Goal: Task Accomplishment & Management: Complete application form

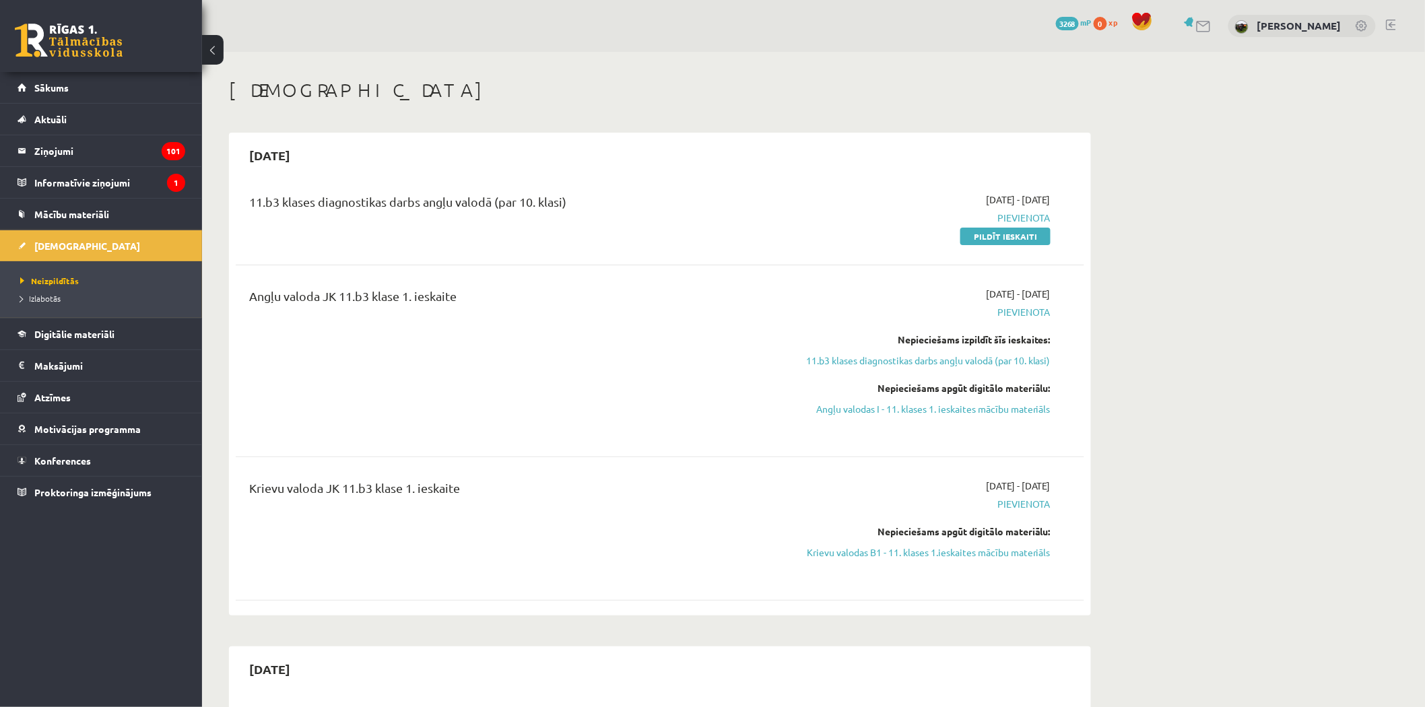
click at [558, 34] on div "0 Dāvanas 3268 mP 0 xp Guntis Smalkais" at bounding box center [813, 26] width 1223 height 52
click at [1026, 232] on link "Pildīt ieskaiti" at bounding box center [1005, 237] width 90 height 18
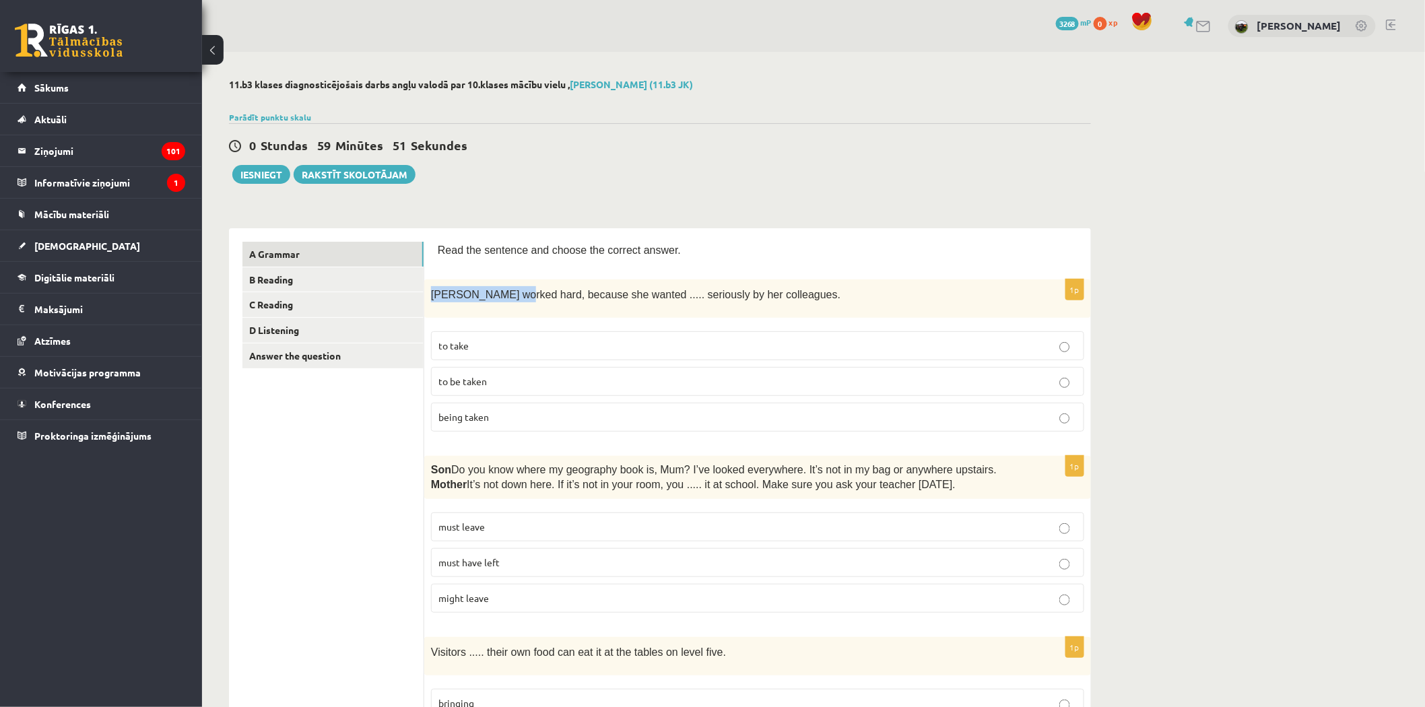
drag, startPoint x: 428, startPoint y: 290, endPoint x: 514, endPoint y: 310, distance: 87.9
click at [514, 310] on div "[PERSON_NAME] worked hard, because she wanted ..... seriously by her colleagues." at bounding box center [757, 298] width 667 height 38
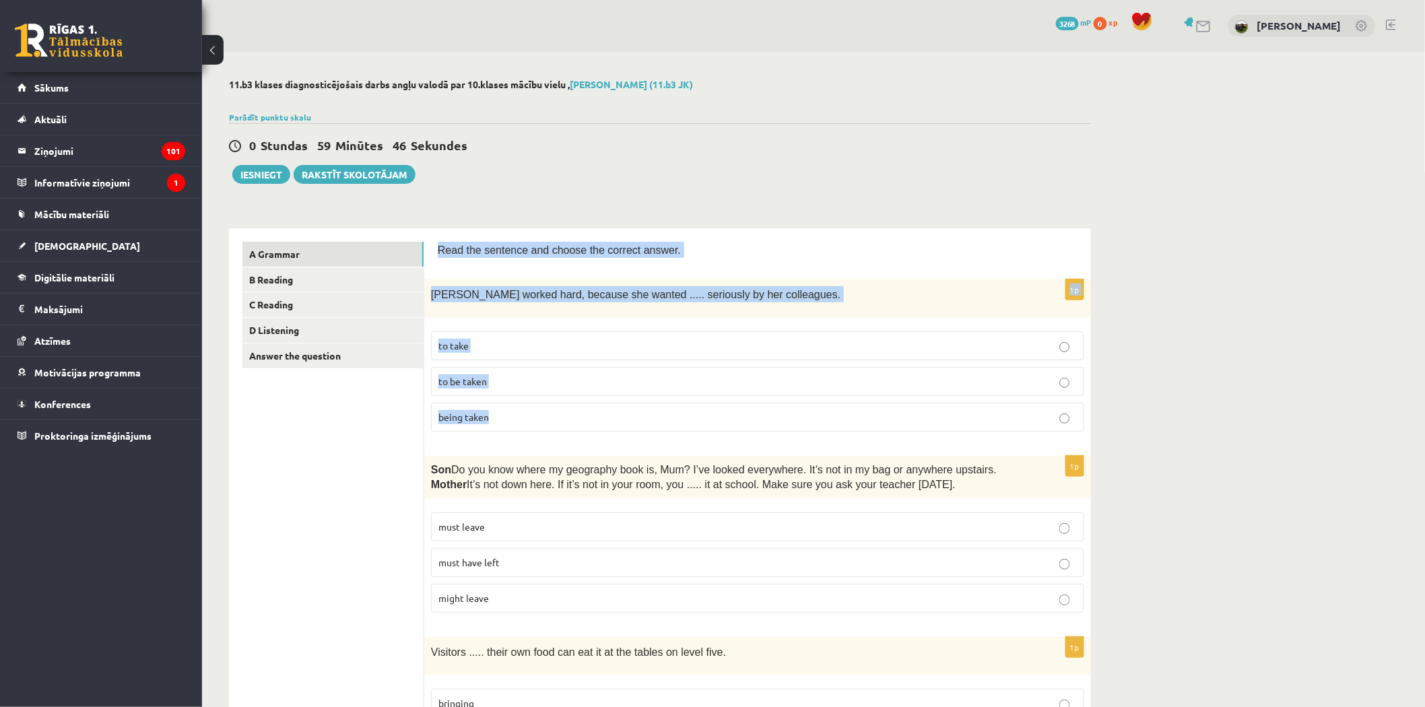
drag, startPoint x: 440, startPoint y: 246, endPoint x: 515, endPoint y: 412, distance: 182.7
copy form "Read the sentence and choose the correct answer. 1p [PERSON_NAME] worked hard, …"
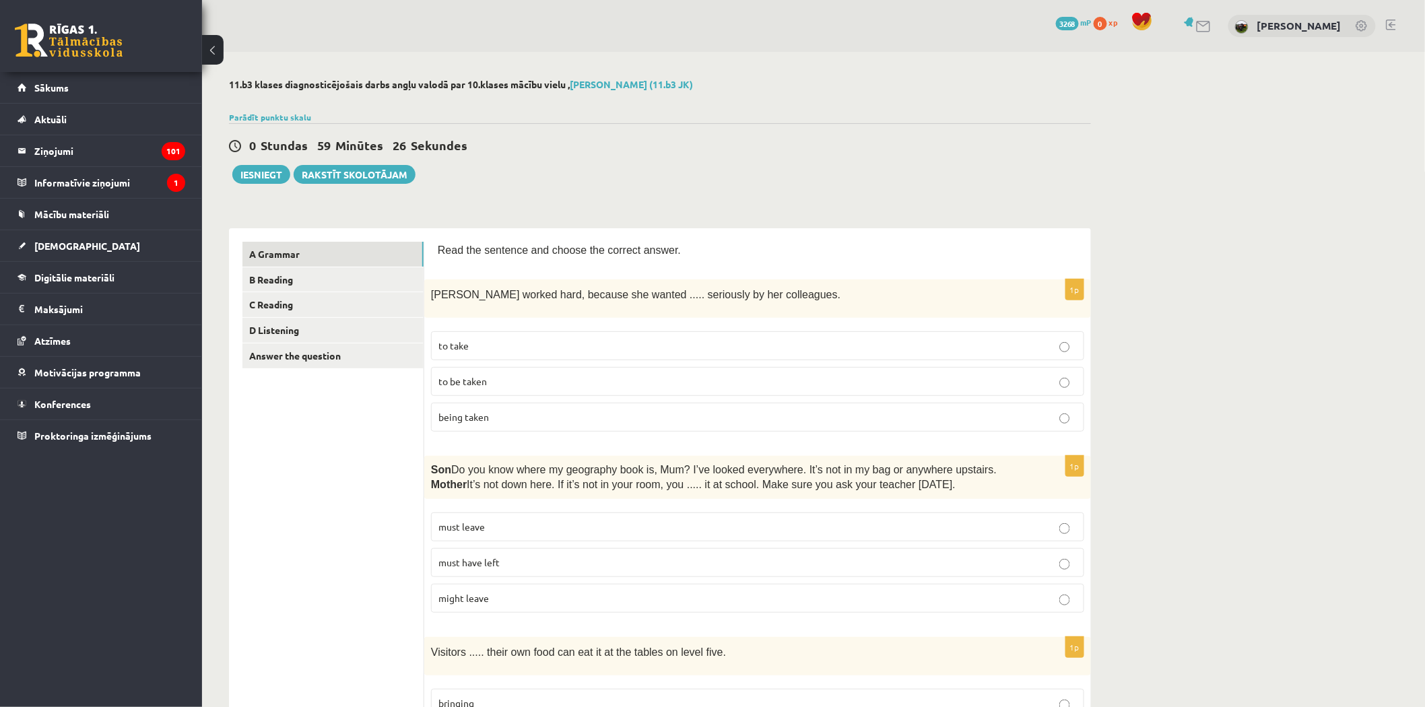
click at [492, 381] on p "to be taken" at bounding box center [757, 381] width 638 height 14
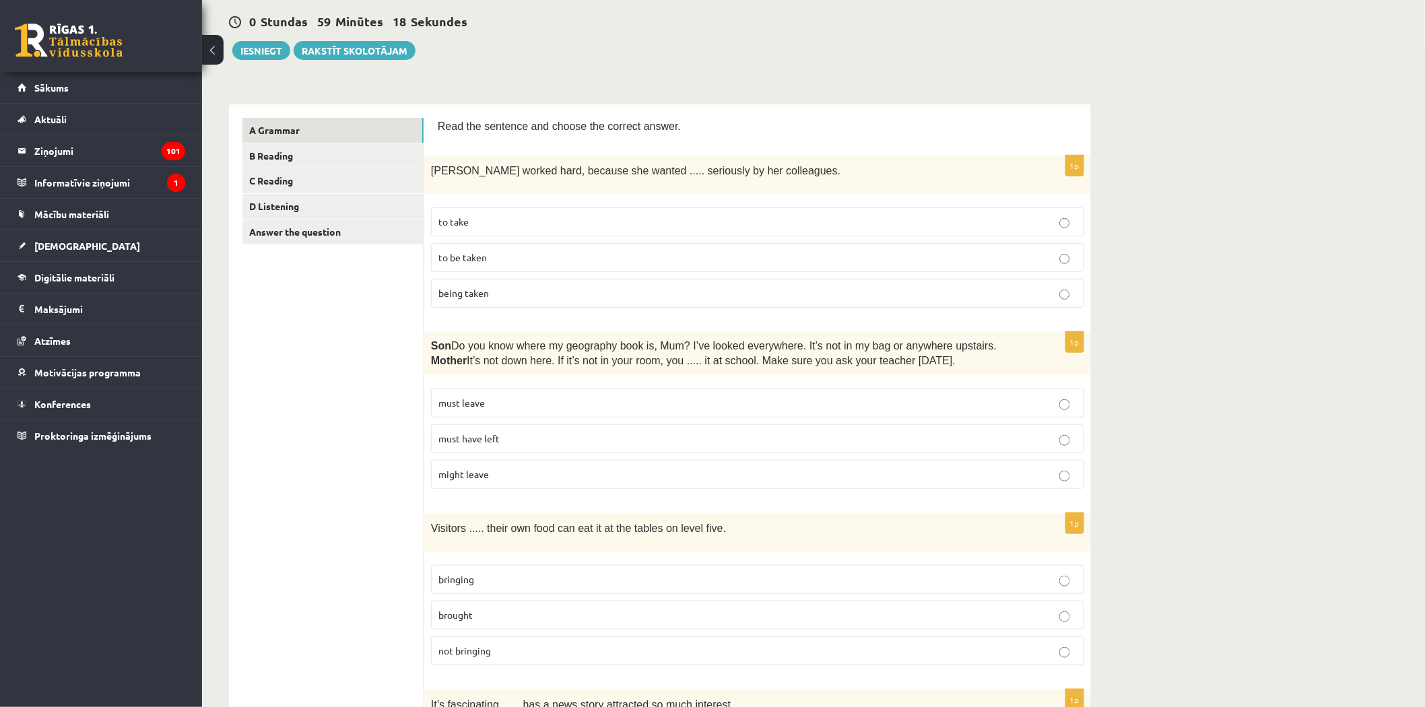
scroll to position [150, 0]
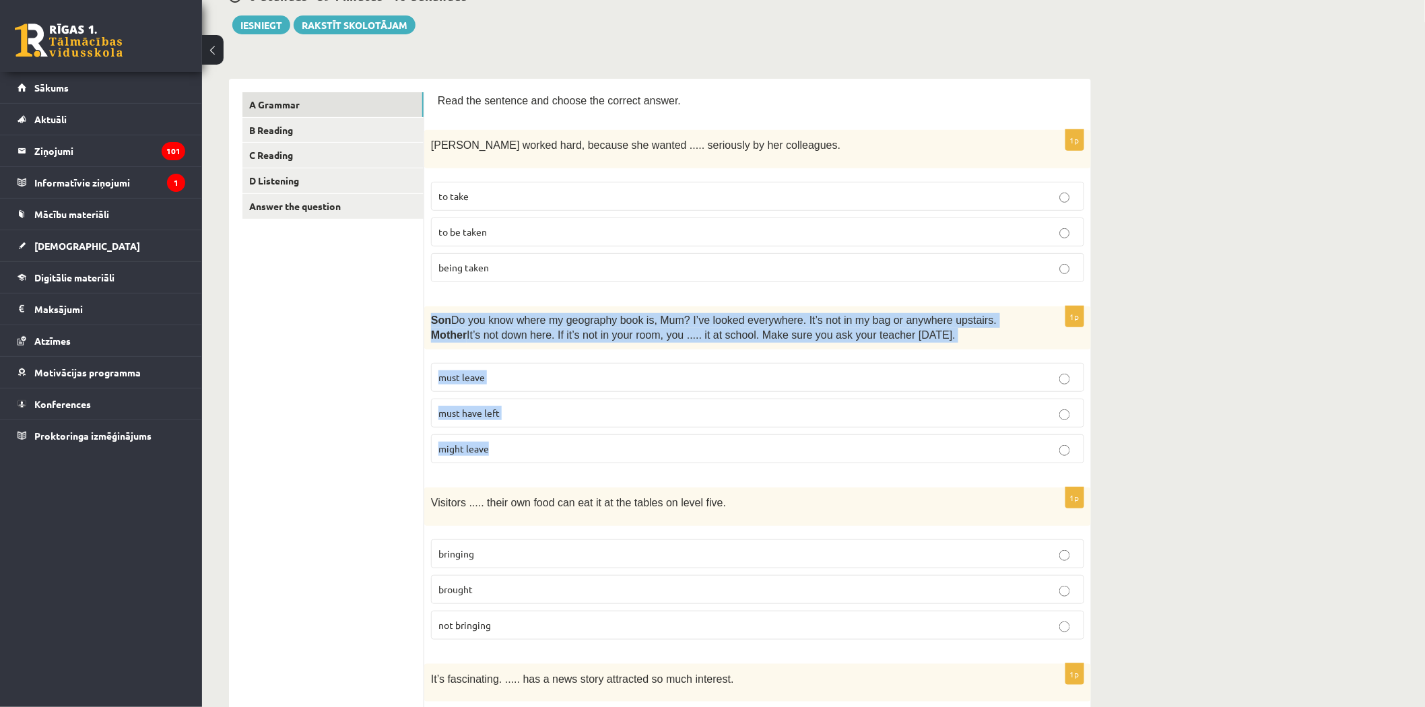
drag, startPoint x: 431, startPoint y: 315, endPoint x: 535, endPoint y: 449, distance: 169.5
click at [535, 449] on div "1p Son  Do you know where my geography book is, Mum? I’ve looked everywhere. It…" at bounding box center [757, 390] width 667 height 168
copy div "Son  Do you know where my geography book is, Mum? I’ve looked everywhere. It’s …"
click at [468, 408] on span "must have left" at bounding box center [468, 413] width 61 height 12
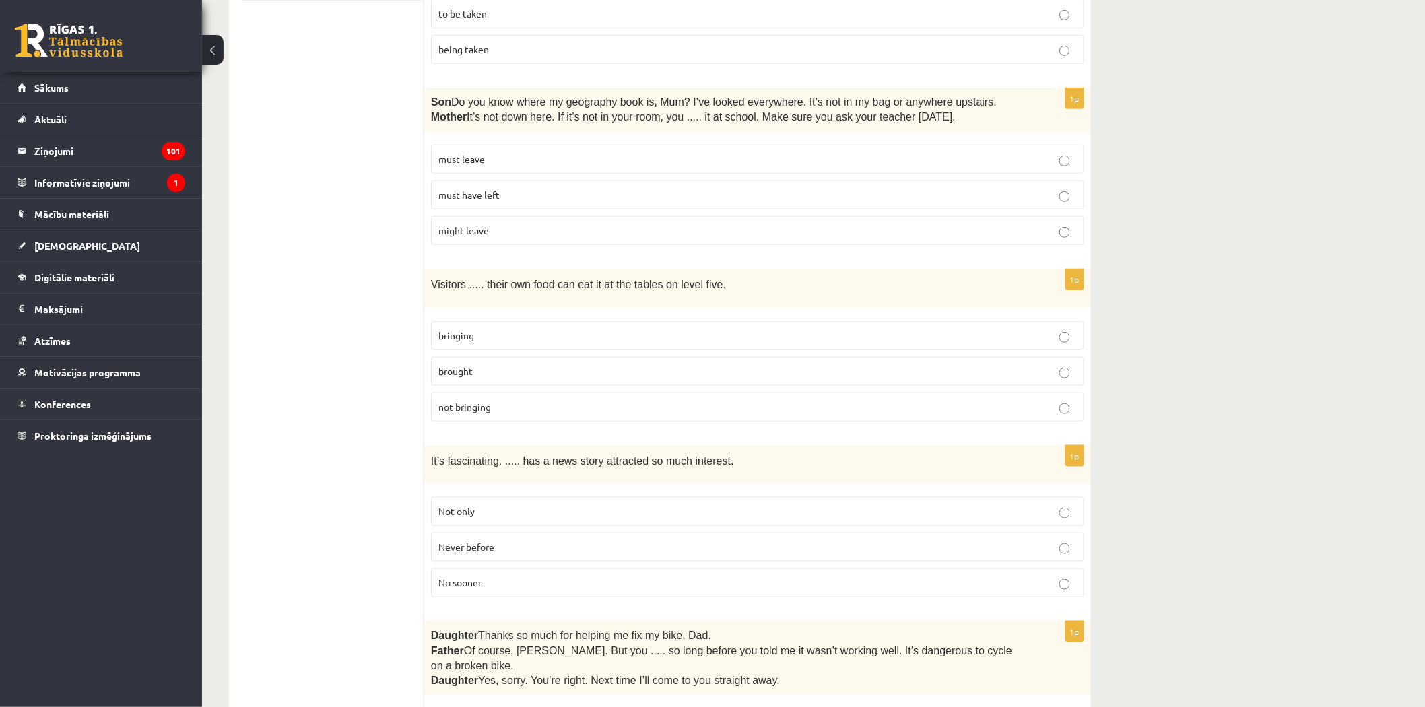
scroll to position [374, 0]
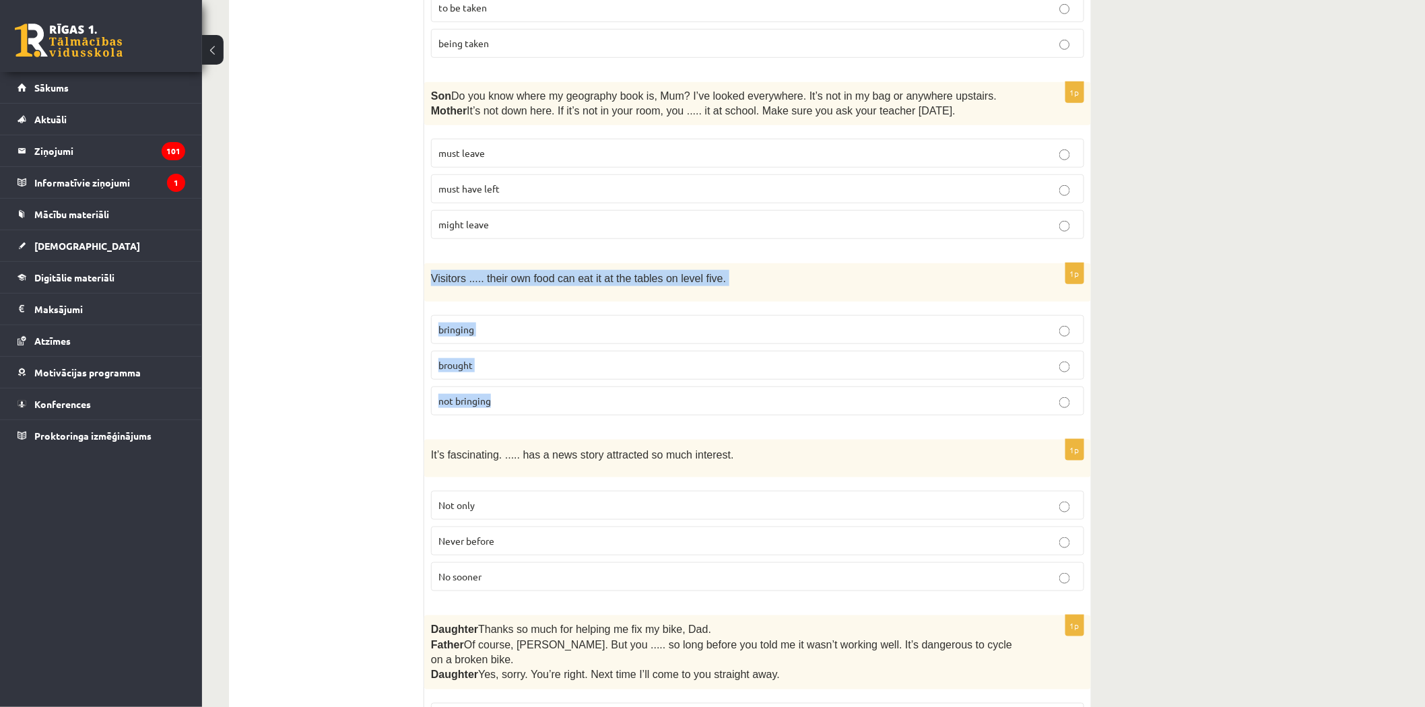
drag, startPoint x: 432, startPoint y: 275, endPoint x: 540, endPoint y: 405, distance: 168.8
click at [540, 405] on div "1p Visitors ..... their own food can eat it at the tables on level five. bringi…" at bounding box center [757, 344] width 667 height 162
copy div "Visitors ..... their own food can eat it at the tables on level five. bringing …"
click at [463, 327] on span "bringing" at bounding box center [456, 329] width 36 height 12
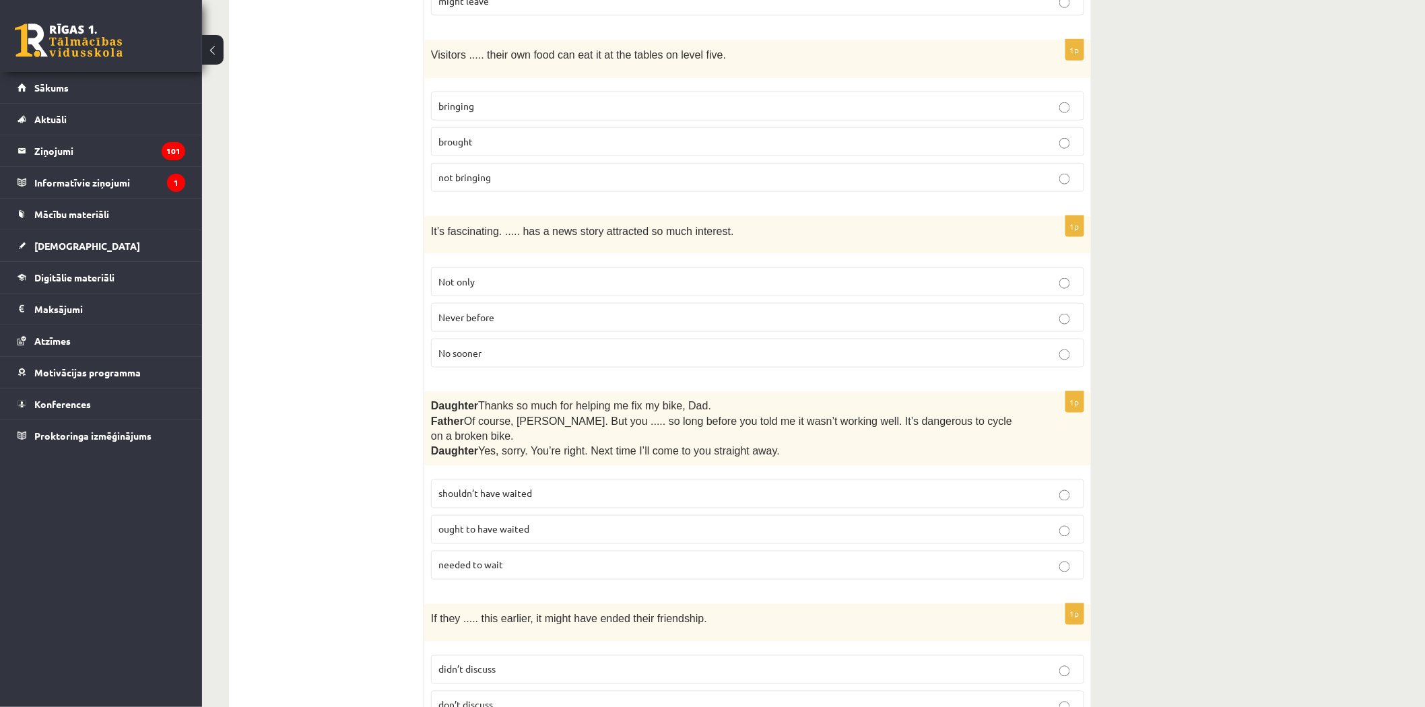
scroll to position [598, 0]
drag, startPoint x: 432, startPoint y: 225, endPoint x: 504, endPoint y: 341, distance: 136.4
click at [504, 341] on div "1p It’s fascinating. ..... has a news story attracted so much interest. Not onl…" at bounding box center [757, 297] width 667 height 162
copy div "It’s fascinating. ..... has a news story attracted so much interest. Not only N…"
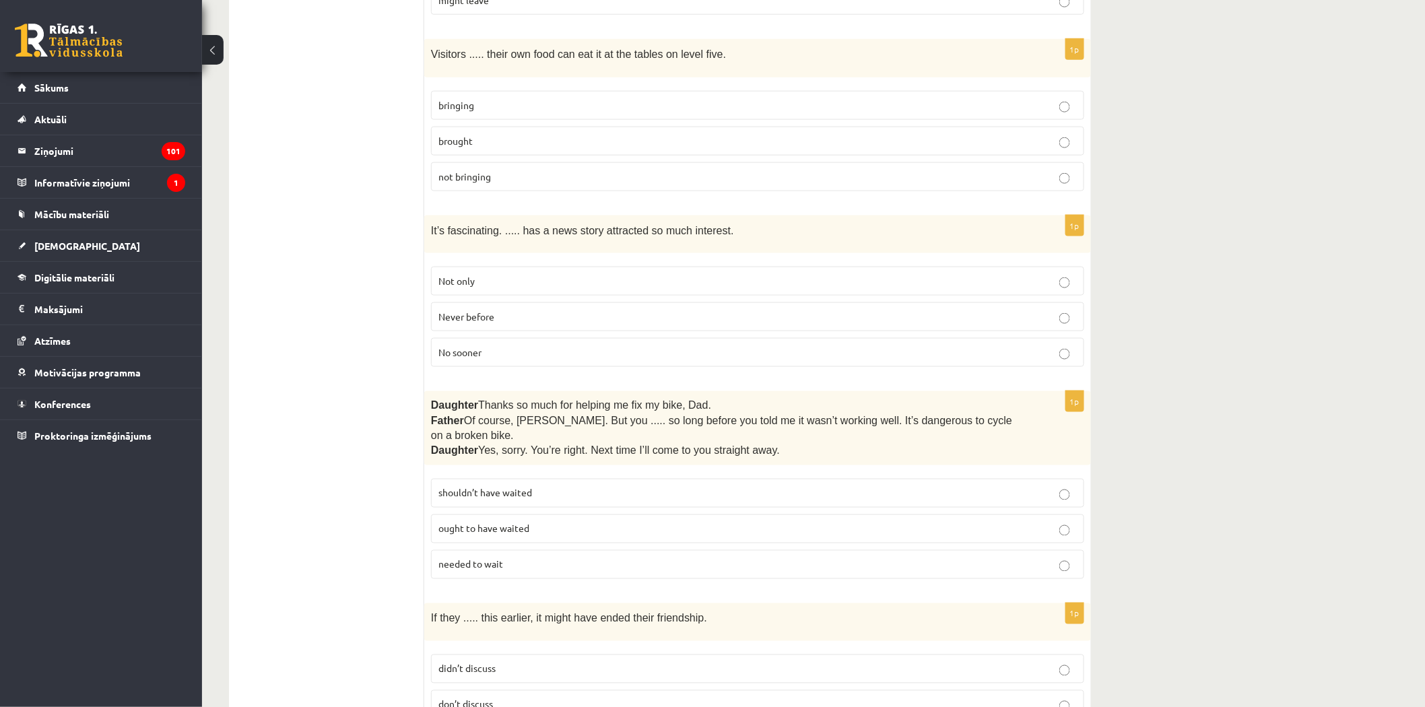
click at [487, 280] on p "Not only" at bounding box center [757, 281] width 638 height 14
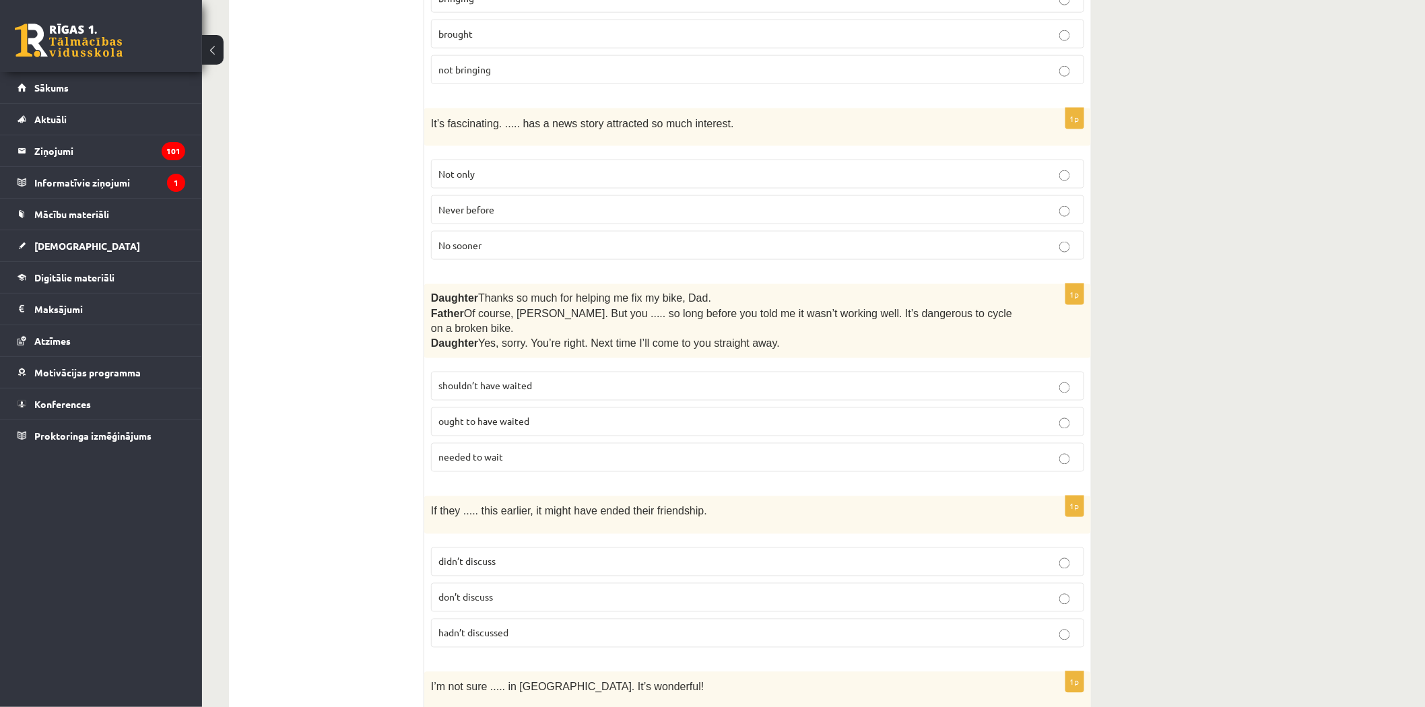
scroll to position [748, 0]
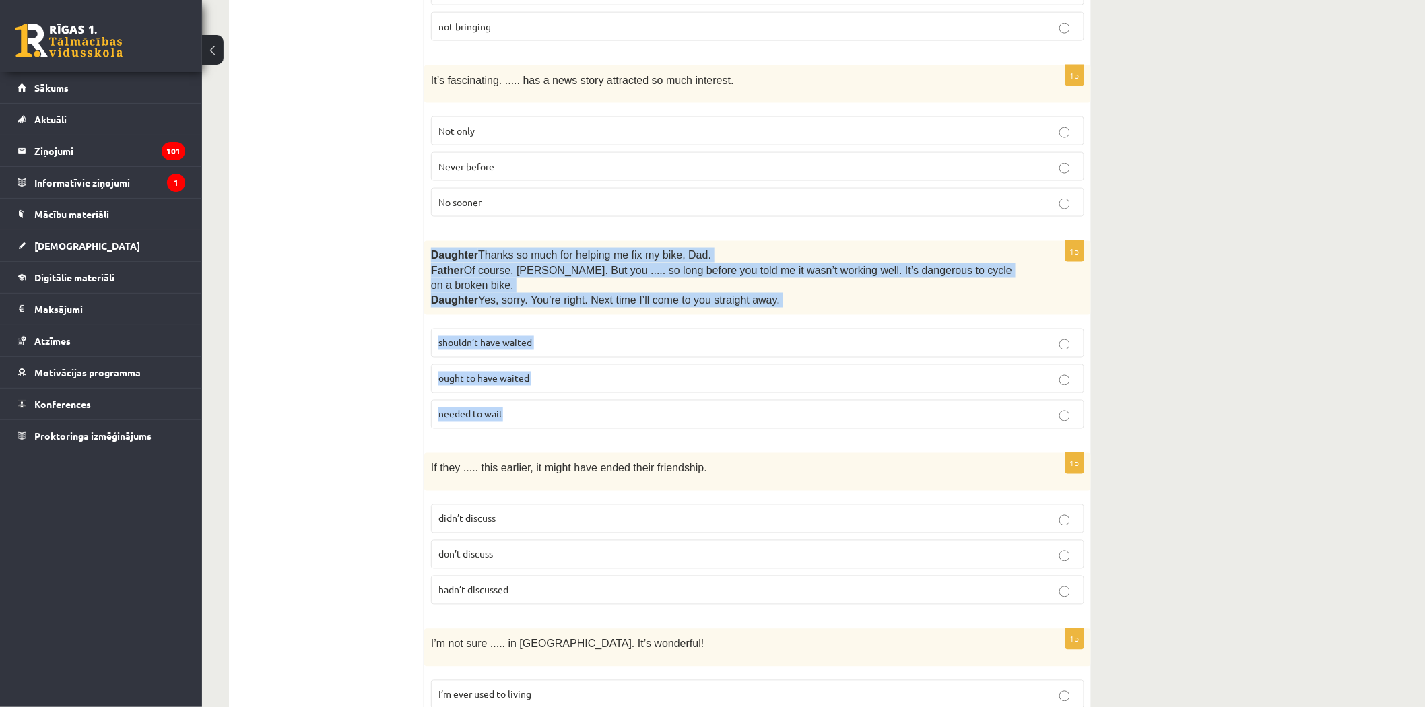
drag, startPoint x: 433, startPoint y: 251, endPoint x: 533, endPoint y: 394, distance: 174.1
click at [533, 394] on div "1p Daughter  Thanks so much for helping me fix my bike, Dad. Father  Of course,…" at bounding box center [757, 340] width 667 height 199
copy div "Daughter  Thanks so much for helping me fix my bike, Dad. Father  Of course, [P…"
click at [475, 337] on span "shouldn’t have waited" at bounding box center [485, 343] width 94 height 12
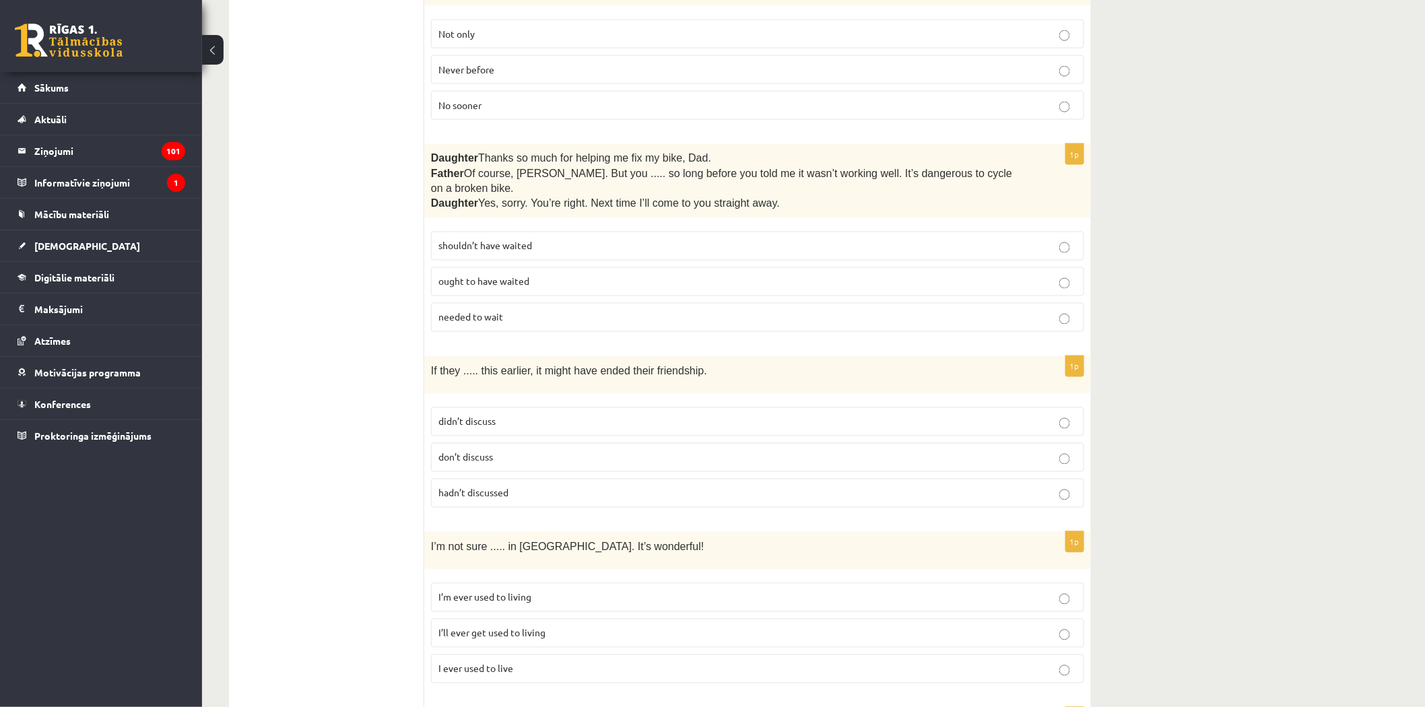
scroll to position [898, 0]
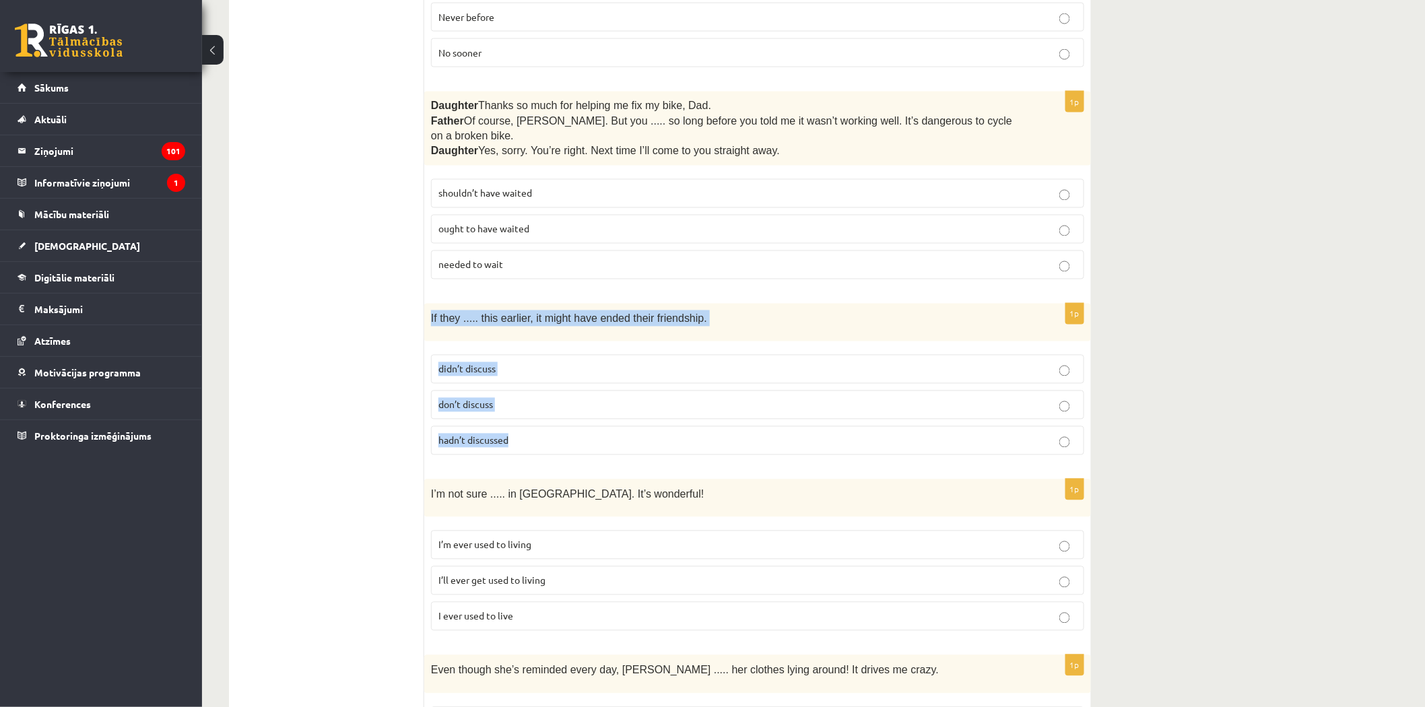
drag, startPoint x: 428, startPoint y: 302, endPoint x: 527, endPoint y: 436, distance: 167.2
click at [527, 436] on div "1p If they ..... this earlier, it might have ended their friendship. didn’t dis…" at bounding box center [757, 385] width 667 height 162
copy div "If they ..... this earlier, it might have ended their friendship. didn’t discus…"
click at [486, 434] on span "hadn’t discussed" at bounding box center [473, 440] width 70 height 12
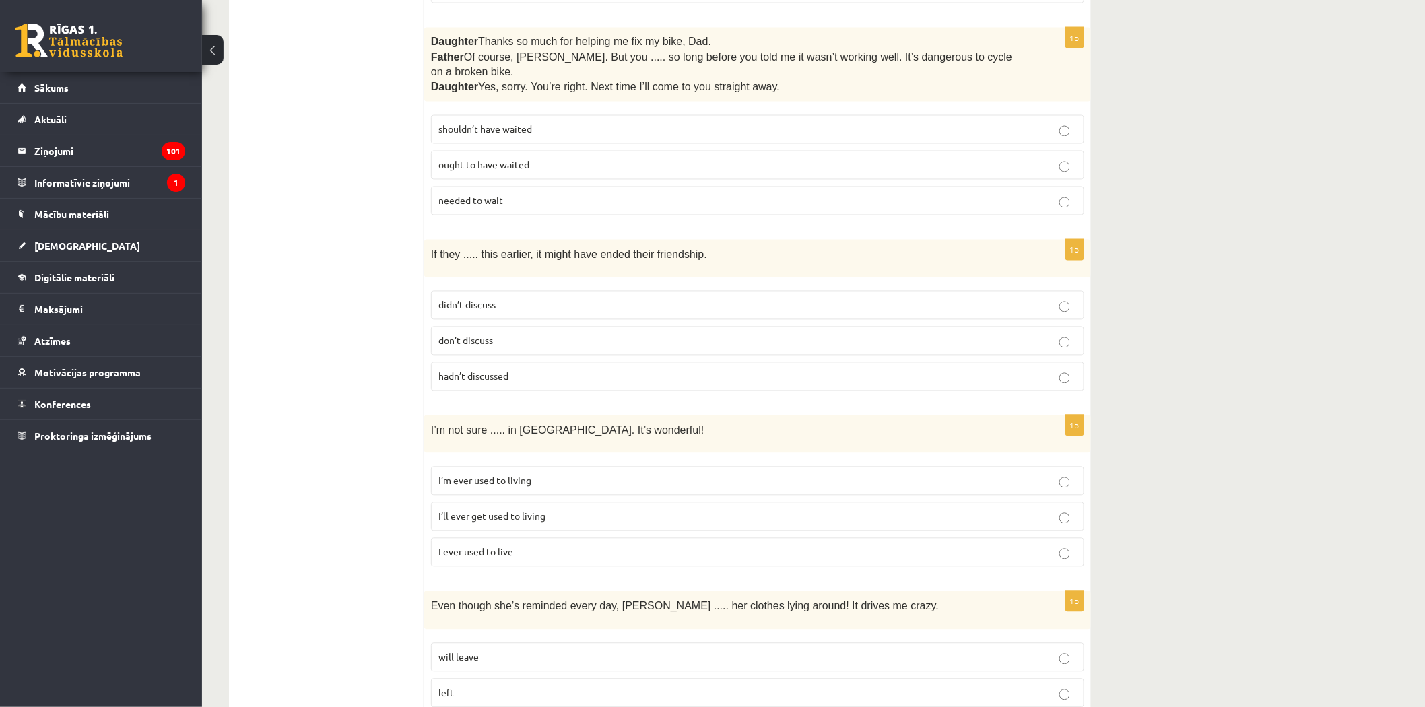
scroll to position [973, 0]
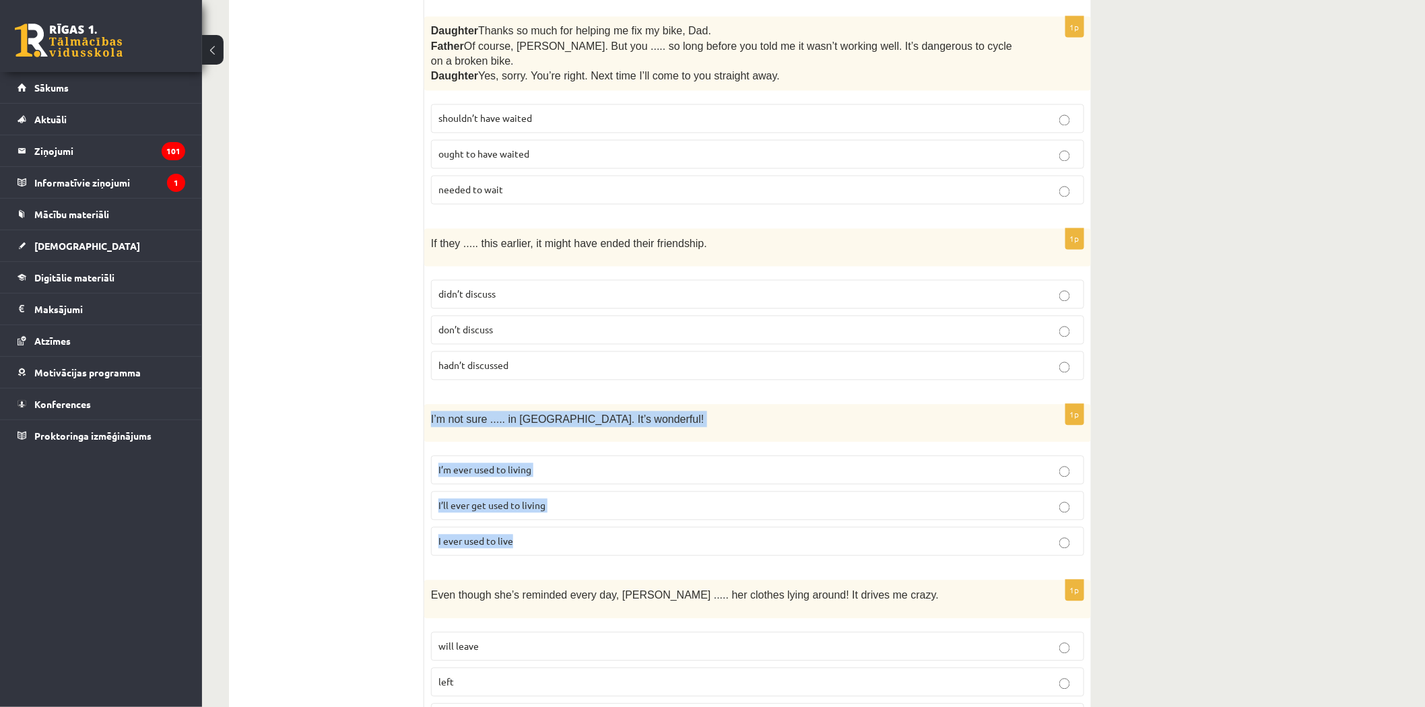
drag, startPoint x: 428, startPoint y: 400, endPoint x: 553, endPoint y: 513, distance: 167.9
click at [553, 513] on div "1p I’m not sure ..... in [GEOGRAPHIC_DATA]. It’s wonderful! I’m ever used to li…" at bounding box center [757, 486] width 667 height 162
copy div "I’m not sure ..... in [GEOGRAPHIC_DATA]. It’s wonderful! I’m ever used to livin…"
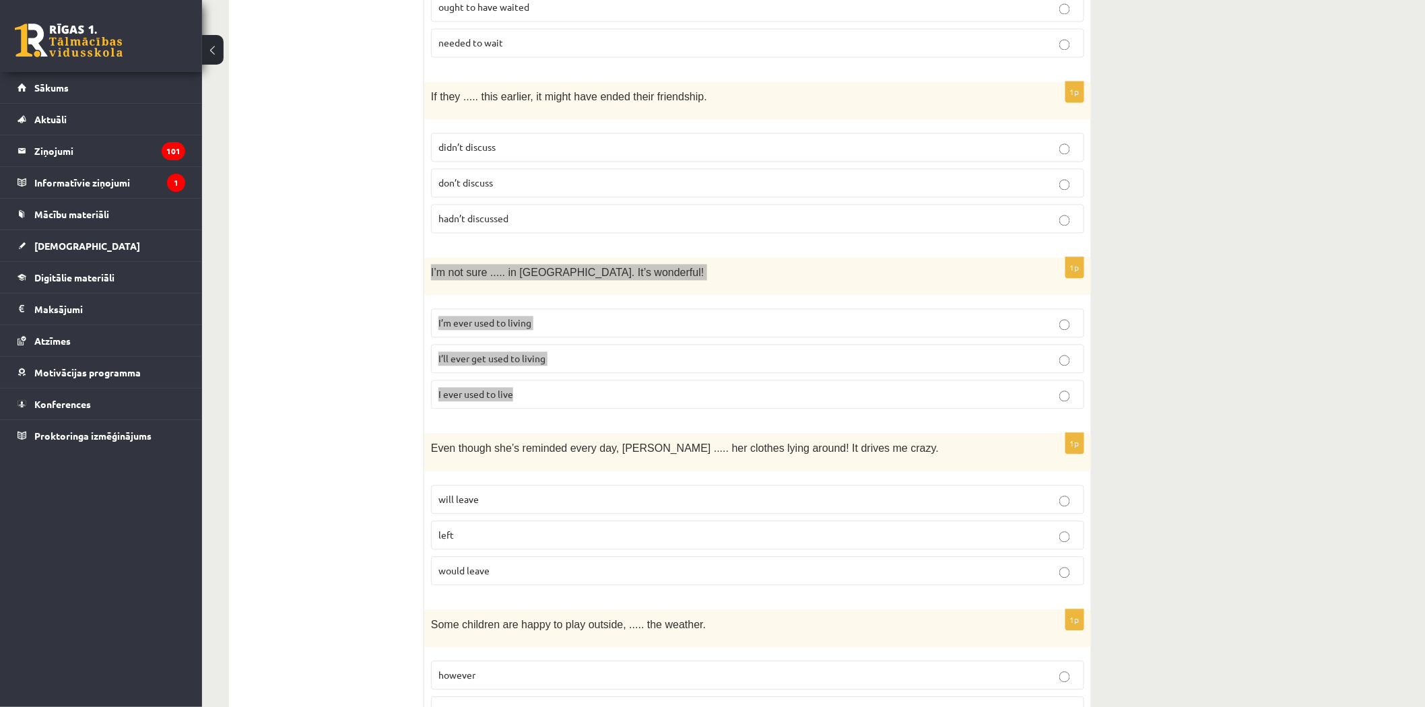
scroll to position [1122, 0]
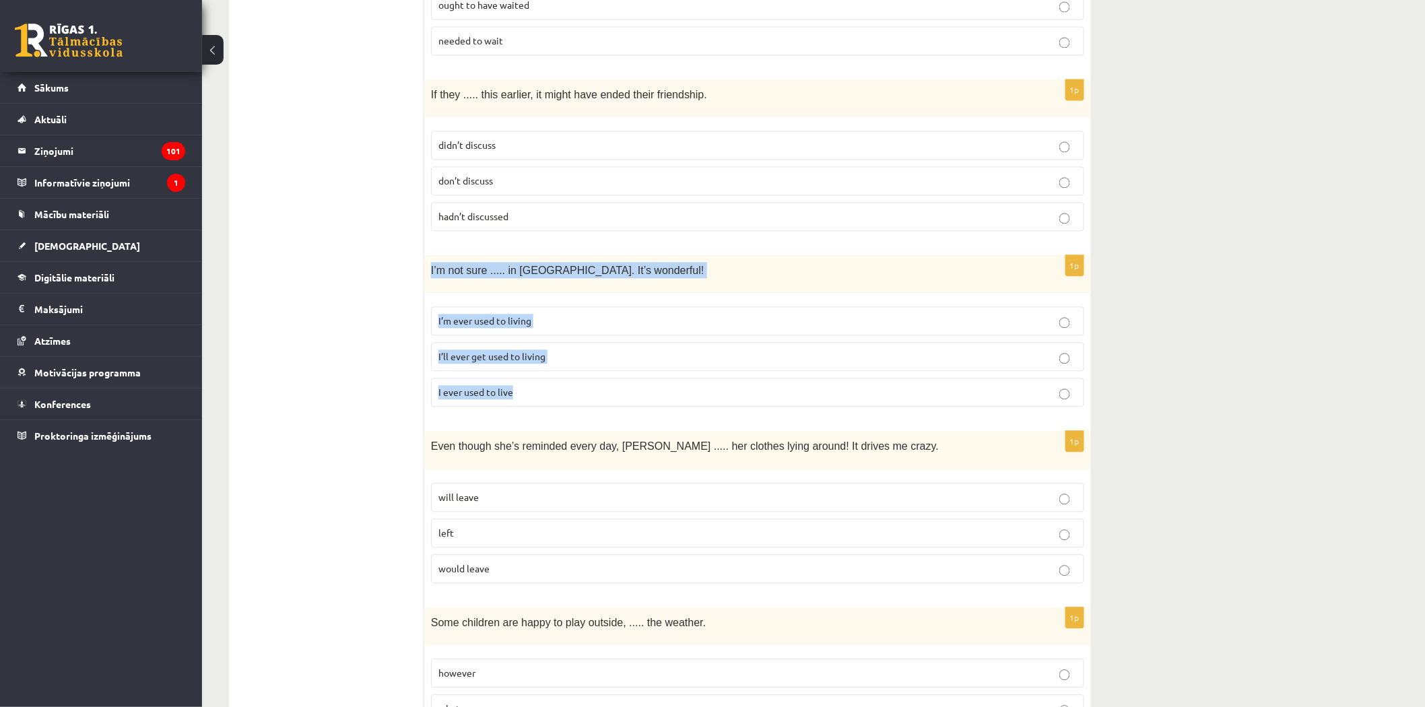
click at [494, 350] on span "I’ll ever get used to living" at bounding box center [491, 356] width 107 height 12
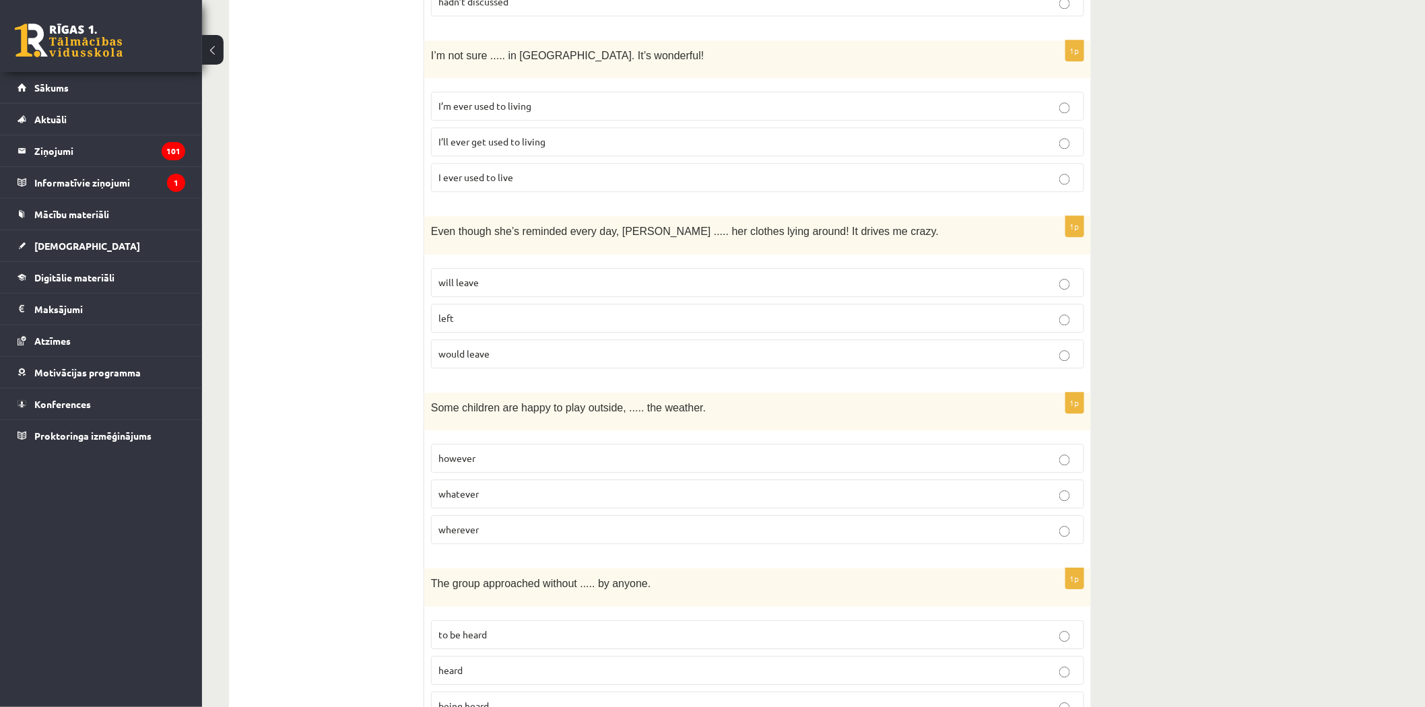
scroll to position [1347, 0]
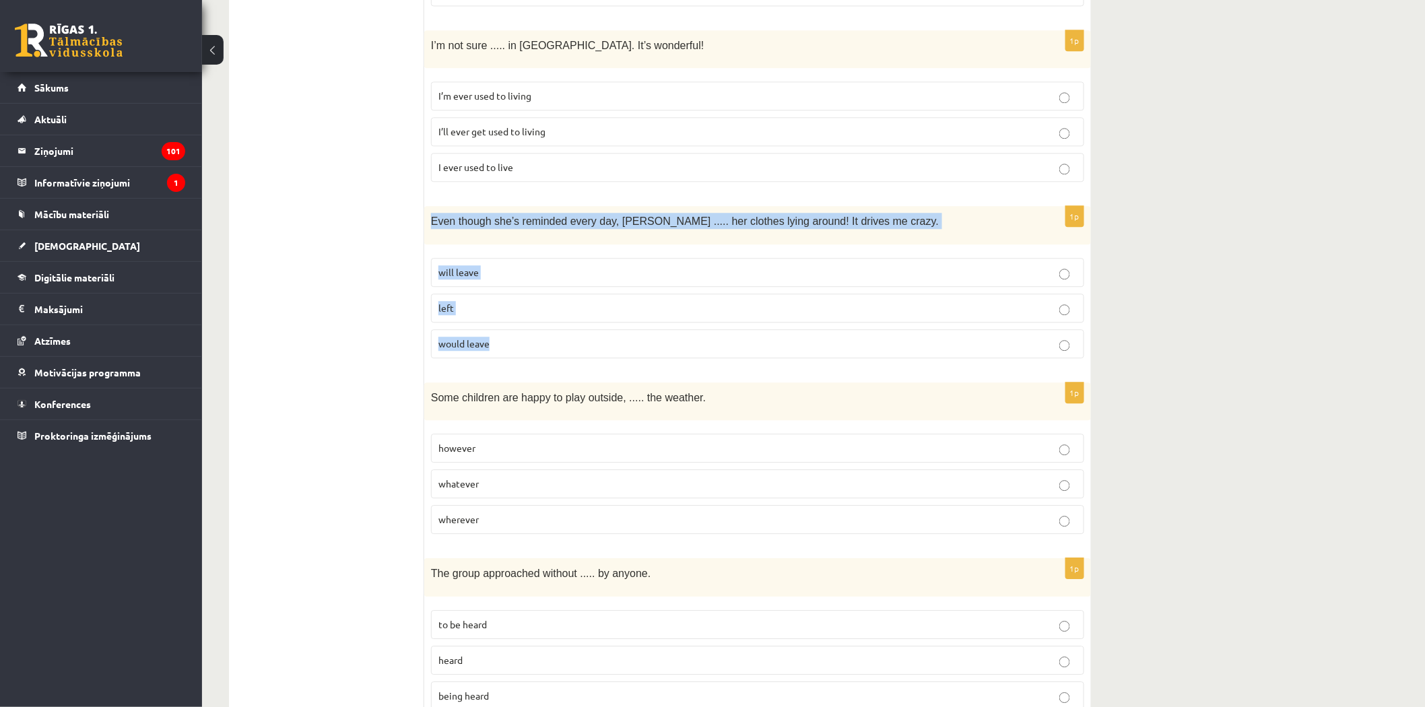
drag, startPoint x: 428, startPoint y: 201, endPoint x: 521, endPoint y: 319, distance: 150.6
click at [521, 319] on div "1p Even though she’s reminded every day, [PERSON_NAME] ..... her clothes lying …" at bounding box center [757, 287] width 667 height 162
copy div "Even though she’s reminded every day, [PERSON_NAME] ..... her clothes lying aro…"
click at [490, 265] on p "will leave" at bounding box center [757, 272] width 638 height 14
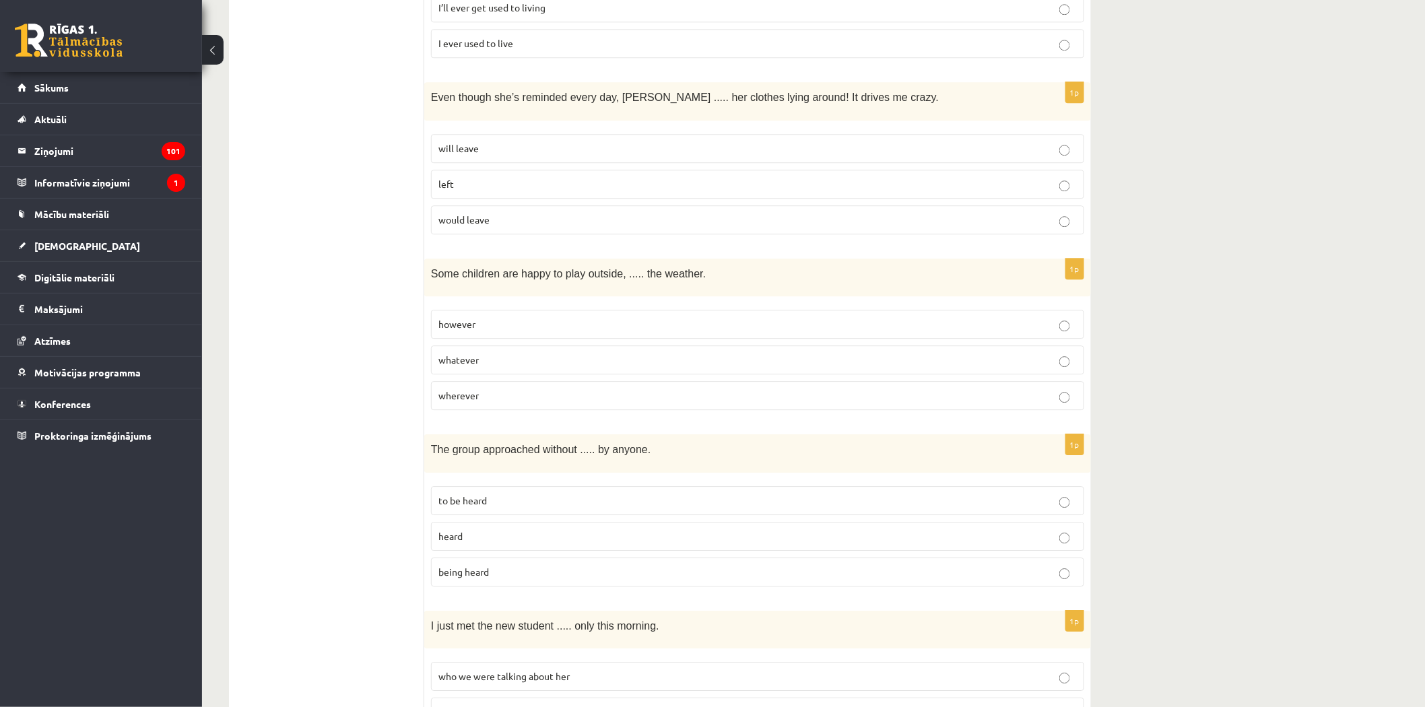
scroll to position [1496, 0]
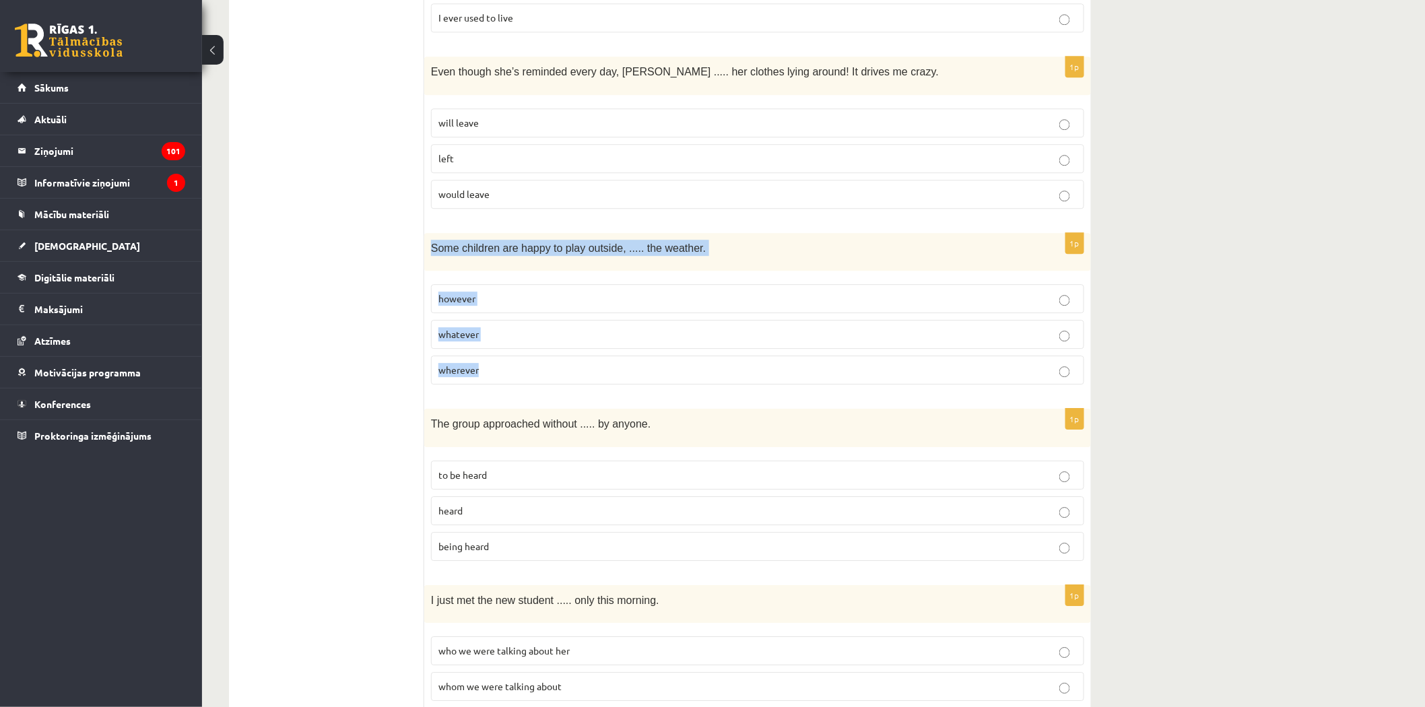
drag, startPoint x: 430, startPoint y: 224, endPoint x: 490, endPoint y: 345, distance: 135.2
click at [490, 345] on div "1p Some children are happy to play outside, ..... the weather. however whatever…" at bounding box center [757, 314] width 667 height 162
copy div "Some children are happy to play outside, ..... the weather. however whatever wh…"
click at [494, 327] on p "whatever" at bounding box center [757, 334] width 638 height 14
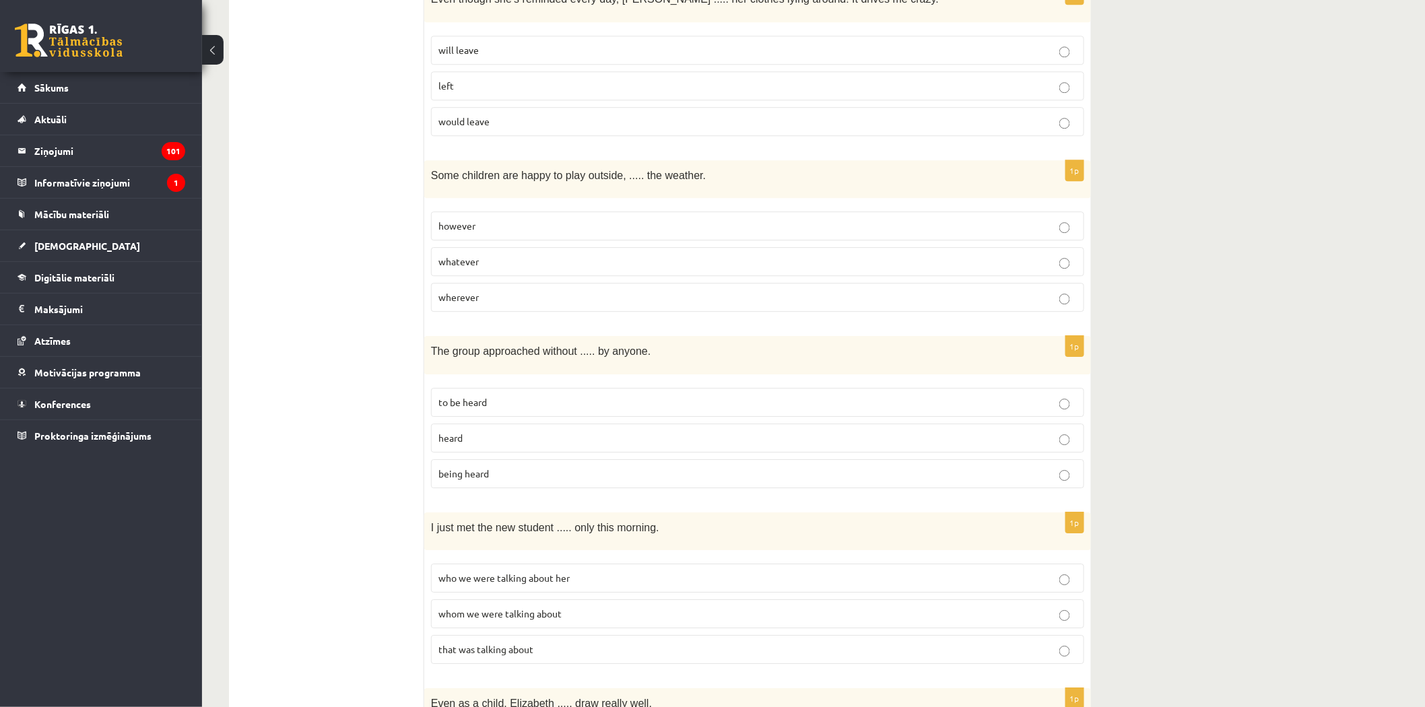
scroll to position [1646, 0]
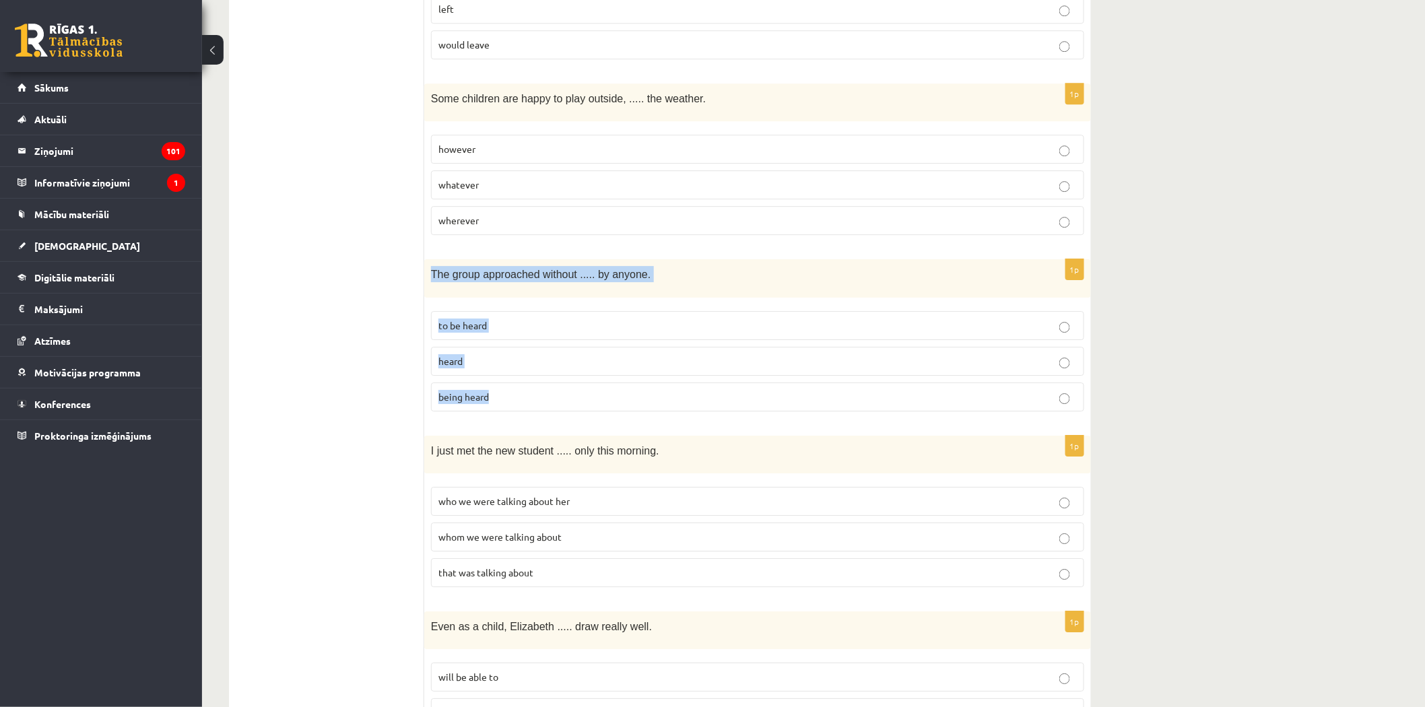
drag, startPoint x: 432, startPoint y: 250, endPoint x: 528, endPoint y: 377, distance: 159.2
click at [528, 377] on div "1p The group approached without ..... by anyone. to be heard heard being heard" at bounding box center [757, 340] width 667 height 162
copy div "The group approached without ..... by anyone. to be heard heard being heard"
click at [471, 391] on span "being heard" at bounding box center [463, 397] width 51 height 12
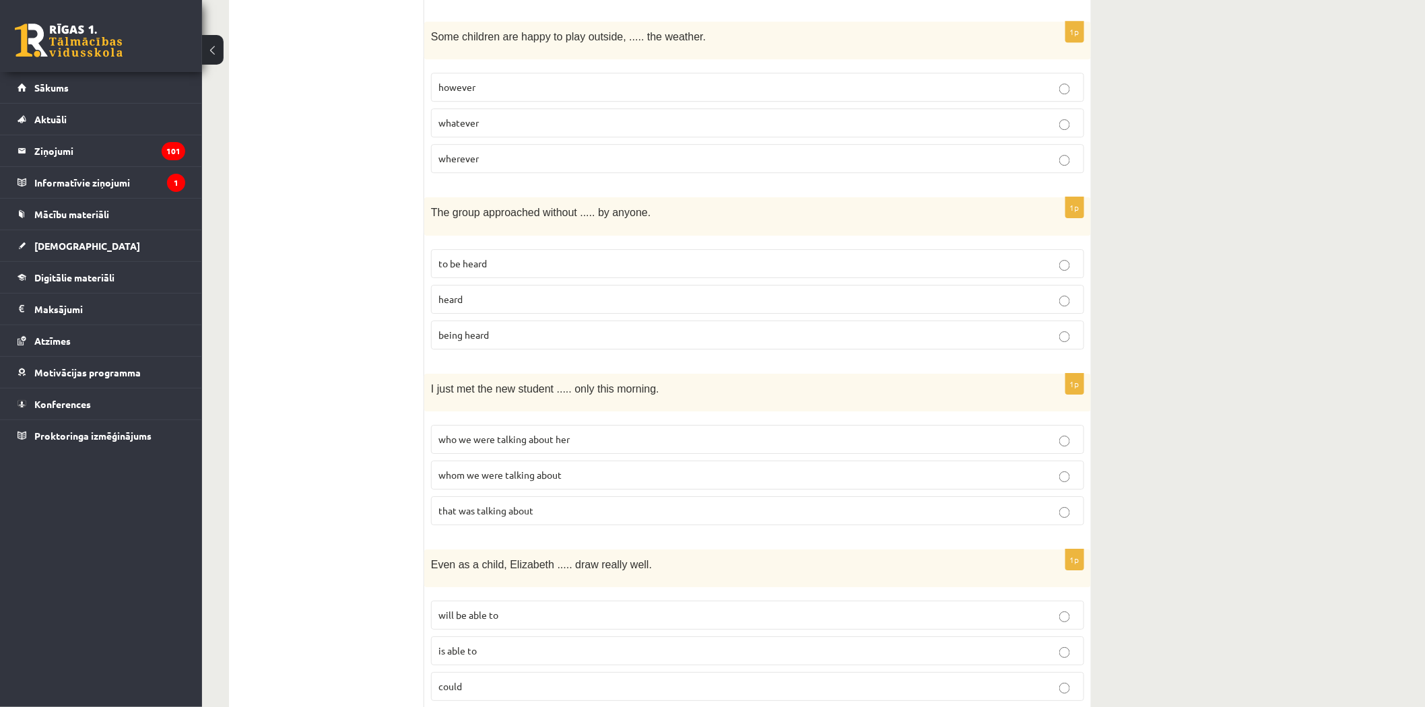
scroll to position [1721, 0]
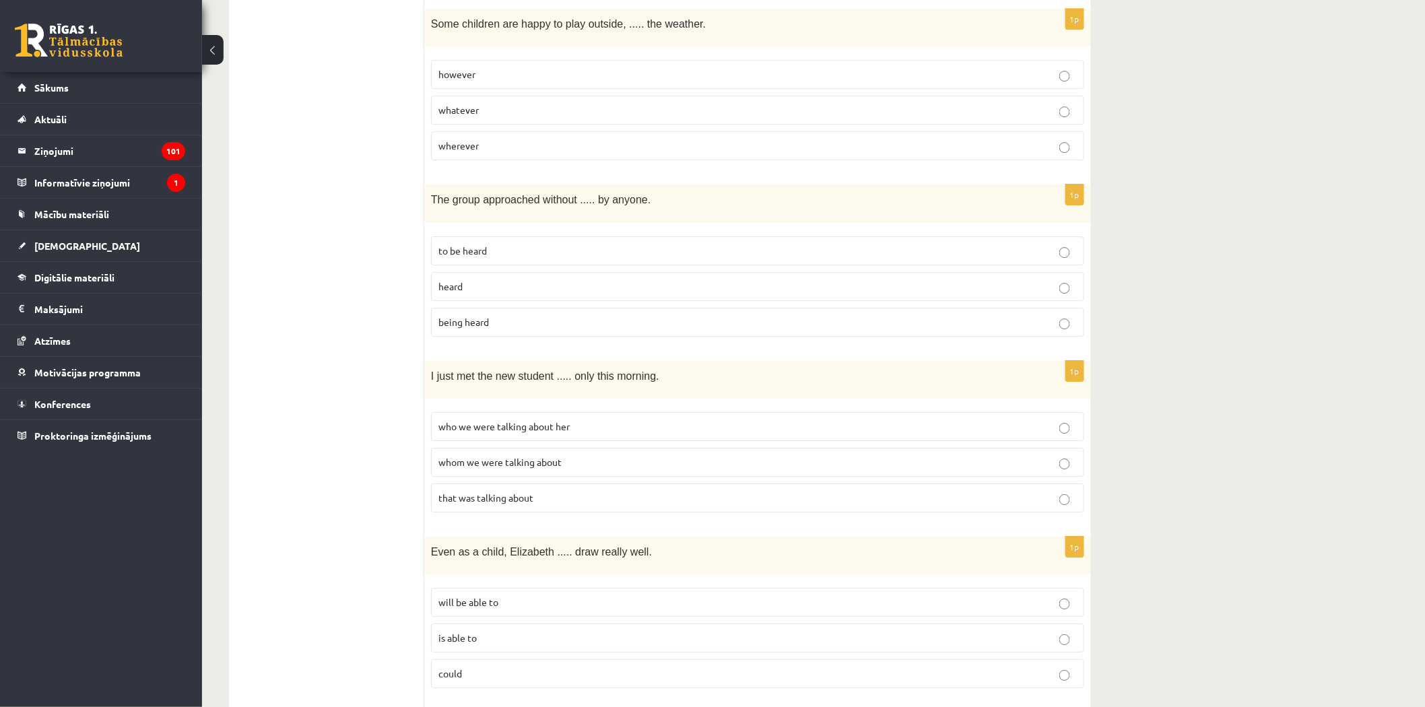
drag, startPoint x: 423, startPoint y: 350, endPoint x: 561, endPoint y: 451, distance: 171.1
click at [561, 452] on div "**********" at bounding box center [660, 325] width 862 height 3635
click at [298, 368] on ul "A Grammar B Reading C Reading D Listening Answer the question" at bounding box center [333, 325] width 182 height 3608
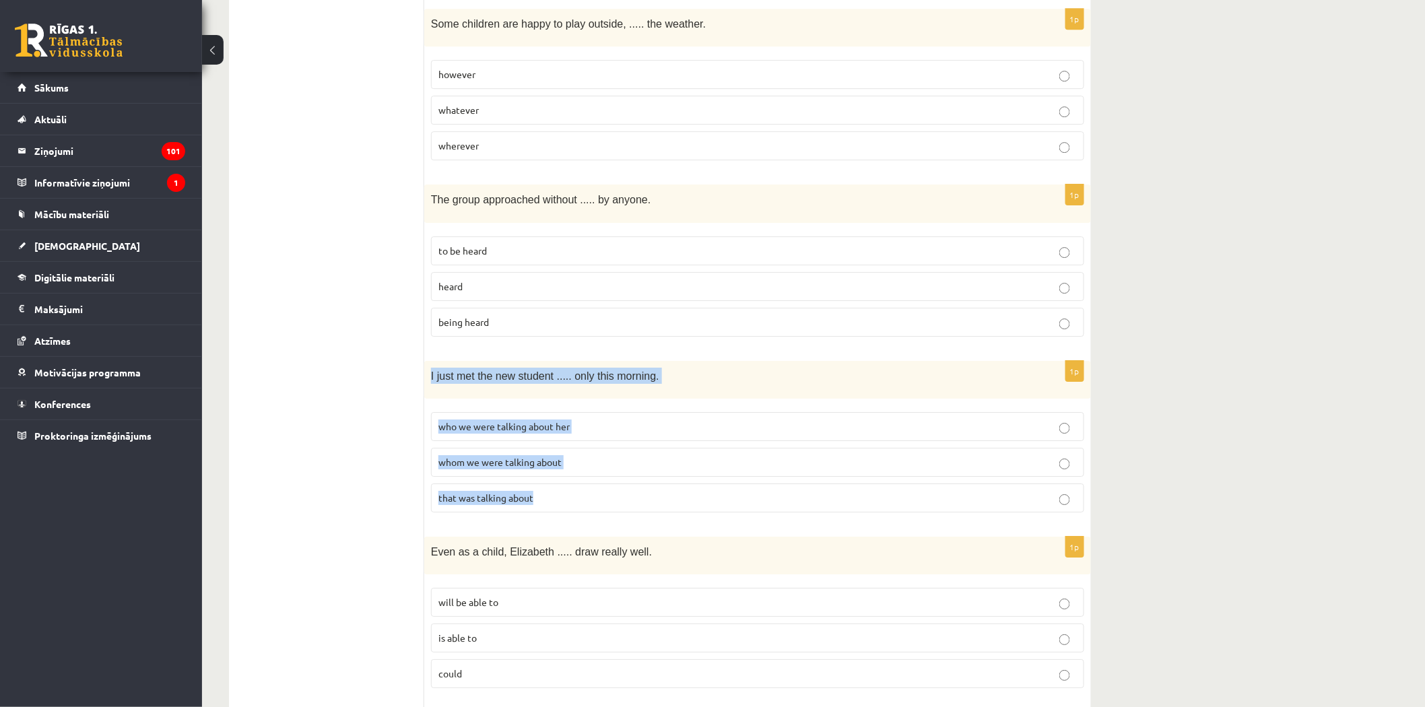
drag, startPoint x: 431, startPoint y: 353, endPoint x: 574, endPoint y: 461, distance: 178.9
click at [574, 461] on div "1p I just met the new student ..... only this morning. who we were talking abou…" at bounding box center [757, 442] width 667 height 162
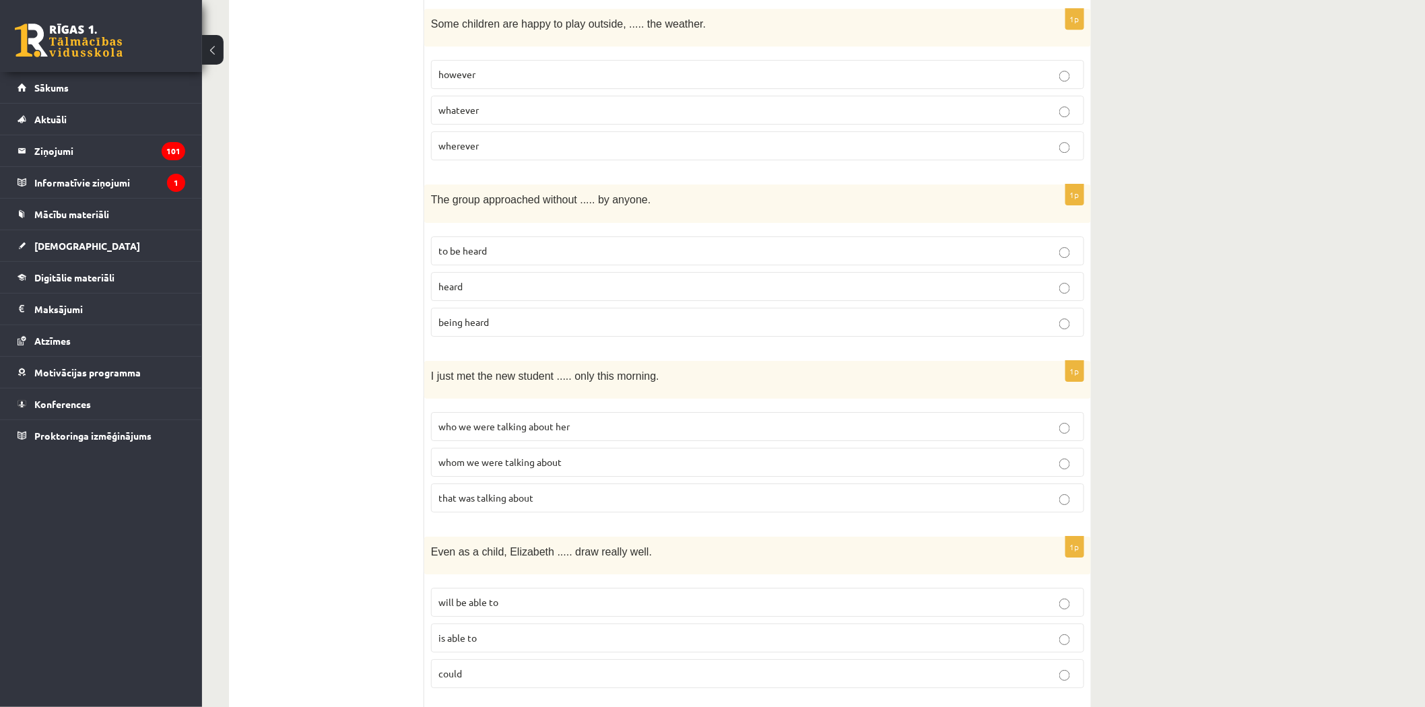
click at [272, 433] on ul "A Grammar B Reading C Reading D Listening Answer the question" at bounding box center [333, 325] width 182 height 3608
click at [484, 456] on span "whom we were talking about" at bounding box center [499, 462] width 123 height 12
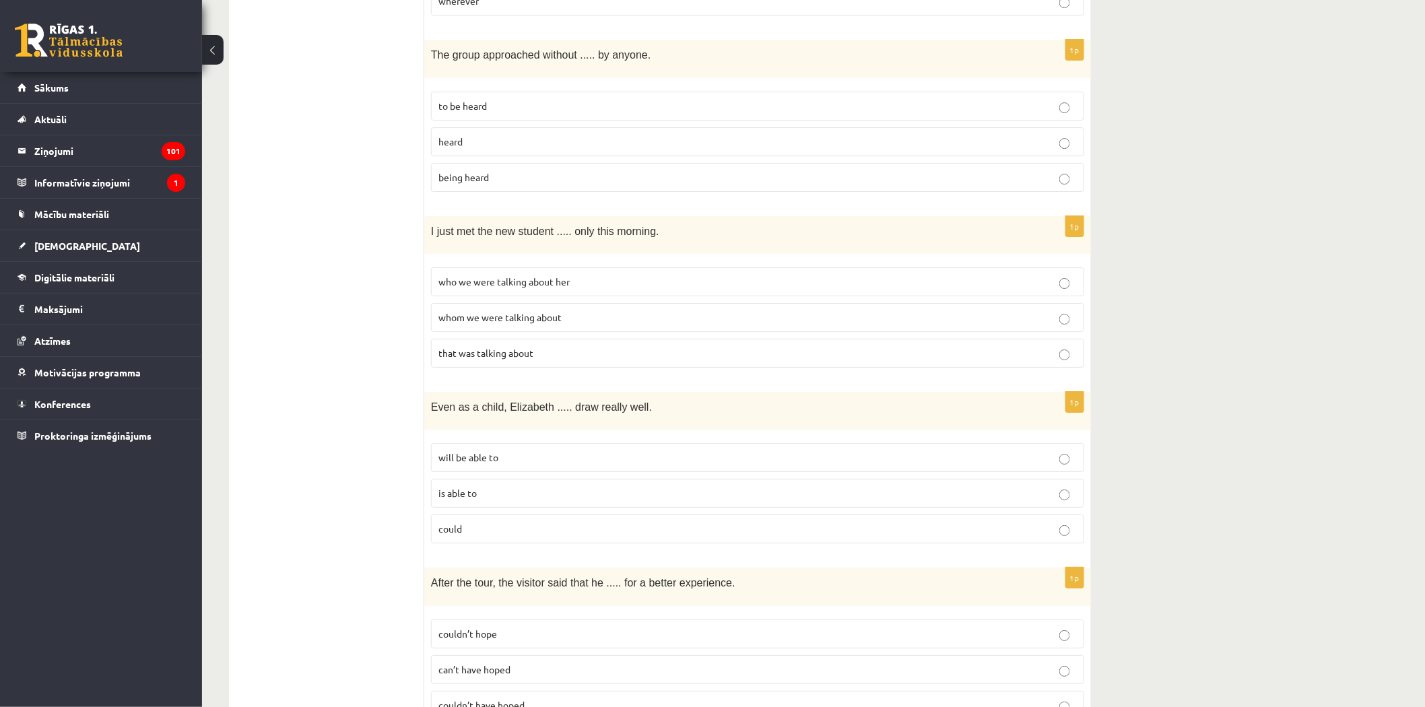
scroll to position [1945, 0]
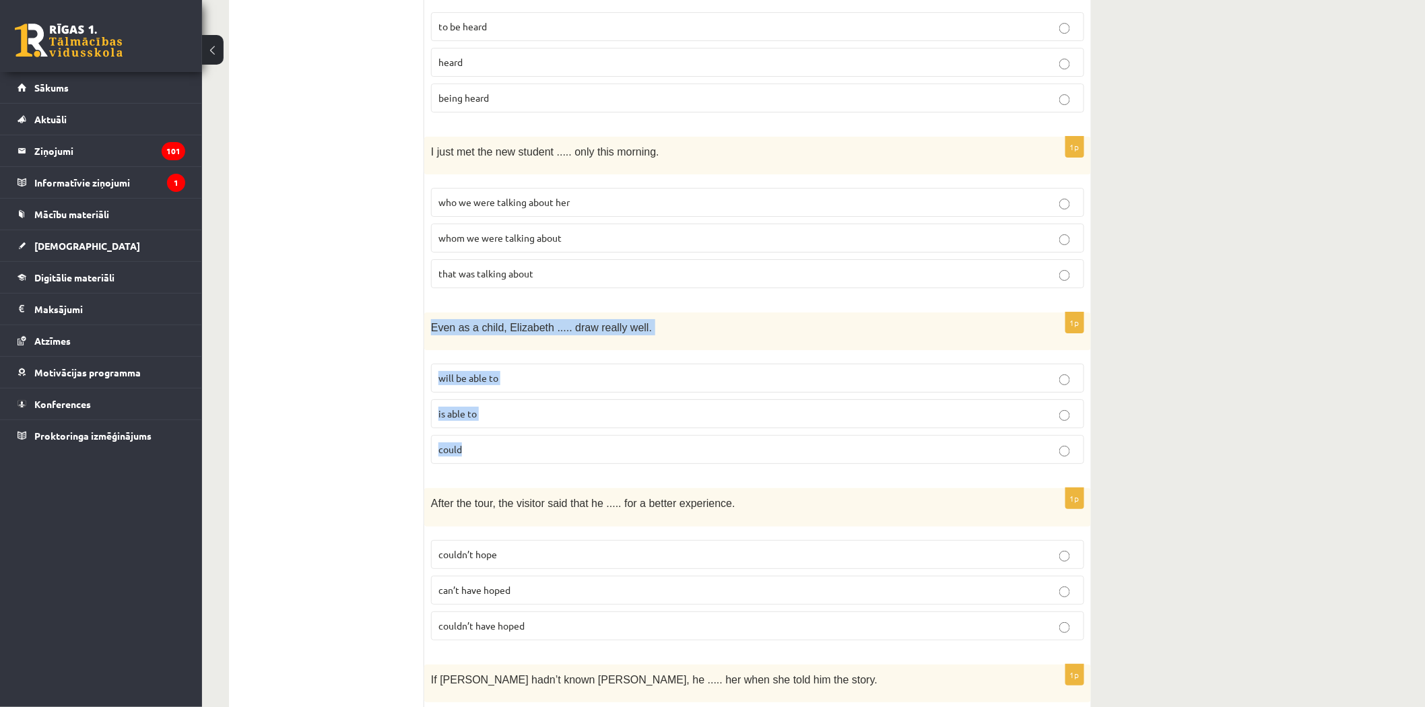
drag, startPoint x: 428, startPoint y: 300, endPoint x: 488, endPoint y: 426, distance: 140.1
click at [488, 426] on div "1p Even as a child, [PERSON_NAME] ..... draw really well. will be able to is ab…" at bounding box center [757, 393] width 667 height 162
click at [447, 442] on p "could" at bounding box center [757, 449] width 638 height 14
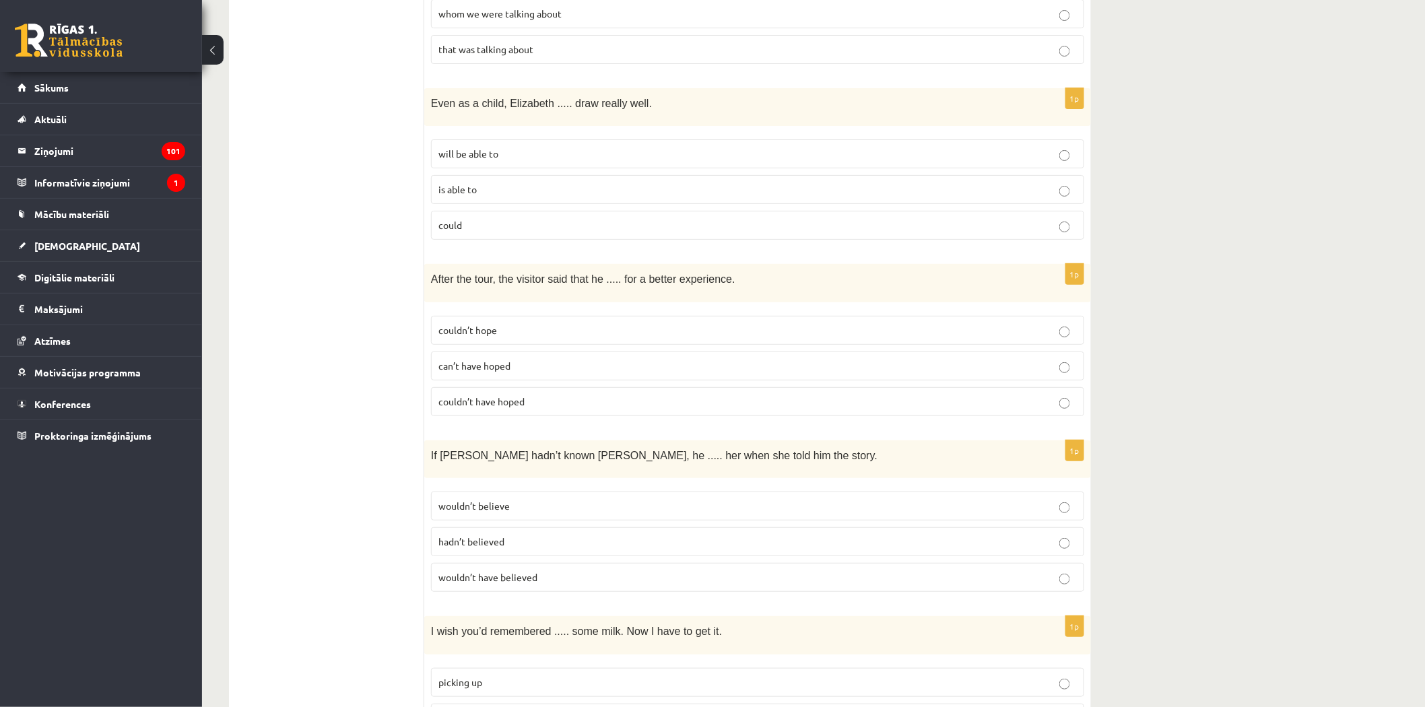
scroll to position [2170, 0]
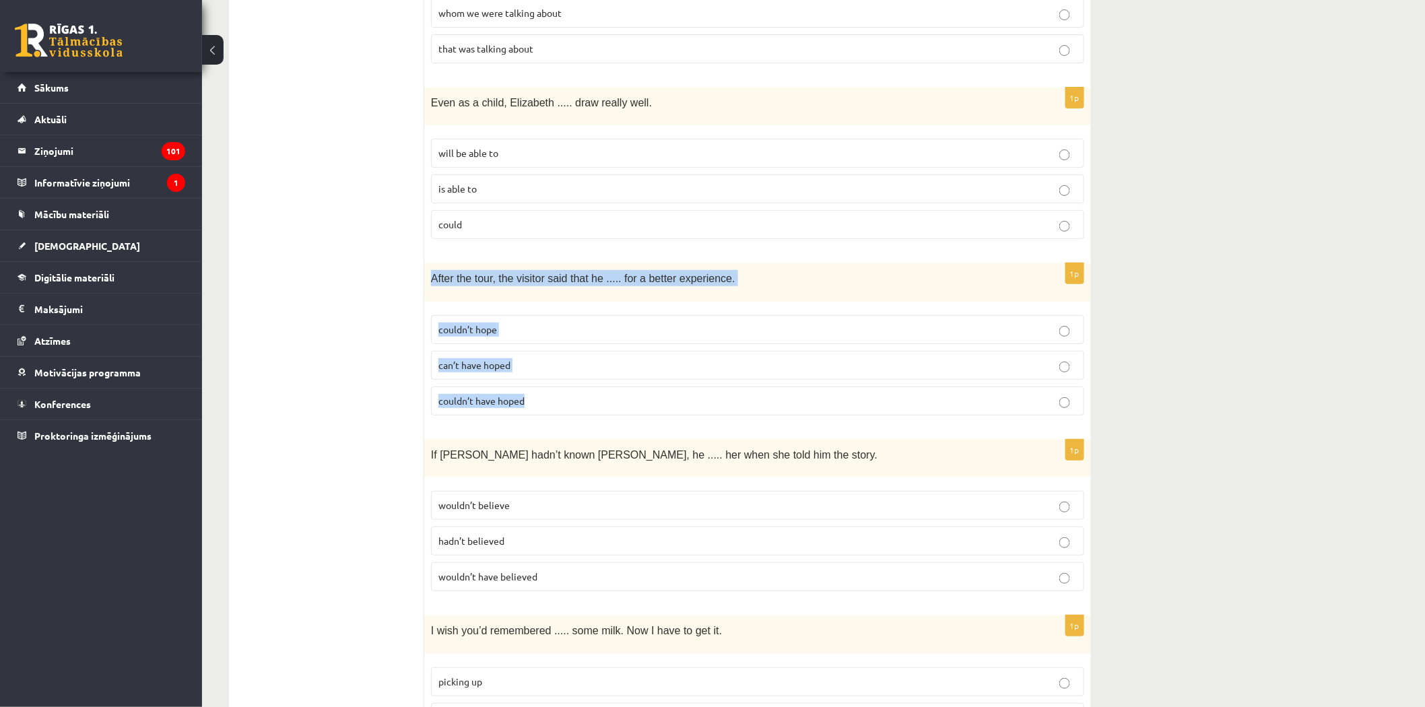
drag, startPoint x: 430, startPoint y: 253, endPoint x: 535, endPoint y: 373, distance: 159.8
click at [535, 373] on div "1p After the tour, the visitor said that he ..... for a better experience. coul…" at bounding box center [757, 344] width 667 height 162
click at [470, 395] on span "couldn’t have hoped" at bounding box center [481, 401] width 86 height 12
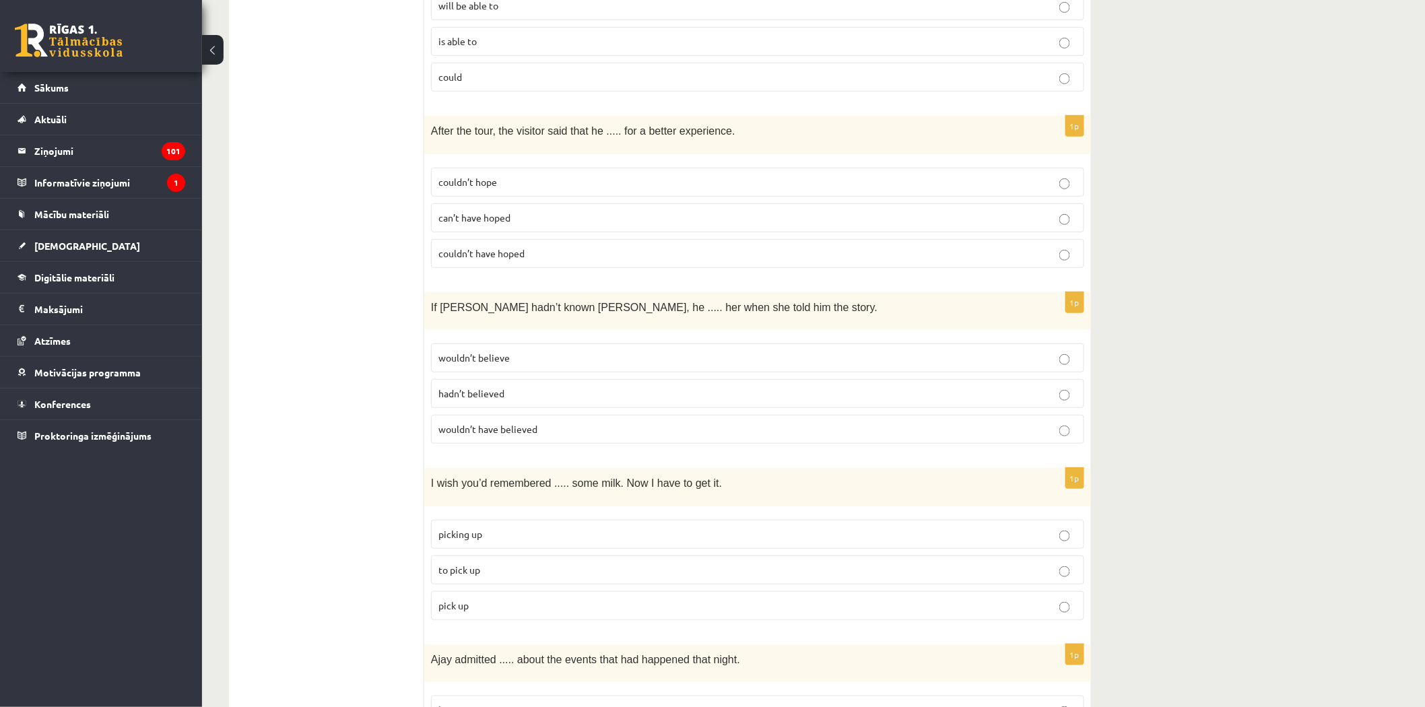
scroll to position [2319, 0]
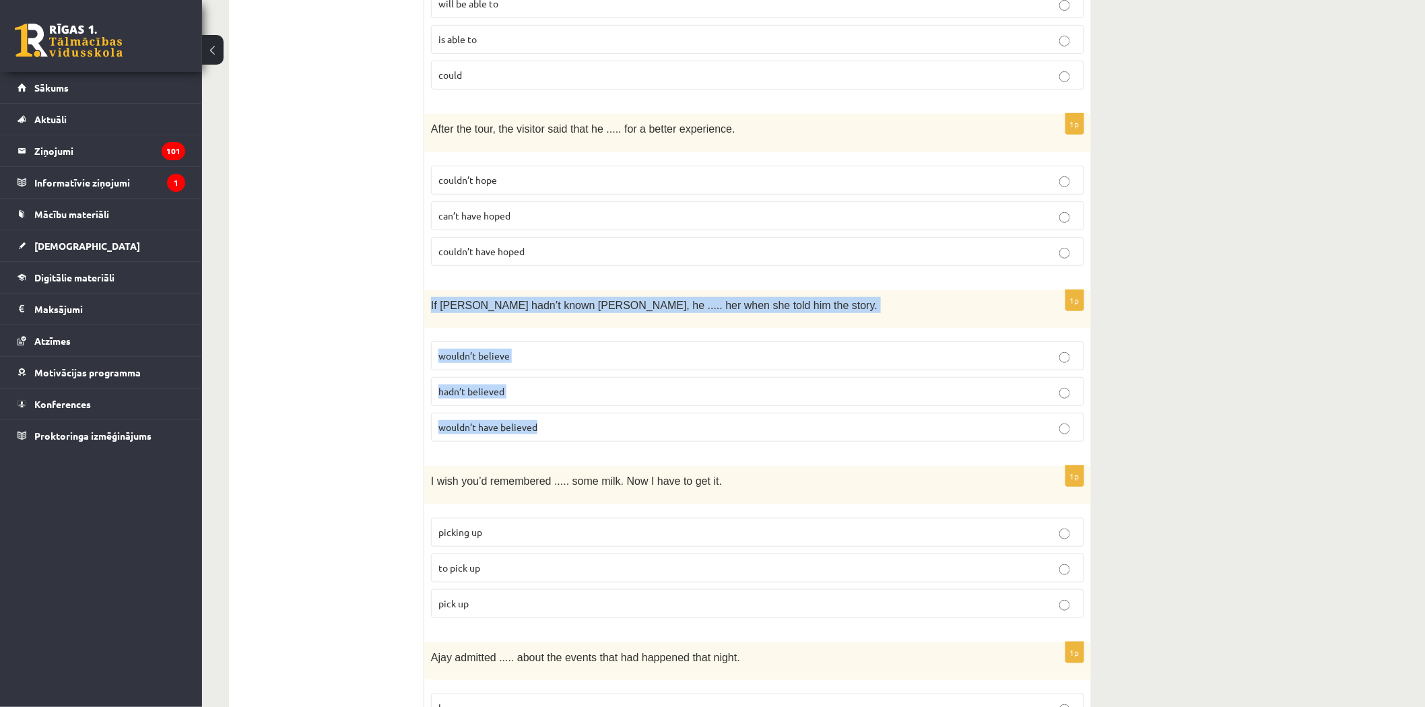
drag, startPoint x: 431, startPoint y: 283, endPoint x: 541, endPoint y: 401, distance: 161.5
click at [541, 401] on div "1p If [PERSON_NAME] hadn’t known [PERSON_NAME], he ..... her when she told him …" at bounding box center [757, 371] width 667 height 162
click at [475, 413] on label "wouldn’t have believed" at bounding box center [757, 427] width 653 height 29
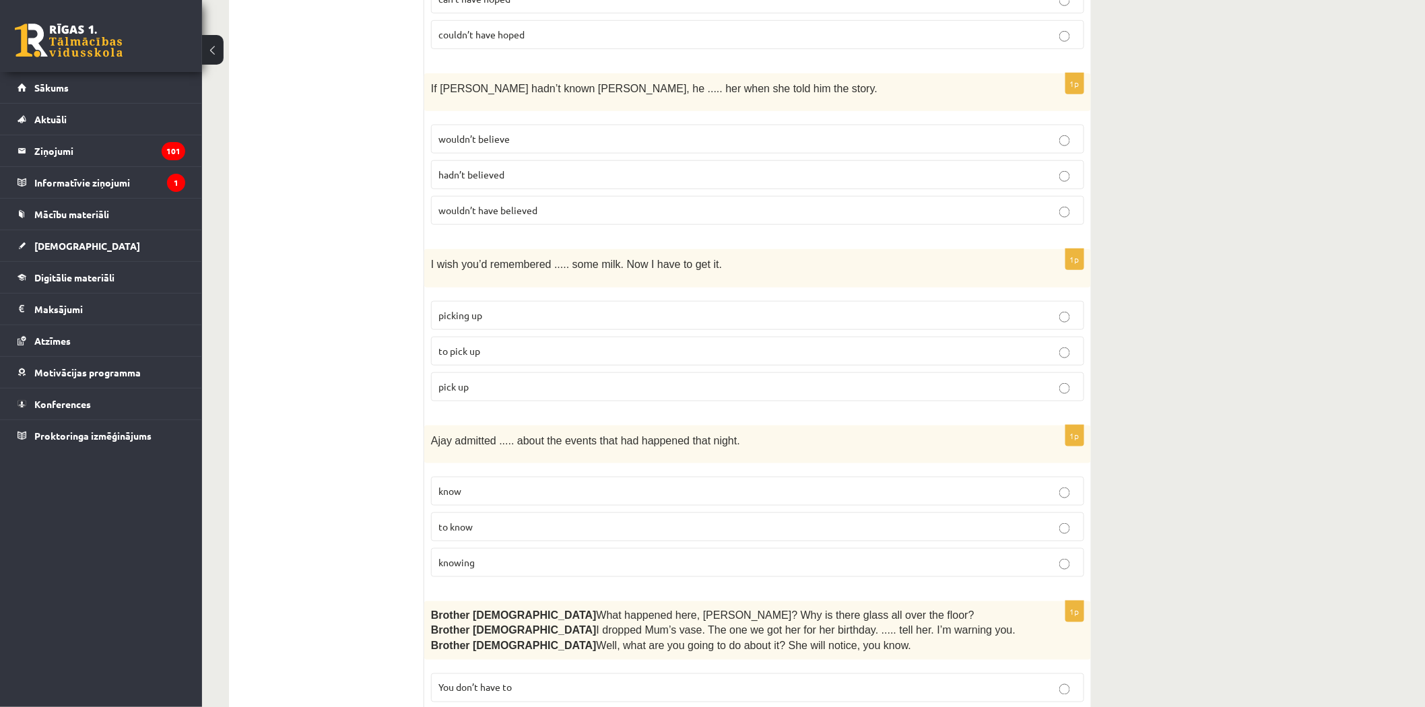
scroll to position [2544, 0]
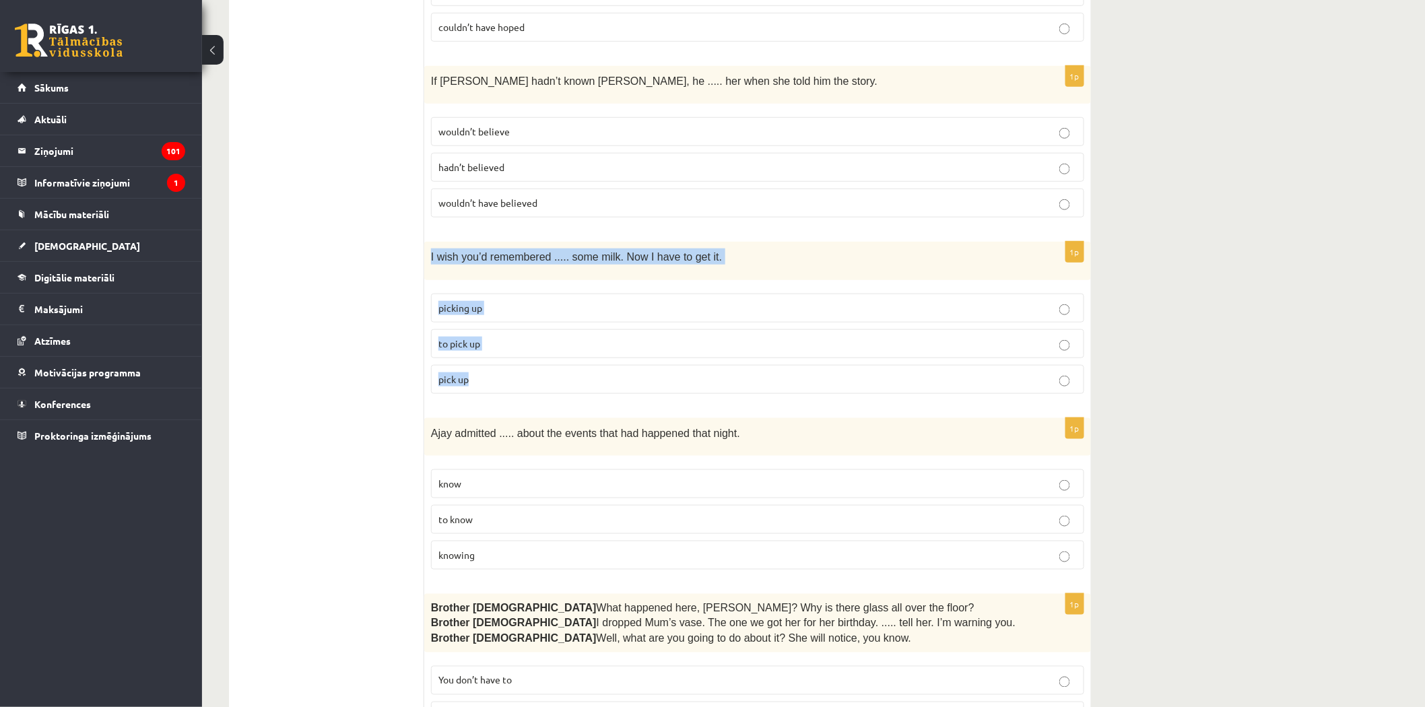
drag, startPoint x: 428, startPoint y: 230, endPoint x: 485, endPoint y: 355, distance: 137.5
click at [485, 355] on div "1p I wish you’d remembered ..... some milk. Now I have to get it. picking up to…" at bounding box center [757, 323] width 667 height 162
click at [463, 337] on span "to pick up" at bounding box center [459, 343] width 42 height 12
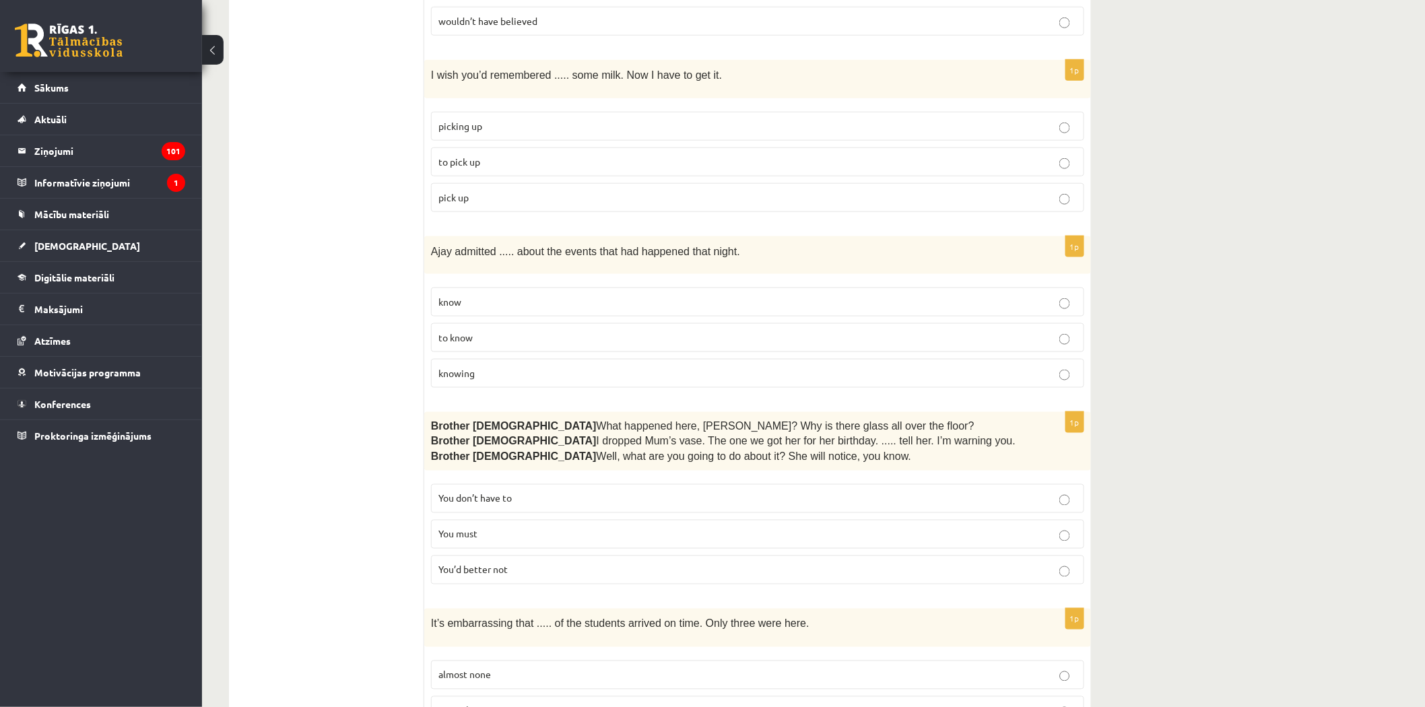
scroll to position [2769, 0]
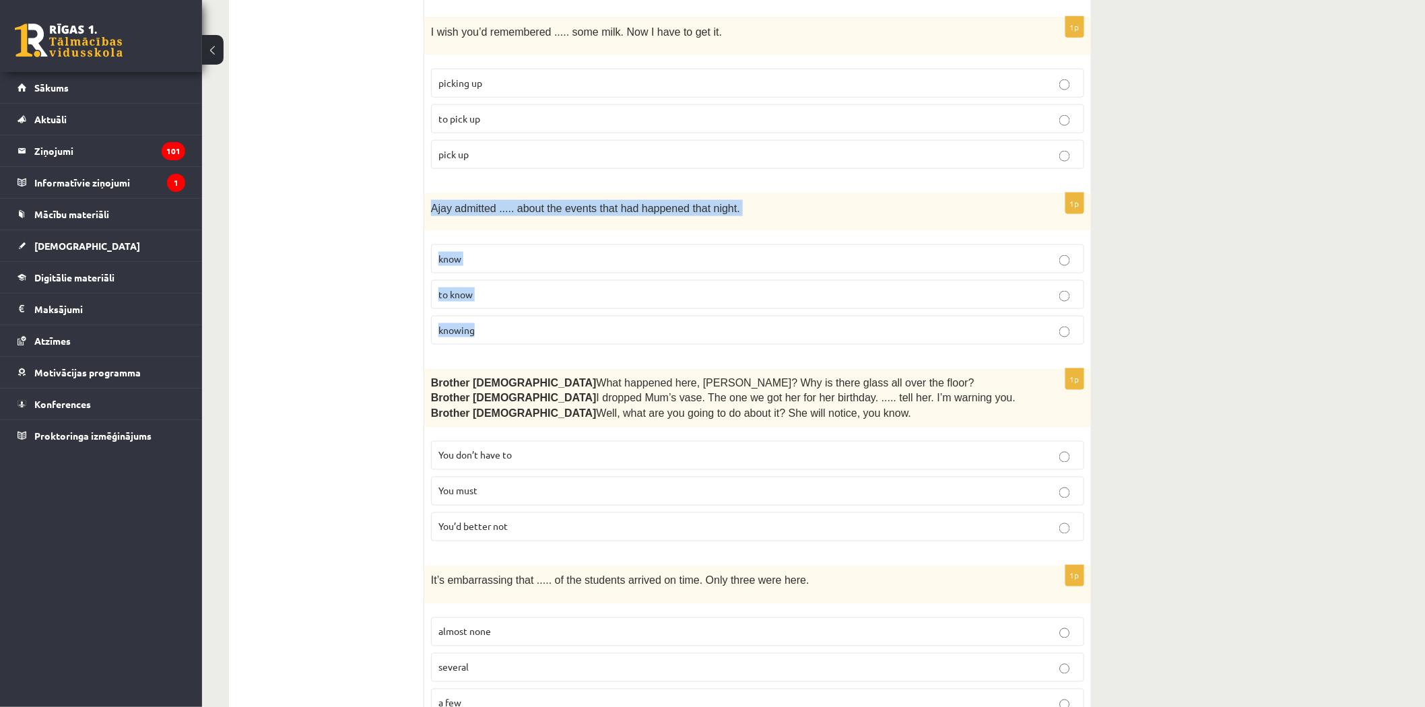
drag, startPoint x: 429, startPoint y: 180, endPoint x: 492, endPoint y: 295, distance: 130.5
click at [492, 295] on div "1p [PERSON_NAME] admitted ..... about the events that had happened that night. …" at bounding box center [757, 274] width 667 height 162
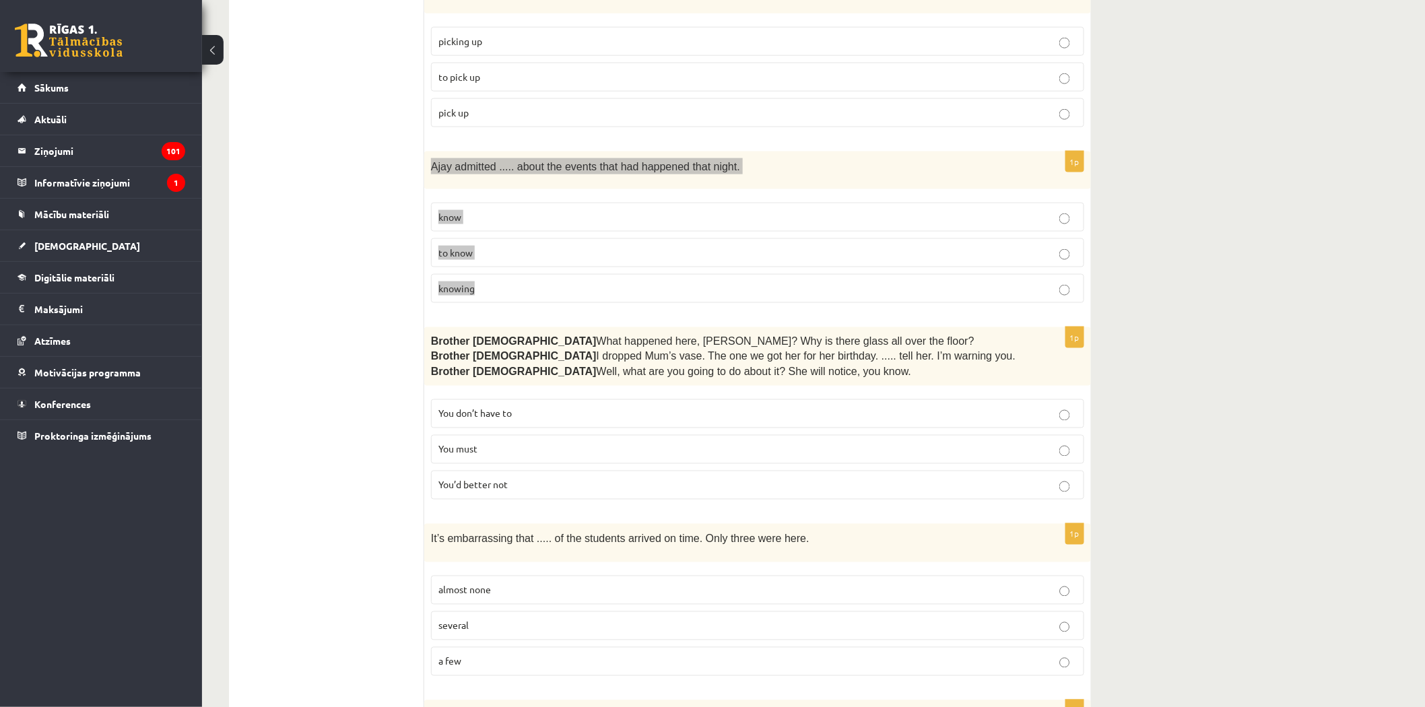
scroll to position [2779, 0]
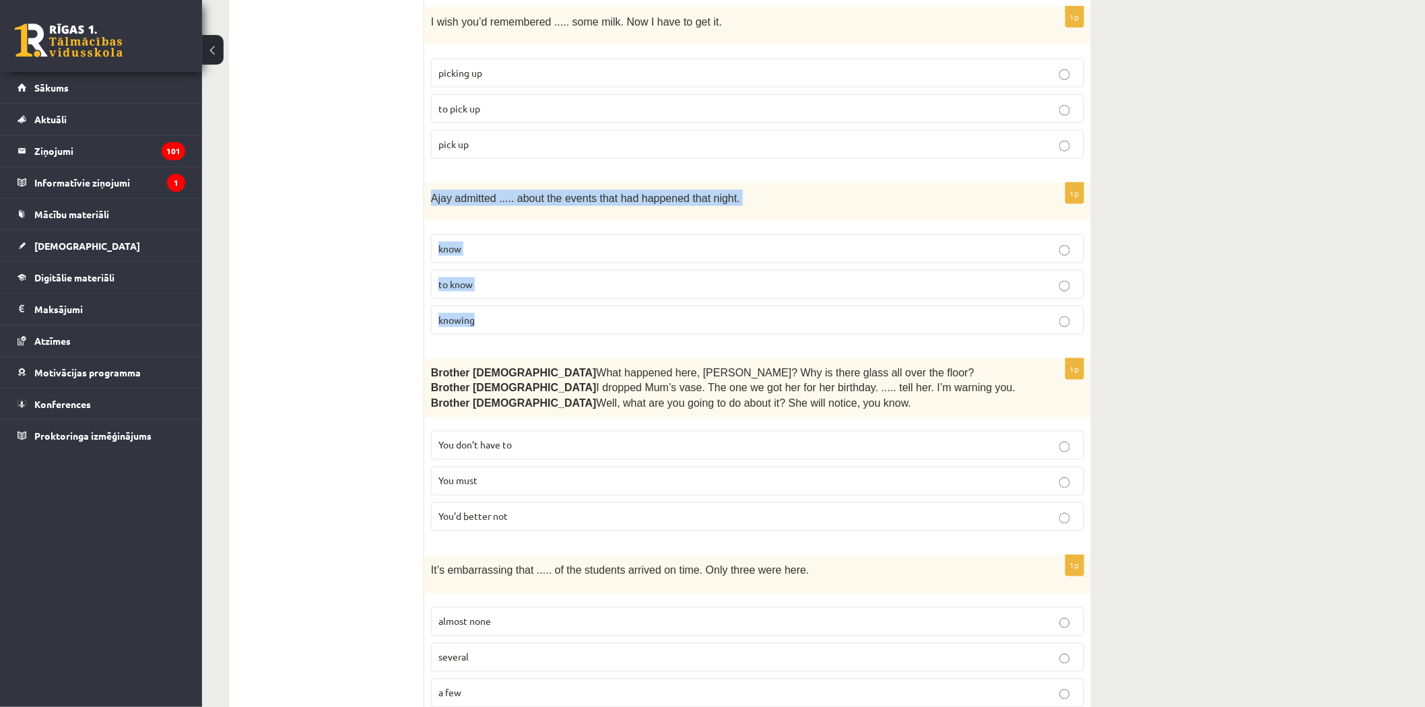
click at [458, 314] on span "knowing" at bounding box center [456, 320] width 36 height 12
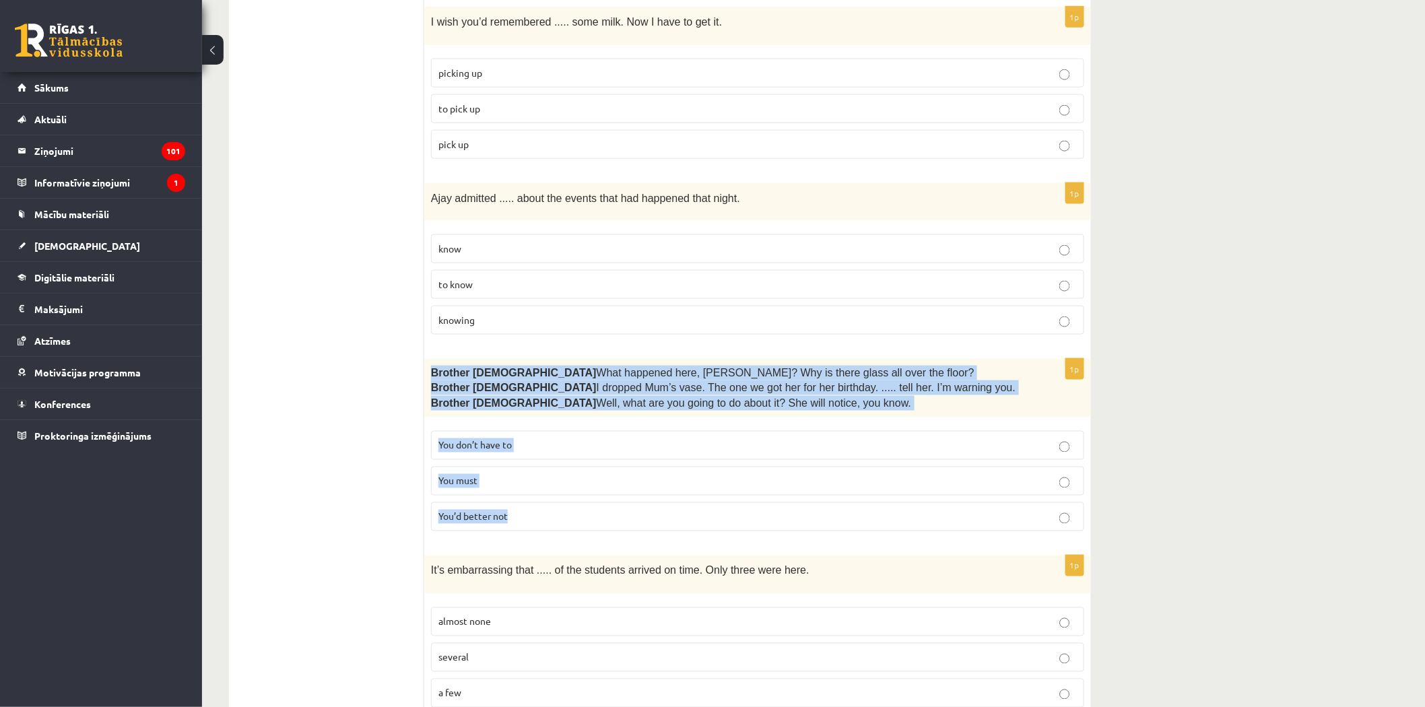
drag, startPoint x: 429, startPoint y: 345, endPoint x: 512, endPoint y: 479, distance: 157.6
click at [512, 479] on div "1p Brother [DEMOGRAPHIC_DATA]  What happened here, [PERSON_NAME]? Why is there …" at bounding box center [757, 450] width 667 height 183
click at [485, 474] on p "You must" at bounding box center [757, 481] width 638 height 14
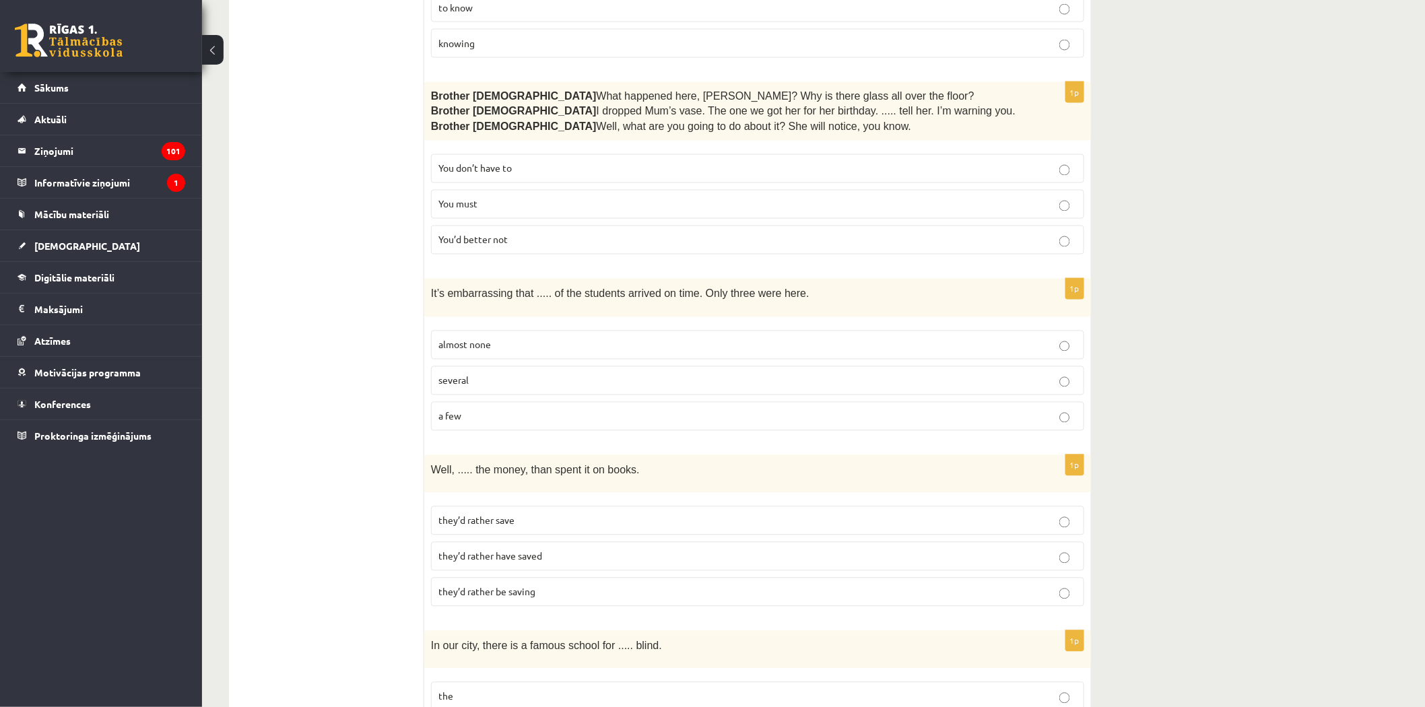
scroll to position [3079, 0]
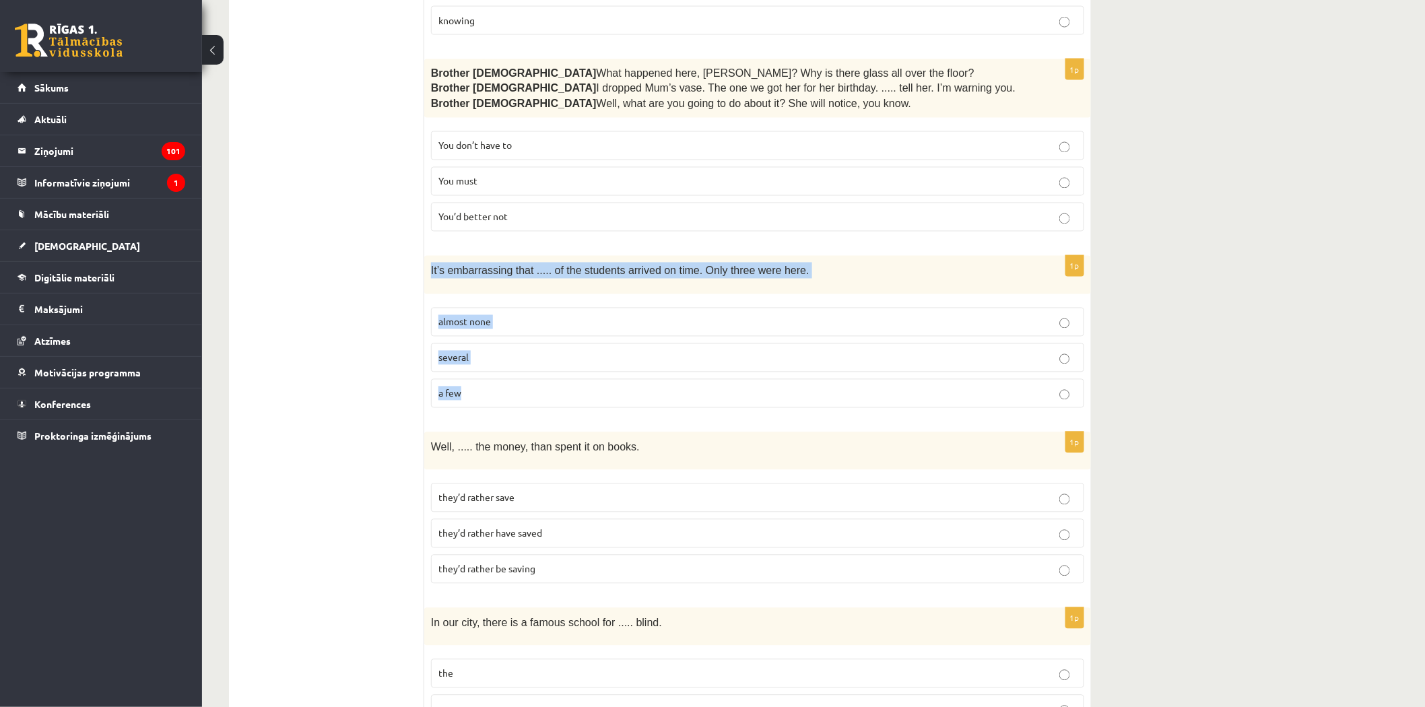
drag, startPoint x: 429, startPoint y: 243, endPoint x: 478, endPoint y: 353, distance: 120.3
click at [478, 353] on div "1p It’s embarrassing that ..... of the students arrived on time. Only three wer…" at bounding box center [757, 337] width 667 height 162
click at [450, 316] on span "almost none" at bounding box center [464, 322] width 53 height 12
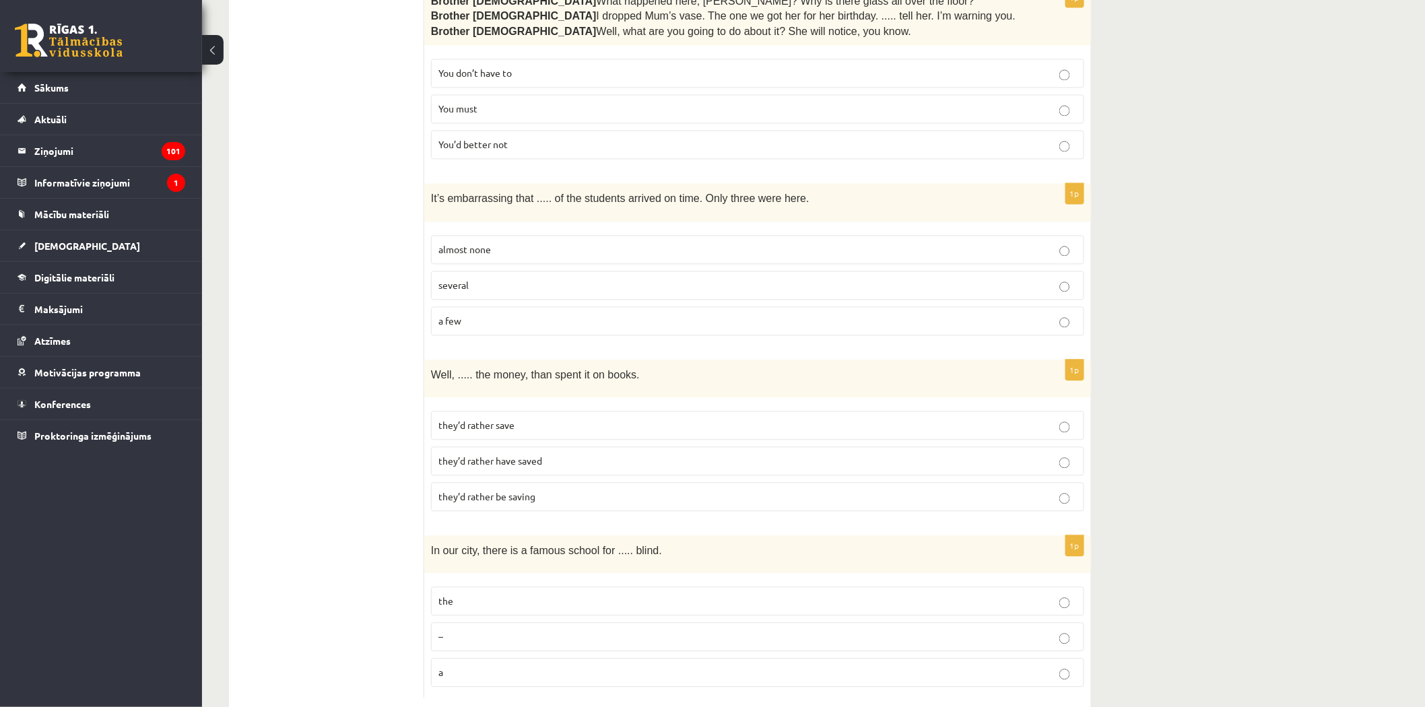
scroll to position [3153, 0]
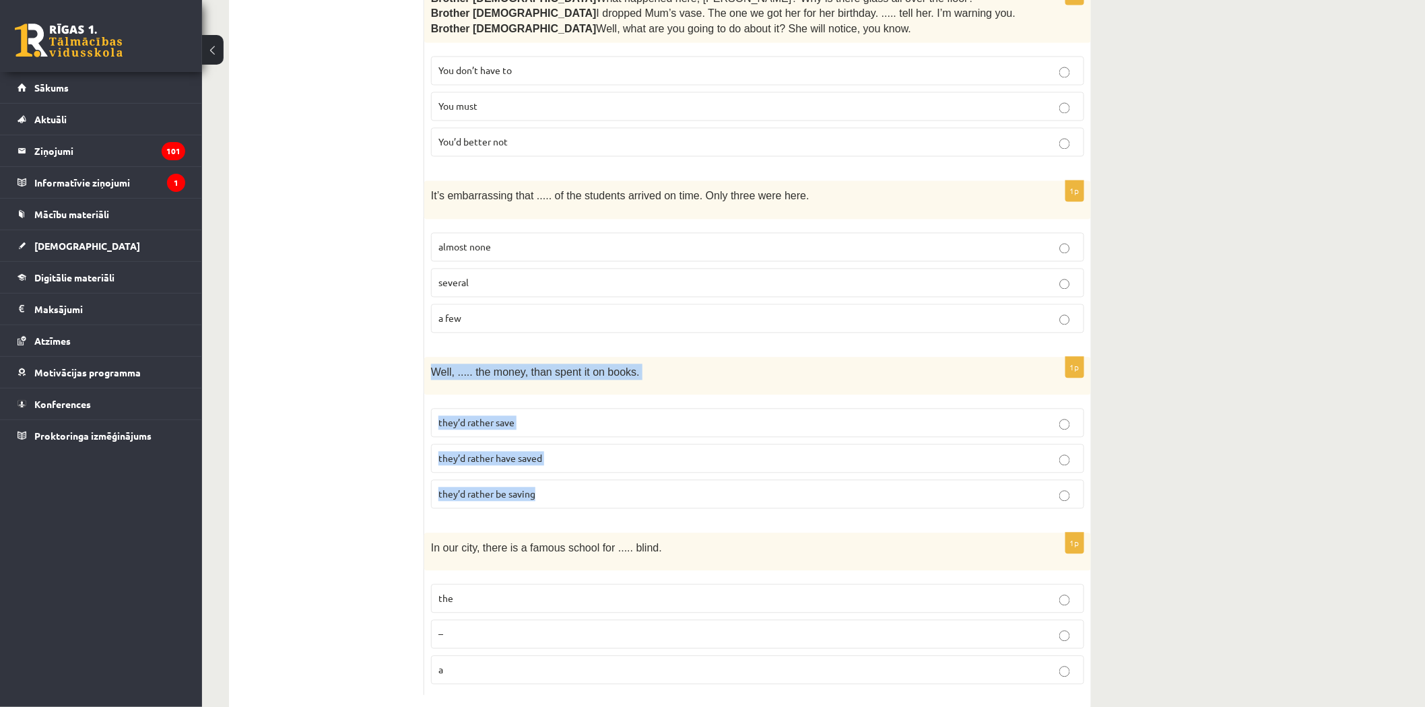
drag, startPoint x: 428, startPoint y: 338, endPoint x: 546, endPoint y: 461, distance: 170.5
click at [546, 461] on div "1p Well, ..... the money, than spent it on books. they’d rather save they’d rat…" at bounding box center [757, 439] width 667 height 162
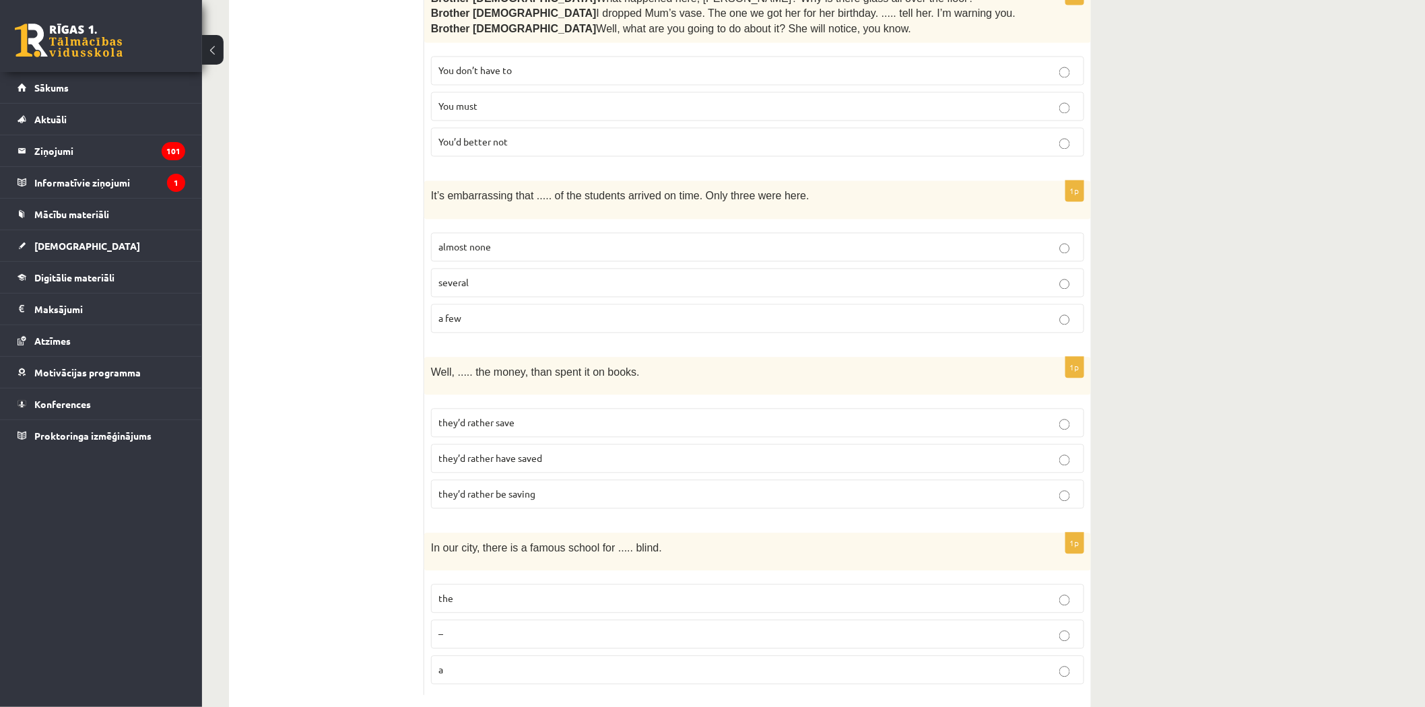
click at [473, 453] on span "they’d rather have saved" at bounding box center [490, 459] width 104 height 12
drag, startPoint x: 428, startPoint y: 519, endPoint x: 467, endPoint y: 638, distance: 125.9
click at [468, 638] on div "1p In our city, there is a famous school for ..... blind. the – a" at bounding box center [757, 614] width 667 height 162
click at [467, 663] on p "a" at bounding box center [757, 670] width 638 height 14
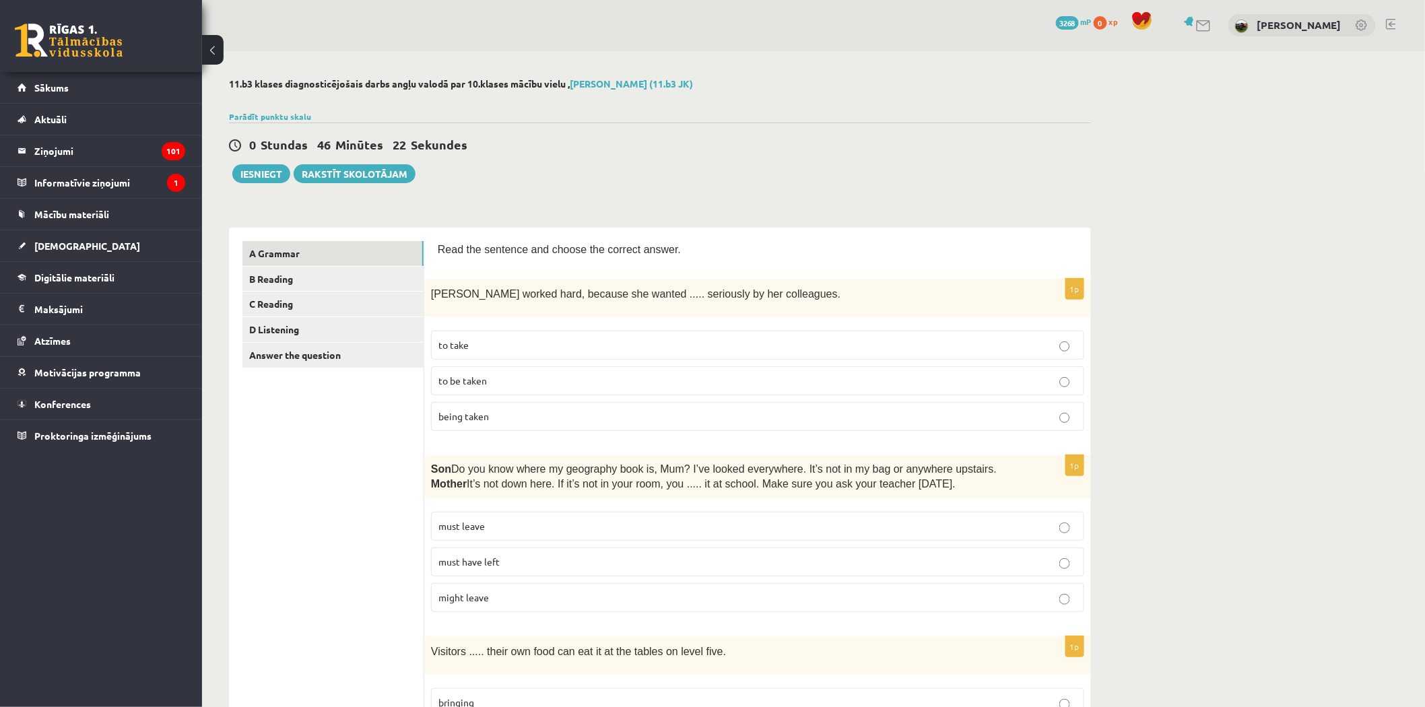
scroll to position [0, 0]
click at [278, 279] on link "B Reading" at bounding box center [332, 279] width 181 height 25
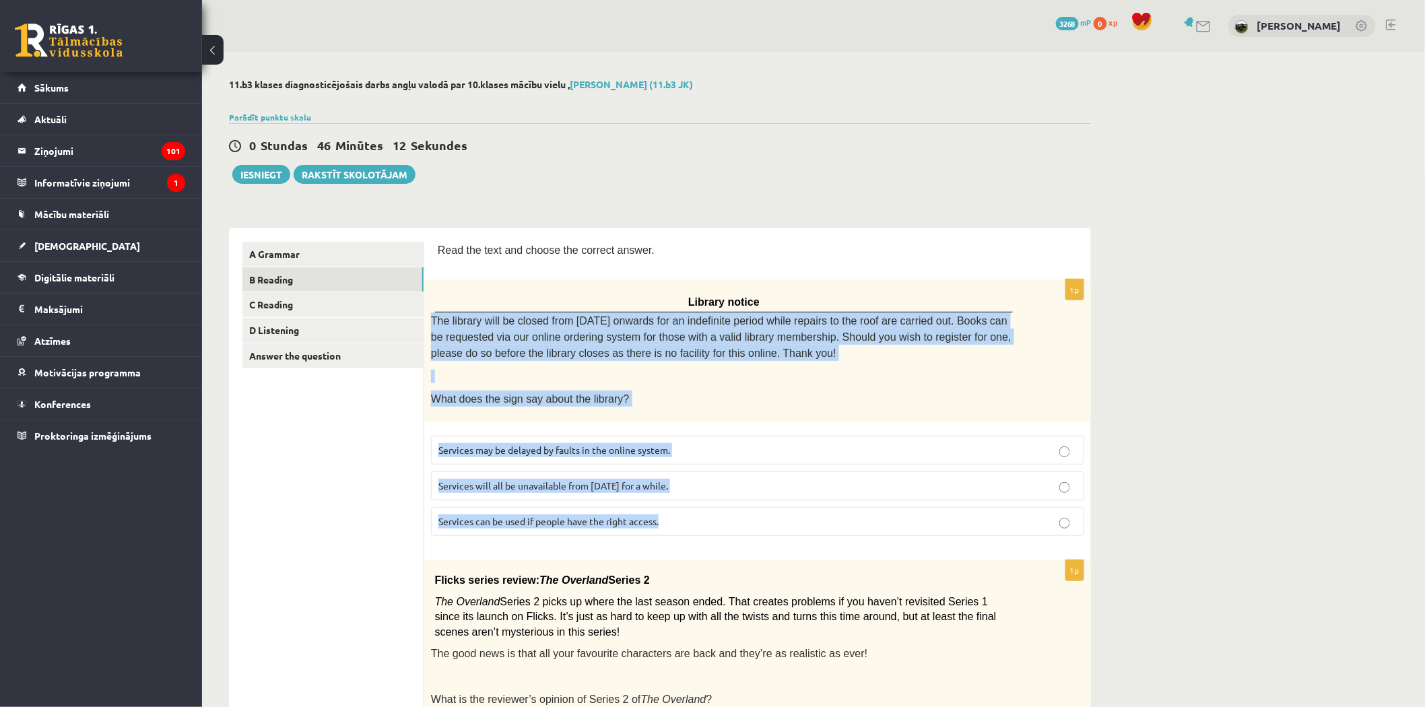
drag, startPoint x: 433, startPoint y: 315, endPoint x: 696, endPoint y: 517, distance: 331.4
click at [696, 517] on div "1p Library notice The library will be closed from [DATE] onwards for an indefin…" at bounding box center [757, 412] width 667 height 267
drag, startPoint x: 475, startPoint y: 331, endPoint x: 475, endPoint y: 325, distance: 6.8
click at [574, 480] on span "Services will all be unavailable from [DATE] for a while." at bounding box center [553, 486] width 230 height 12
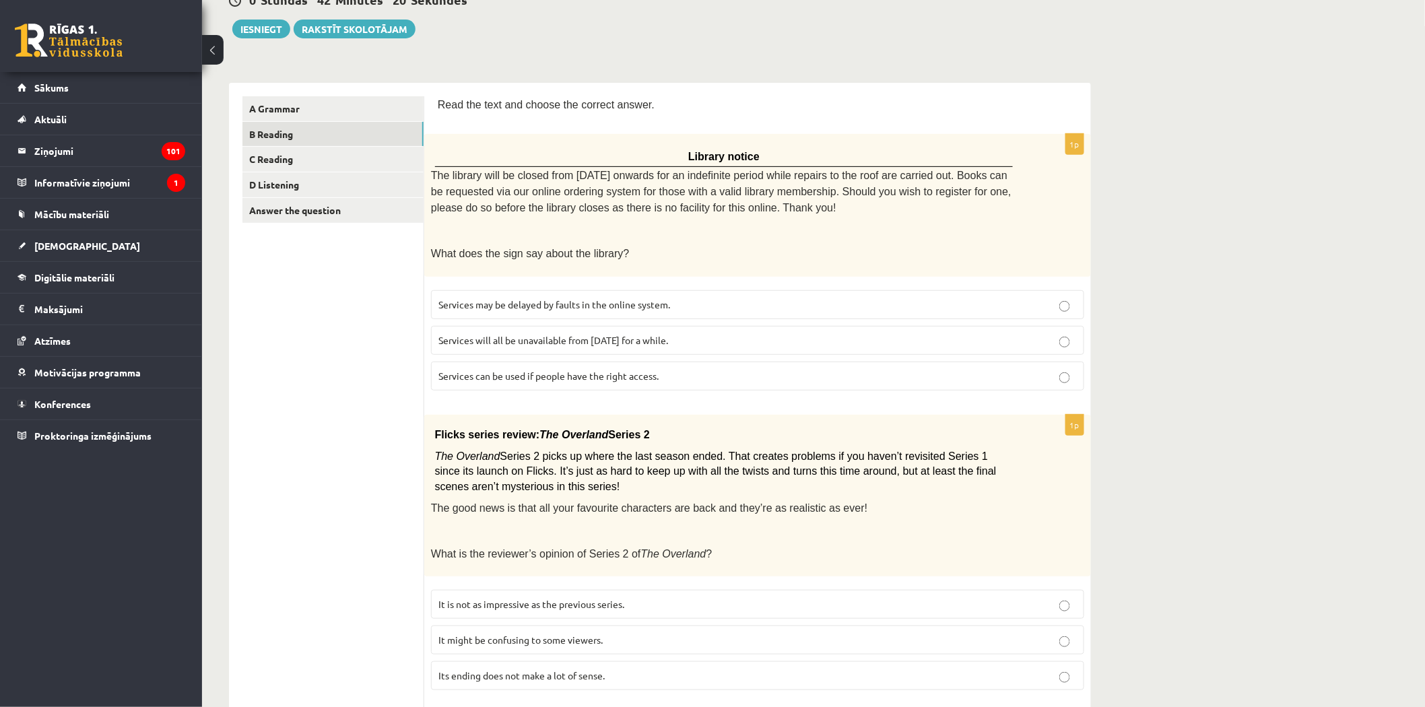
scroll to position [150, 0]
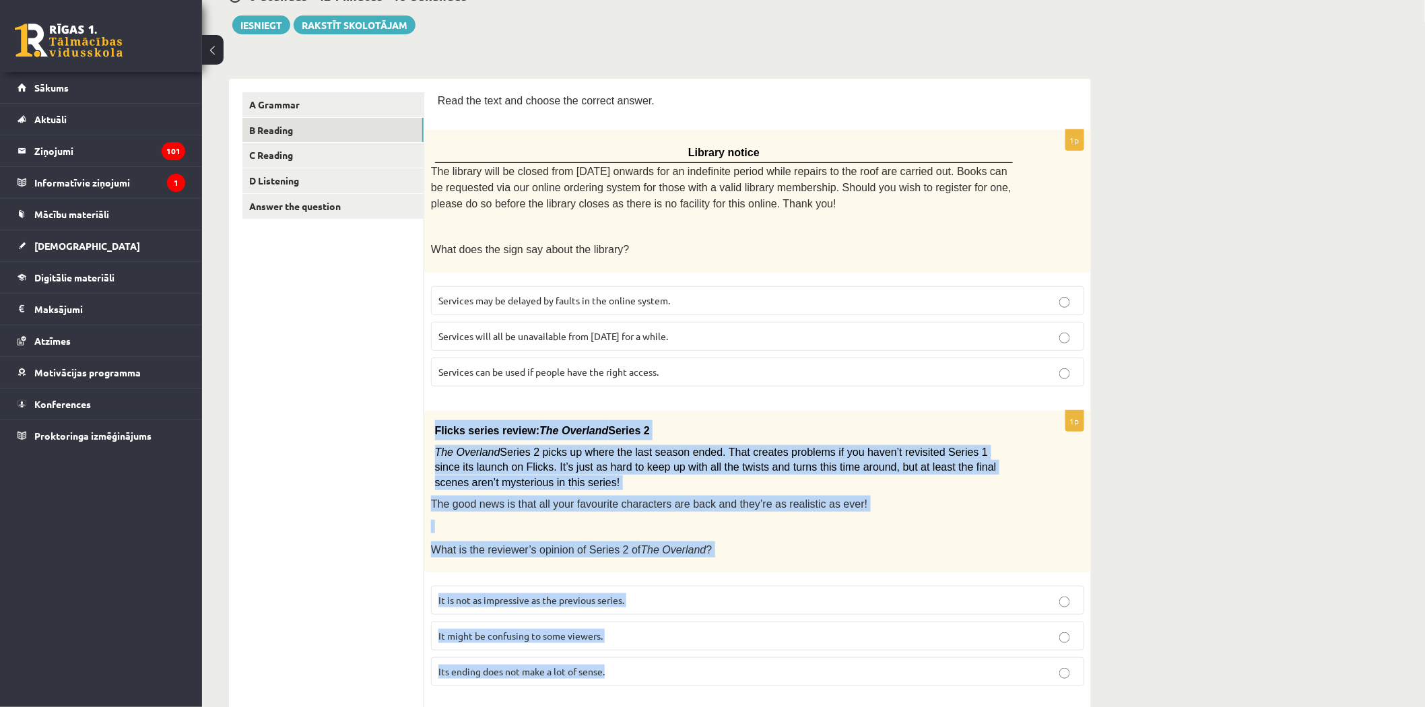
drag, startPoint x: 427, startPoint y: 418, endPoint x: 621, endPoint y: 665, distance: 314.2
click at [622, 669] on div "1p Flicks series review: The Overland Series 2 The Overland Series 2 picks up w…" at bounding box center [757, 554] width 667 height 287
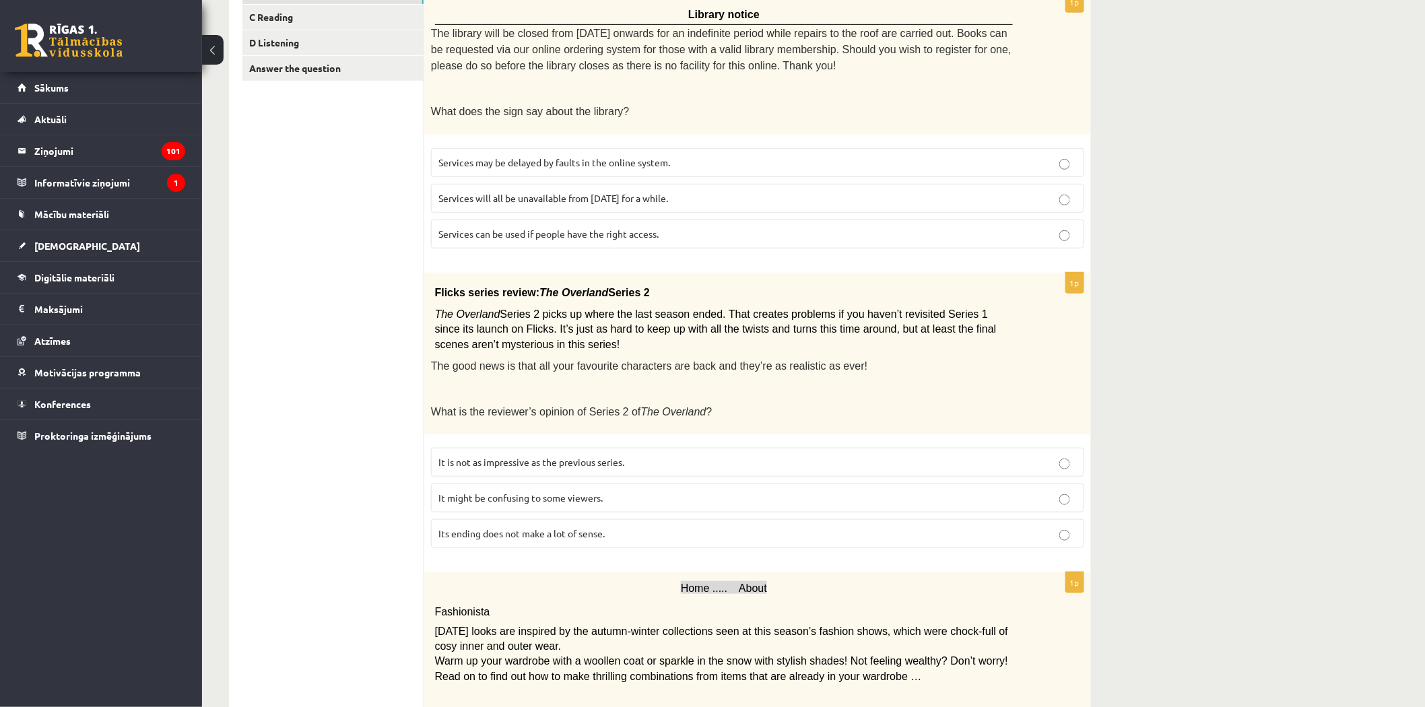
scroll to position [299, 0]
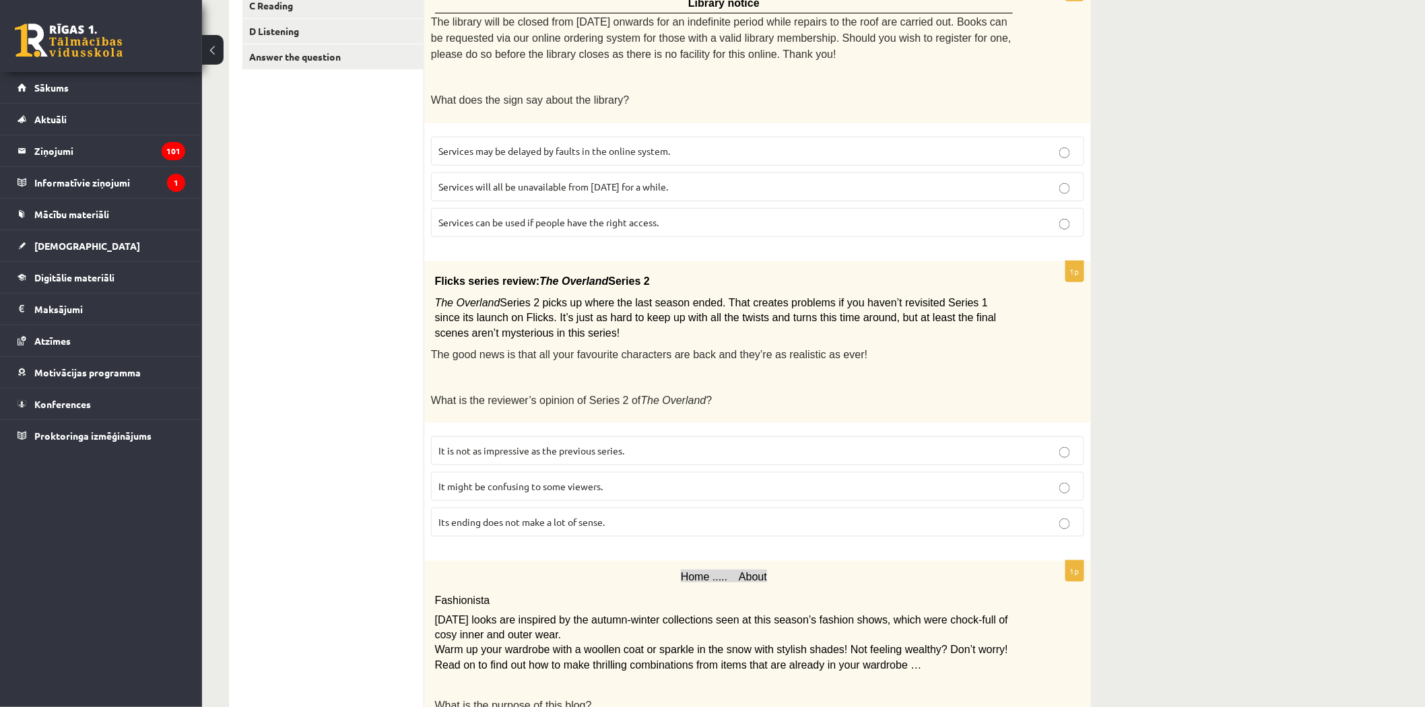
click at [500, 480] on span "It might be confusing to some viewers." at bounding box center [520, 486] width 164 height 12
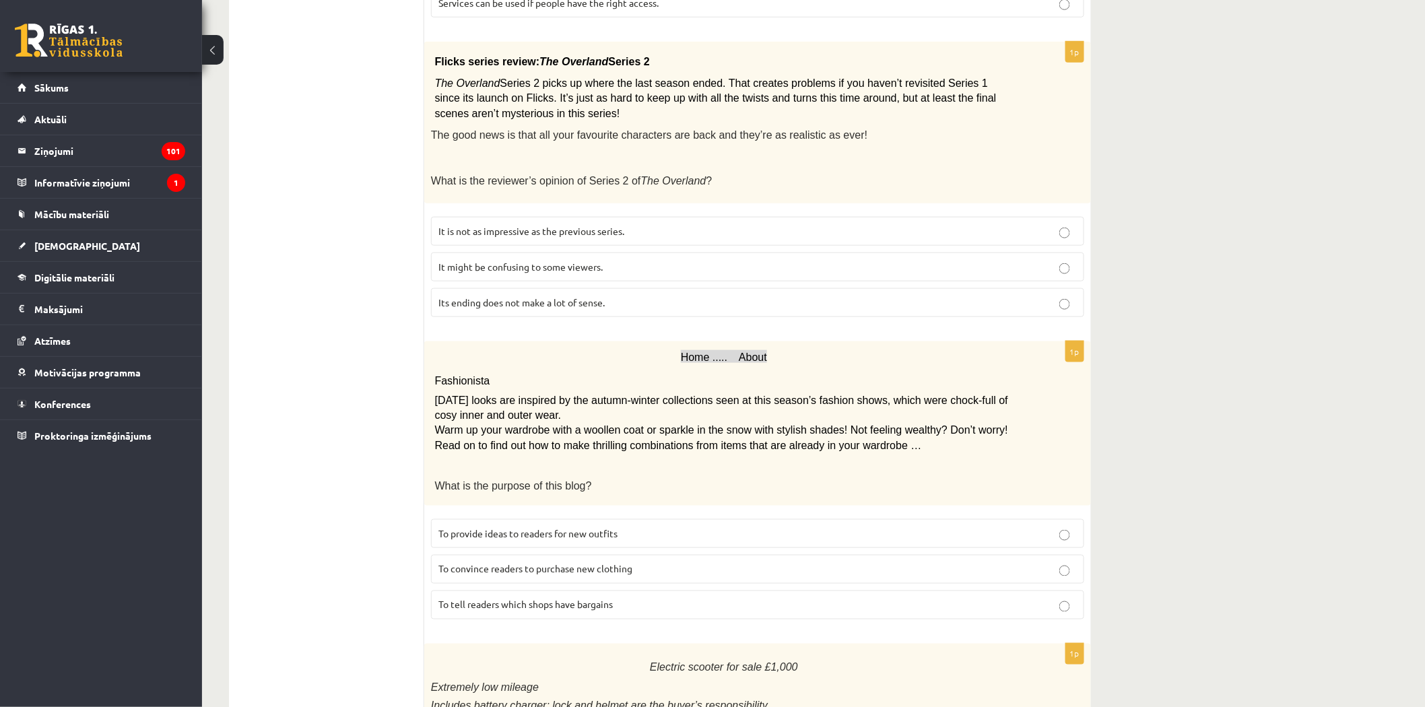
scroll to position [523, 0]
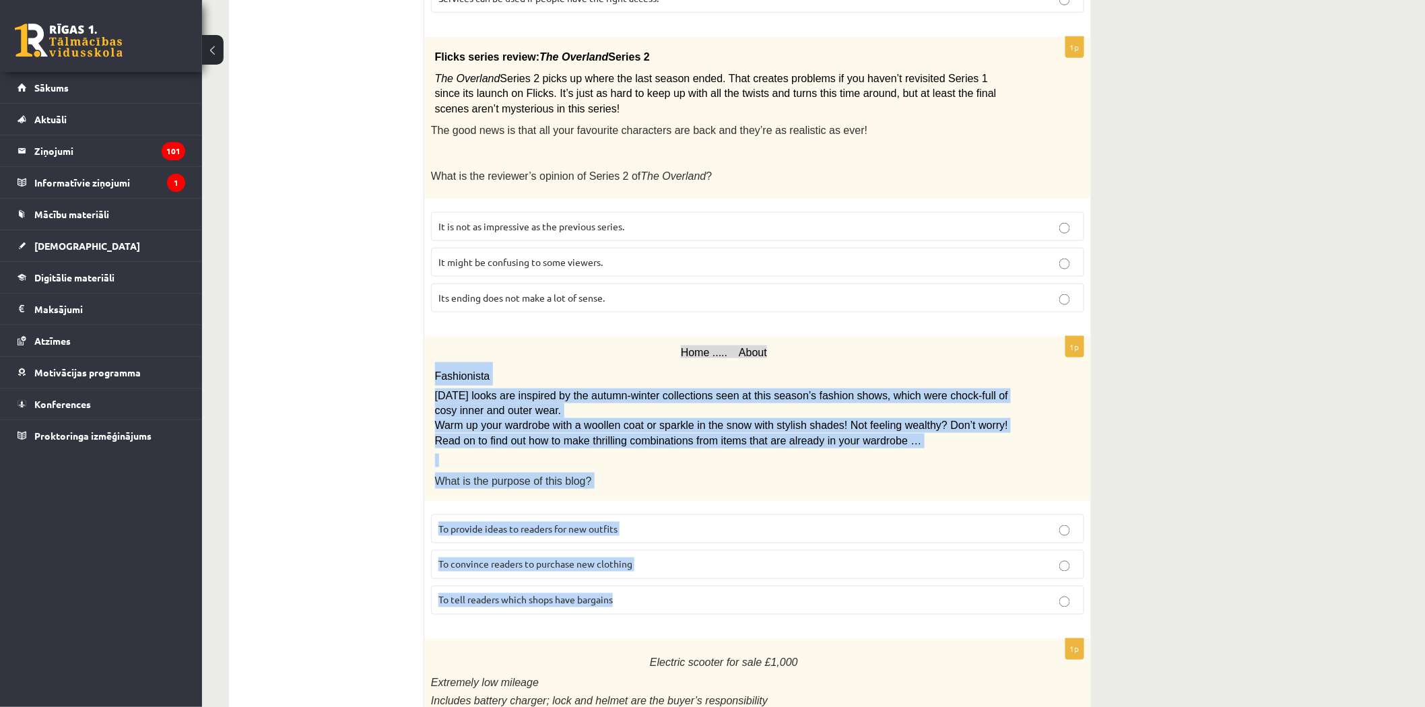
drag, startPoint x: 434, startPoint y: 365, endPoint x: 620, endPoint y: 587, distance: 289.2
click at [620, 587] on div "1p Home ..... About Fashionista [DATE] looks are inspired by the autumn-winter …" at bounding box center [757, 481] width 667 height 289
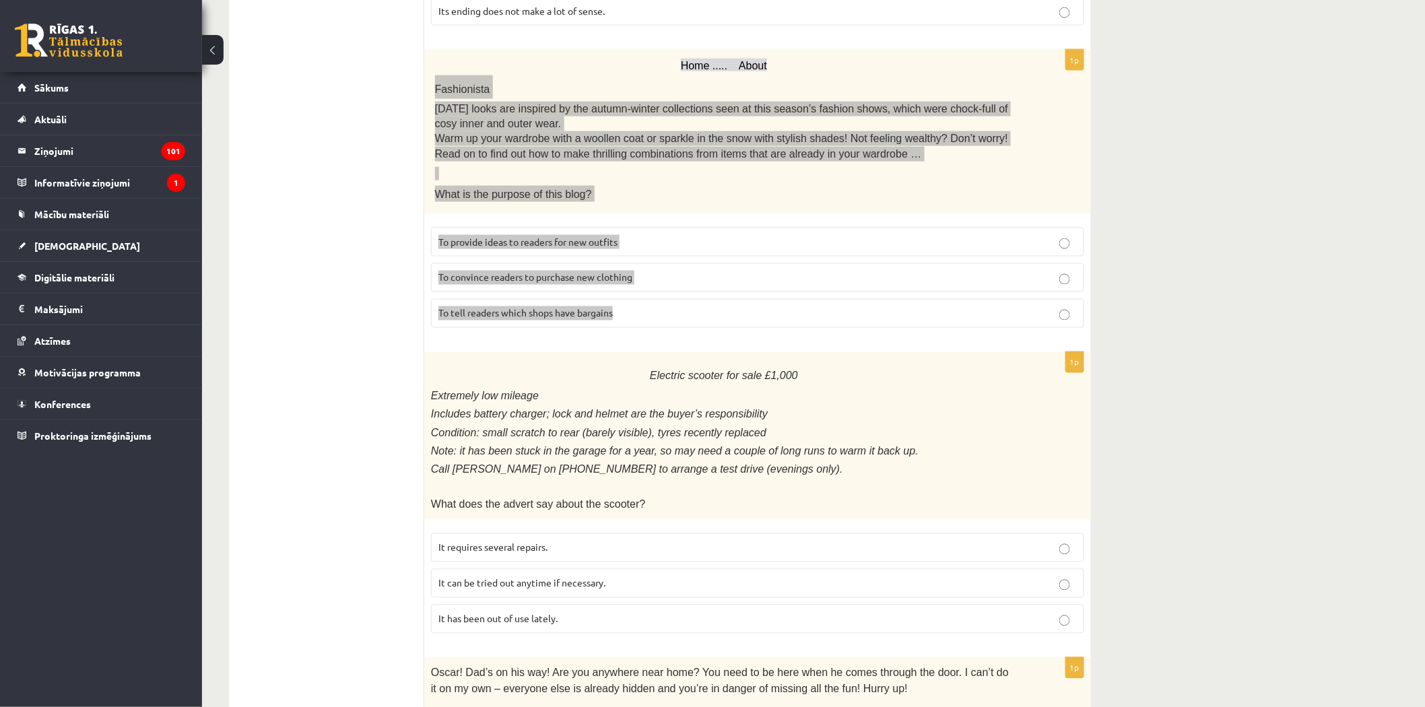
scroll to position [823, 0]
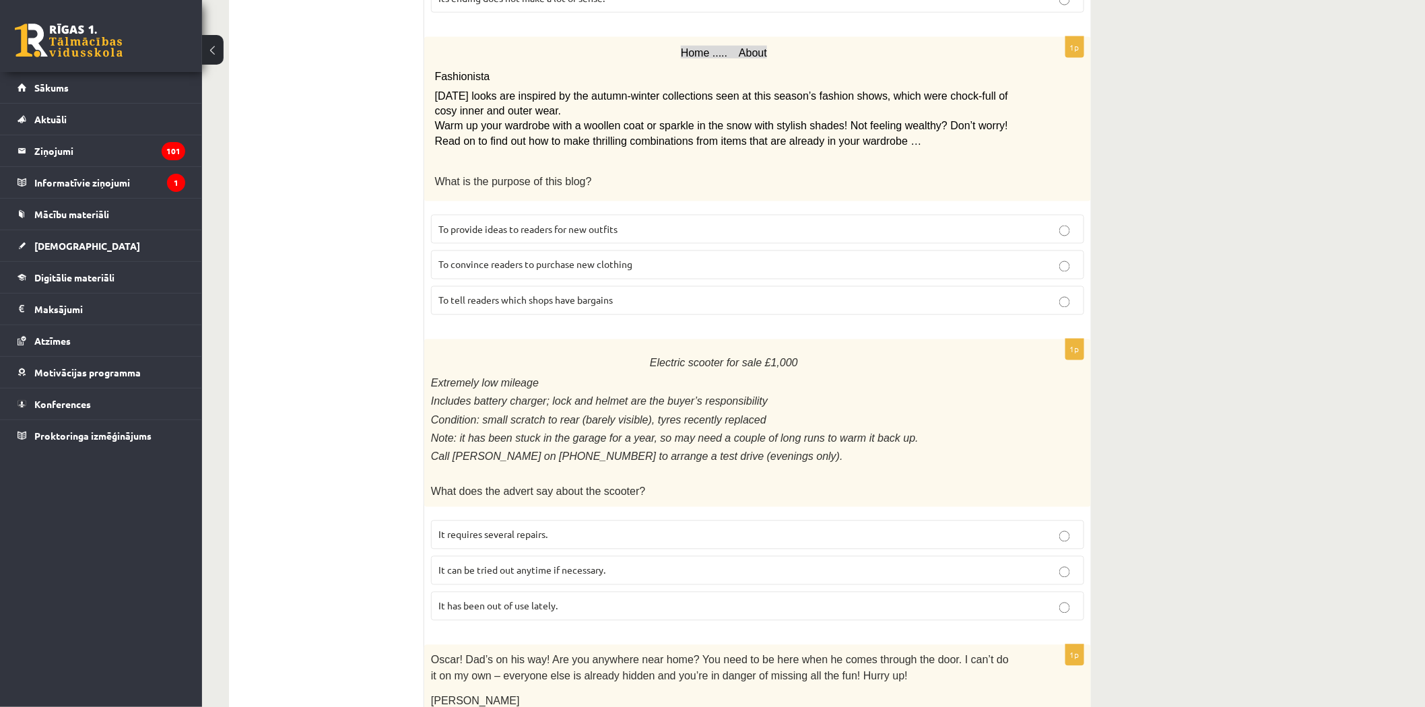
click at [346, 319] on ul "A Grammar B Reading C Reading D Listening Answer the question" at bounding box center [333, 316] width 182 height 1794
click at [506, 223] on span "To provide ideas to readers for new outfits" at bounding box center [527, 229] width 179 height 12
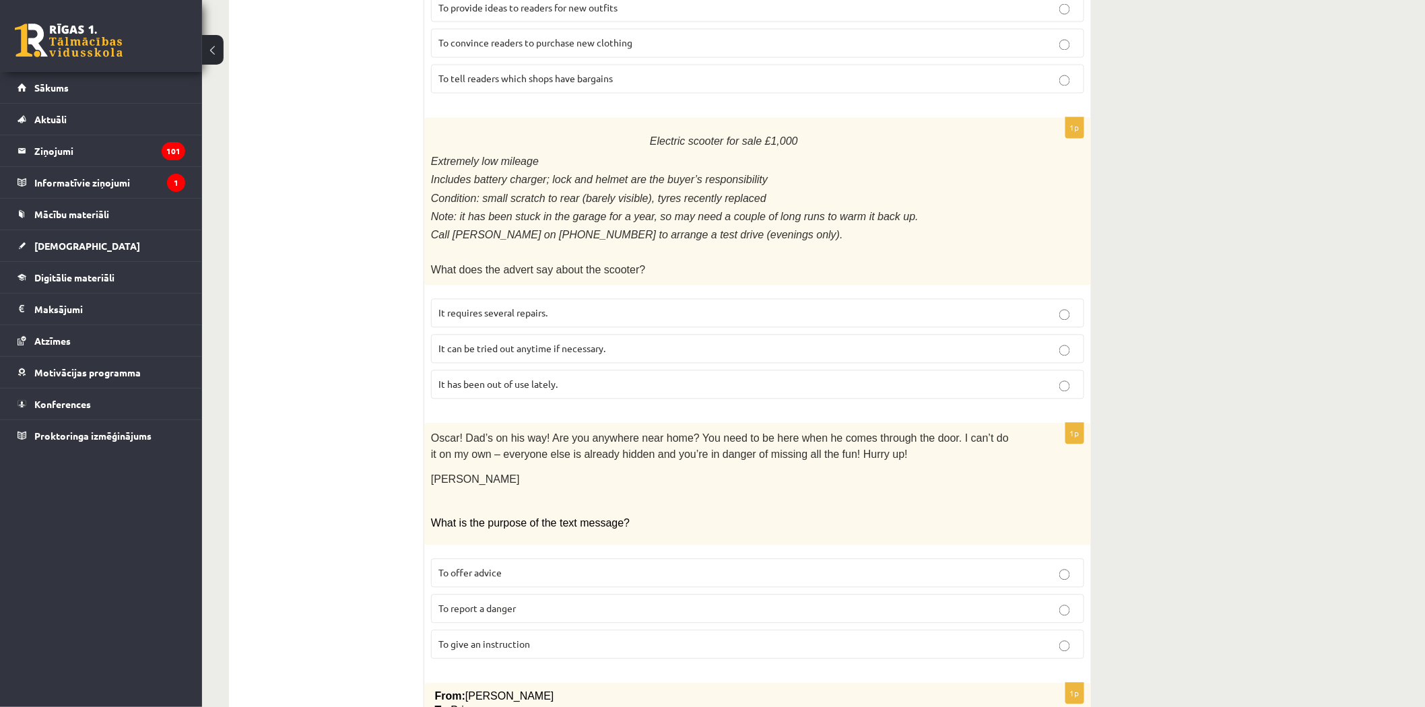
scroll to position [1047, 0]
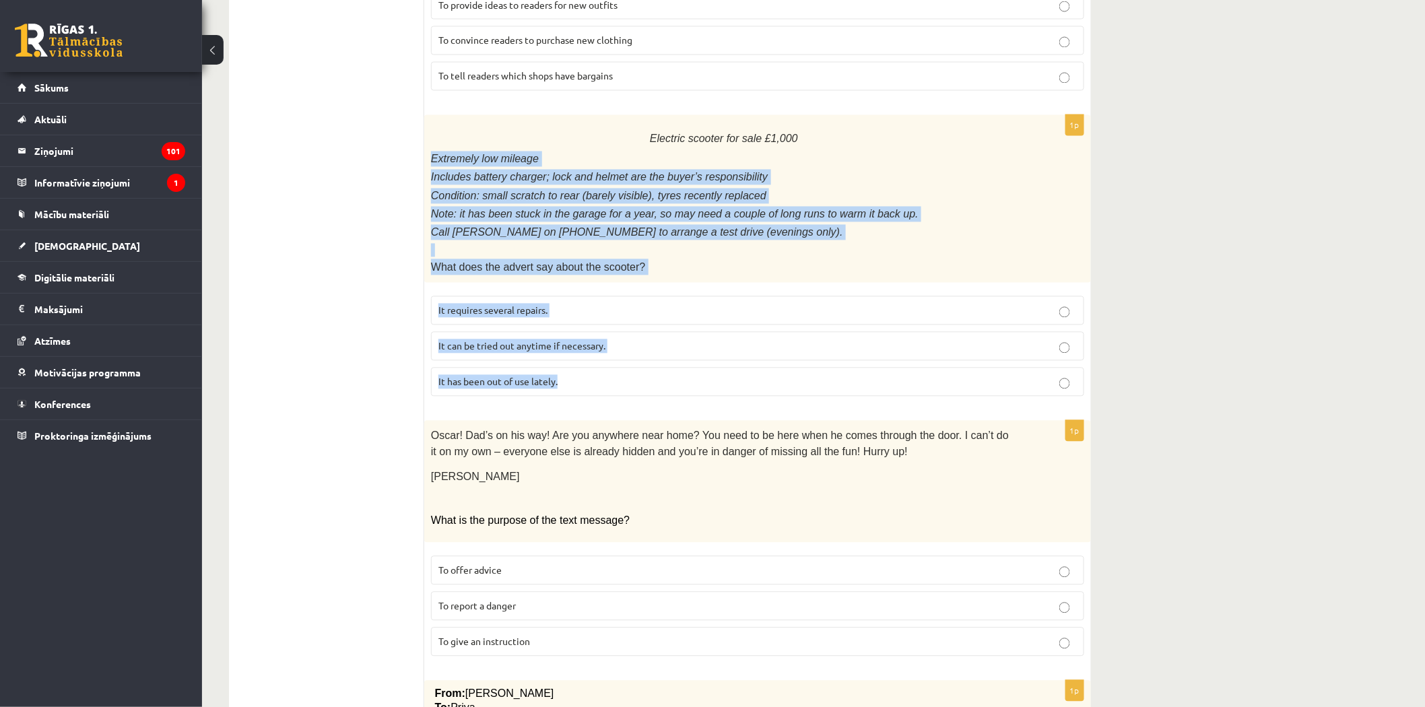
drag, startPoint x: 426, startPoint y: 145, endPoint x: 589, endPoint y: 354, distance: 265.3
click at [589, 354] on div "1p Electric scooter for sale £1,000 Extremely low mileage Includes battery char…" at bounding box center [757, 261] width 667 height 292
click at [478, 376] on span "It has been out of use lately." at bounding box center [497, 382] width 119 height 12
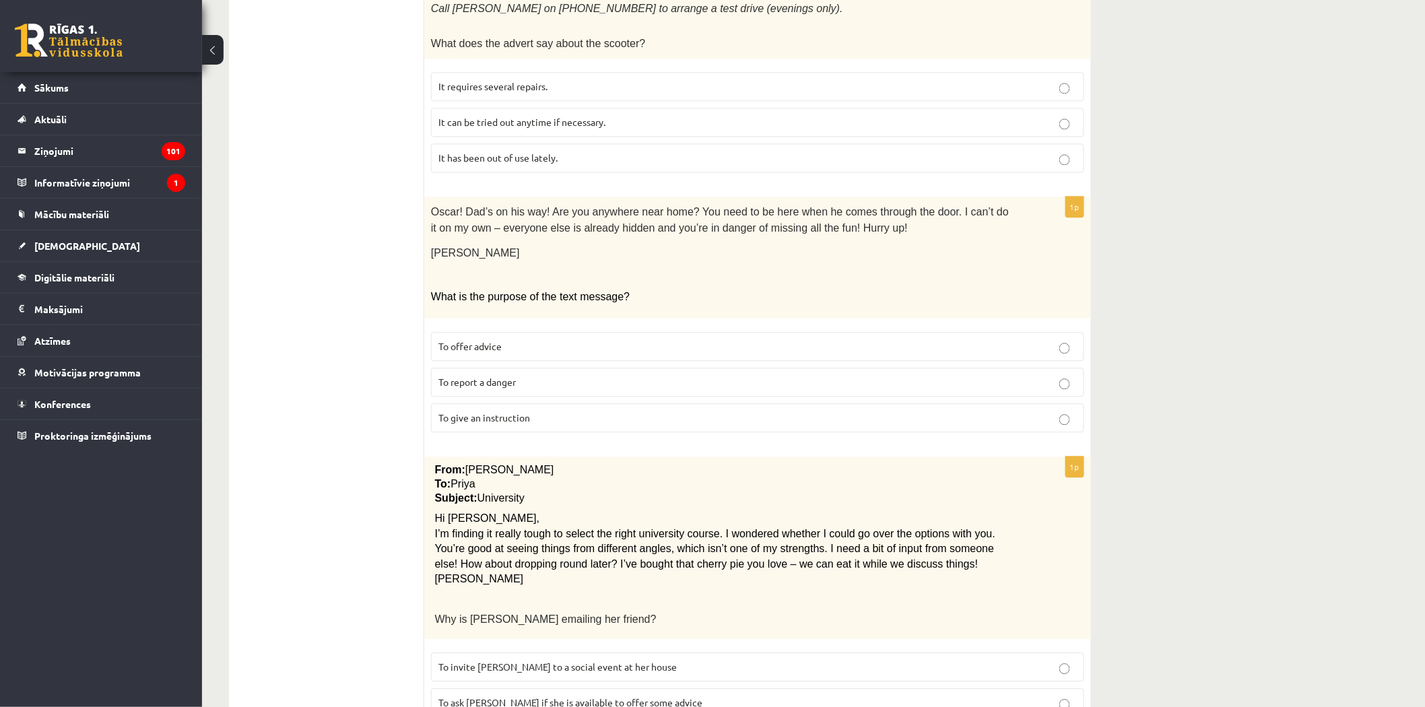
scroll to position [1345, 0]
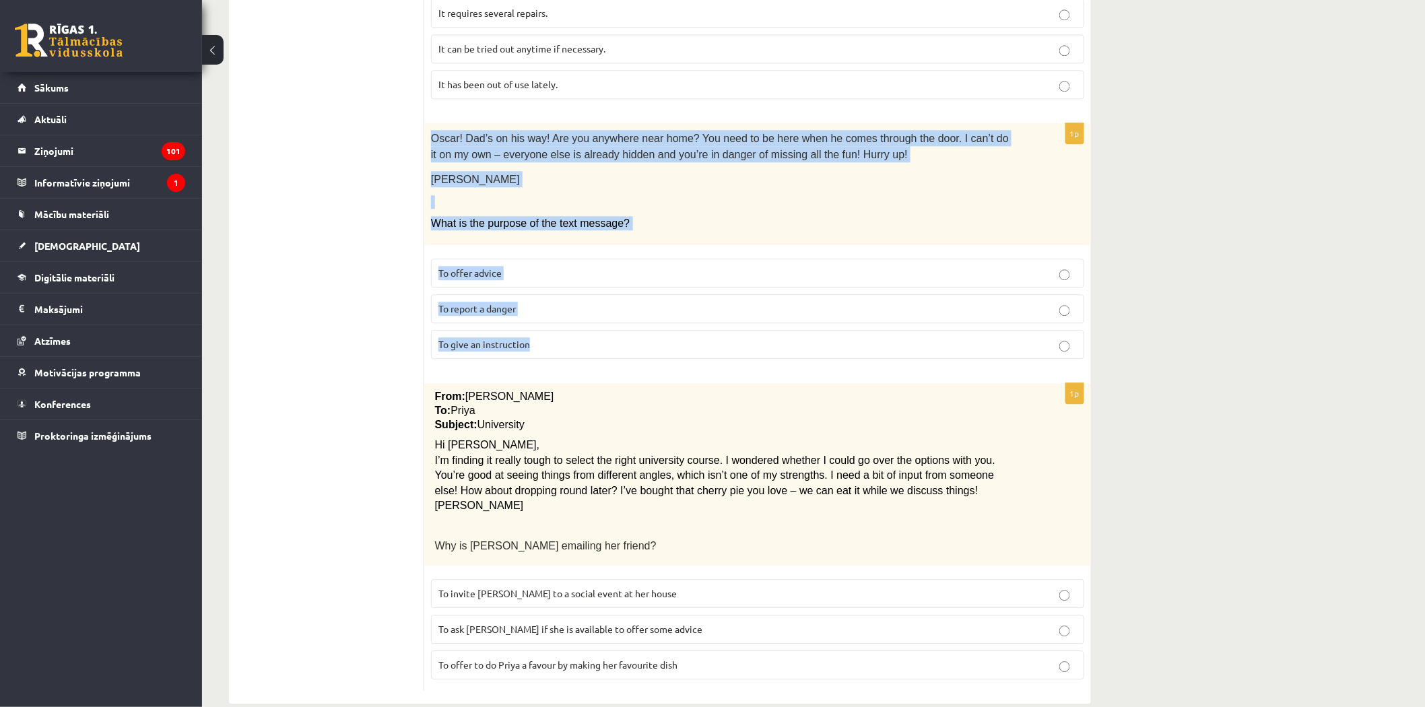
drag, startPoint x: 432, startPoint y: 117, endPoint x: 533, endPoint y: 317, distance: 224.1
click at [533, 317] on div "1p [PERSON_NAME]! Dad’s on his way! Are you anywhere near home? You need to be …" at bounding box center [757, 246] width 667 height 247
click at [477, 338] on span "To give an instruction" at bounding box center [484, 344] width 92 height 12
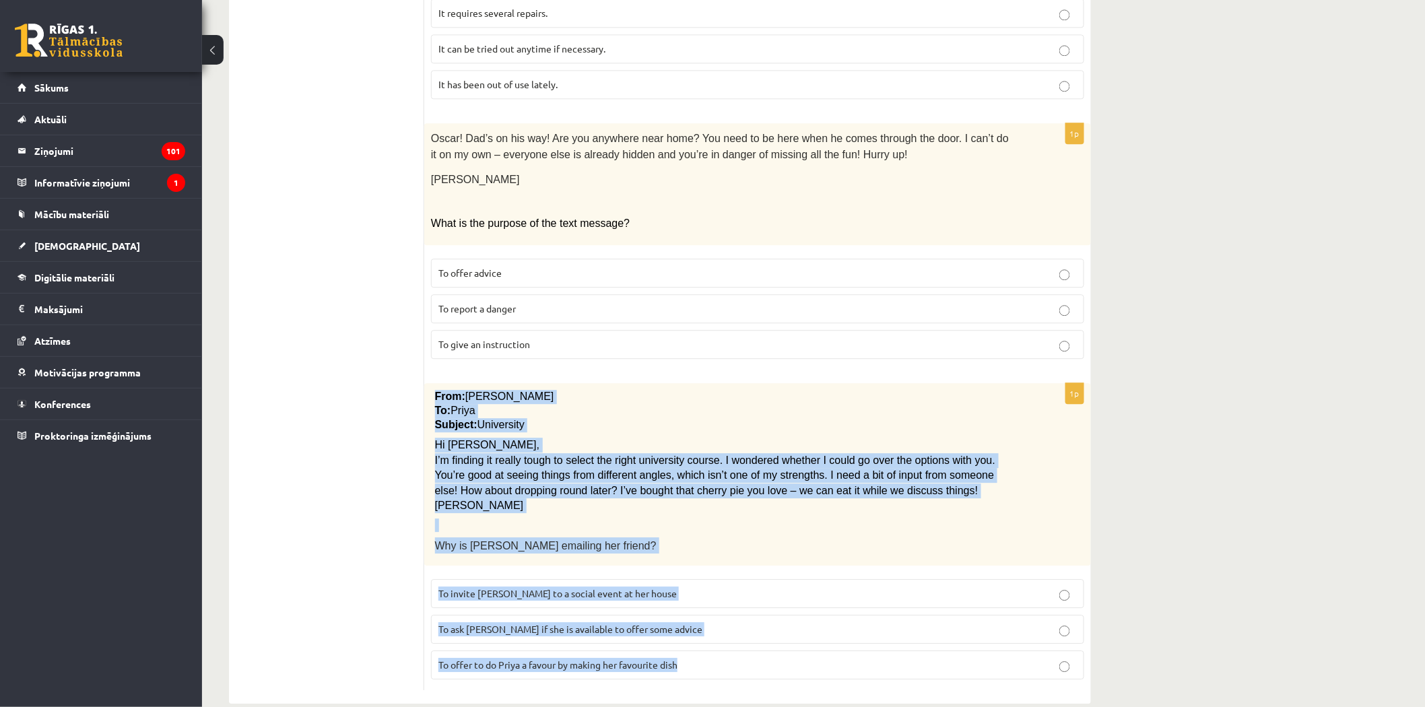
drag, startPoint x: 428, startPoint y: 372, endPoint x: 709, endPoint y: 644, distance: 390.5
click at [709, 644] on div "1p From: [PERSON_NAME] To: Priya Subject: University Hi Priya, I’m finding it r…" at bounding box center [757, 536] width 667 height 307
click at [504, 623] on span "To ask [PERSON_NAME] if she is available to offer some advice" at bounding box center [570, 629] width 264 height 12
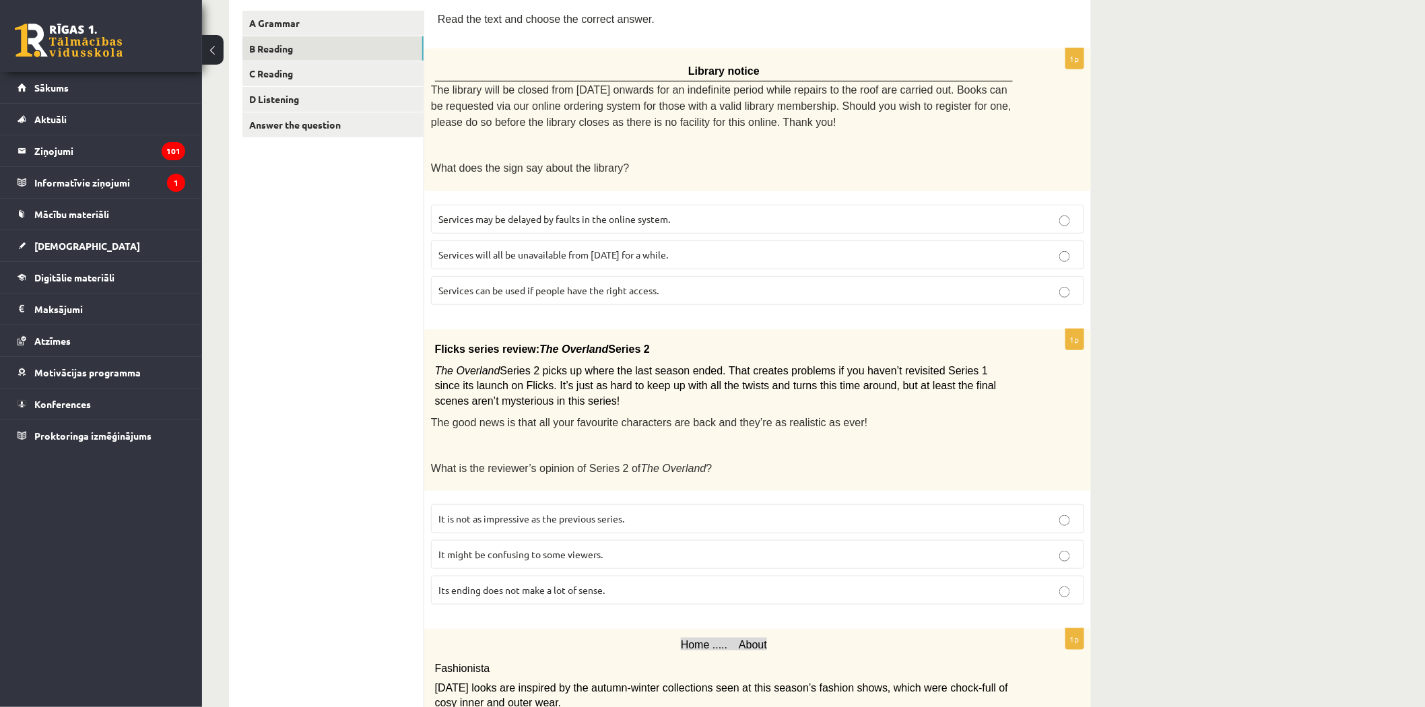
scroll to position [0, 0]
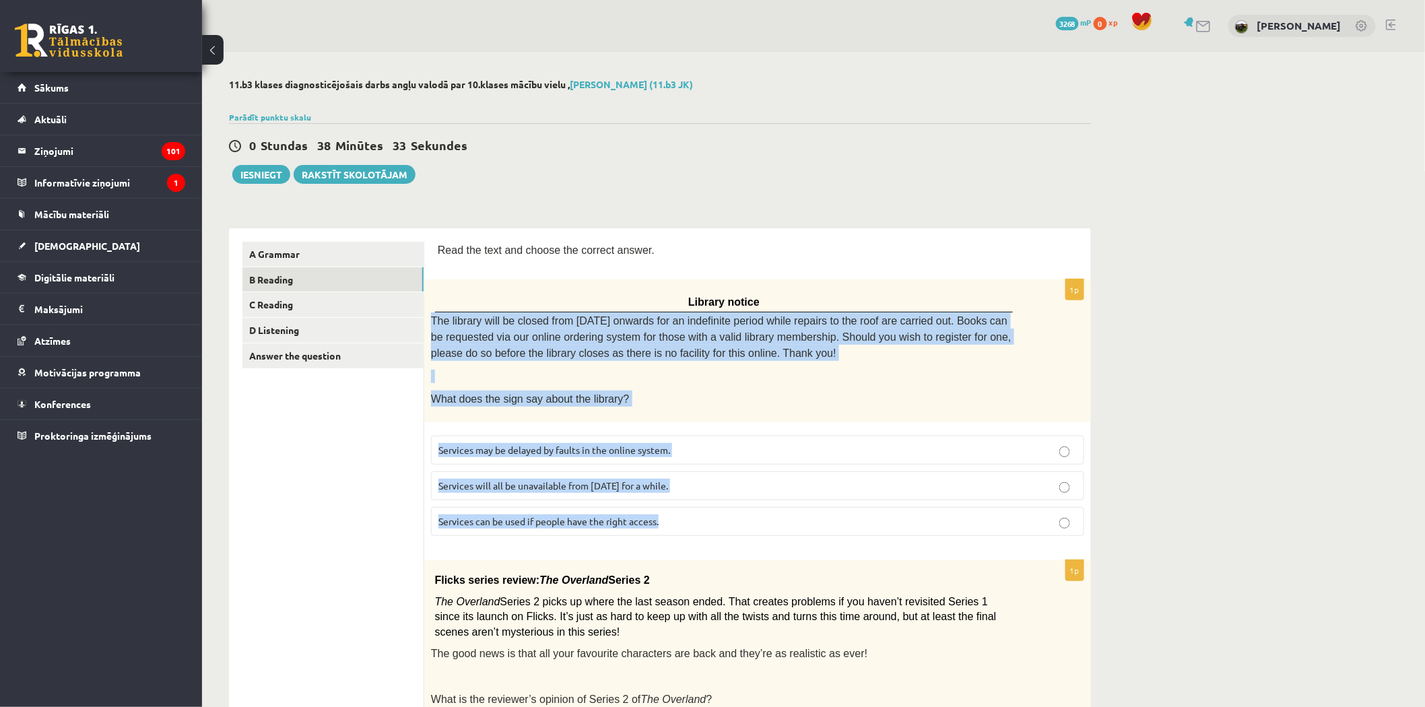
drag, startPoint x: 431, startPoint y: 319, endPoint x: 669, endPoint y: 512, distance: 306.4
click at [669, 512] on div "1p Library notice The library will be closed from [DATE] onwards for an indefin…" at bounding box center [757, 412] width 667 height 267
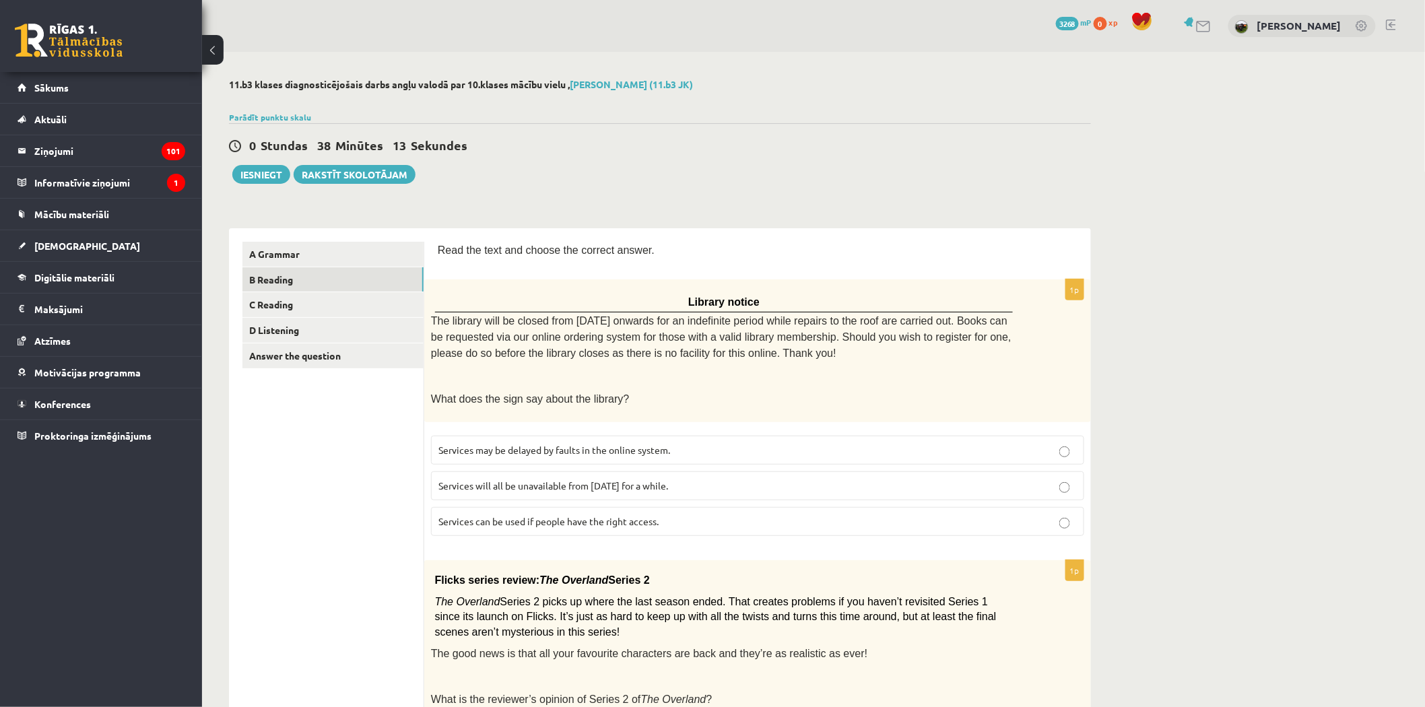
click at [521, 515] on span "Services can be used if people have the right access." at bounding box center [548, 521] width 220 height 12
click at [265, 299] on link "C Reading" at bounding box center [332, 304] width 181 height 25
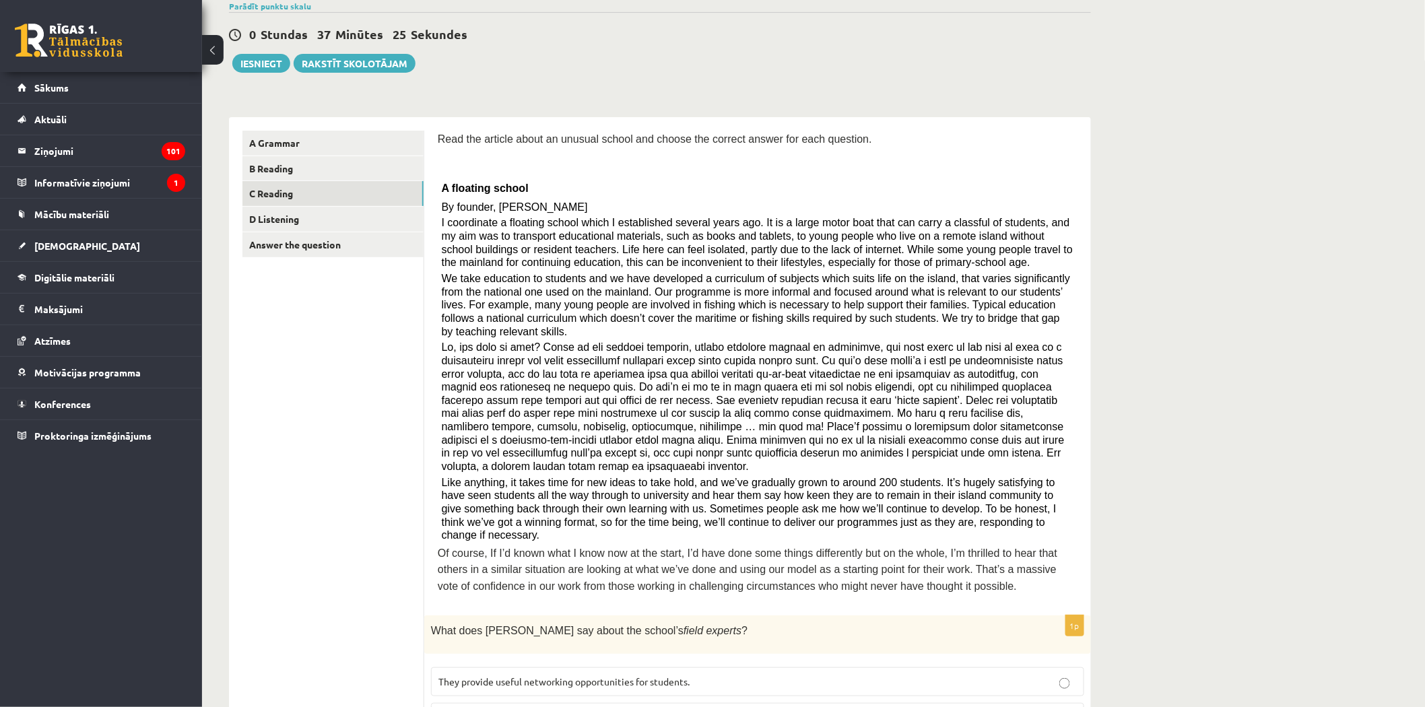
scroll to position [75, 0]
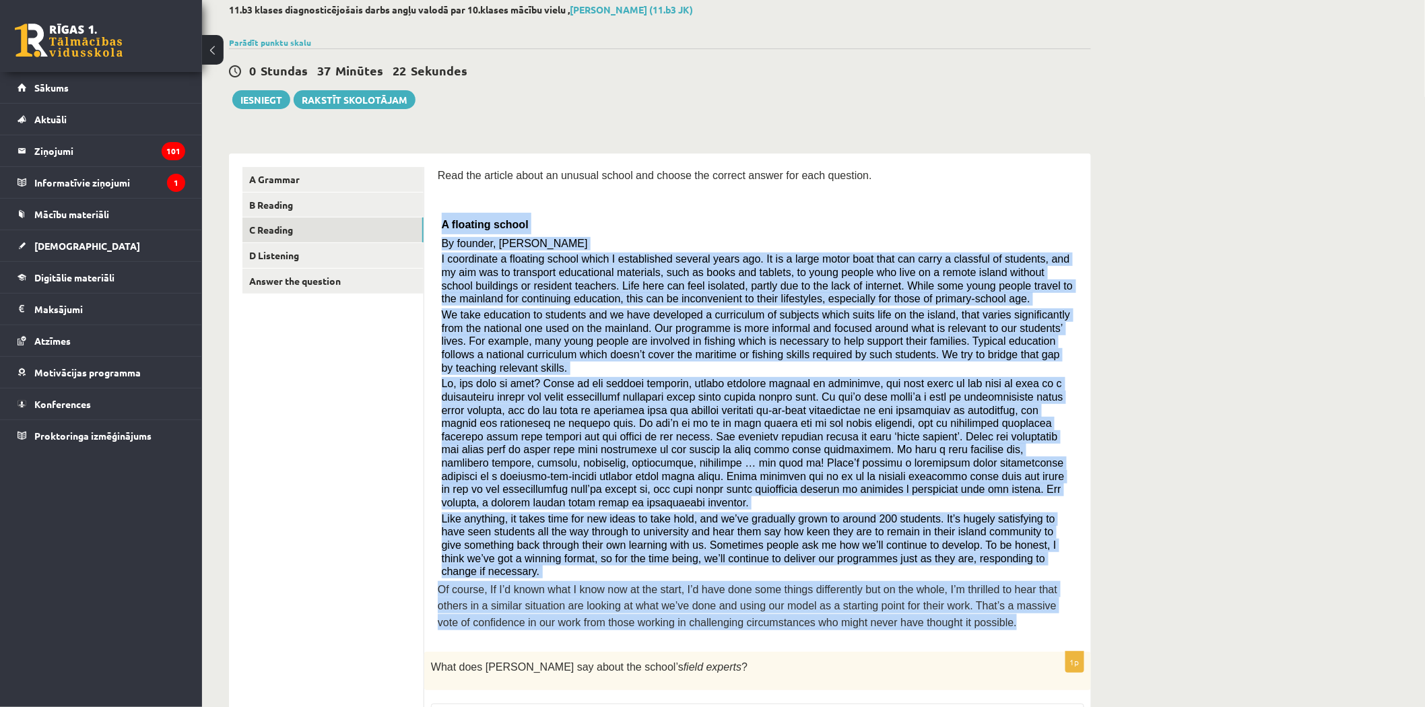
drag, startPoint x: 442, startPoint y: 218, endPoint x: 705, endPoint y: 493, distance: 381.1
click at [878, 587] on div "Read the article about an unusual school and choose the correct answer for each…" at bounding box center [758, 402] width 640 height 471
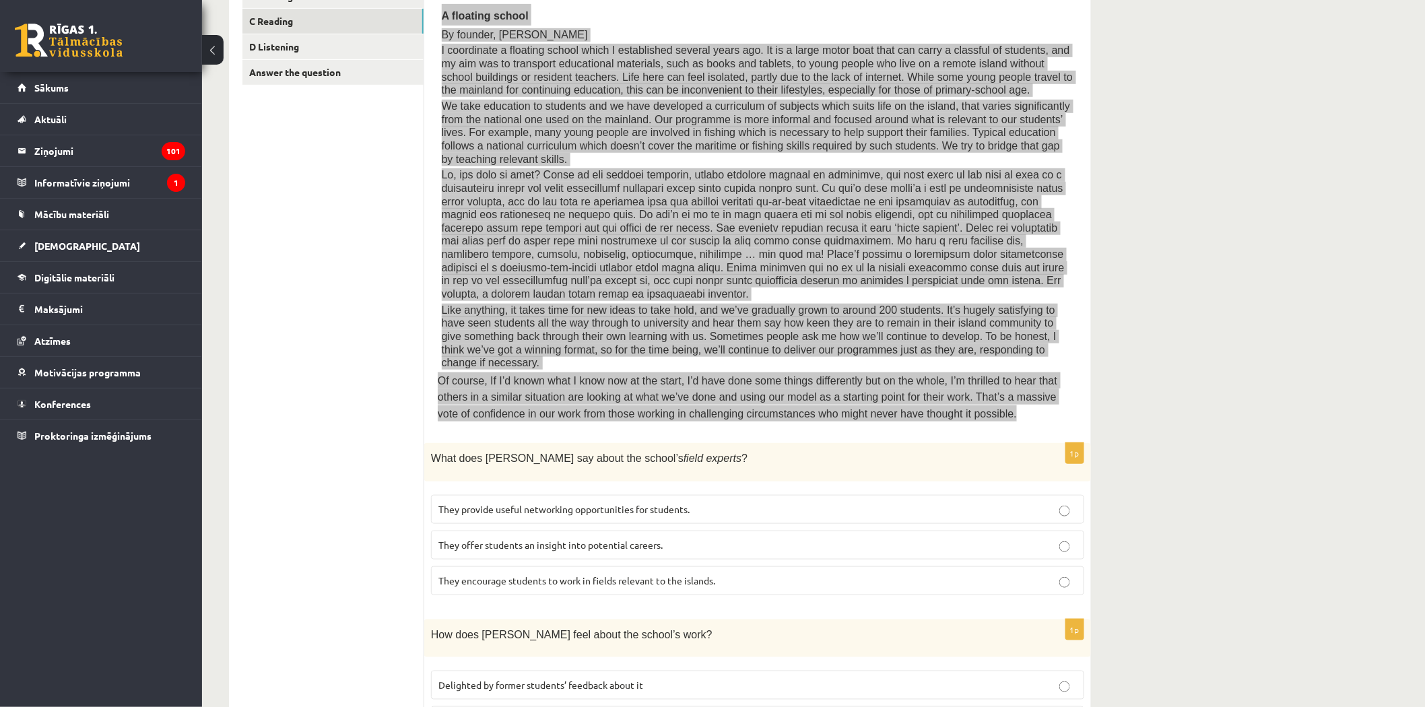
scroll to position [299, 0]
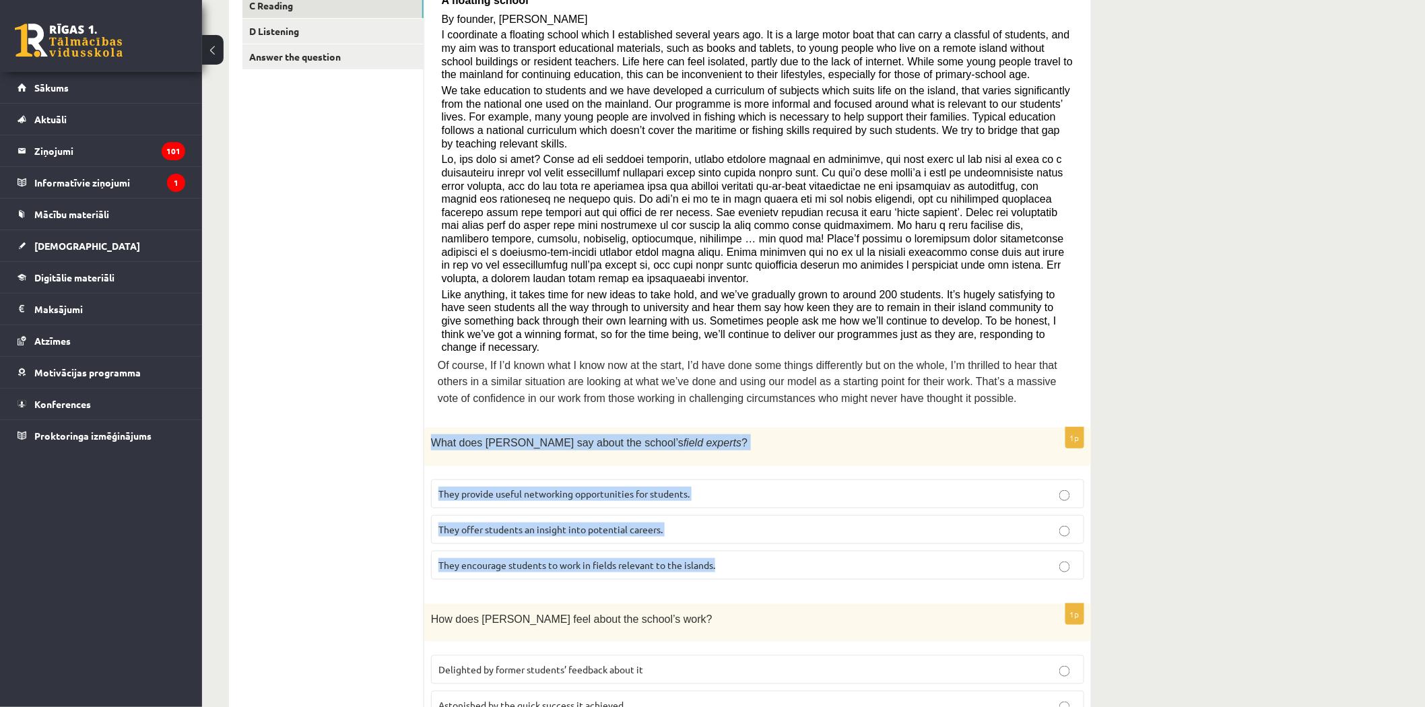
drag, startPoint x: 429, startPoint y: 398, endPoint x: 696, endPoint y: 483, distance: 280.5
click at [758, 535] on div "1p What does [PERSON_NAME] say about the school’s field experts ? They provide …" at bounding box center [757, 509] width 667 height 162
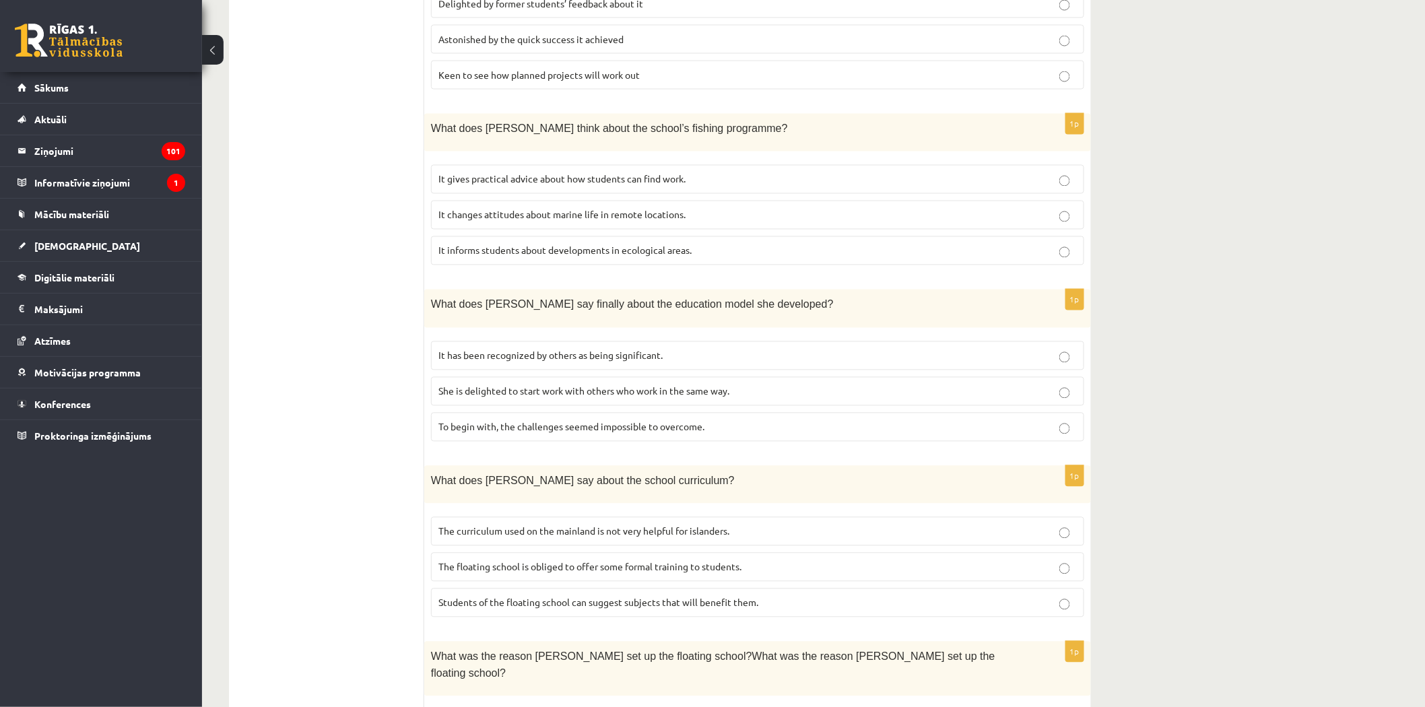
scroll to position [1053, 0]
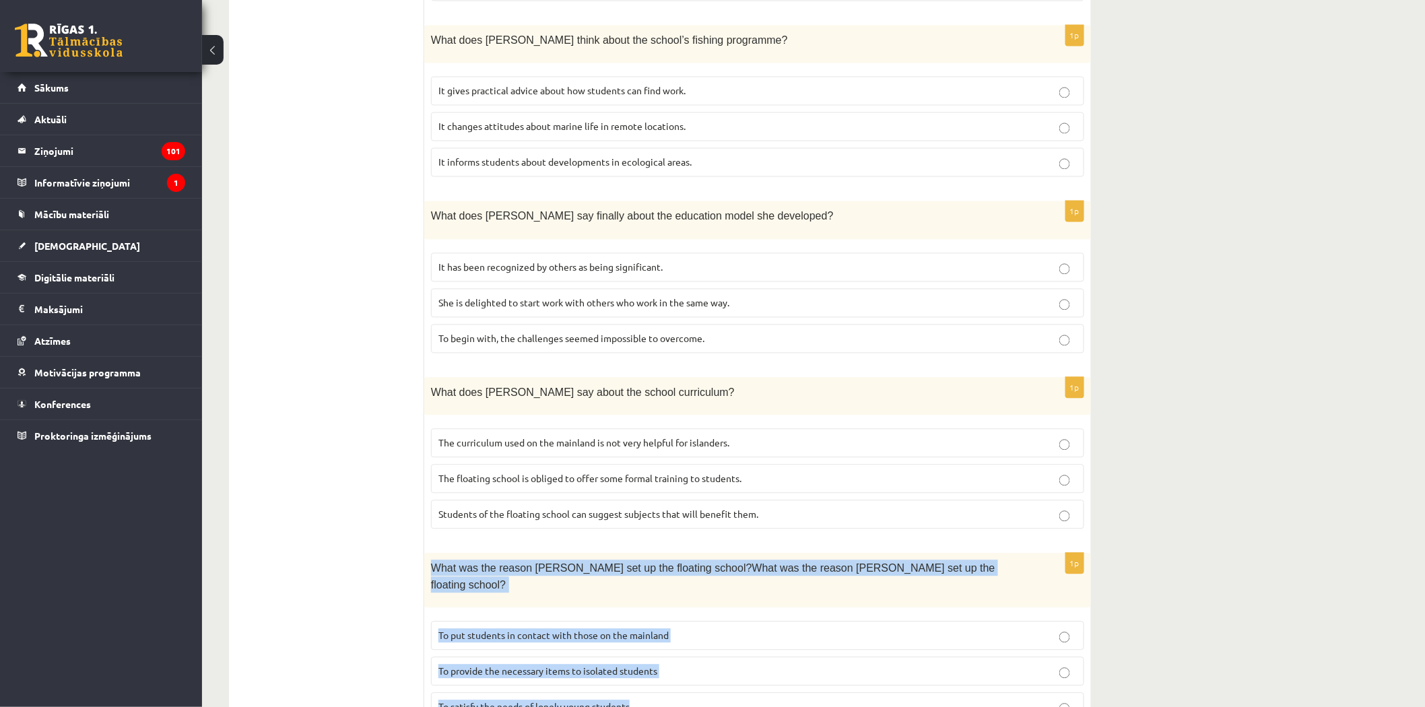
drag, startPoint x: 432, startPoint y: 516, endPoint x: 688, endPoint y: 645, distance: 286.4
click at [688, 645] on div "1p What was the reason [PERSON_NAME] set up the floating school?What was the re…" at bounding box center [757, 643] width 667 height 179
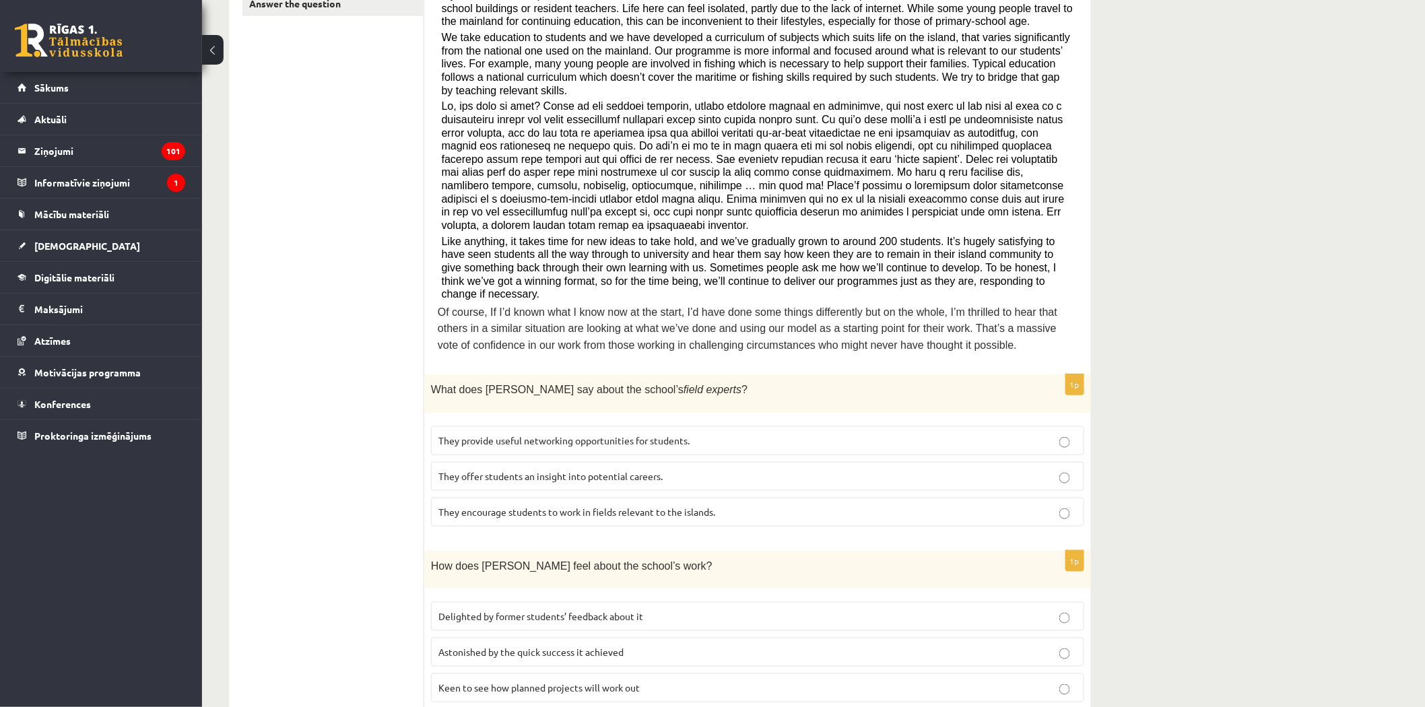
scroll to position [380, 0]
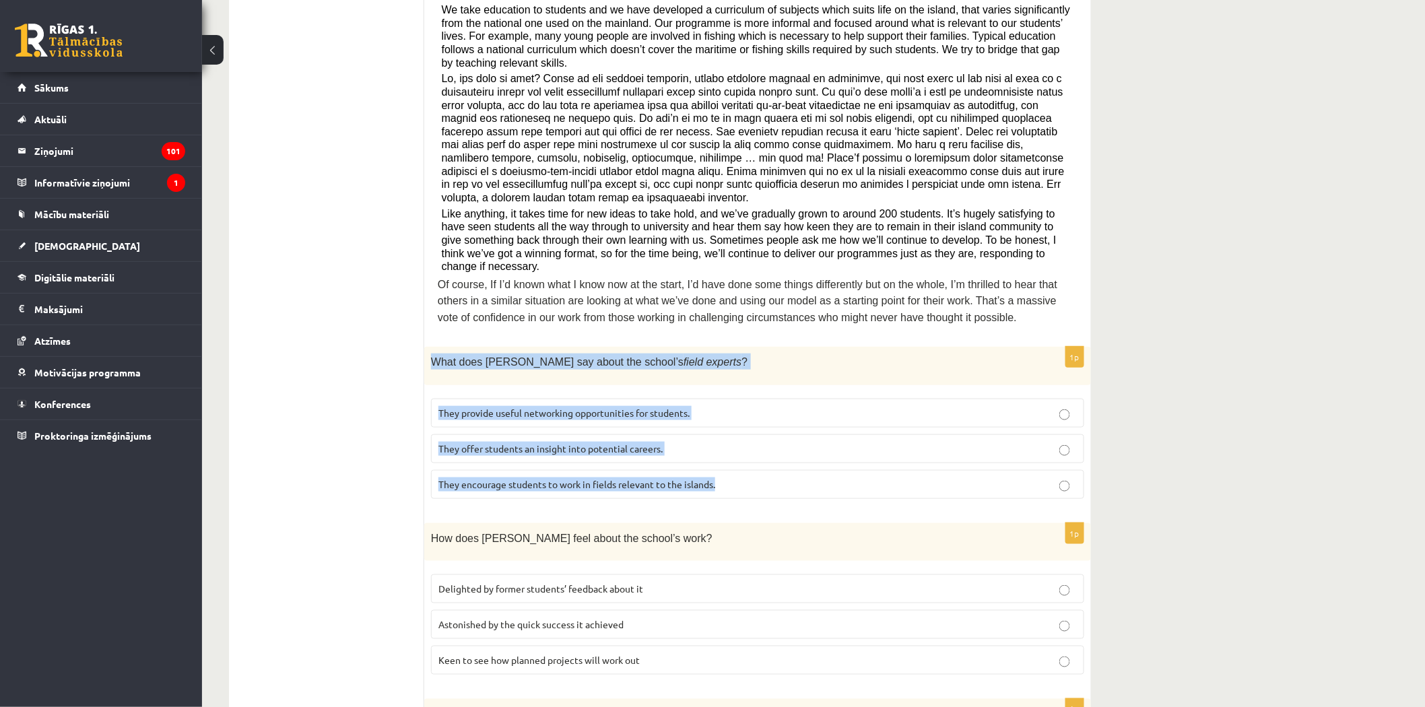
drag, startPoint x: 433, startPoint y: 315, endPoint x: 692, endPoint y: 384, distance: 267.6
click at [748, 451] on div "1p What does [PERSON_NAME] say about the school’s field experts ? They provide …" at bounding box center [757, 428] width 667 height 162
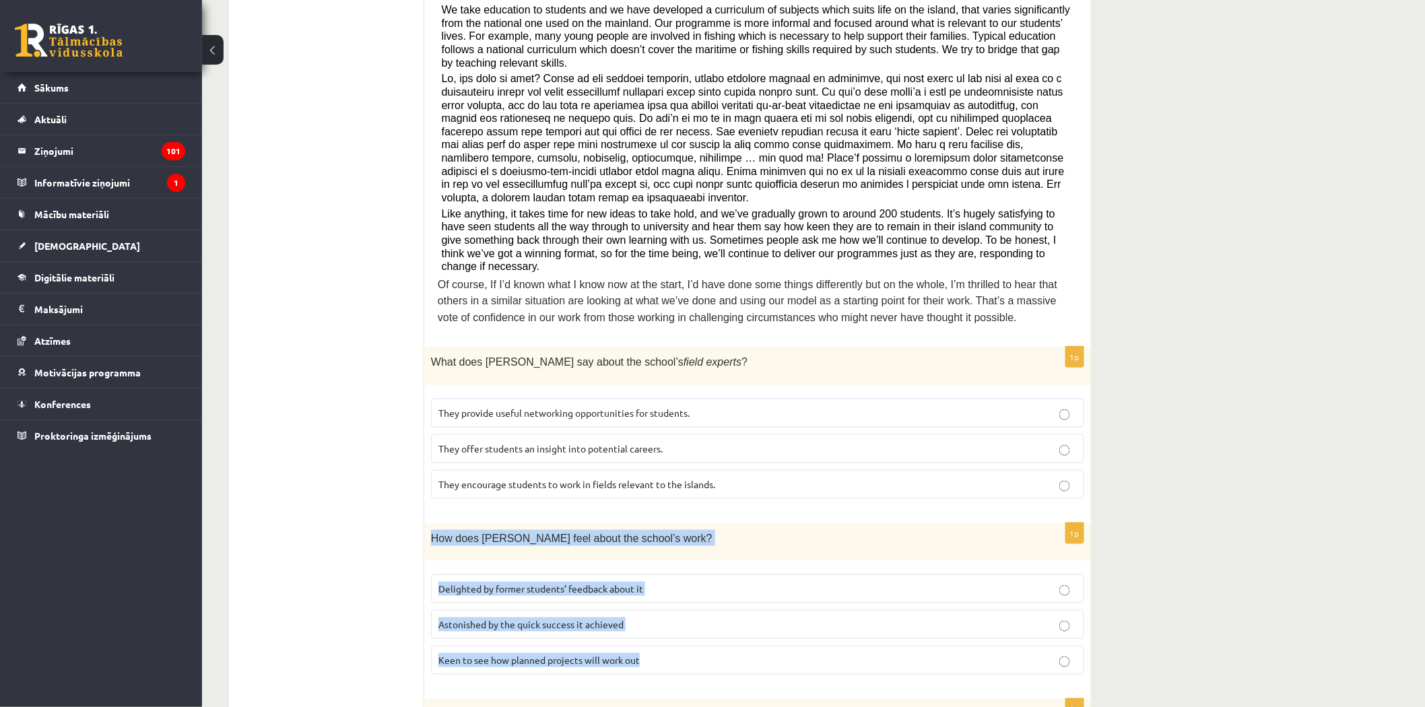
drag, startPoint x: 426, startPoint y: 490, endPoint x: 710, endPoint y: 623, distance: 313.0
click at [710, 623] on div "1p How does [PERSON_NAME] feel about the school’s work? Delighted by former stu…" at bounding box center [757, 604] width 667 height 162
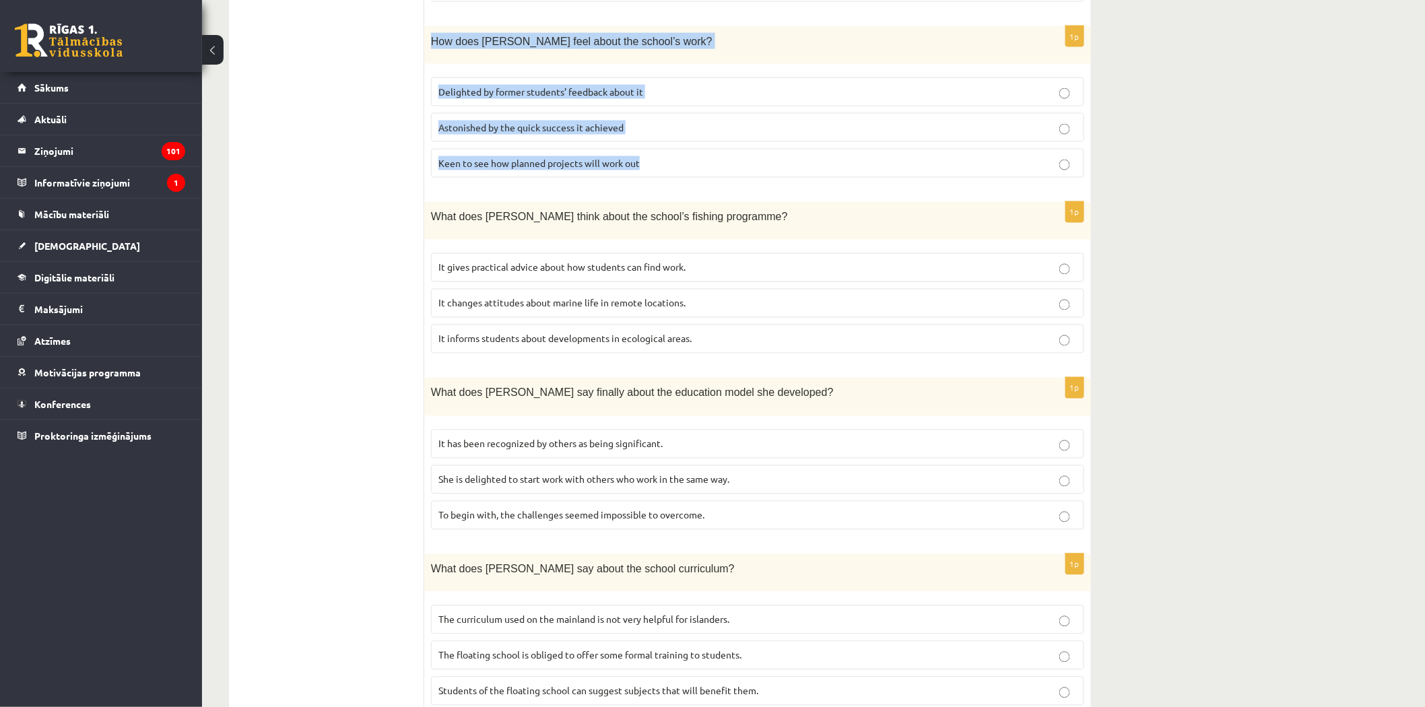
scroll to position [1053, 0]
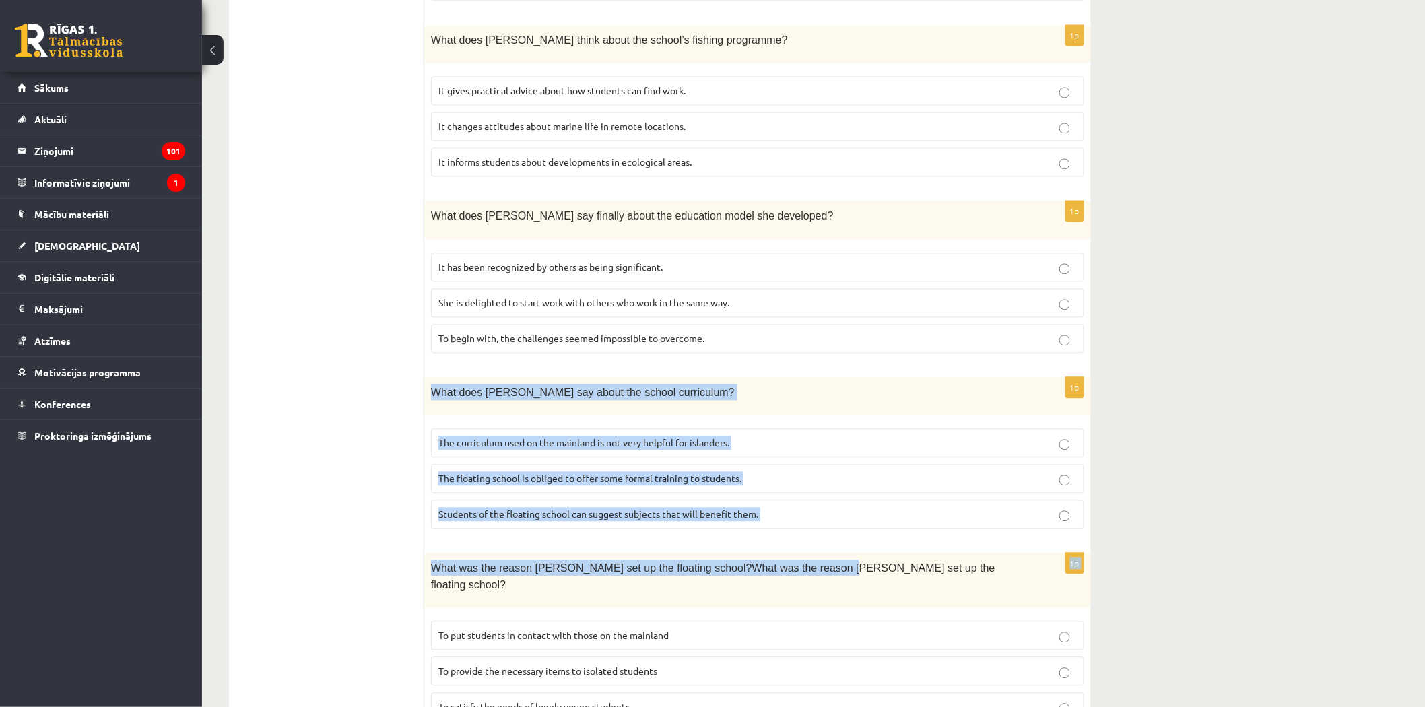
drag, startPoint x: 433, startPoint y: 335, endPoint x: 808, endPoint y: 494, distance: 407.4
drag, startPoint x: 637, startPoint y: 415, endPoint x: 386, endPoint y: 360, distance: 257.1
click at [636, 465] on label "The floating school is obliged to offer some formal training to students." at bounding box center [757, 479] width 653 height 29
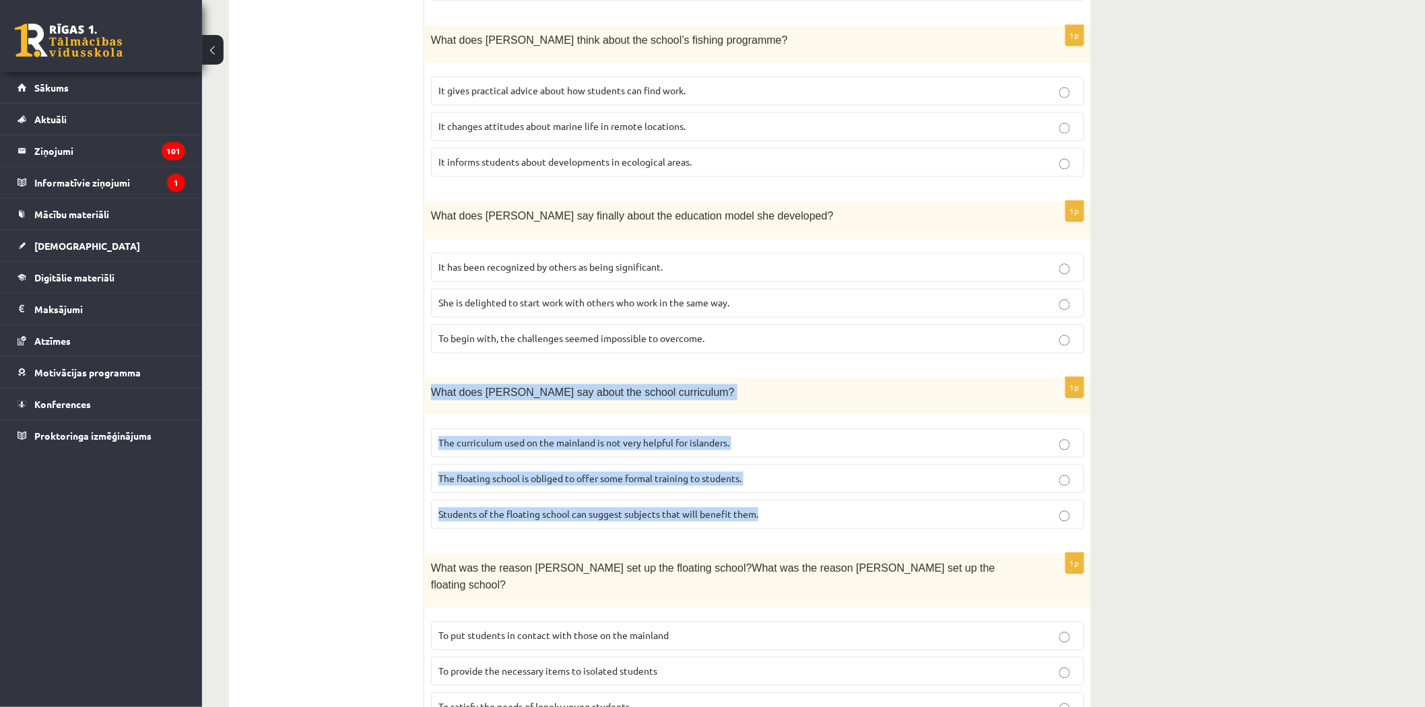
drag, startPoint x: 431, startPoint y: 345, endPoint x: 766, endPoint y: 450, distance: 351.5
click at [783, 461] on div "1p What does [PERSON_NAME] say about the school curriculum? The curriculum used…" at bounding box center [757, 459] width 667 height 162
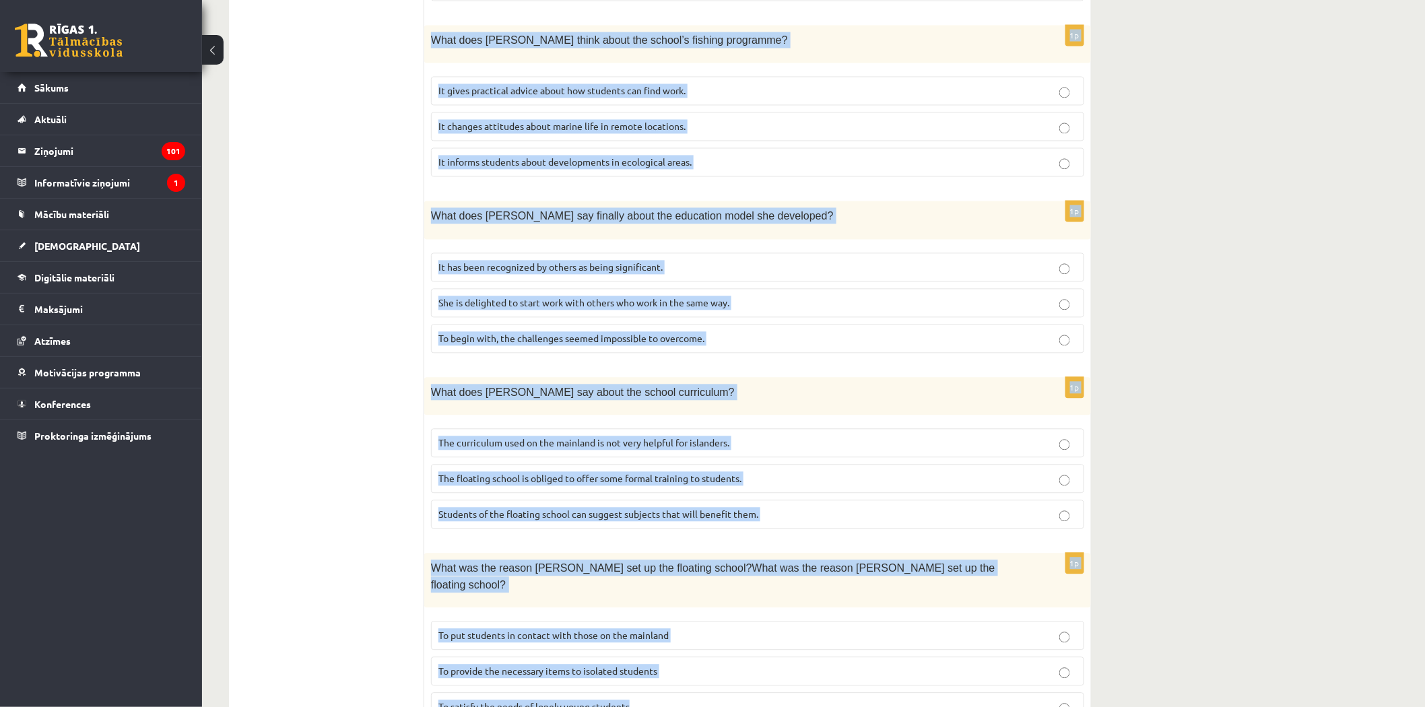
drag, startPoint x: 440, startPoint y: 137, endPoint x: 736, endPoint y: 647, distance: 589.1
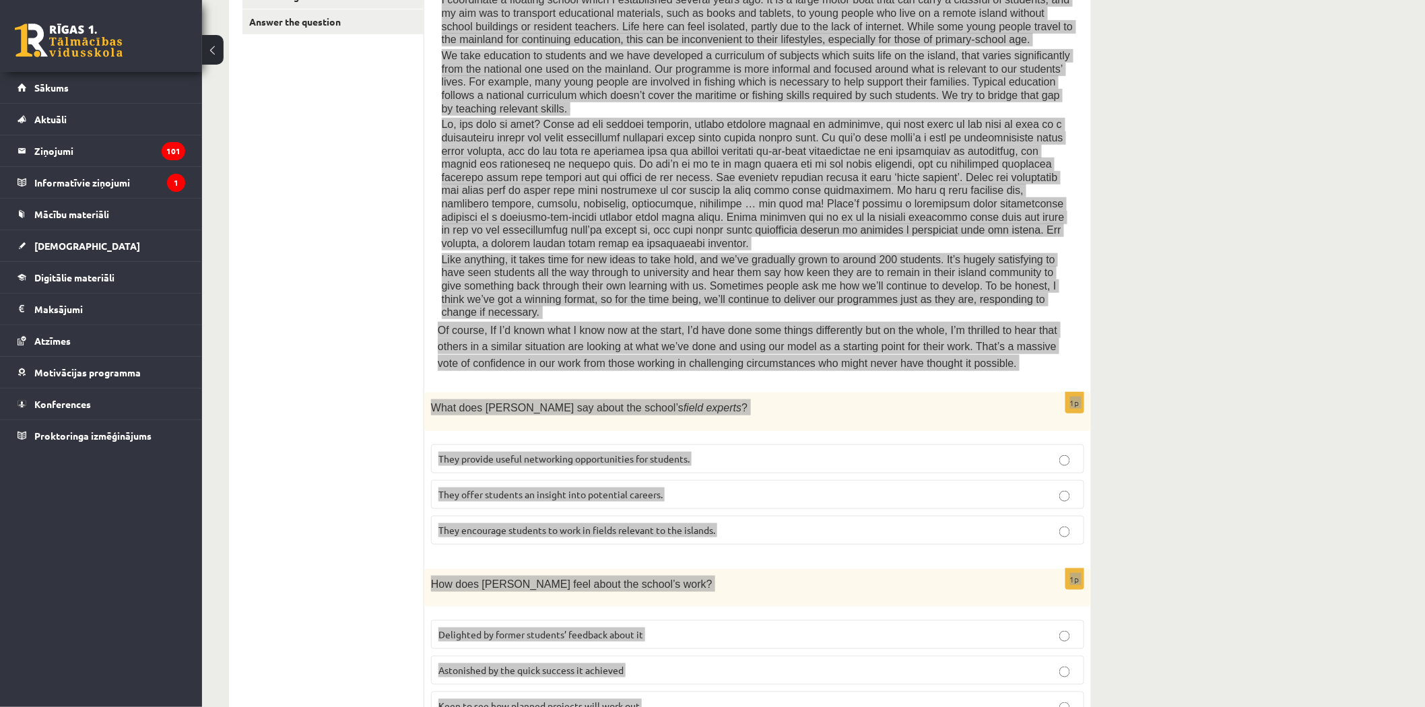
scroll to position [81, 0]
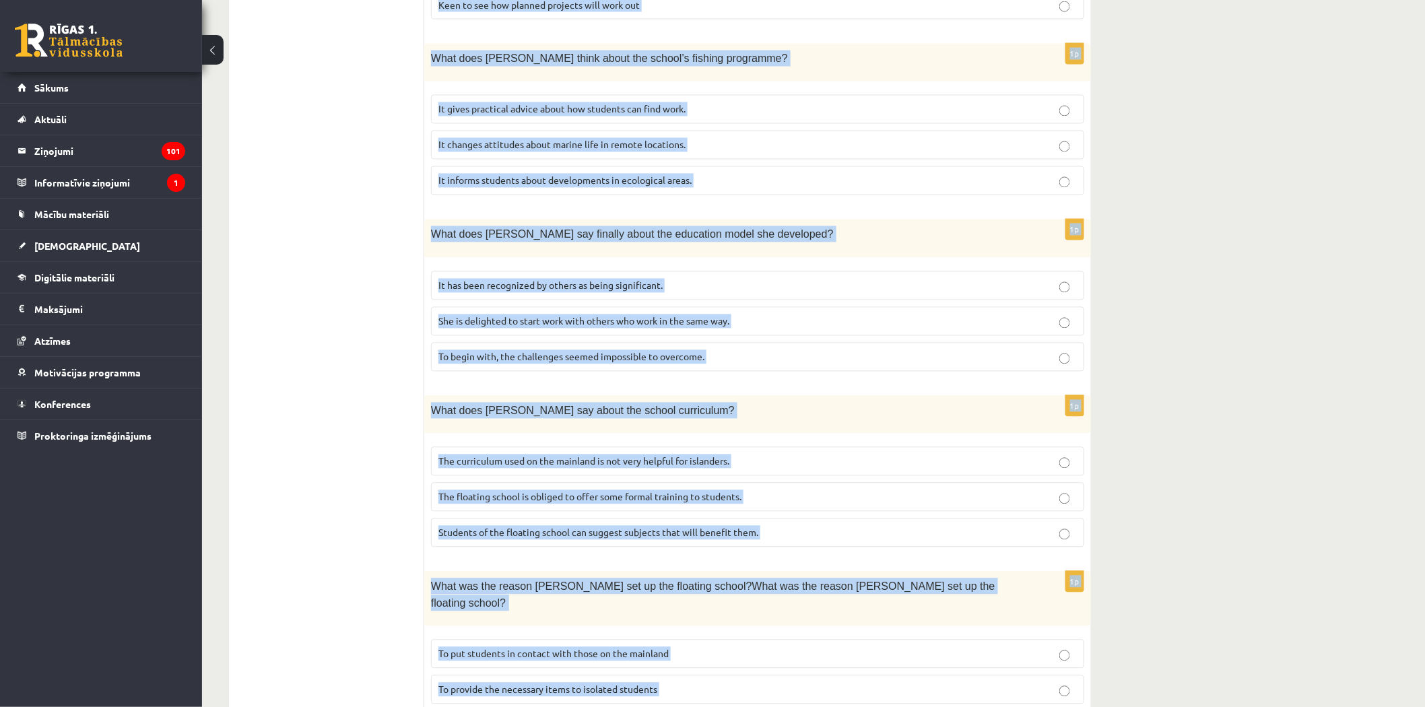
scroll to position [1053, 0]
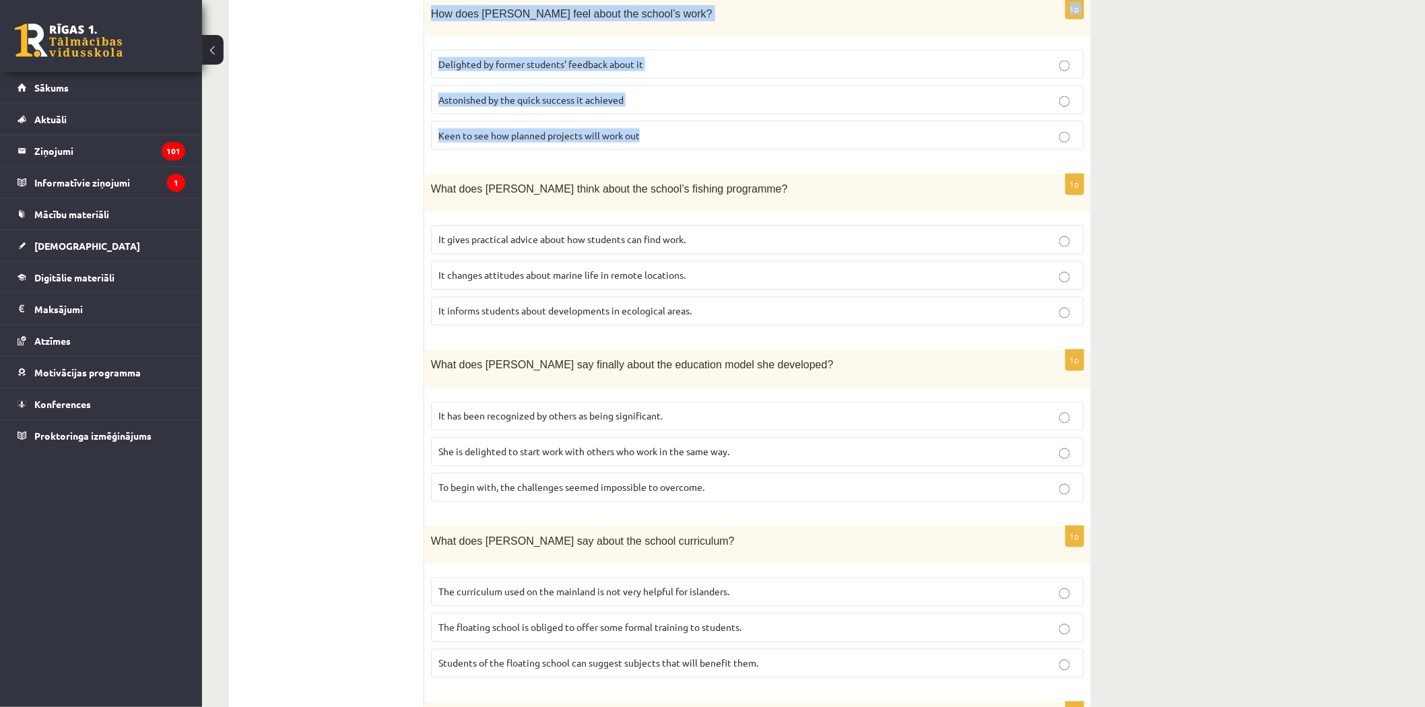
drag, startPoint x: 438, startPoint y: 216, endPoint x: 726, endPoint y: 86, distance: 315.6
click at [726, 86] on form "Read the article about an unusual school and choose the correct answer for each…" at bounding box center [758, 109] width 640 height 1544
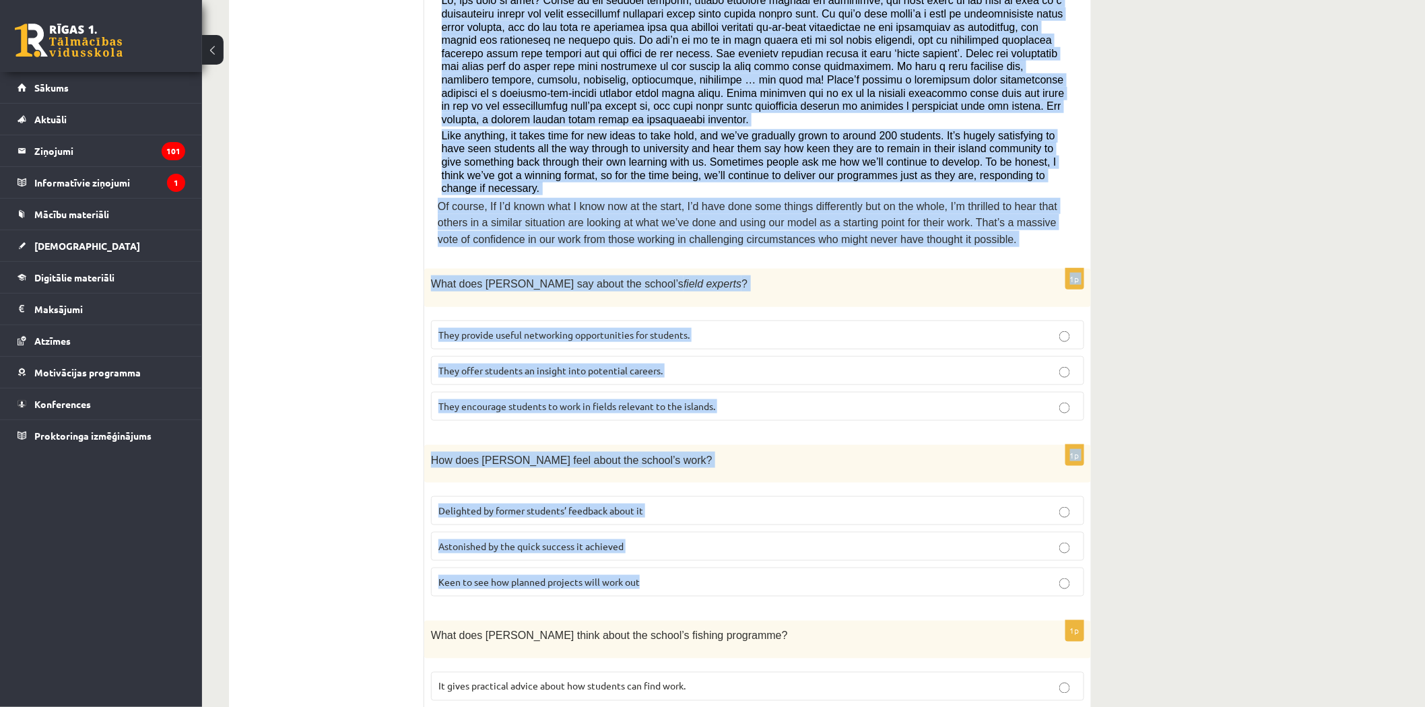
scroll to position [455, 0]
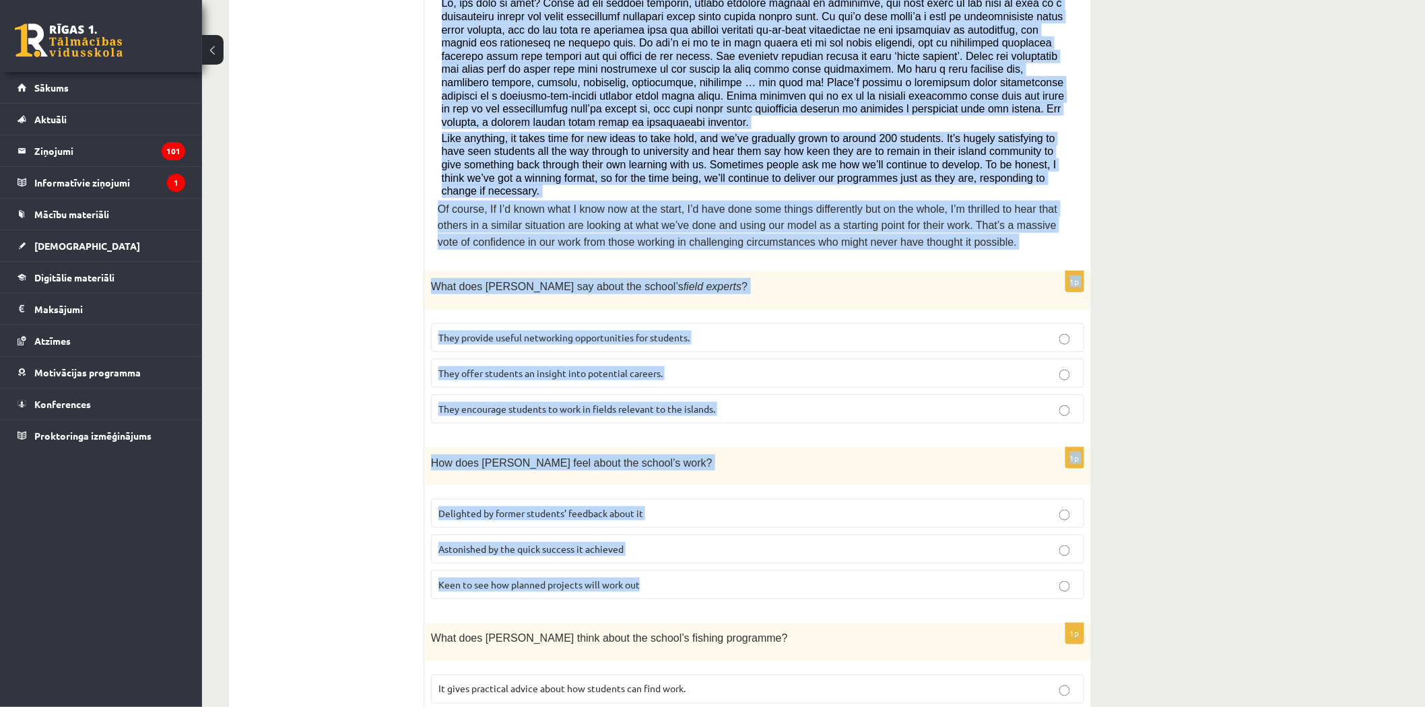
click at [732, 381] on div "1p What does [PERSON_NAME] say about the school’s field experts ? They provide …" at bounding box center [757, 352] width 667 height 162
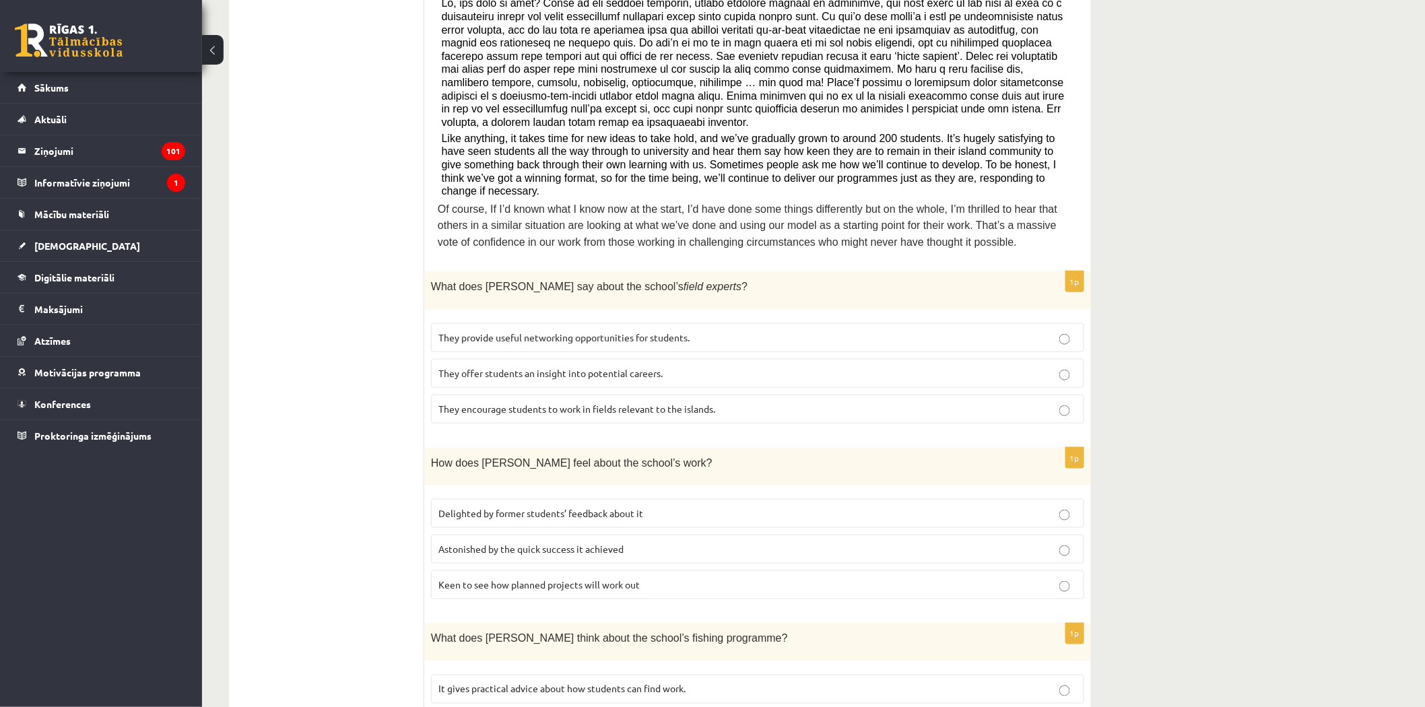
click at [348, 358] on ul "A Grammar B Reading C Reading D Listening Answer the question" at bounding box center [333, 559] width 182 height 1544
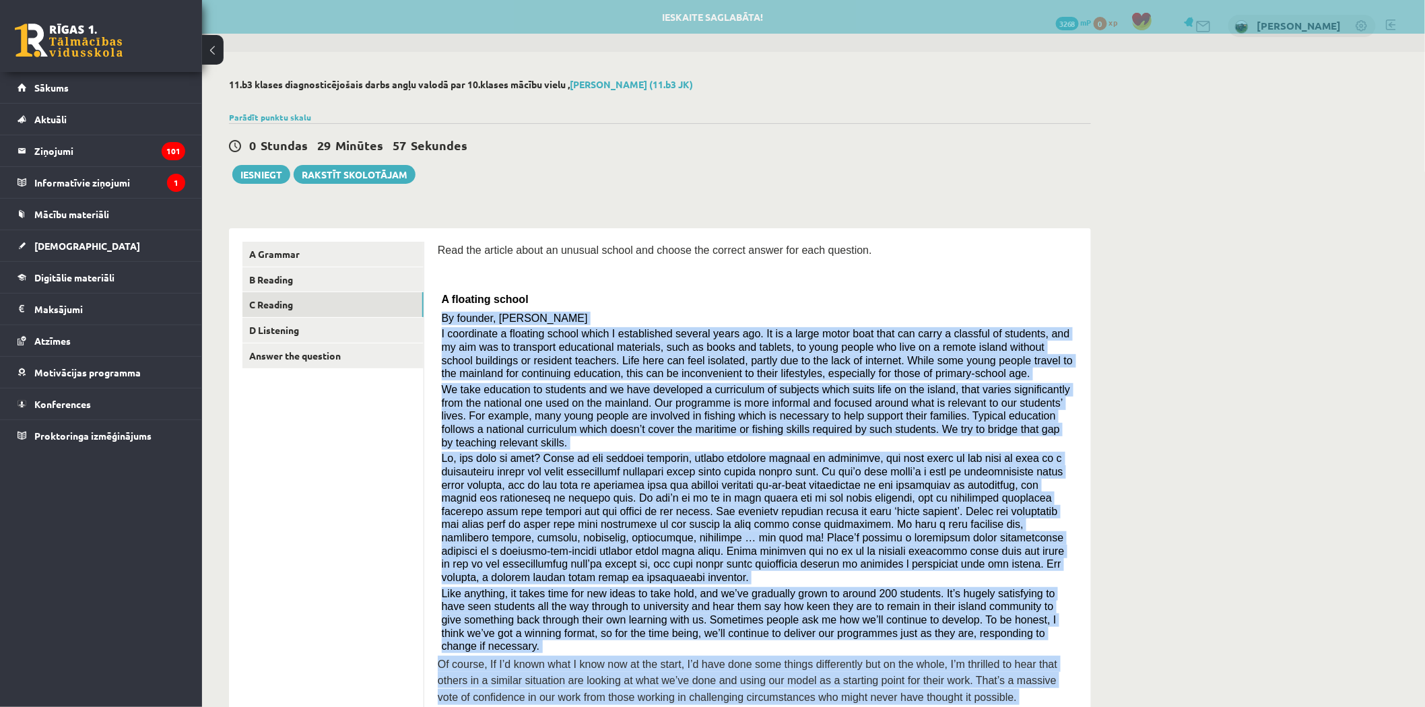
drag, startPoint x: 731, startPoint y: 362, endPoint x: 438, endPoint y: 312, distance: 297.3
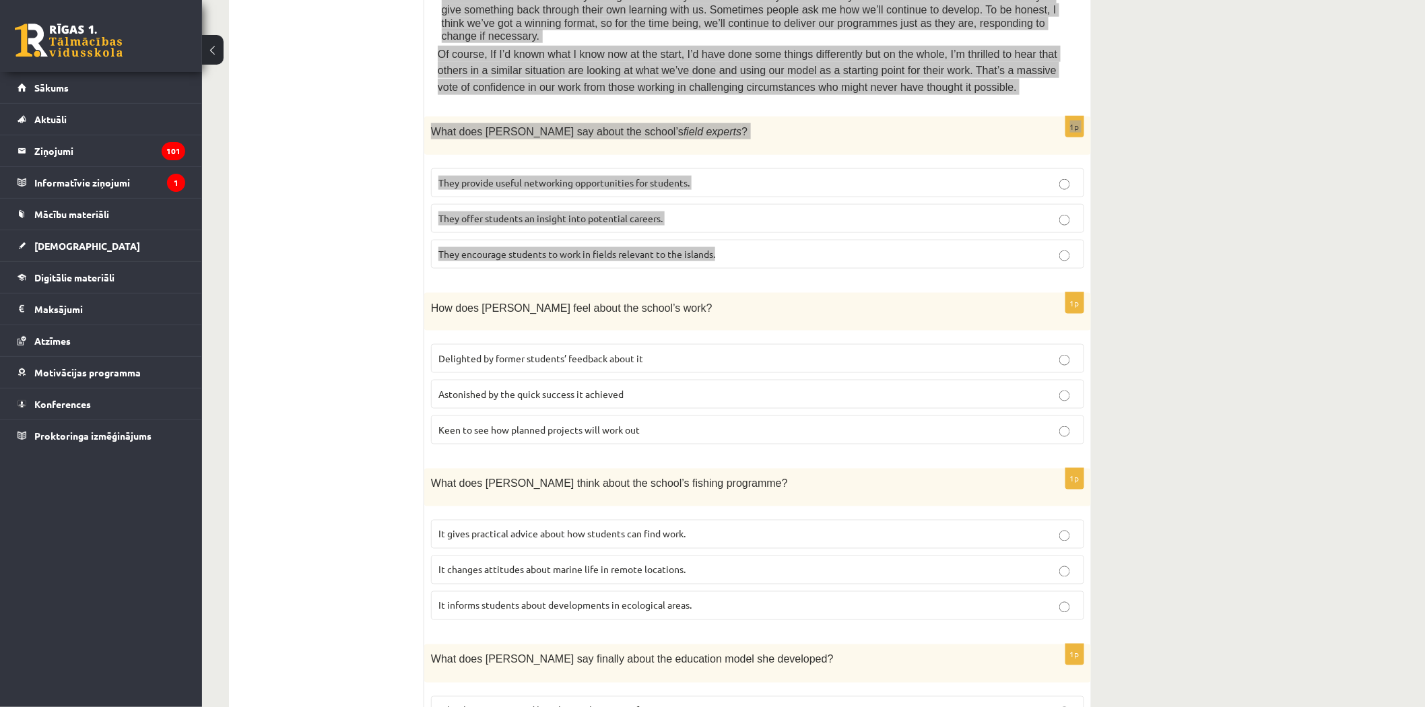
scroll to position [598, 0]
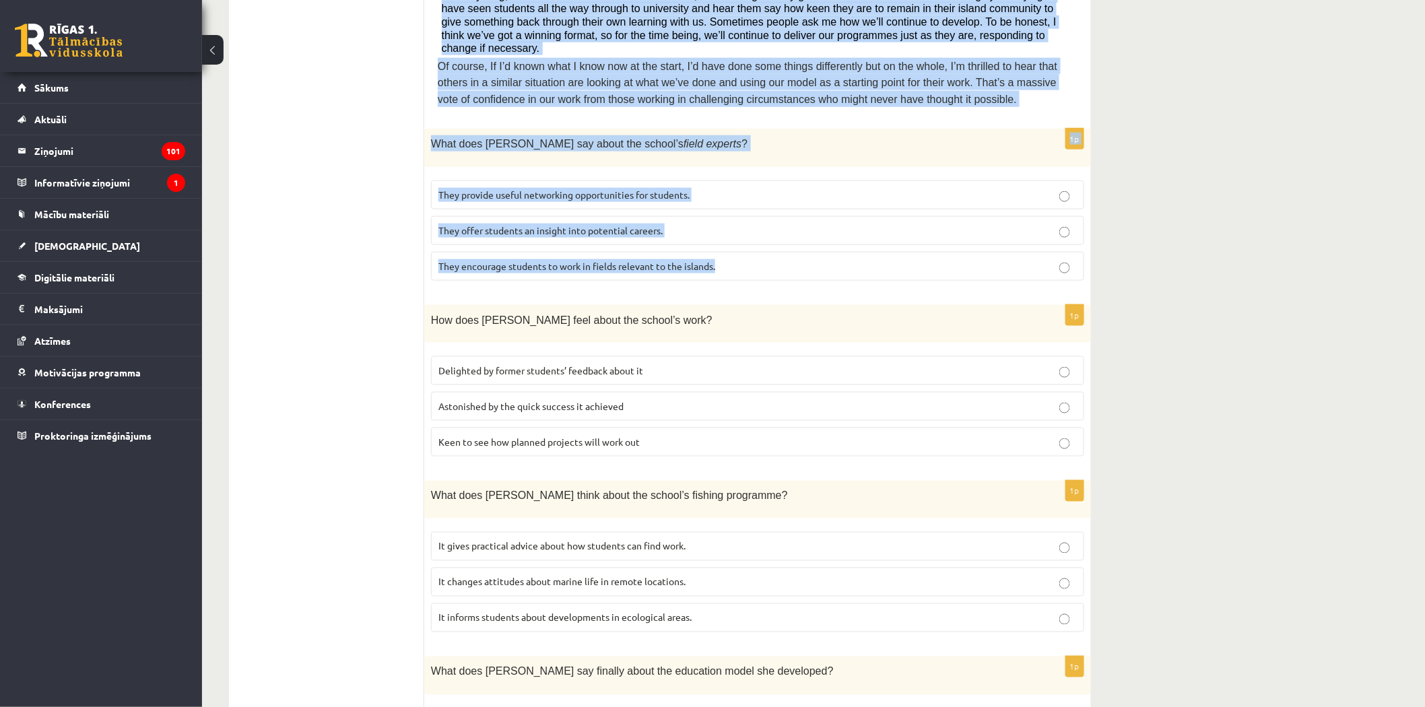
click at [433, 138] on span "What does [PERSON_NAME] say about the school’s field experts ?" at bounding box center [589, 143] width 317 height 11
click at [431, 138] on span "What does [PERSON_NAME] say about the school’s field experts ?" at bounding box center [589, 143] width 317 height 11
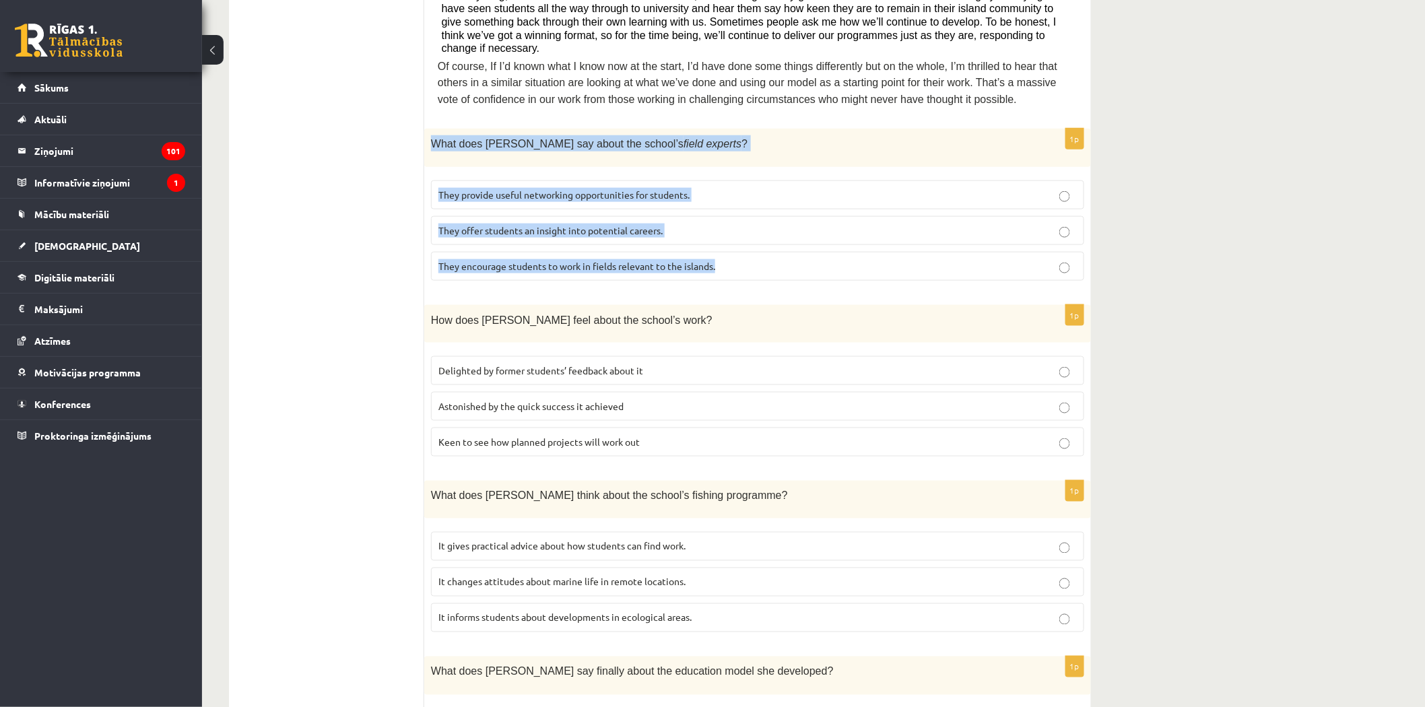
drag, startPoint x: 430, startPoint y: 98, endPoint x: 728, endPoint y: 219, distance: 321.8
click at [728, 219] on div "1p What does [PERSON_NAME] say about the school’s field experts ? They provide …" at bounding box center [757, 210] width 667 height 162
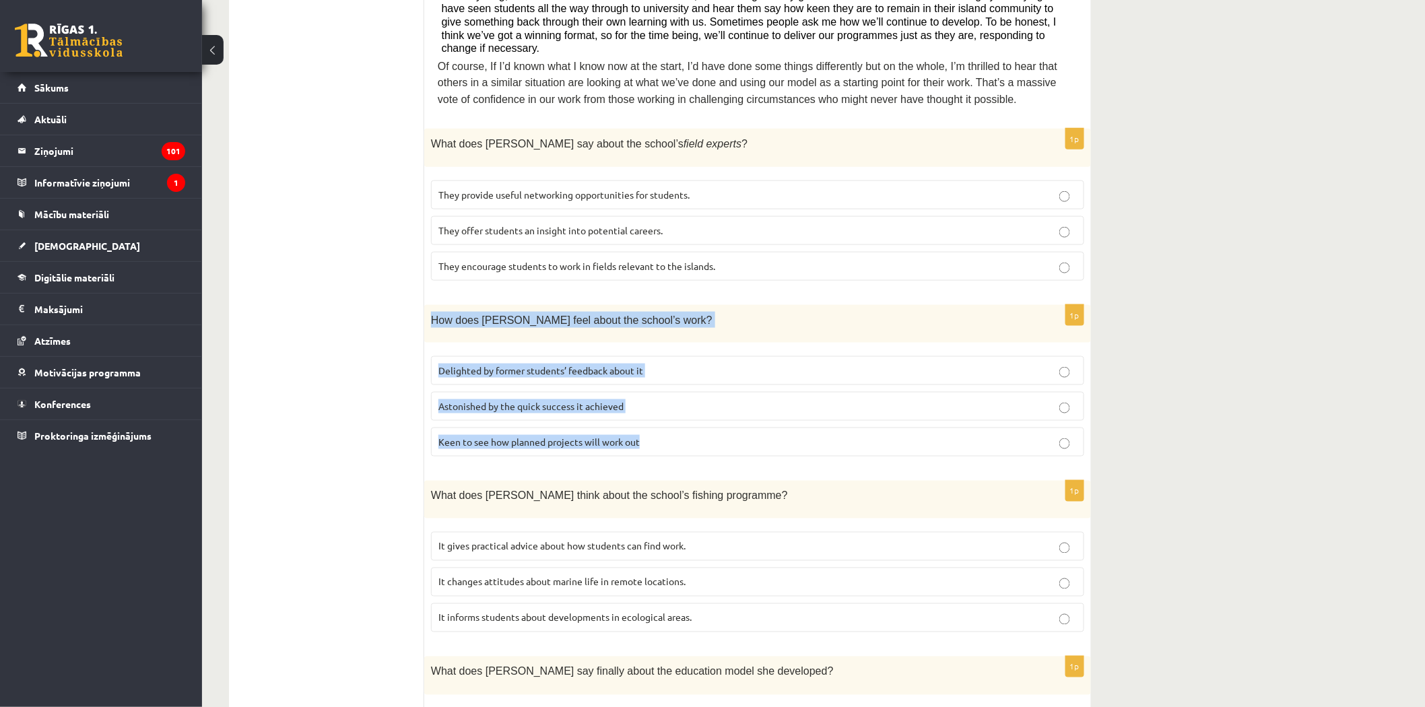
drag, startPoint x: 432, startPoint y: 272, endPoint x: 672, endPoint y: 405, distance: 274.6
click at [672, 405] on div "1p How does [PERSON_NAME] feel about the school’s work? Delighted by former stu…" at bounding box center [757, 386] width 667 height 162
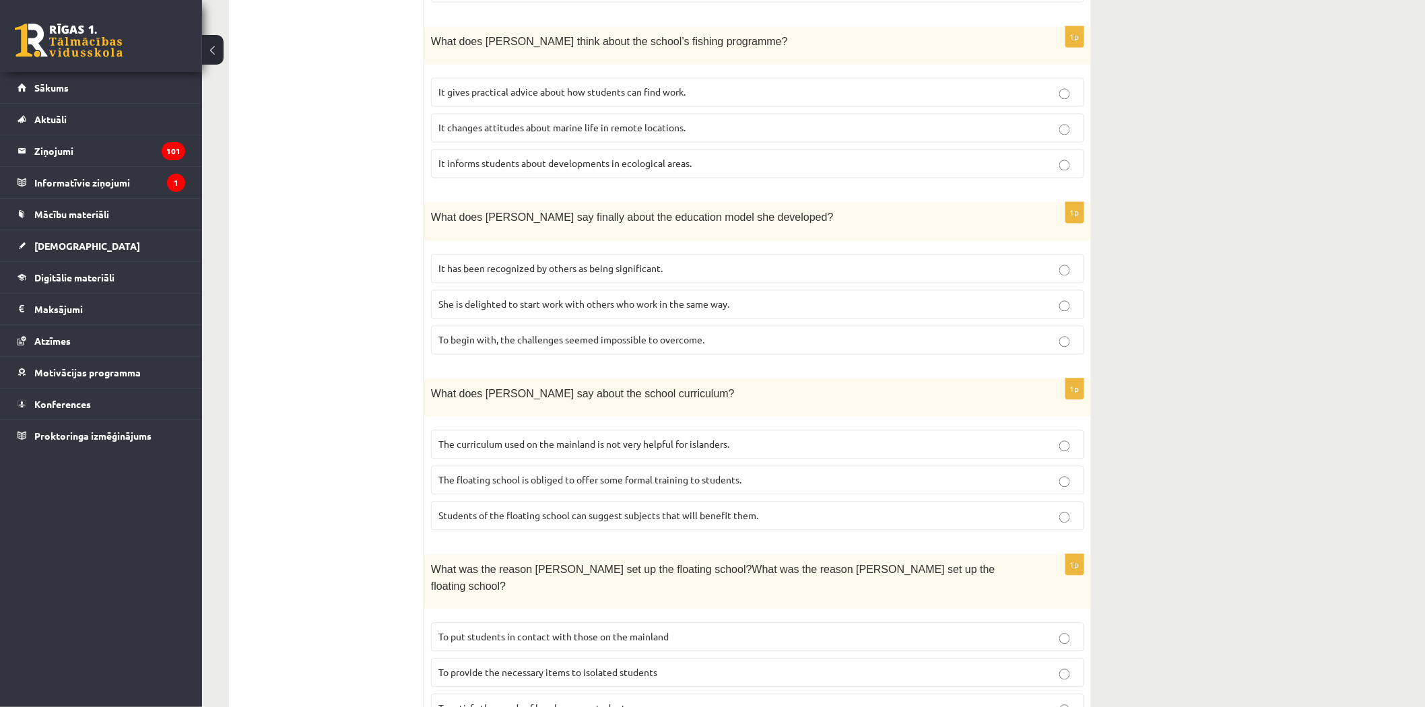
scroll to position [1053, 0]
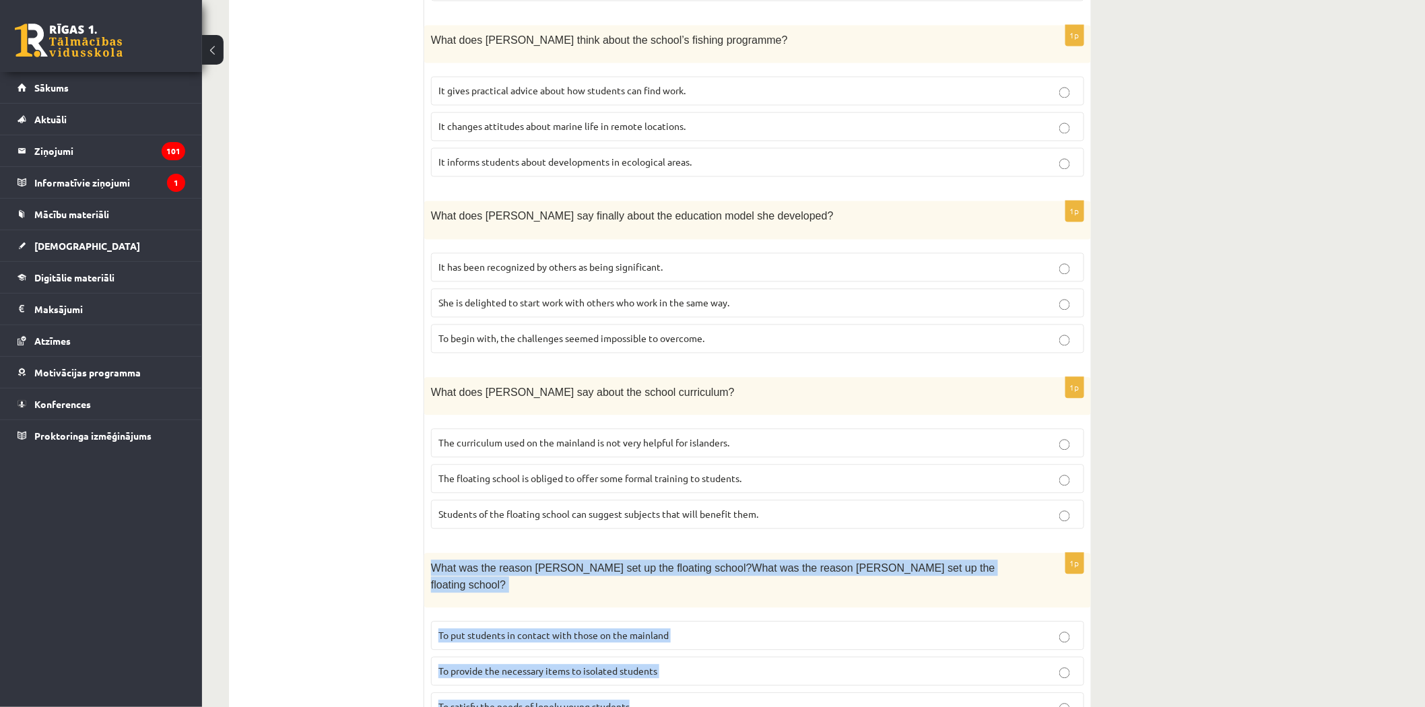
drag, startPoint x: 428, startPoint y: 520, endPoint x: 634, endPoint y: 615, distance: 226.3
click at [679, 641] on div "1p What was the reason [PERSON_NAME] set up the floating school?What was the re…" at bounding box center [757, 643] width 667 height 179
click at [492, 665] on span "To provide the necessary items to isolated students" at bounding box center [547, 671] width 219 height 12
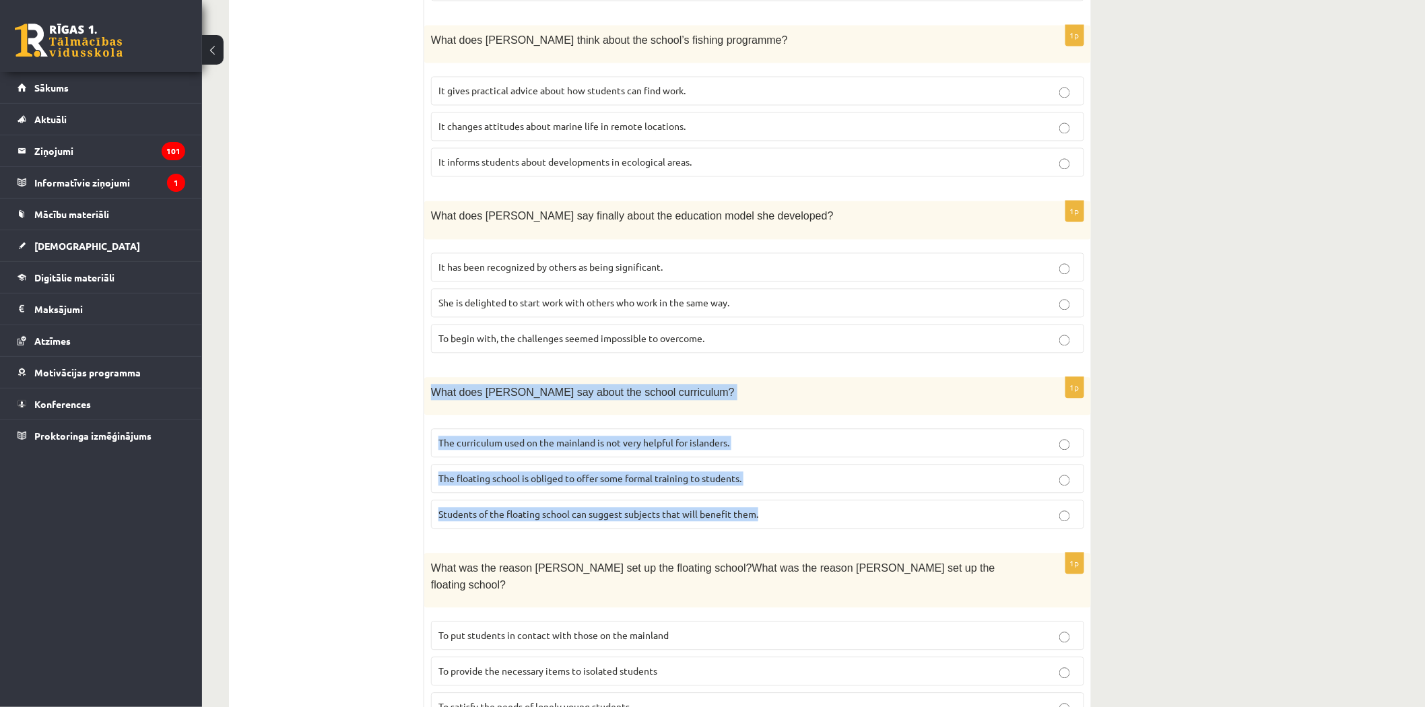
drag, startPoint x: 430, startPoint y: 345, endPoint x: 790, endPoint y: 474, distance: 382.8
click at [790, 474] on div "1p What does [PERSON_NAME] say about the school curriculum? The curriculum used…" at bounding box center [757, 459] width 667 height 162
click at [605, 500] on label "Students of the floating school can suggest subjects that will benefit them." at bounding box center [757, 514] width 653 height 29
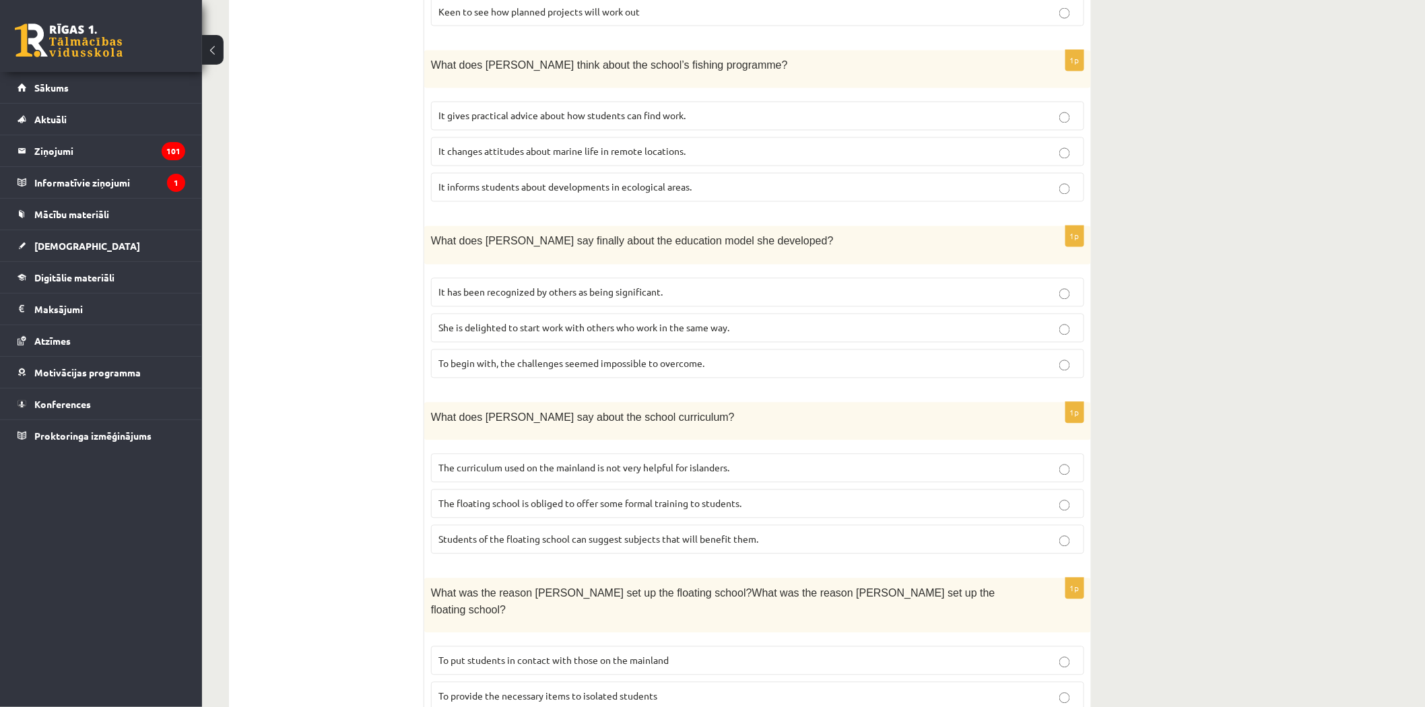
scroll to position [979, 0]
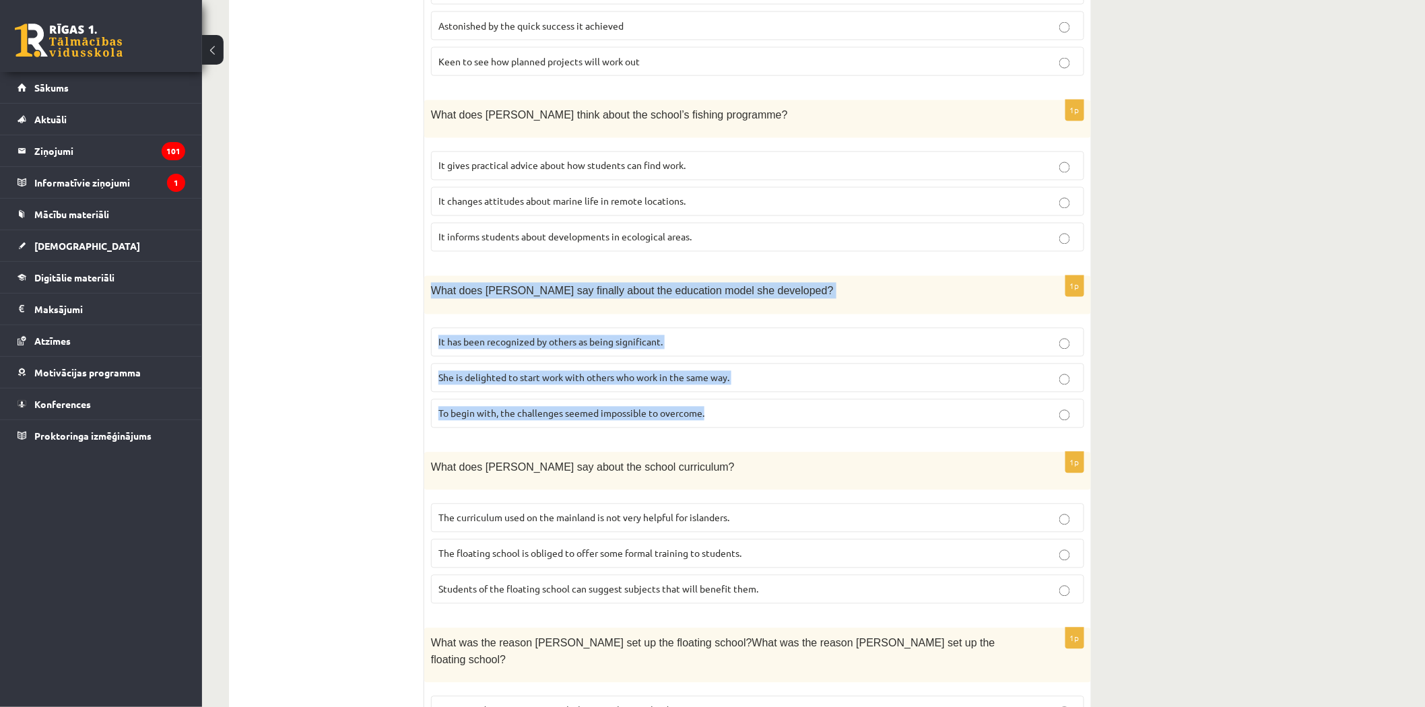
drag, startPoint x: 432, startPoint y: 246, endPoint x: 715, endPoint y: 374, distance: 310.1
click at [714, 378] on div "1p What does [PERSON_NAME] say finally about the education model she developed?…" at bounding box center [757, 357] width 667 height 162
click at [599, 336] on span "It has been recognized by others as being significant." at bounding box center [550, 342] width 224 height 12
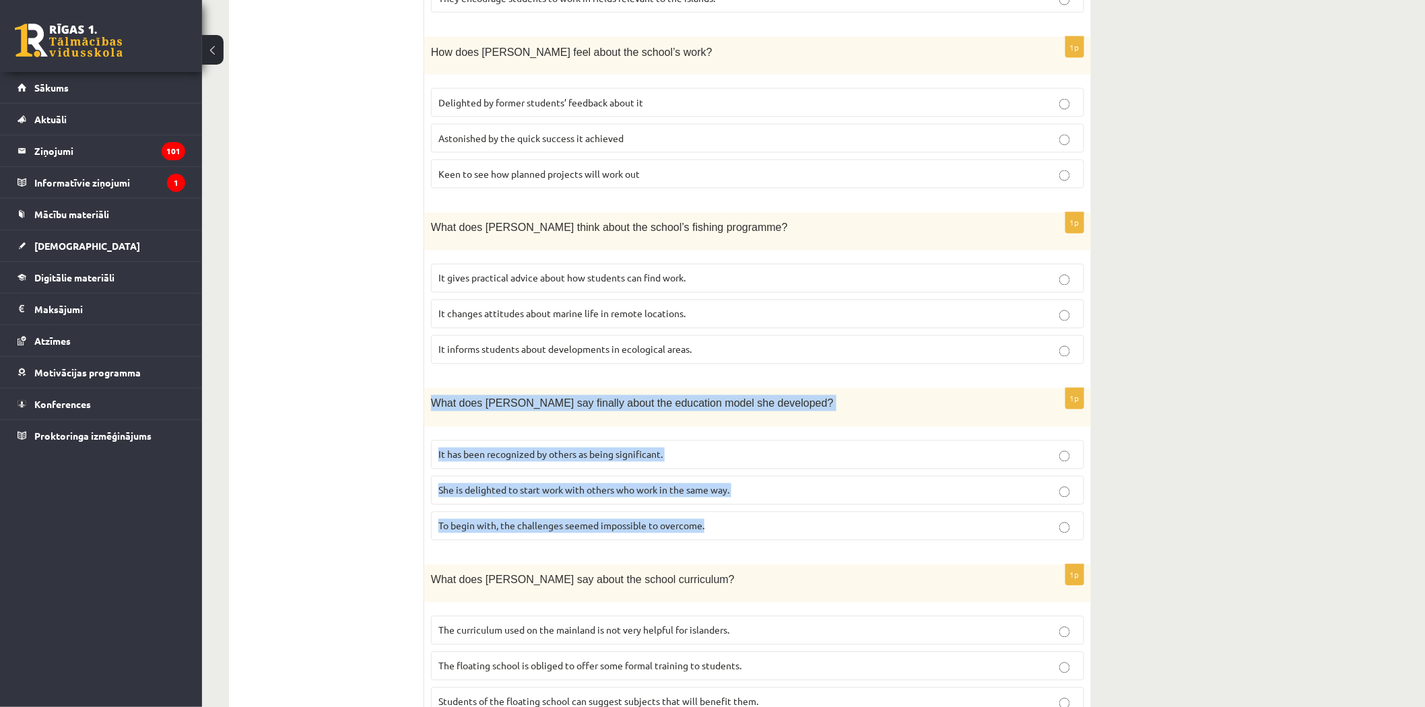
scroll to position [829, 0]
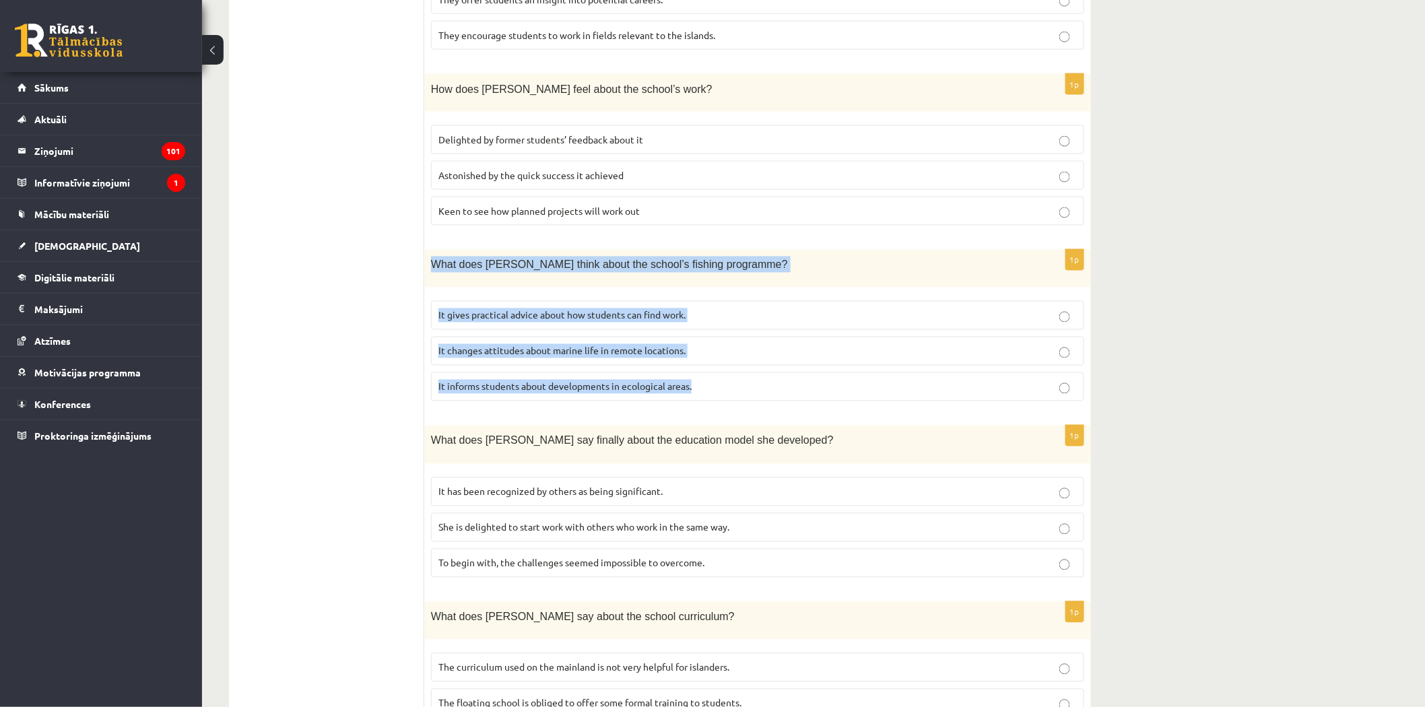
drag, startPoint x: 432, startPoint y: 212, endPoint x: 733, endPoint y: 325, distance: 321.6
click at [733, 325] on div "1p What does [PERSON_NAME] think about the school’s fishing programme? It gives…" at bounding box center [757, 331] width 667 height 162
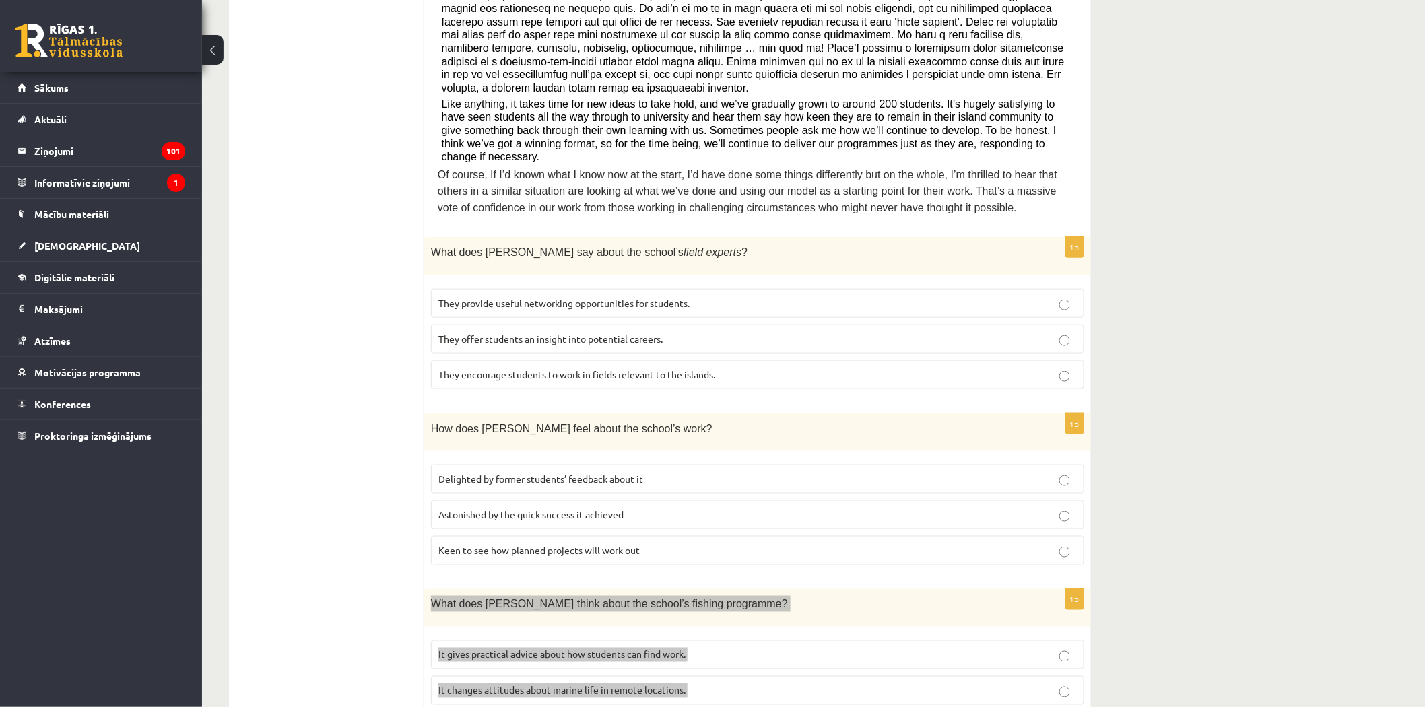
scroll to position [598, 0]
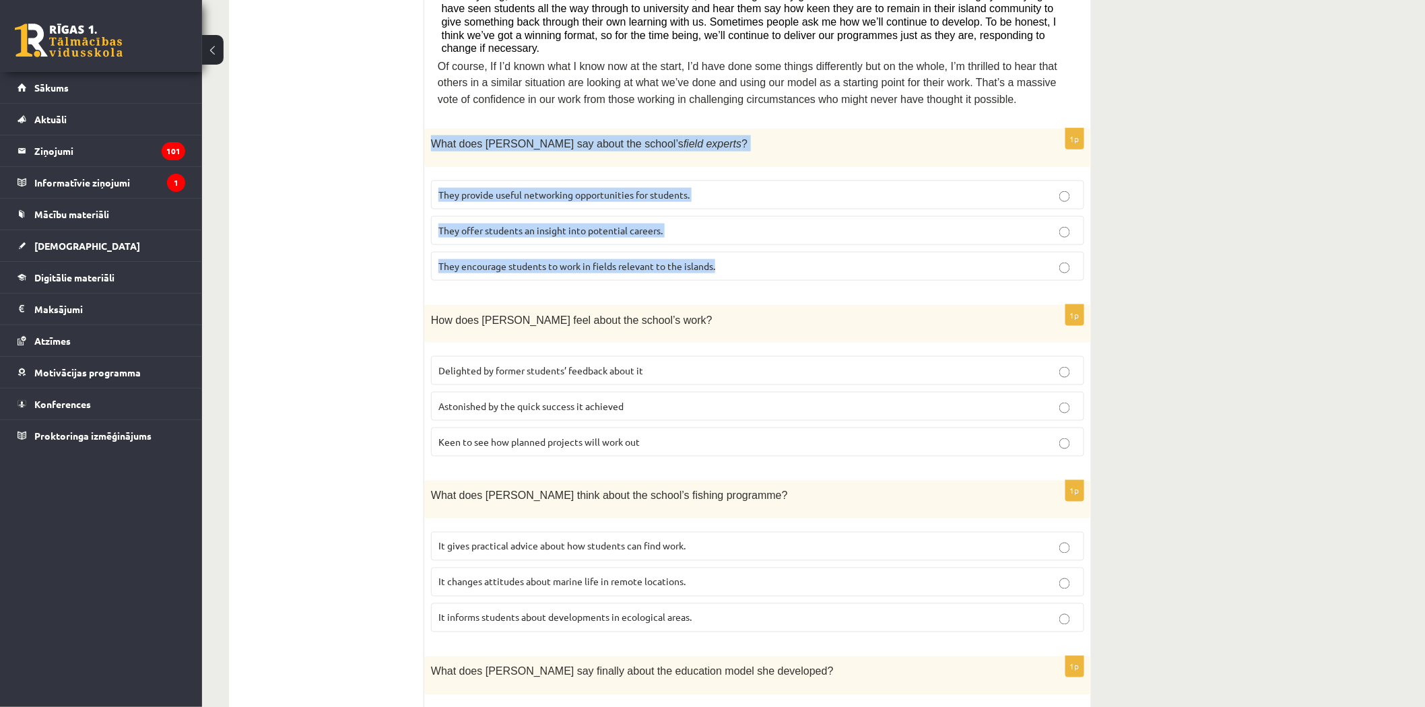
drag, startPoint x: 428, startPoint y: 93, endPoint x: 729, endPoint y: 234, distance: 332.0
click at [729, 234] on div "1p What does [PERSON_NAME] say about the school’s field experts ? They provide …" at bounding box center [757, 210] width 667 height 162
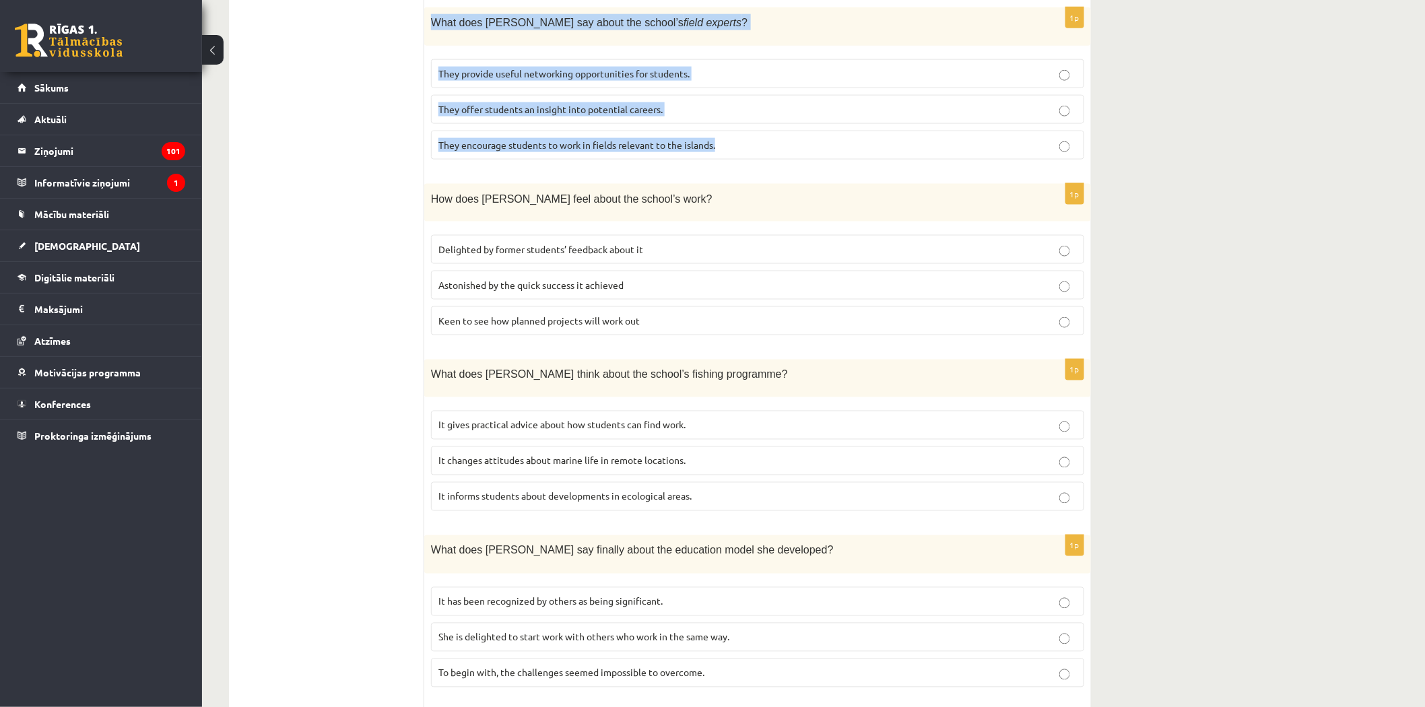
scroll to position [823, 0]
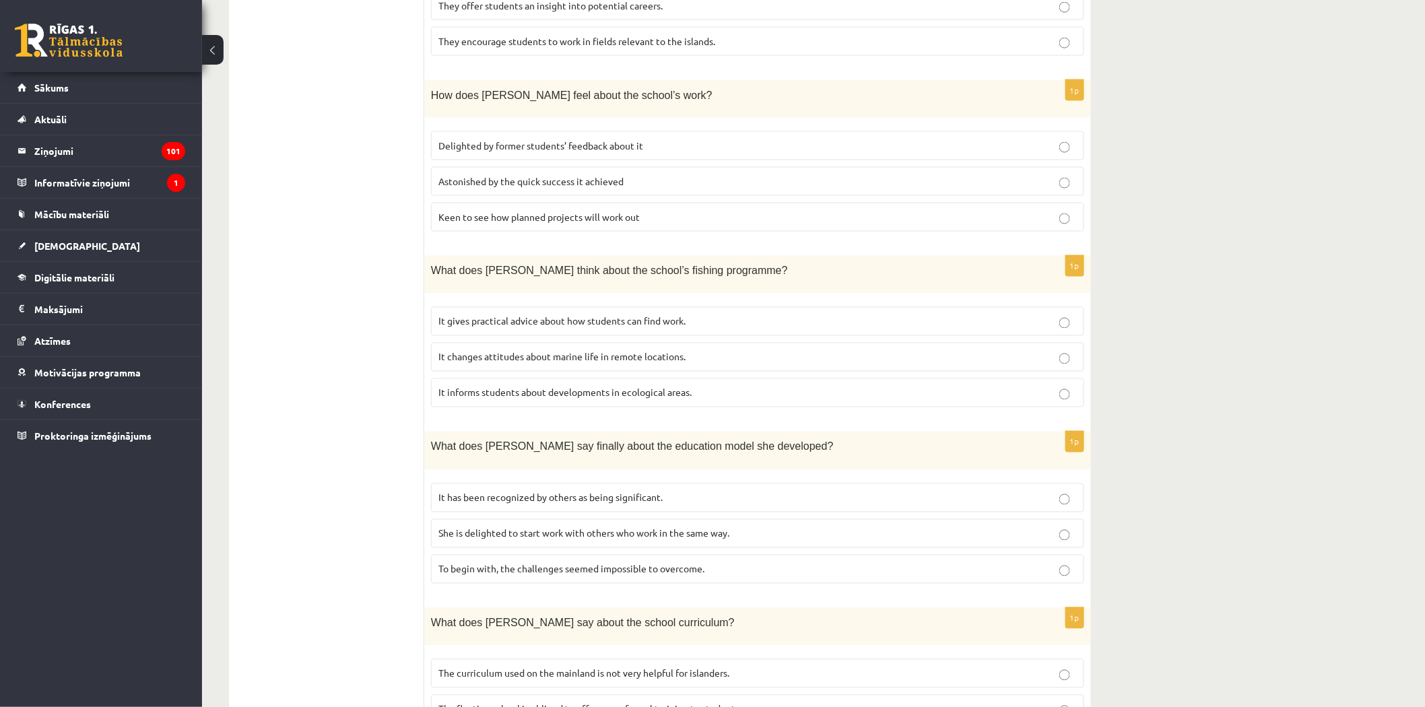
click at [598, 387] on span "It informs students about developments in ecological areas." at bounding box center [564, 393] width 253 height 12
click at [479, 350] on p "It changes attitudes about marine life in remote locations." at bounding box center [757, 357] width 638 height 14
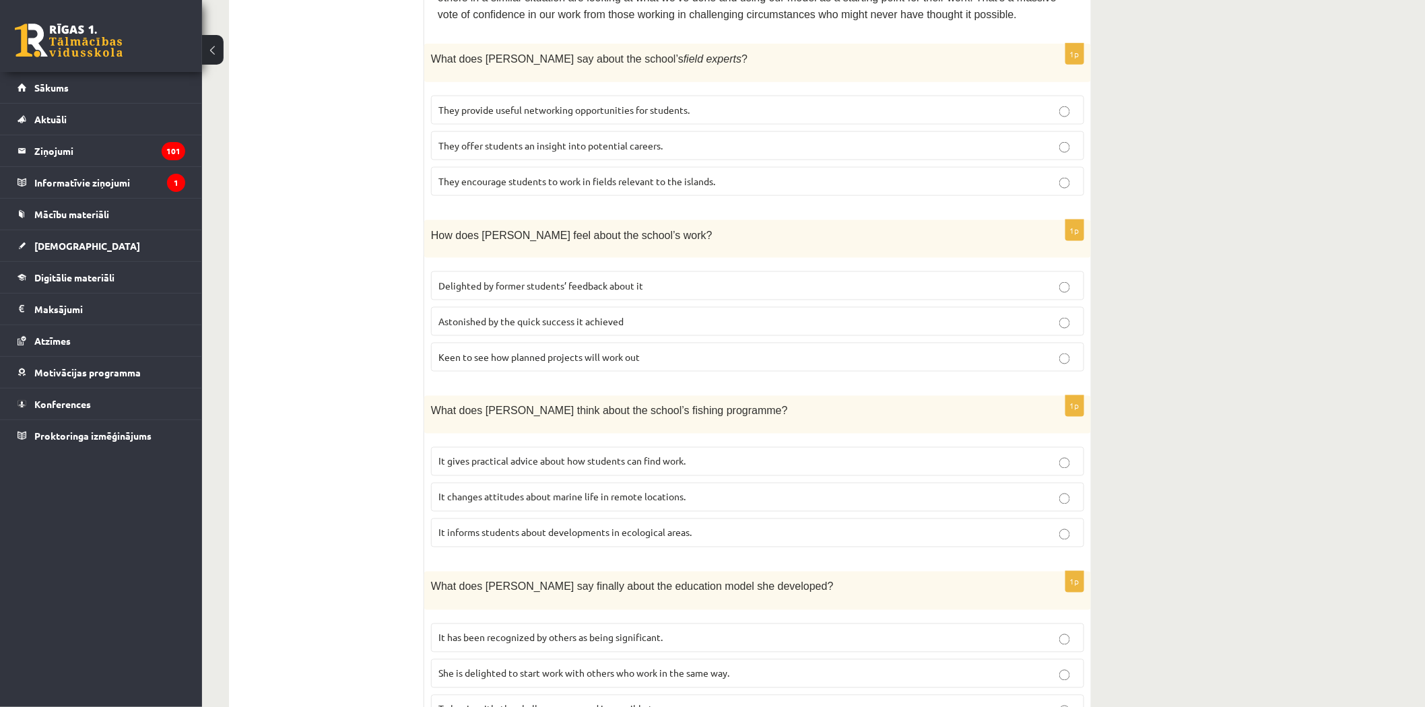
scroll to position [673, 0]
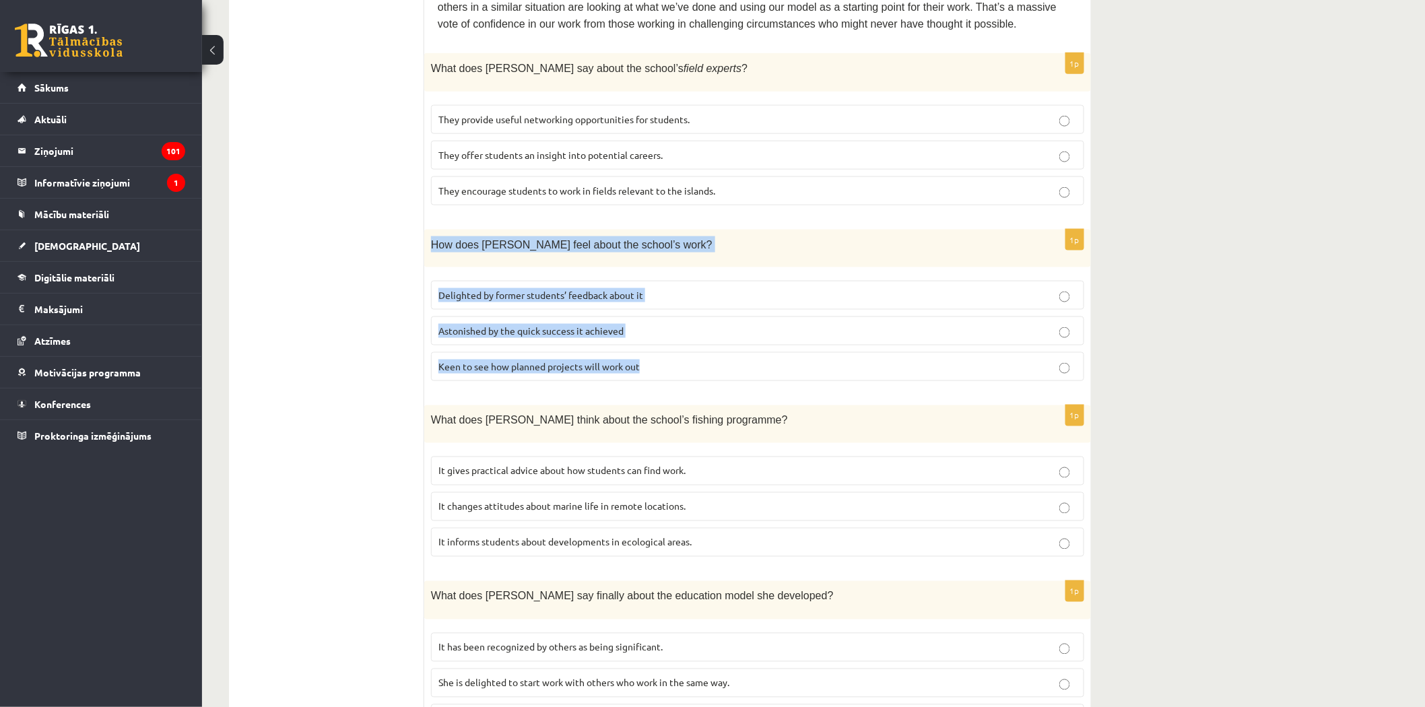
drag, startPoint x: 428, startPoint y: 199, endPoint x: 588, endPoint y: 244, distance: 166.3
click at [669, 327] on div "1p How does [PERSON_NAME] feel about the school’s work? Delighted by former stu…" at bounding box center [757, 311] width 667 height 162
click at [531, 289] on span "Delighted by former students’ feedback about it" at bounding box center [540, 295] width 205 height 12
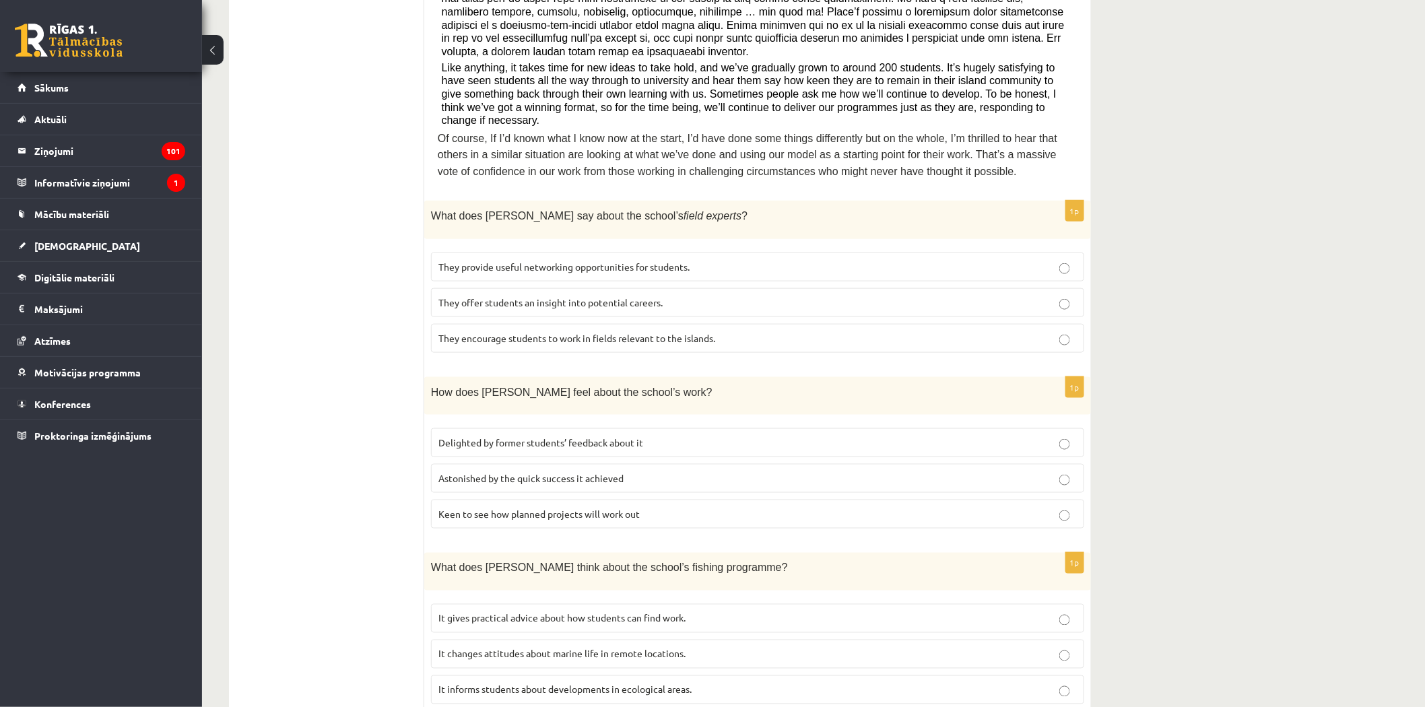
scroll to position [523, 0]
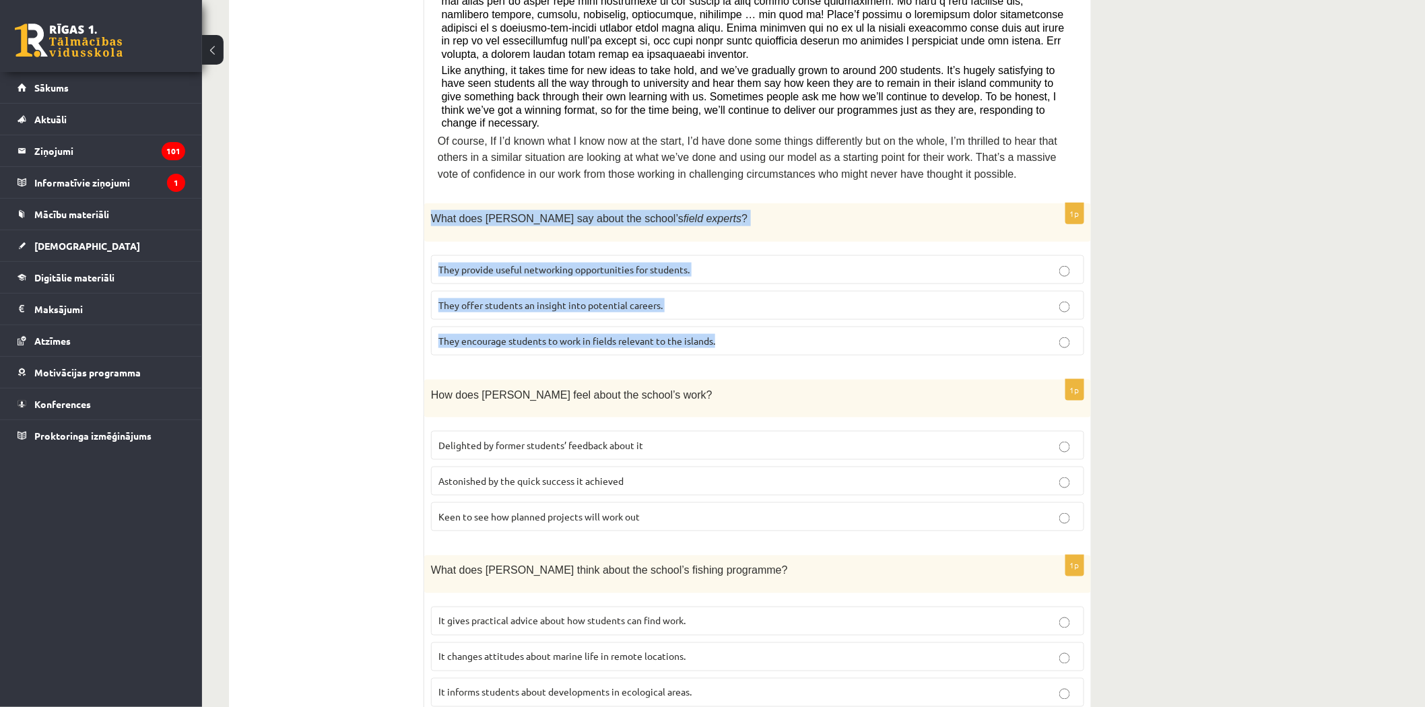
drag, startPoint x: 426, startPoint y: 171, endPoint x: 731, endPoint y: 282, distance: 323.8
click at [739, 292] on div "1p What does [PERSON_NAME] say about the school’s field experts ? They provide …" at bounding box center [757, 284] width 667 height 162
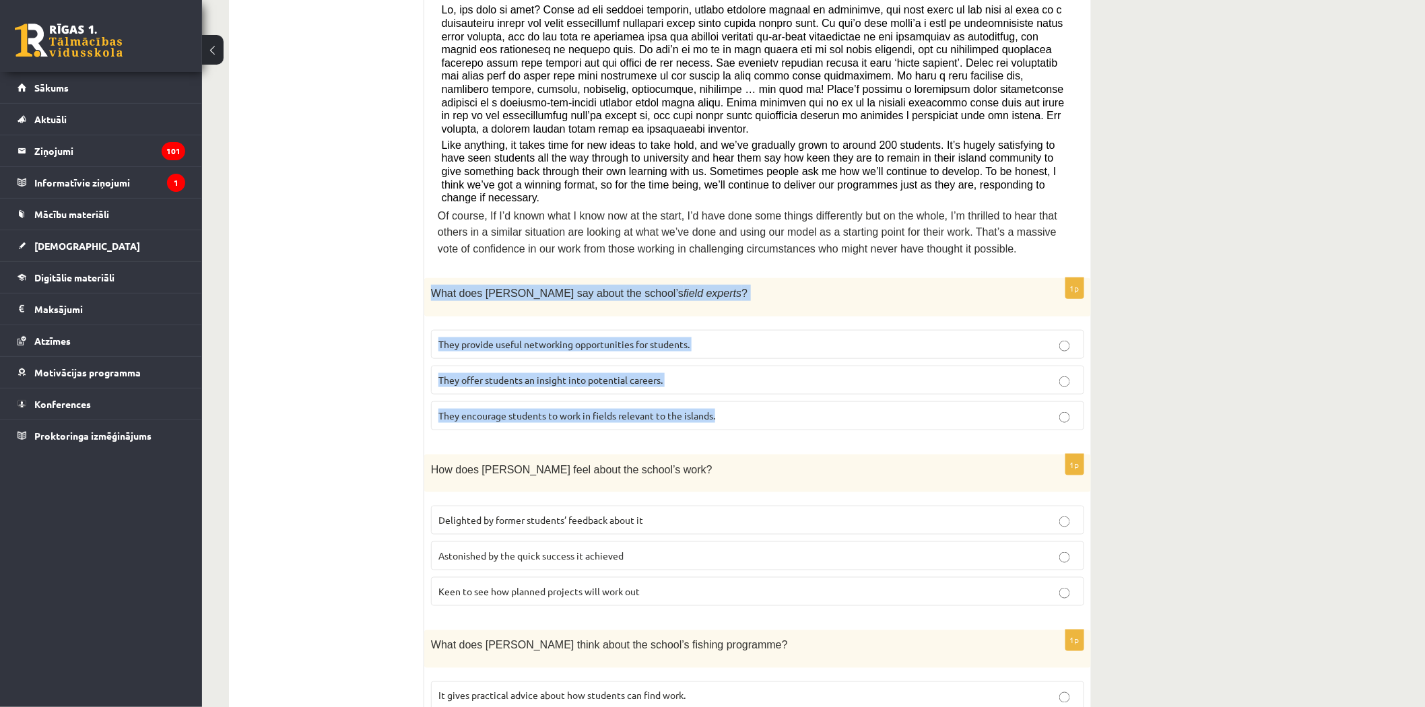
click at [533, 409] on span "They encourage students to work in fields relevant to the islands." at bounding box center [576, 415] width 277 height 12
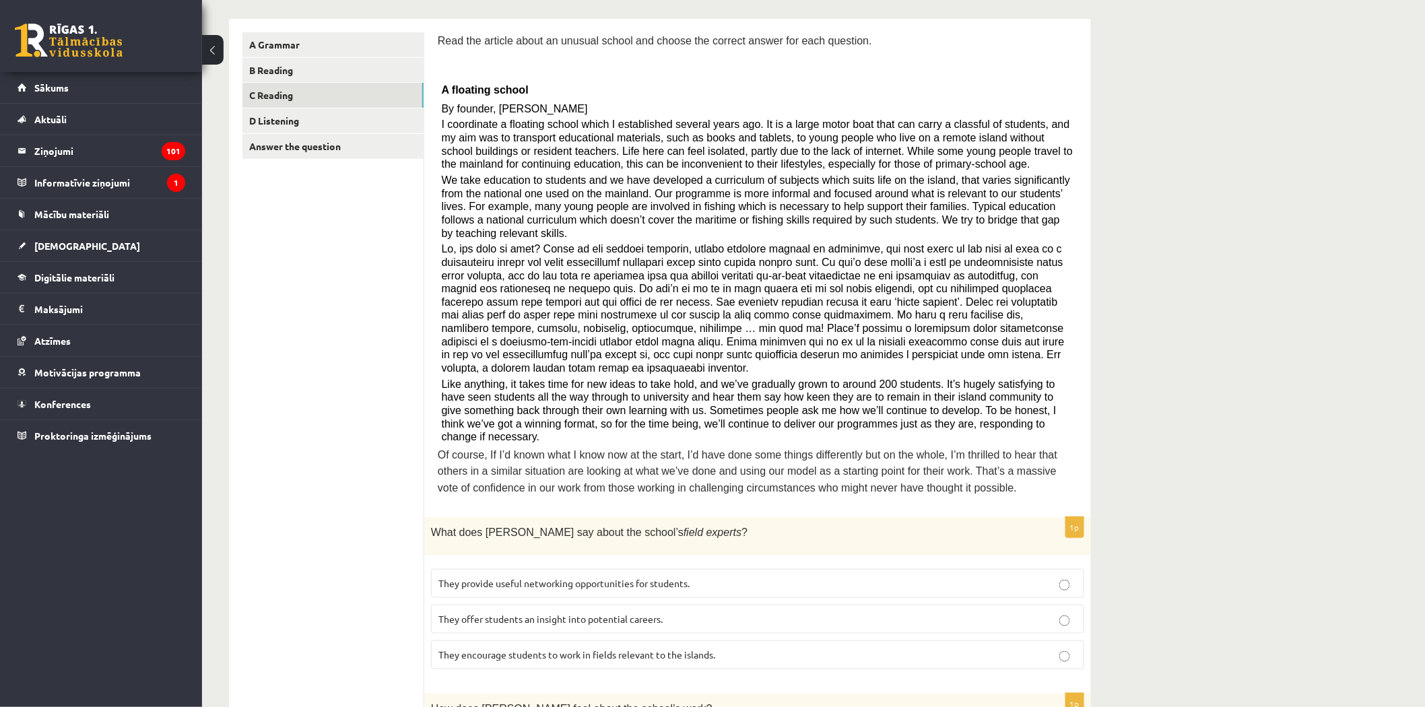
scroll to position [150, 0]
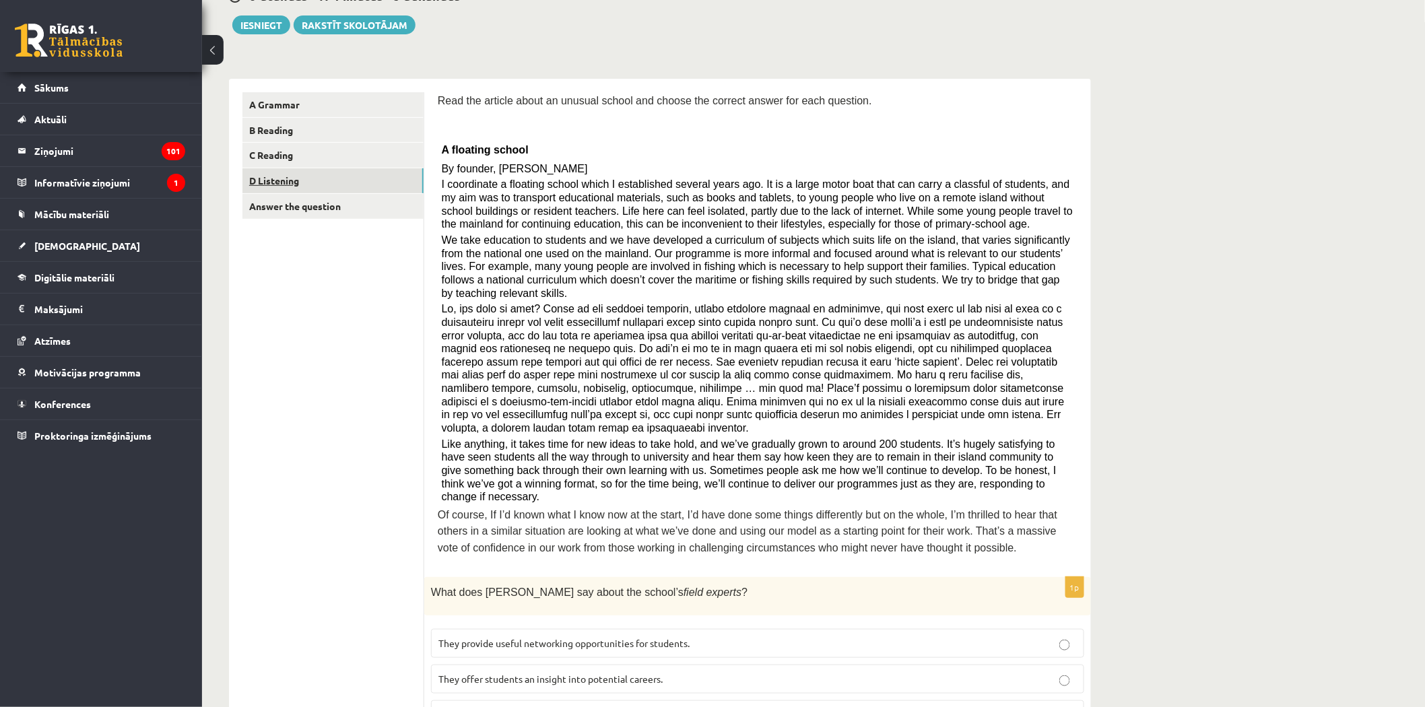
click at [275, 185] on link "D Listening" at bounding box center [332, 180] width 181 height 25
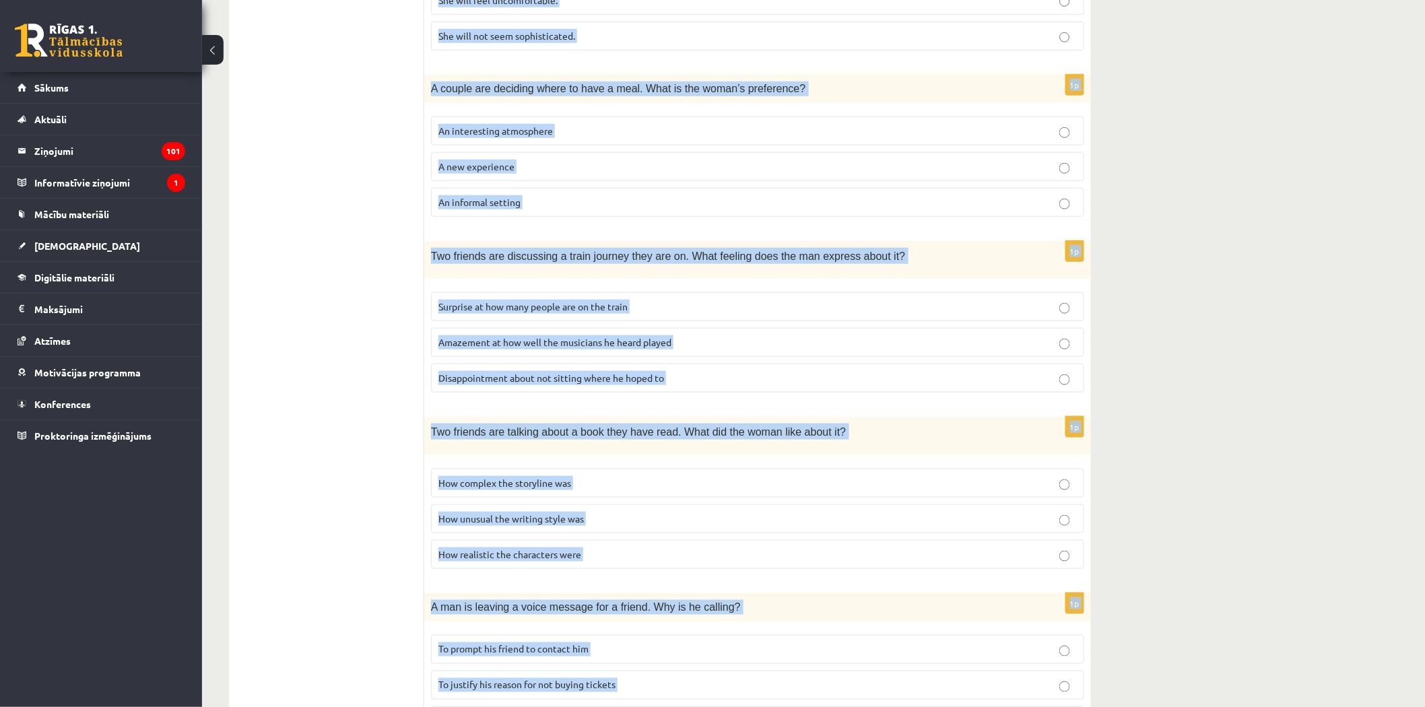
scroll to position [686, 0]
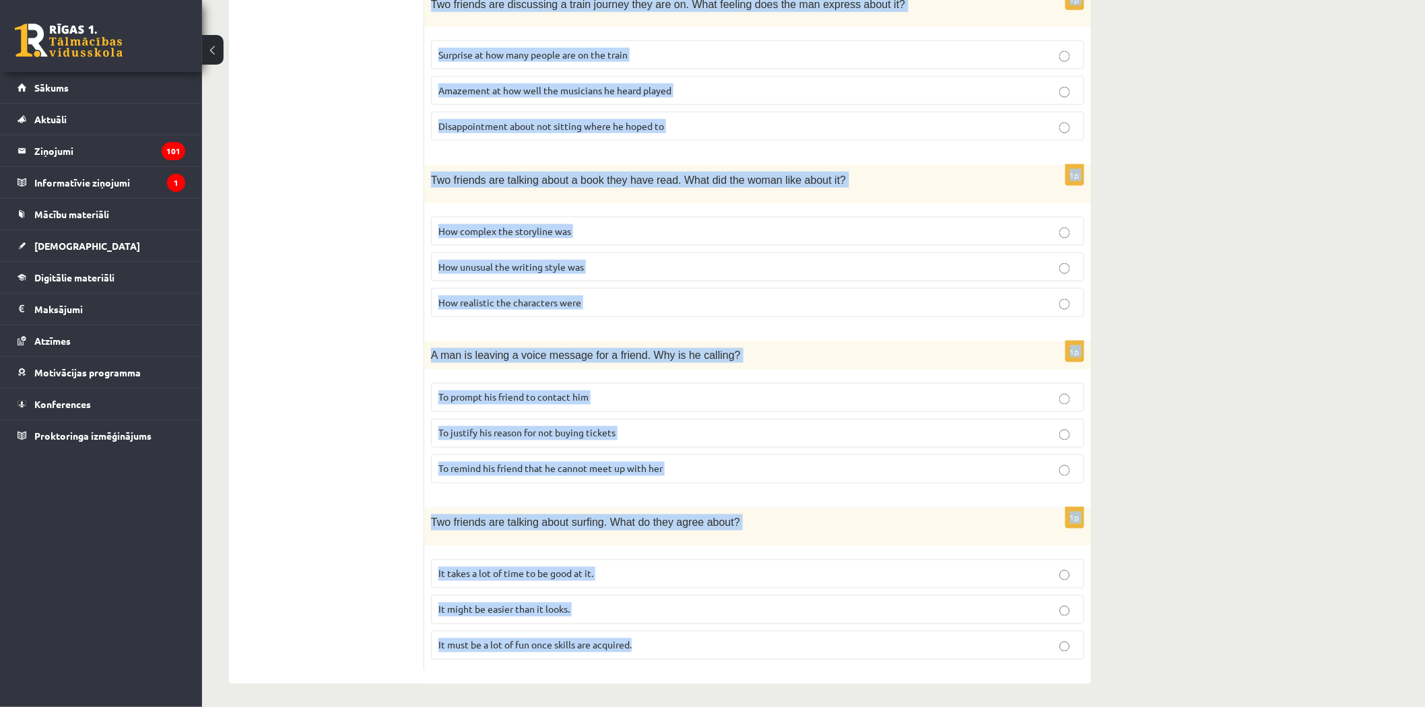
drag, startPoint x: 431, startPoint y: 105, endPoint x: 669, endPoint y: 671, distance: 614.5
click at [669, 671] on div "Listen to the conversation and answer the question. 1p Two friends are talking …" at bounding box center [757, 114] width 667 height 1142
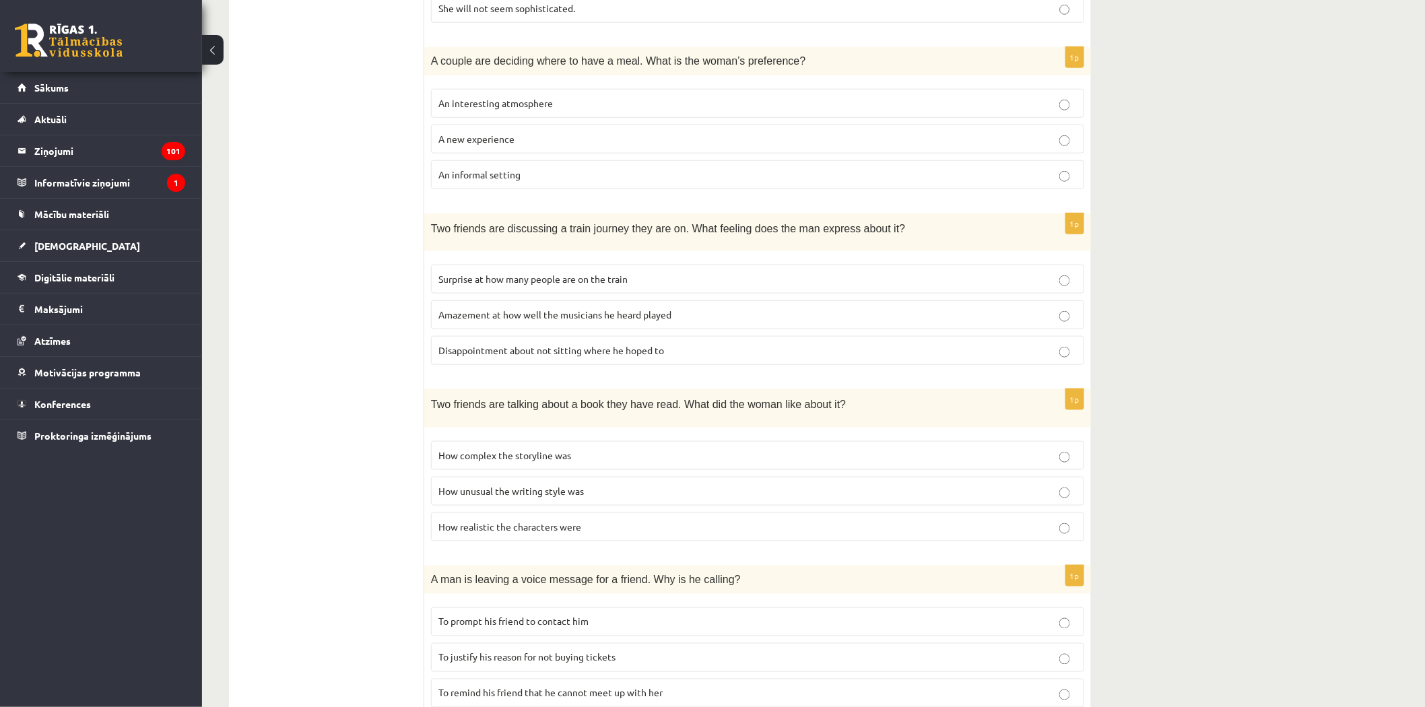
click at [398, 205] on ul "A Grammar B Reading C Reading D Listening Answer the question" at bounding box center [333, 337] width 182 height 1115
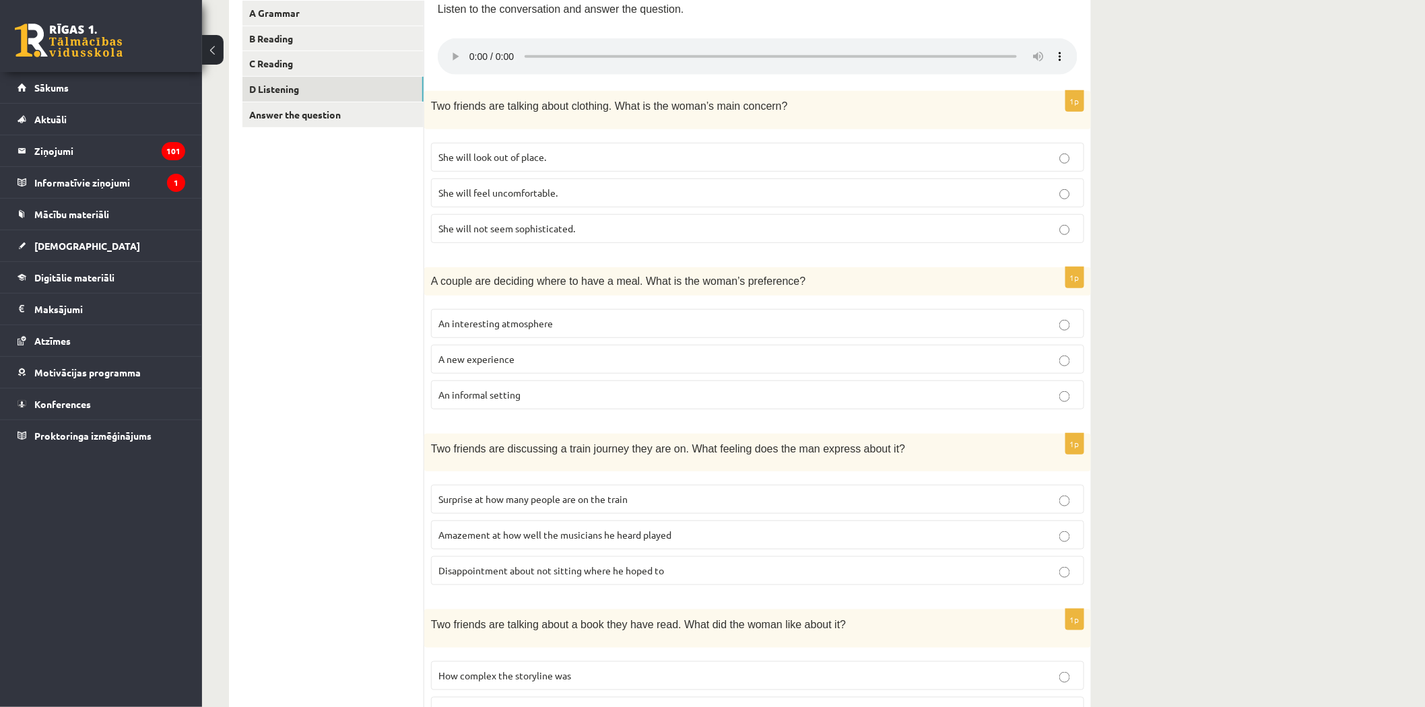
scroll to position [237, 0]
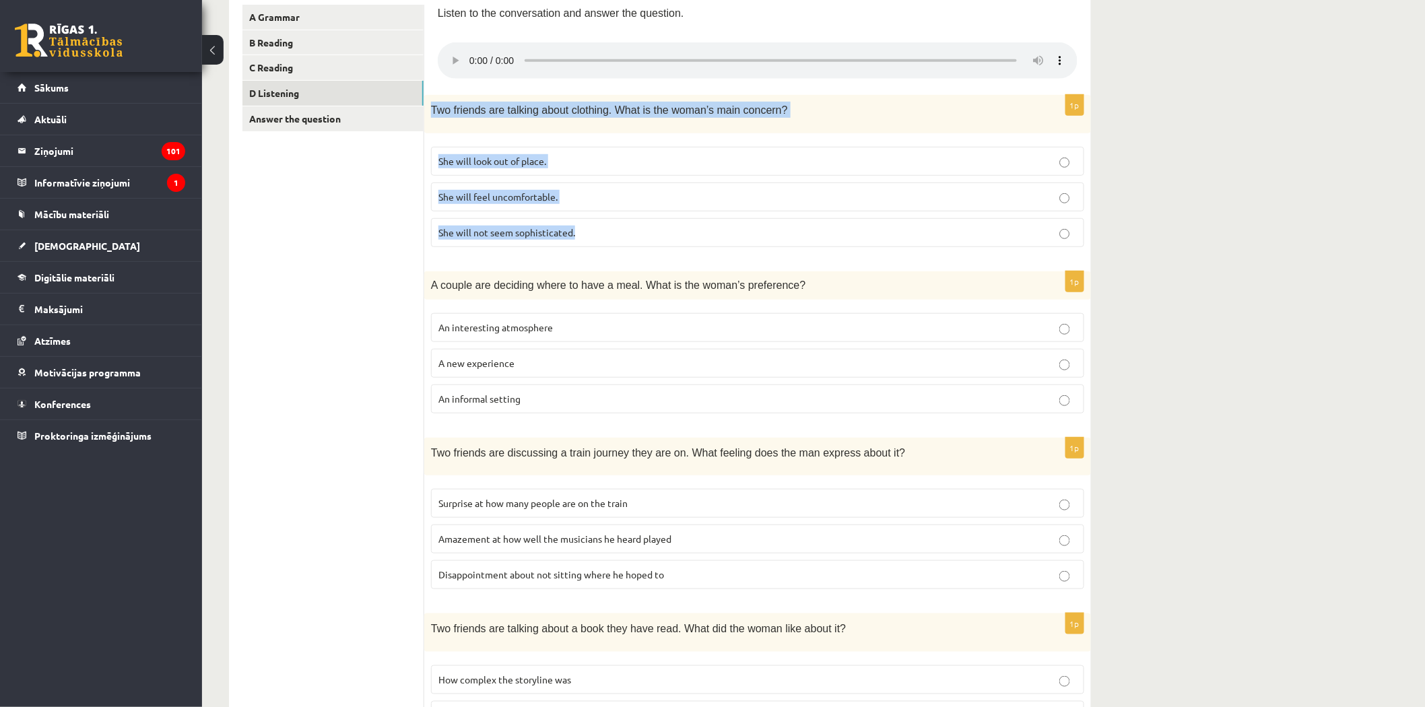
drag, startPoint x: 430, startPoint y: 104, endPoint x: 589, endPoint y: 232, distance: 204.6
click at [589, 232] on div "1p Two friends are talking about clothing. What is the woman’s main concern? Sh…" at bounding box center [757, 176] width 667 height 162
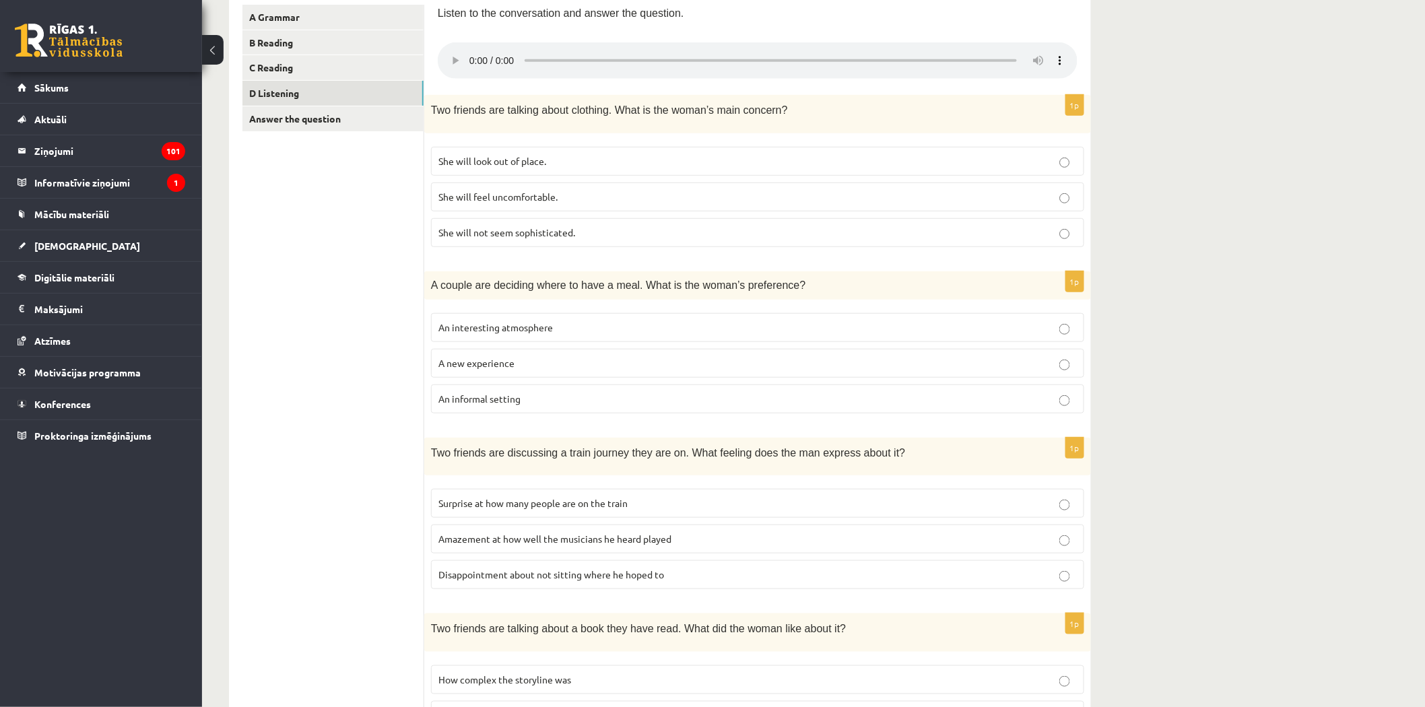
click at [329, 409] on ul "A Grammar B Reading C Reading D Listening Answer the question" at bounding box center [333, 562] width 182 height 1115
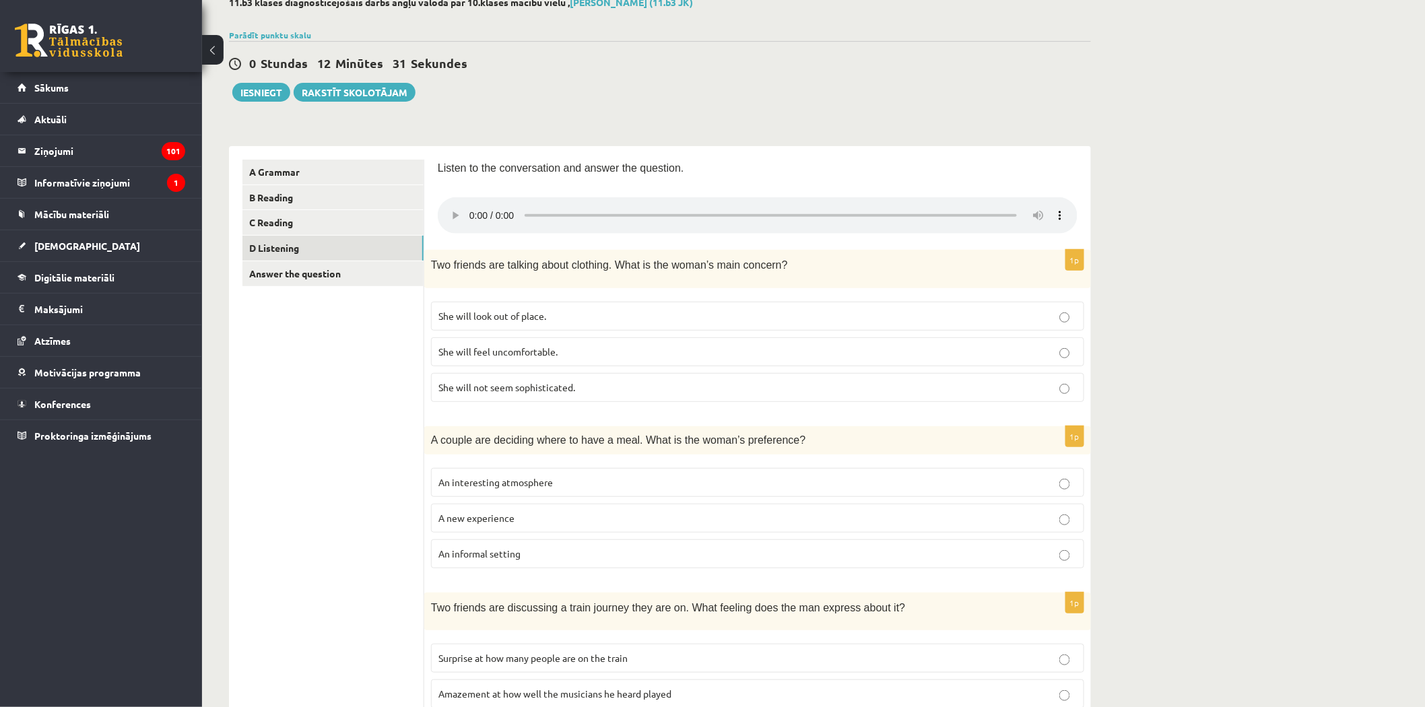
scroll to position [0, 0]
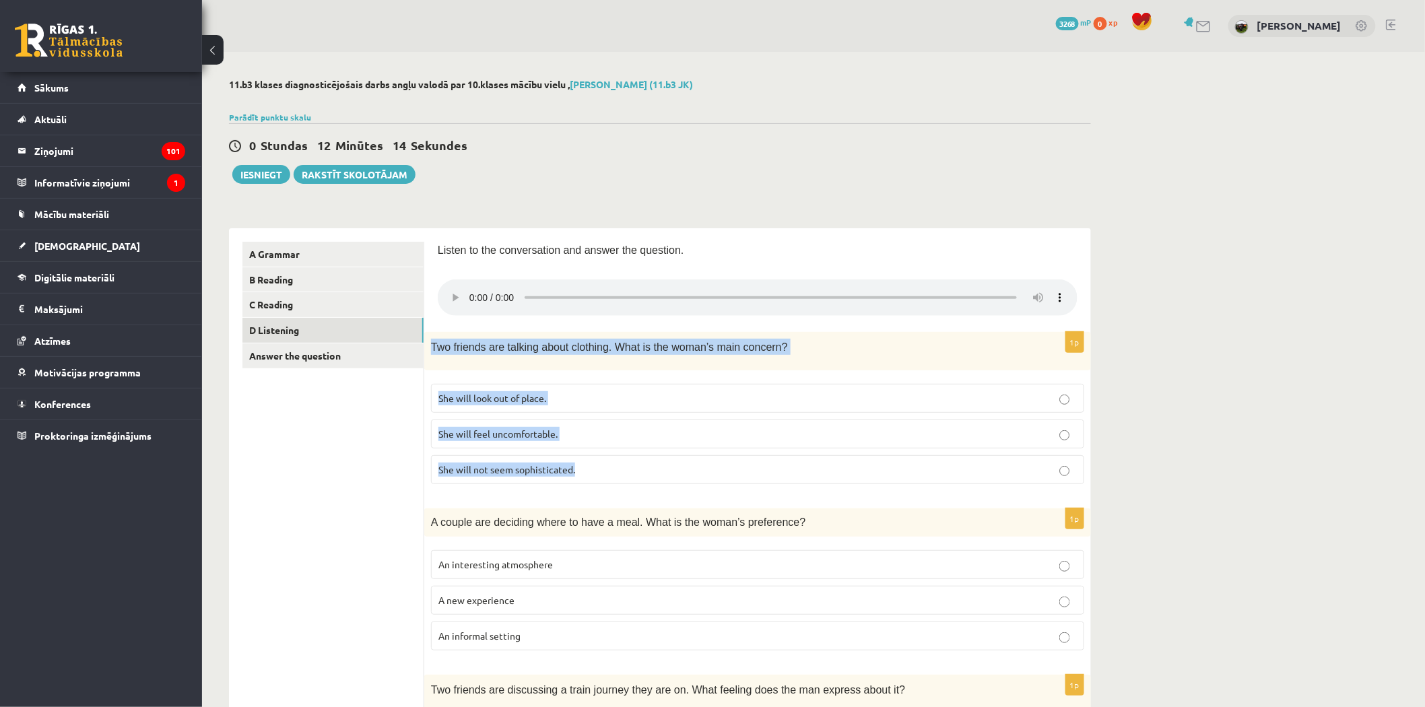
drag, startPoint x: 428, startPoint y: 345, endPoint x: 589, endPoint y: 475, distance: 206.9
click at [589, 475] on div "1p Two friends are talking about clothing. What is the woman’s main concern? Sh…" at bounding box center [757, 413] width 667 height 162
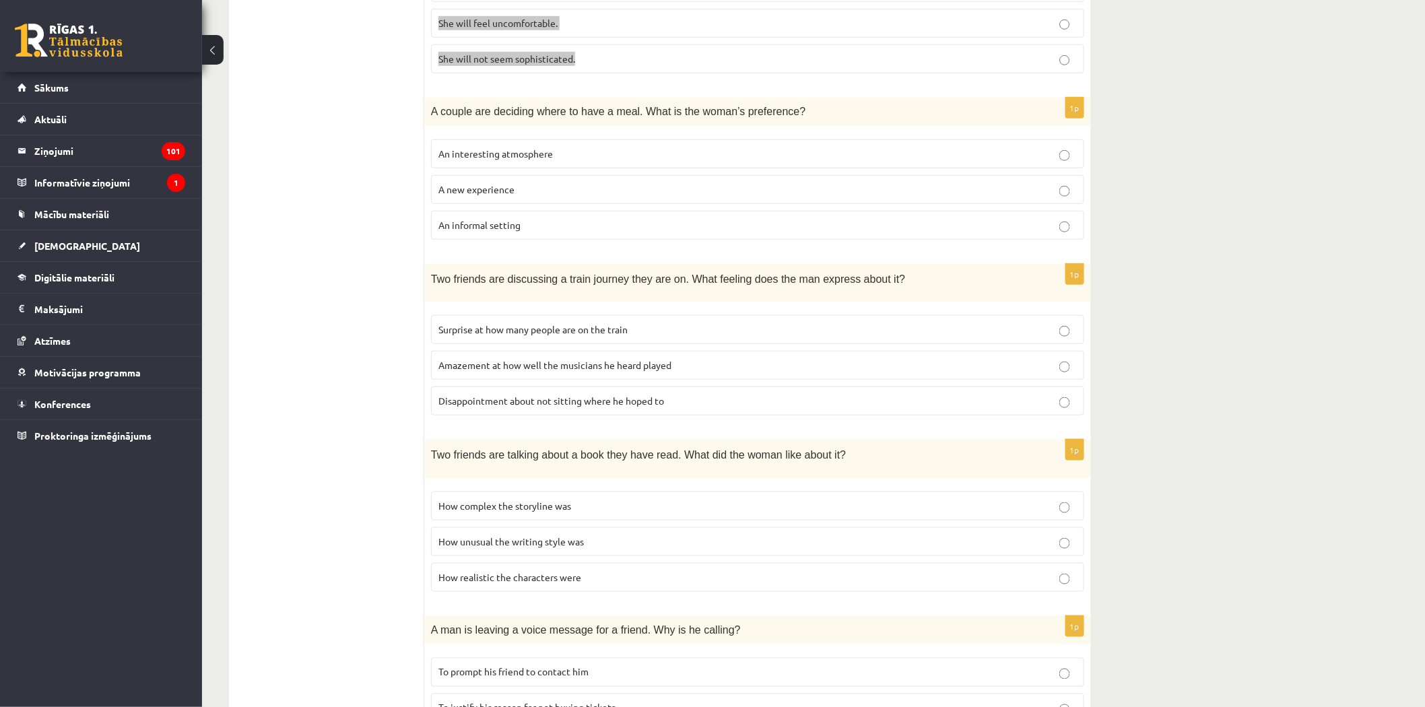
scroll to position [686, 0]
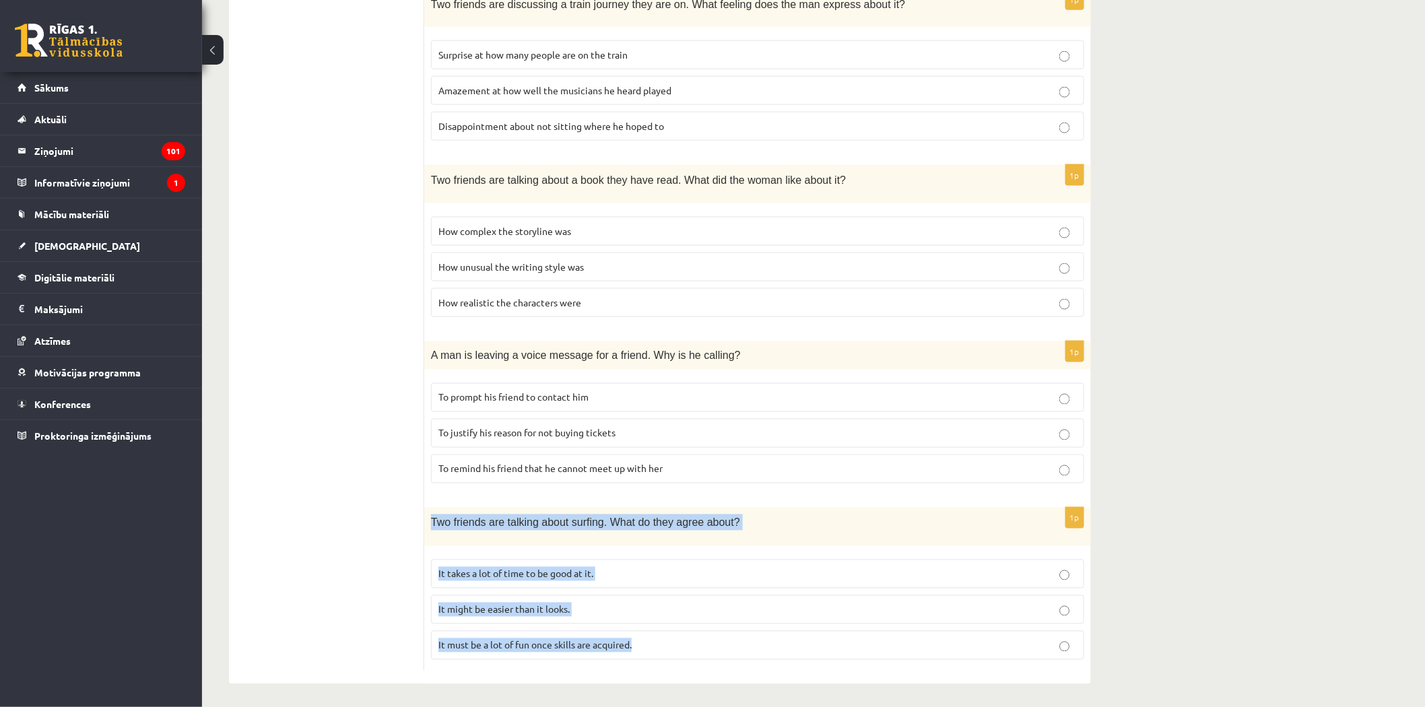
drag, startPoint x: 432, startPoint y: 516, endPoint x: 657, endPoint y: 647, distance: 260.7
click at [657, 647] on div "1p Two friends are talking about surfing. What do they agree about? It takes a …" at bounding box center [757, 589] width 667 height 162
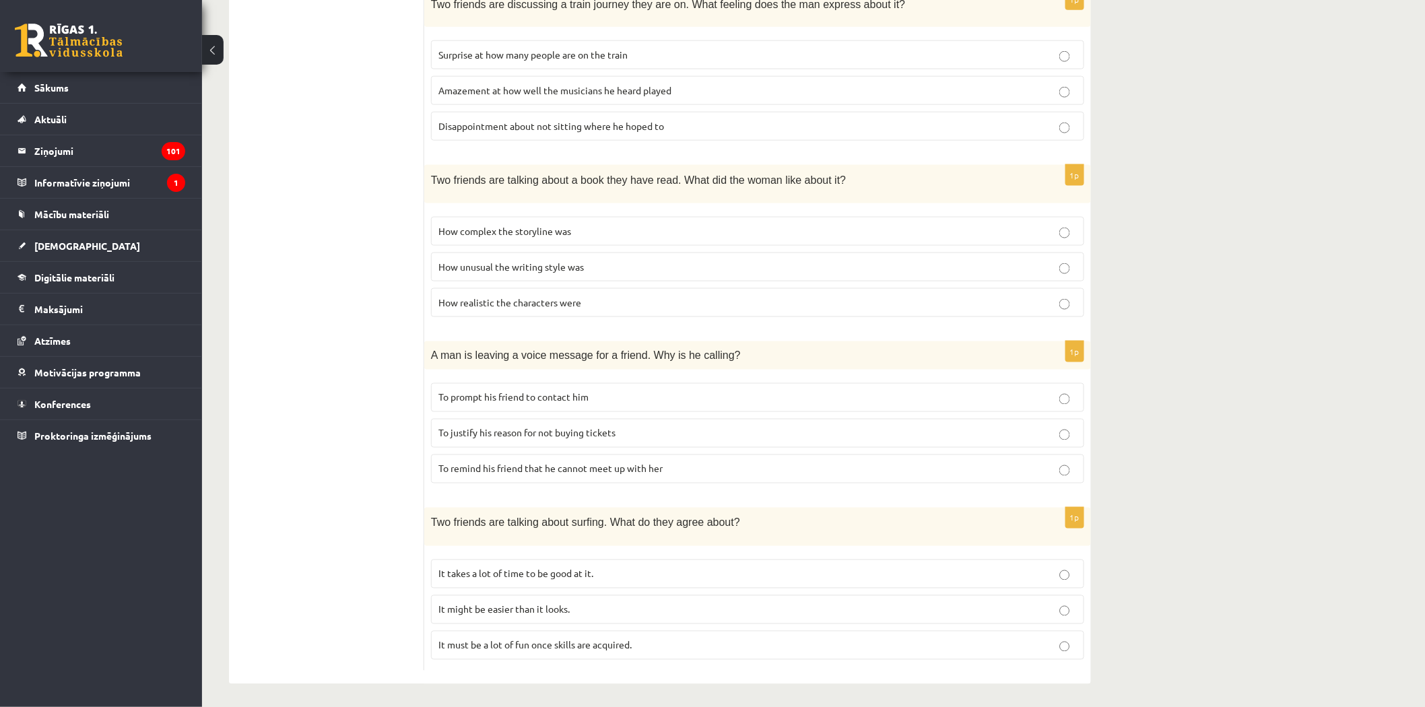
click at [232, 214] on div "A Grammar B Reading C Reading D Listening Answer the question" at bounding box center [326, 114] width 195 height 1142
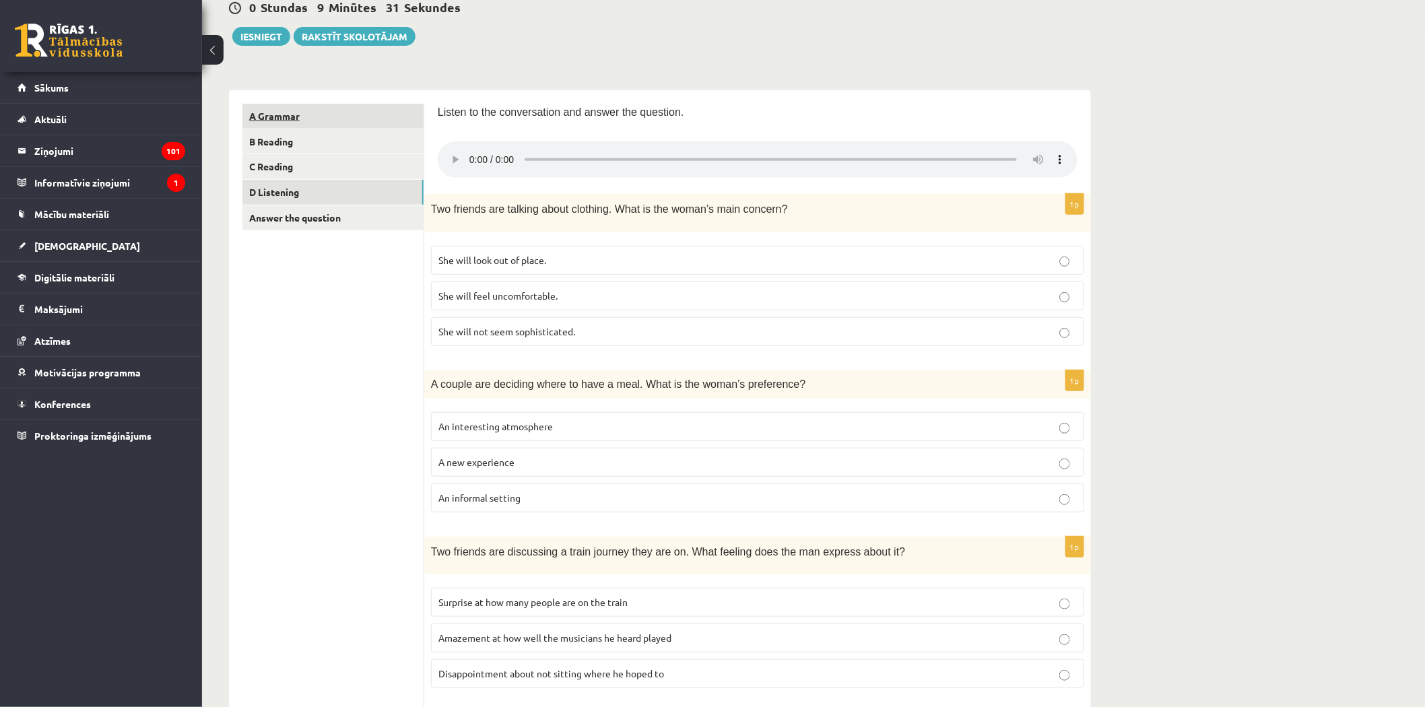
scroll to position [12, 0]
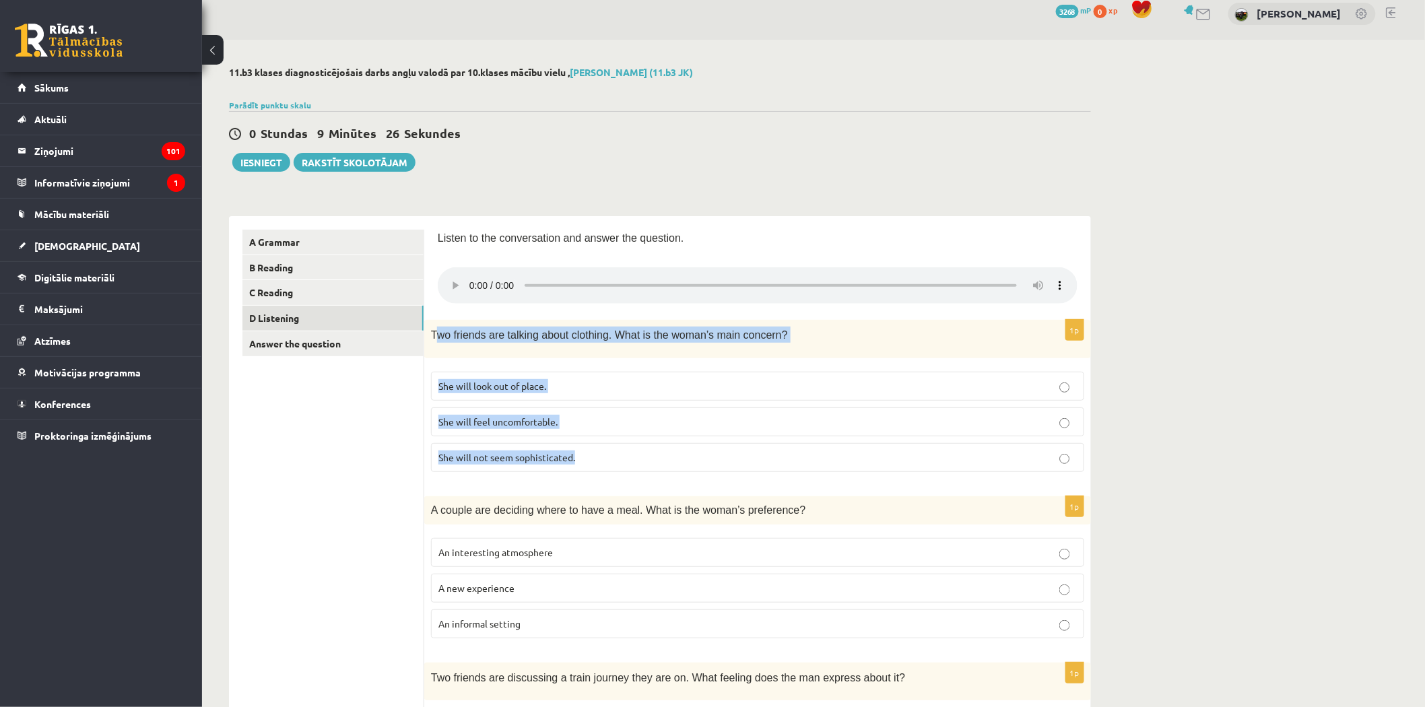
drag, startPoint x: 434, startPoint y: 331, endPoint x: 578, endPoint y: 455, distance: 189.6
click at [578, 455] on div "1p Two friends are talking about clothing. What is the woman’s main concern? Sh…" at bounding box center [757, 401] width 667 height 162
click at [438, 333] on span "Two friends are talking about clothing. What is the woman’s main concern?" at bounding box center [609, 334] width 357 height 11
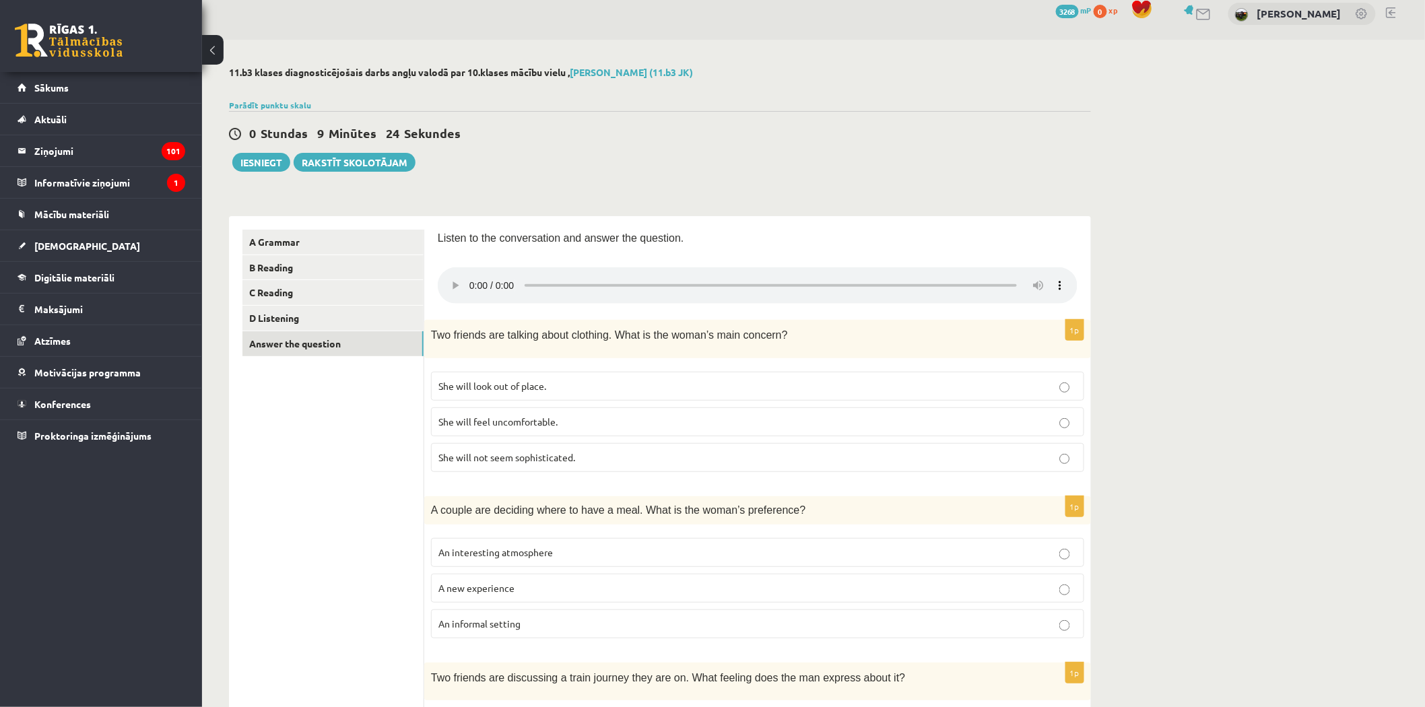
click at [428, 333] on div "Two friends are talking about clothing. What is the woman’s main concern?" at bounding box center [757, 339] width 667 height 38
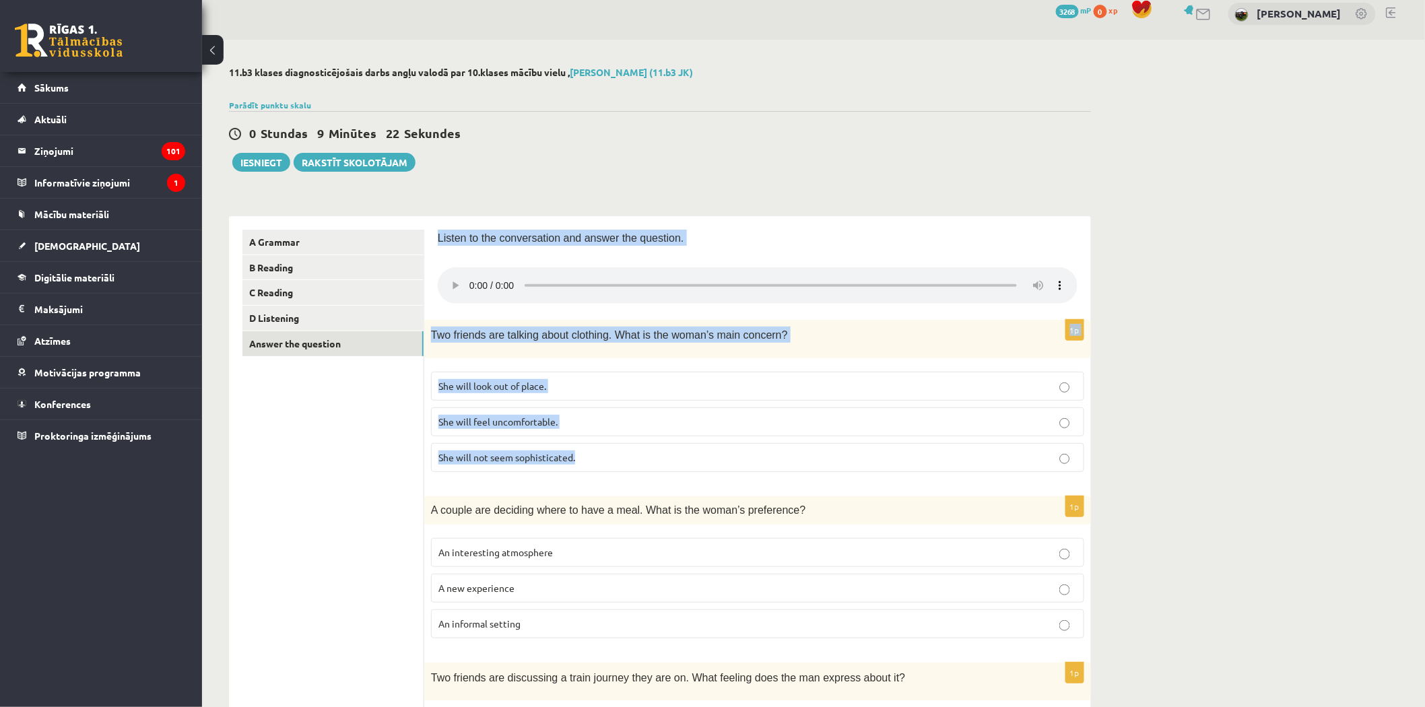
drag, startPoint x: 436, startPoint y: 236, endPoint x: 590, endPoint y: 476, distance: 284.7
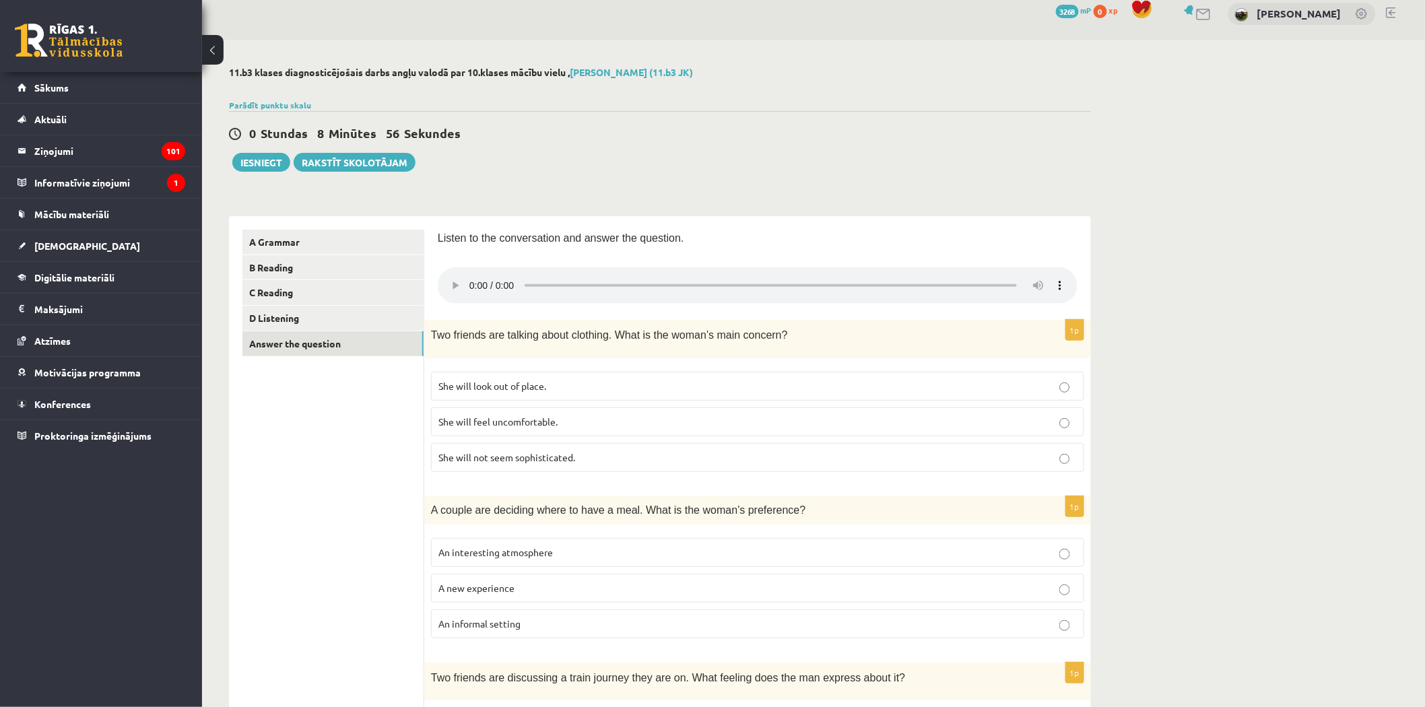
click at [473, 419] on span "She will feel uncomfortable." at bounding box center [497, 422] width 119 height 12
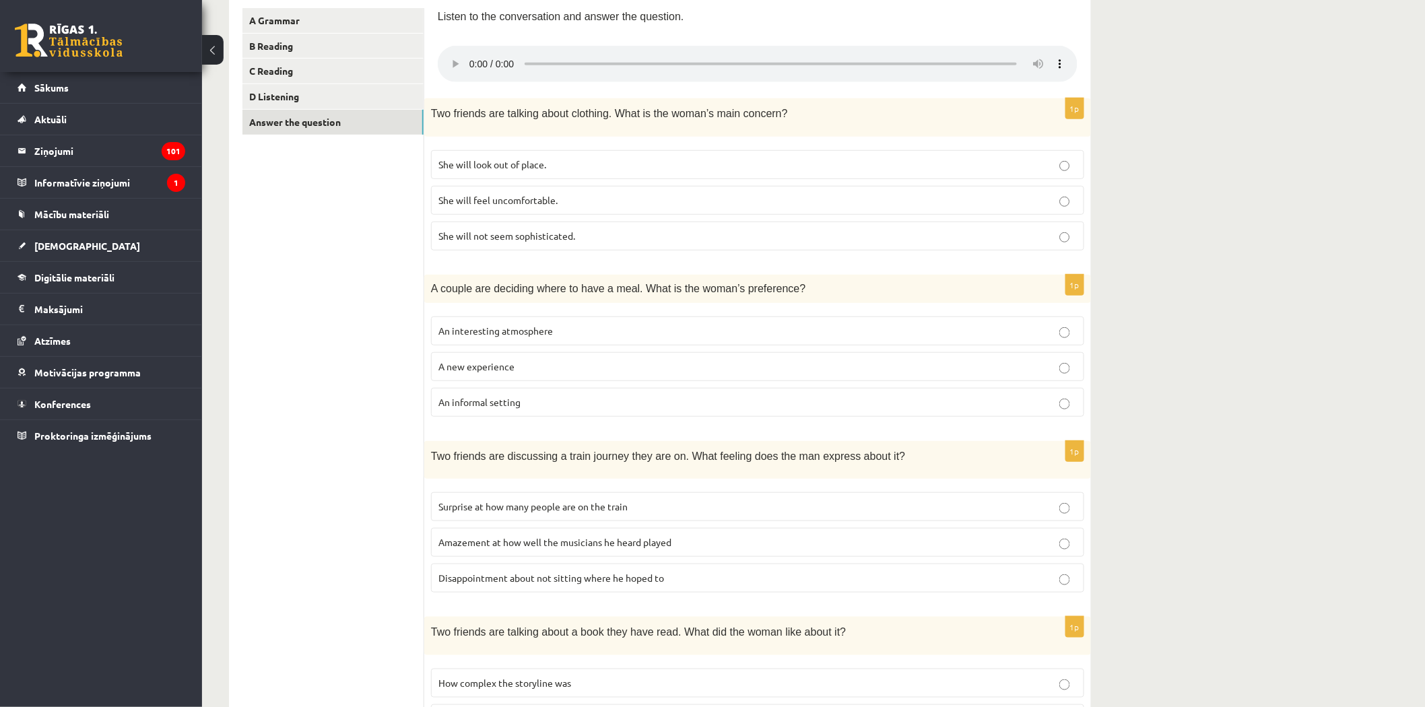
scroll to position [237, 0]
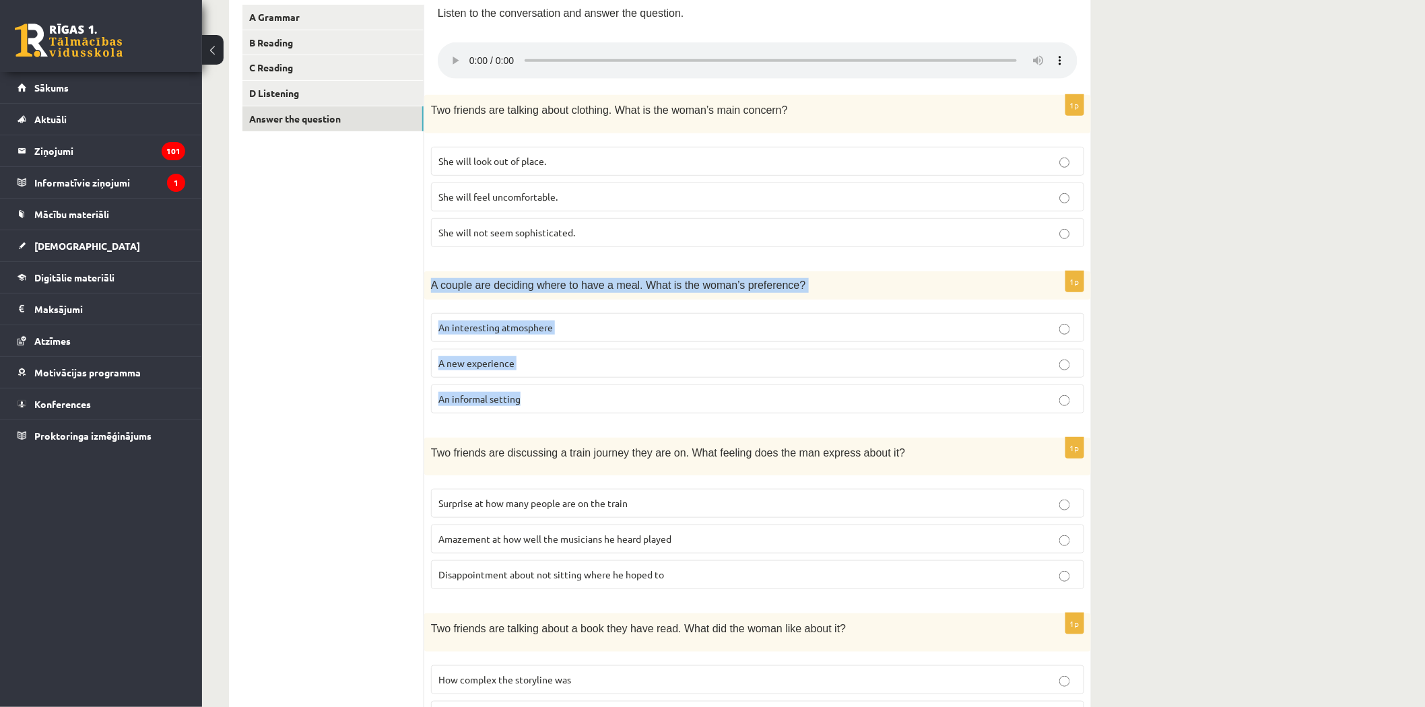
drag, startPoint x: 426, startPoint y: 282, endPoint x: 550, endPoint y: 395, distance: 167.8
click at [550, 394] on div "1p A couple are deciding where to have a meal. What is the woman’s preference? …" at bounding box center [757, 347] width 667 height 153
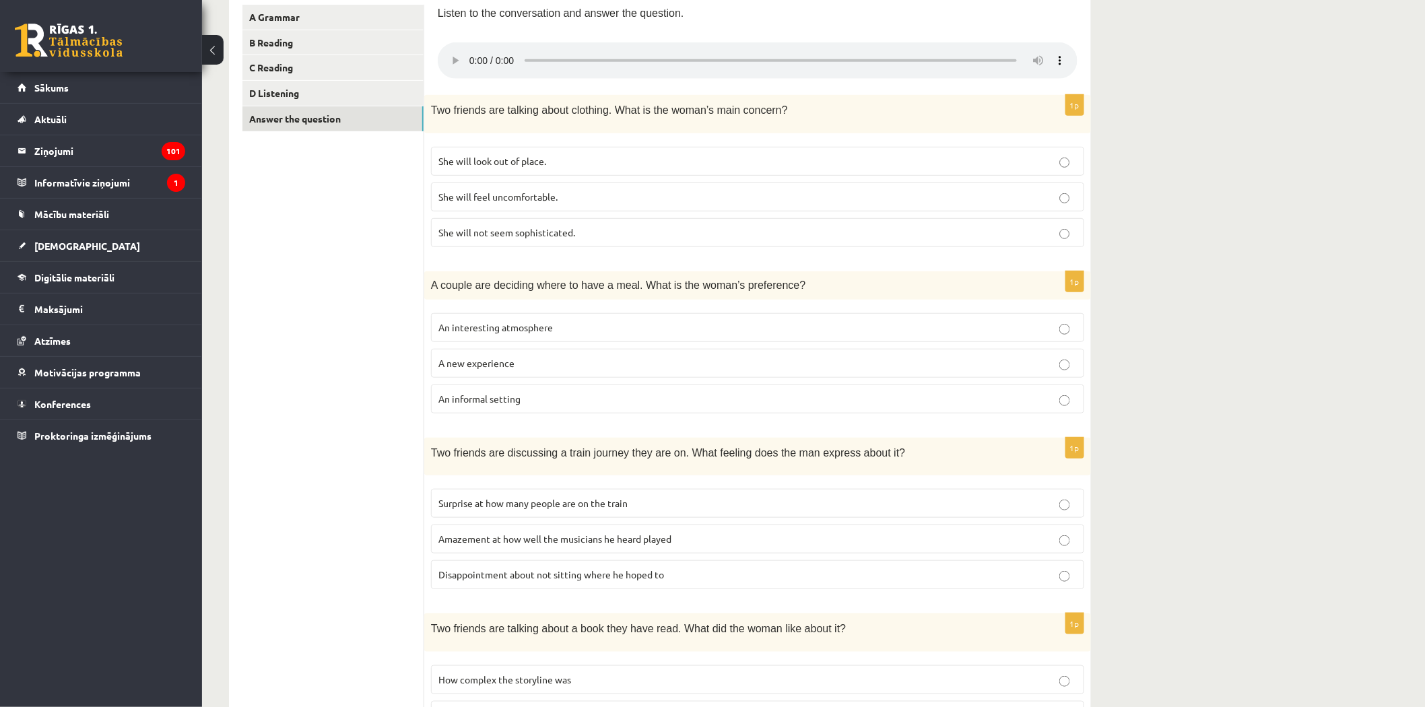
click at [341, 337] on ul "A Grammar B Reading C Reading D Listening Answer the question" at bounding box center [333, 562] width 182 height 1115
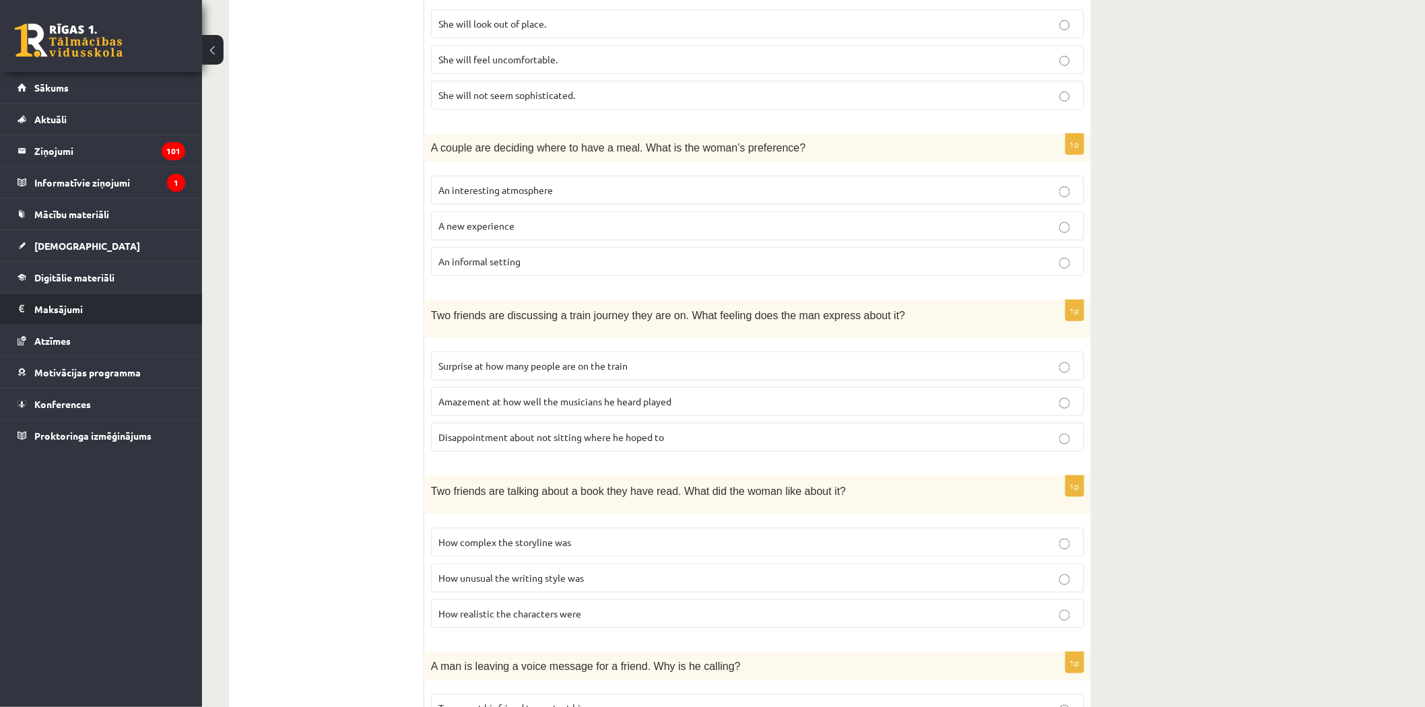
scroll to position [387, 0]
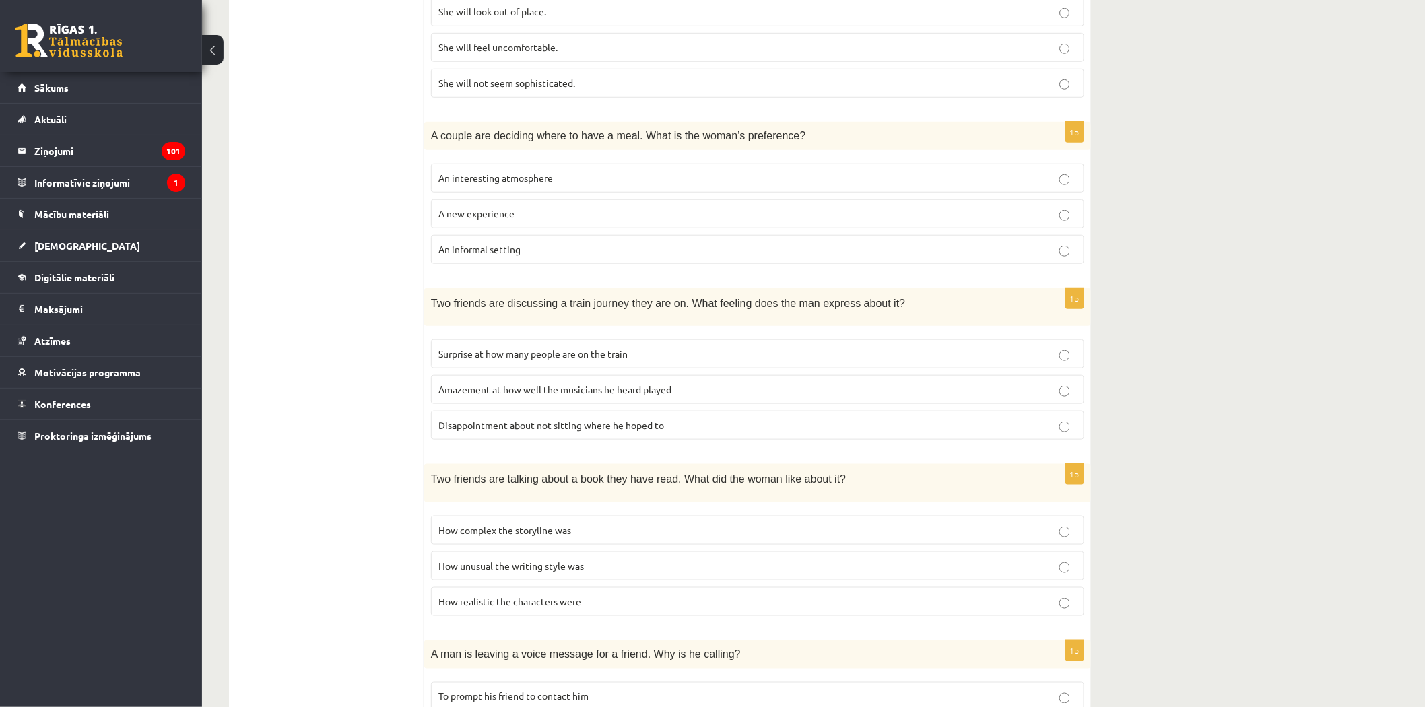
click at [480, 180] on span "An interesting atmosphere" at bounding box center [495, 178] width 114 height 12
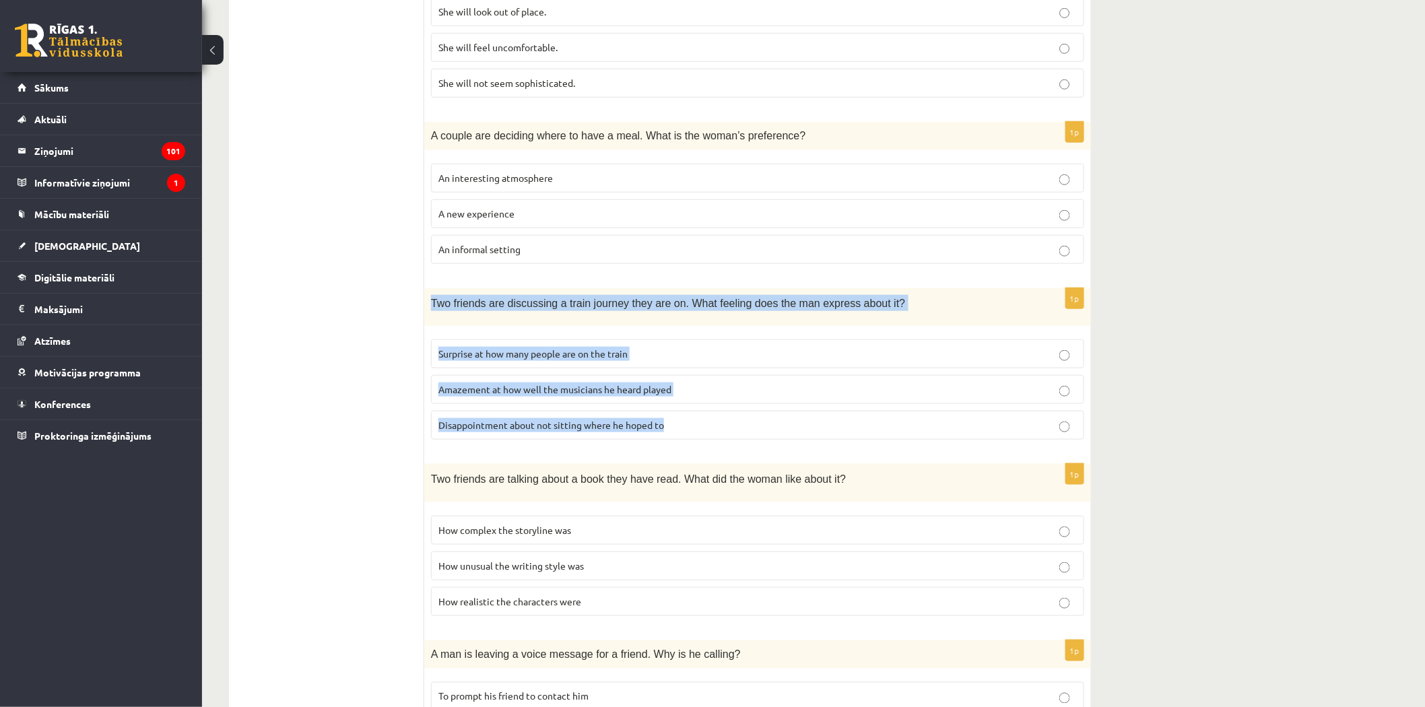
drag, startPoint x: 432, startPoint y: 300, endPoint x: 827, endPoint y: 434, distance: 417.4
click at [837, 442] on div "1p Two friends are discussing a train journey they are on. What feeling does th…" at bounding box center [757, 369] width 667 height 162
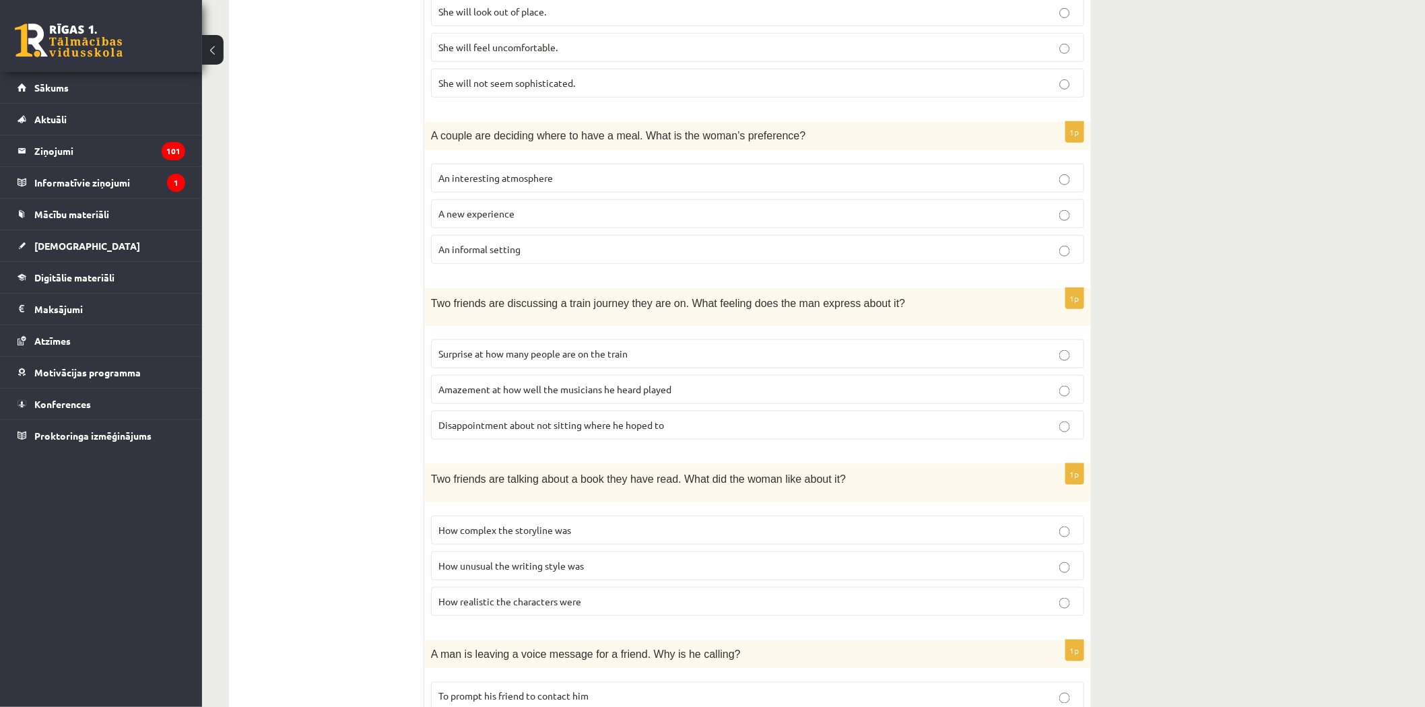
click at [364, 389] on ul "A Grammar B Reading C Reading D Listening Answer the question" at bounding box center [333, 412] width 182 height 1115
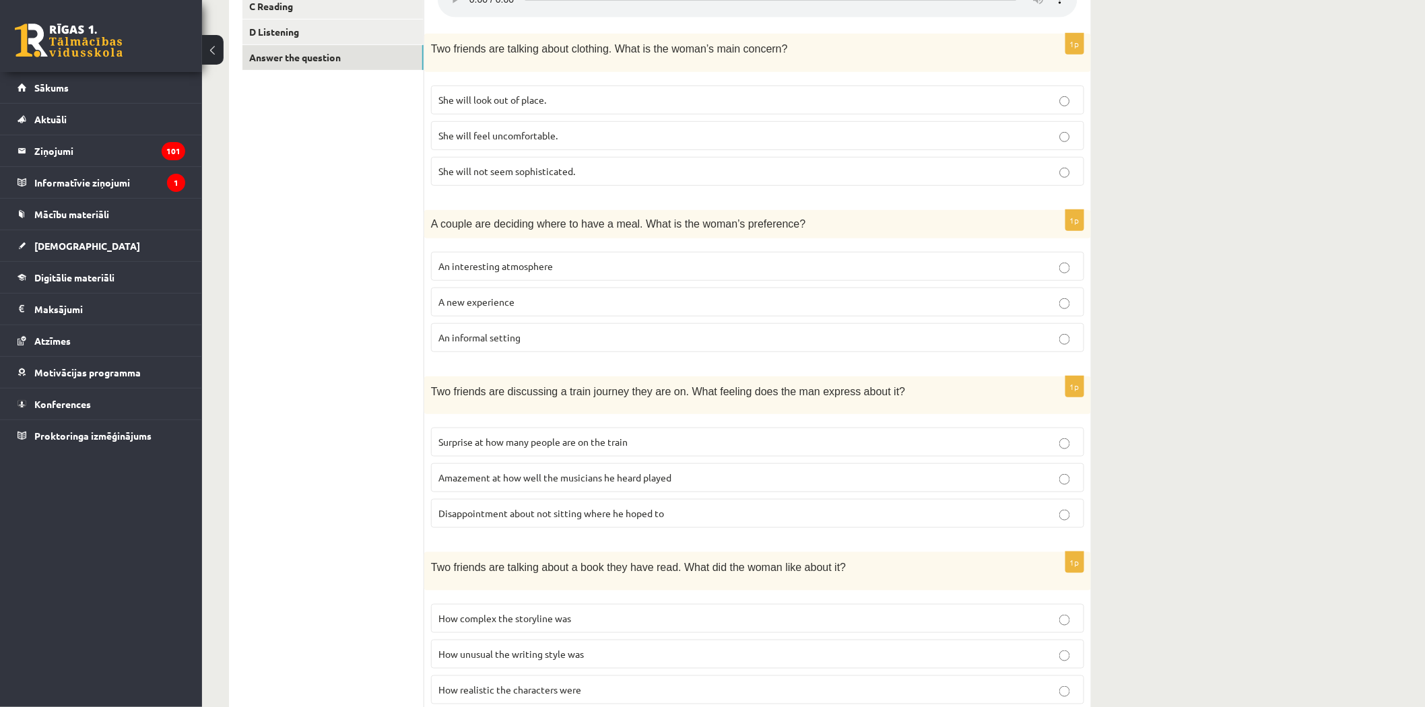
scroll to position [312, 0]
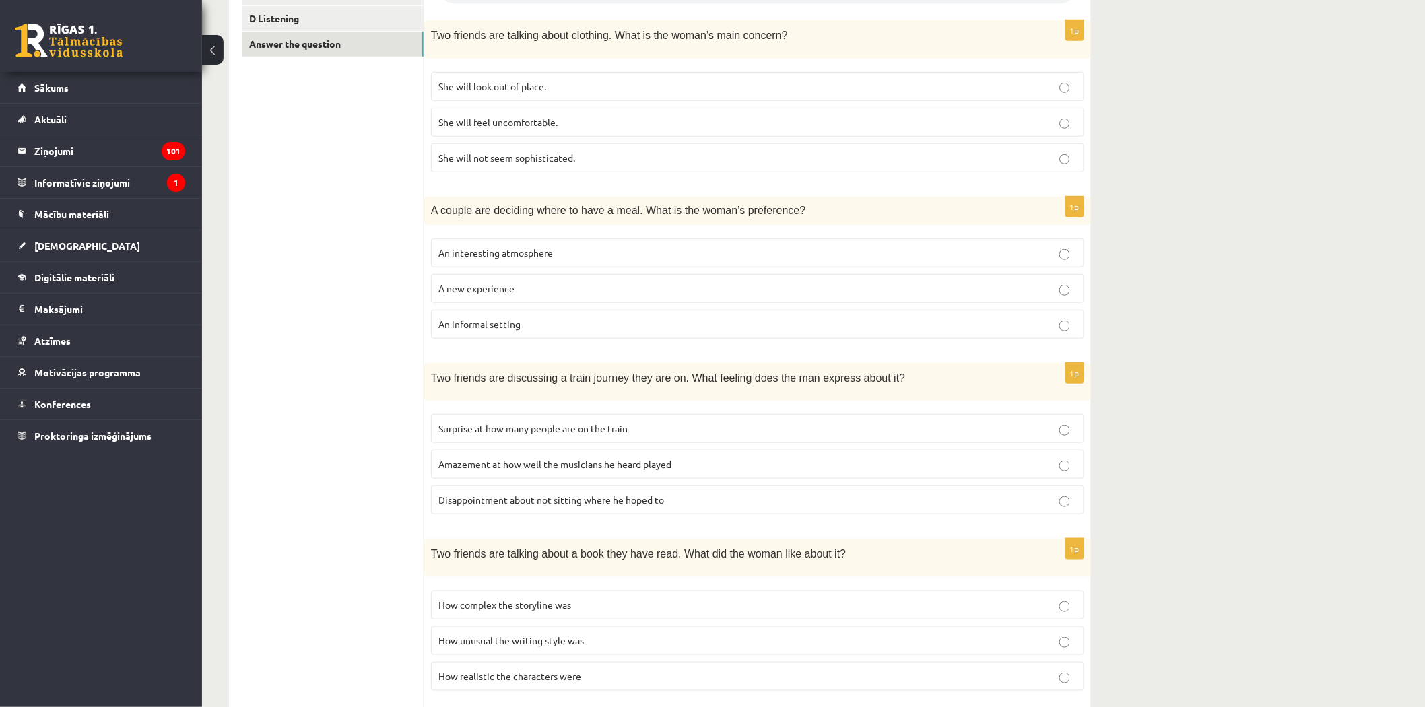
click at [524, 494] on span "Disappointment about not sitting where he hoped to" at bounding box center [551, 500] width 226 height 12
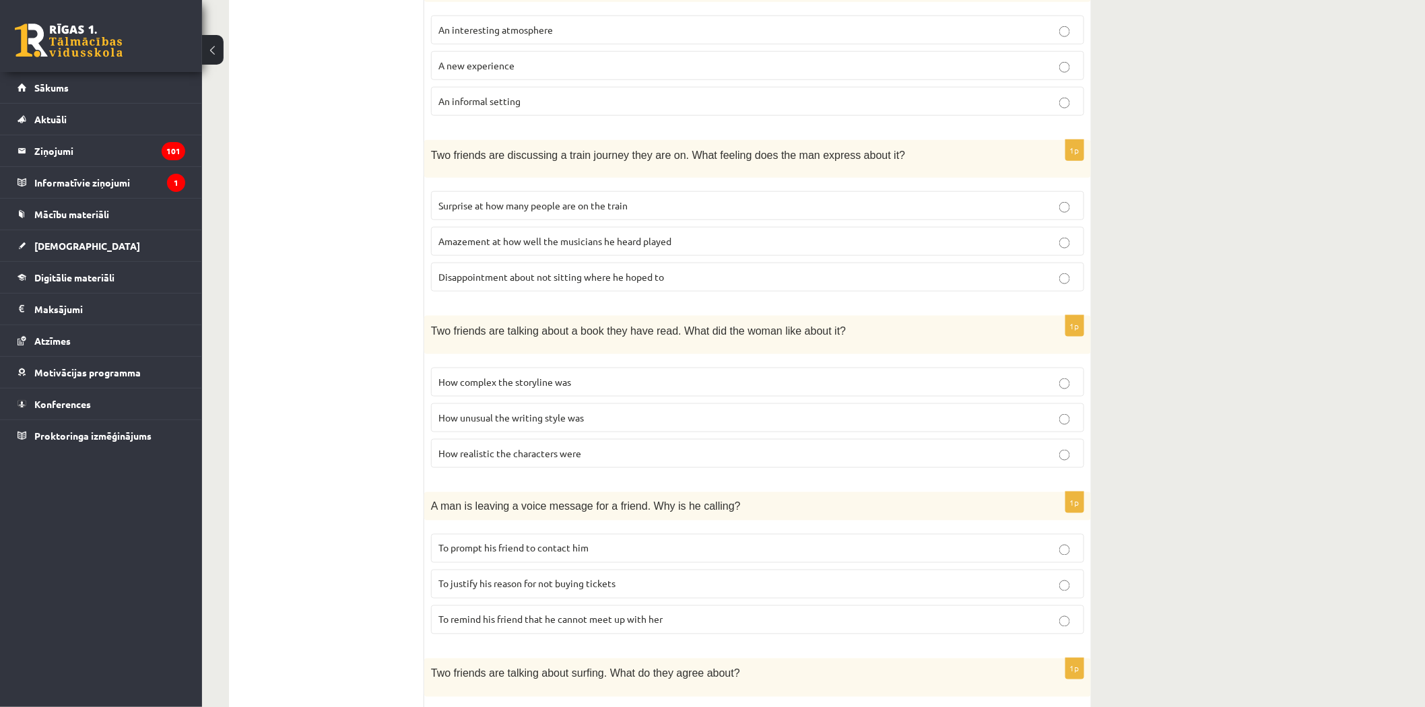
scroll to position [536, 0]
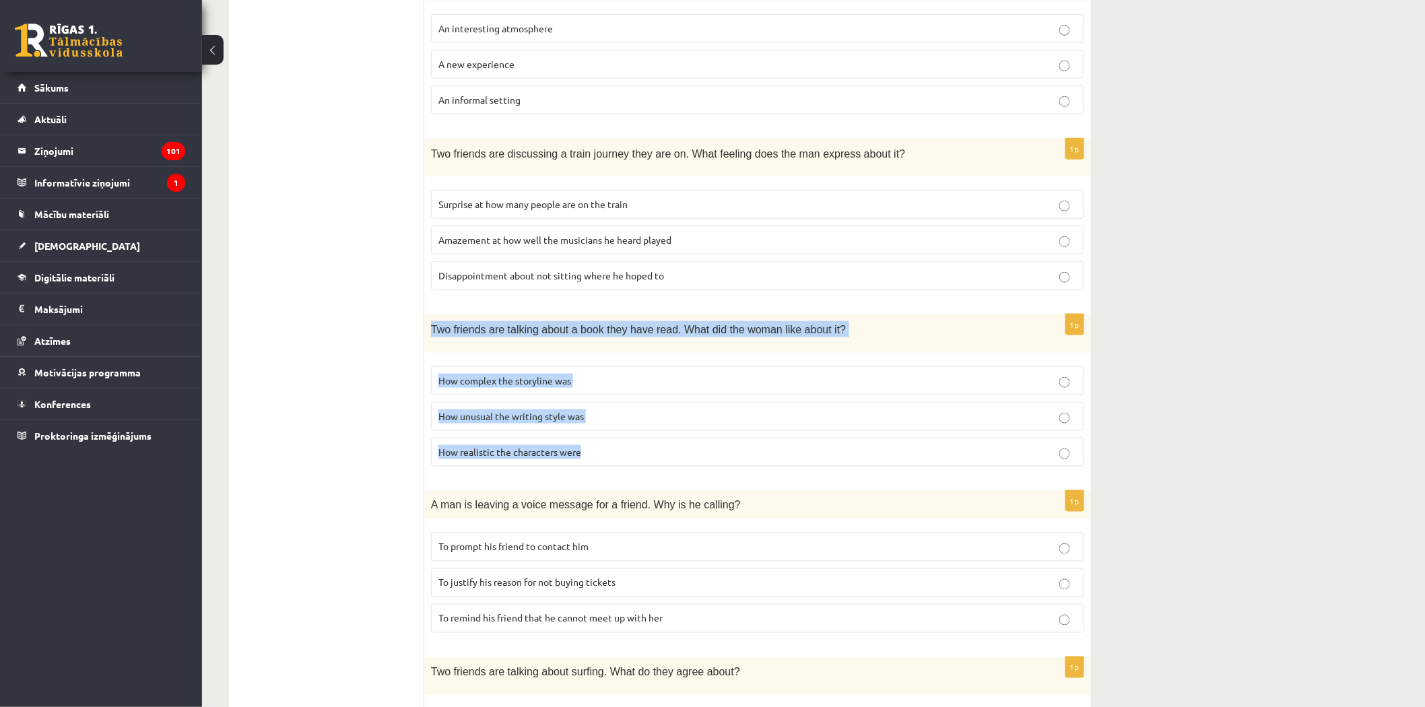
drag, startPoint x: 432, startPoint y: 319, endPoint x: 589, endPoint y: 456, distance: 208.6
click at [589, 456] on div "1p Two friends are talking about a book they have read. What did the woman like…" at bounding box center [757, 396] width 667 height 162
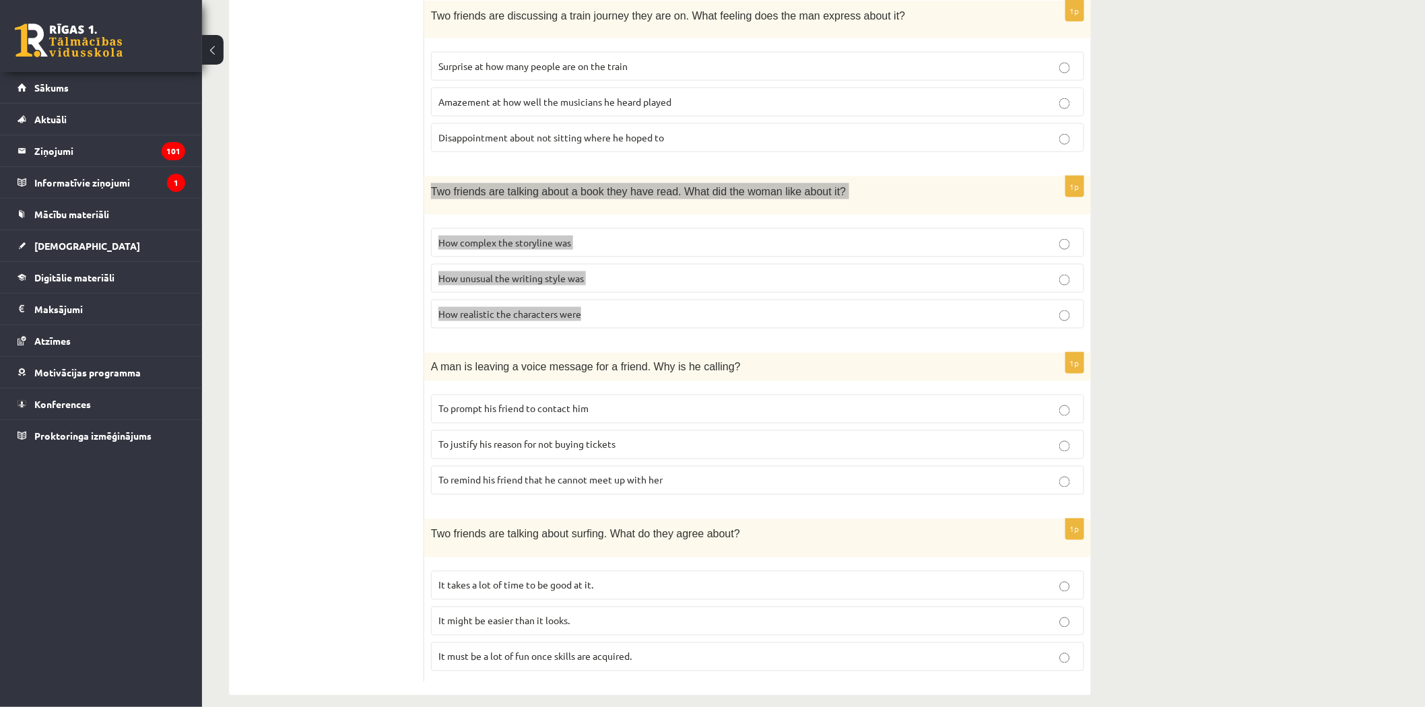
scroll to position [686, 0]
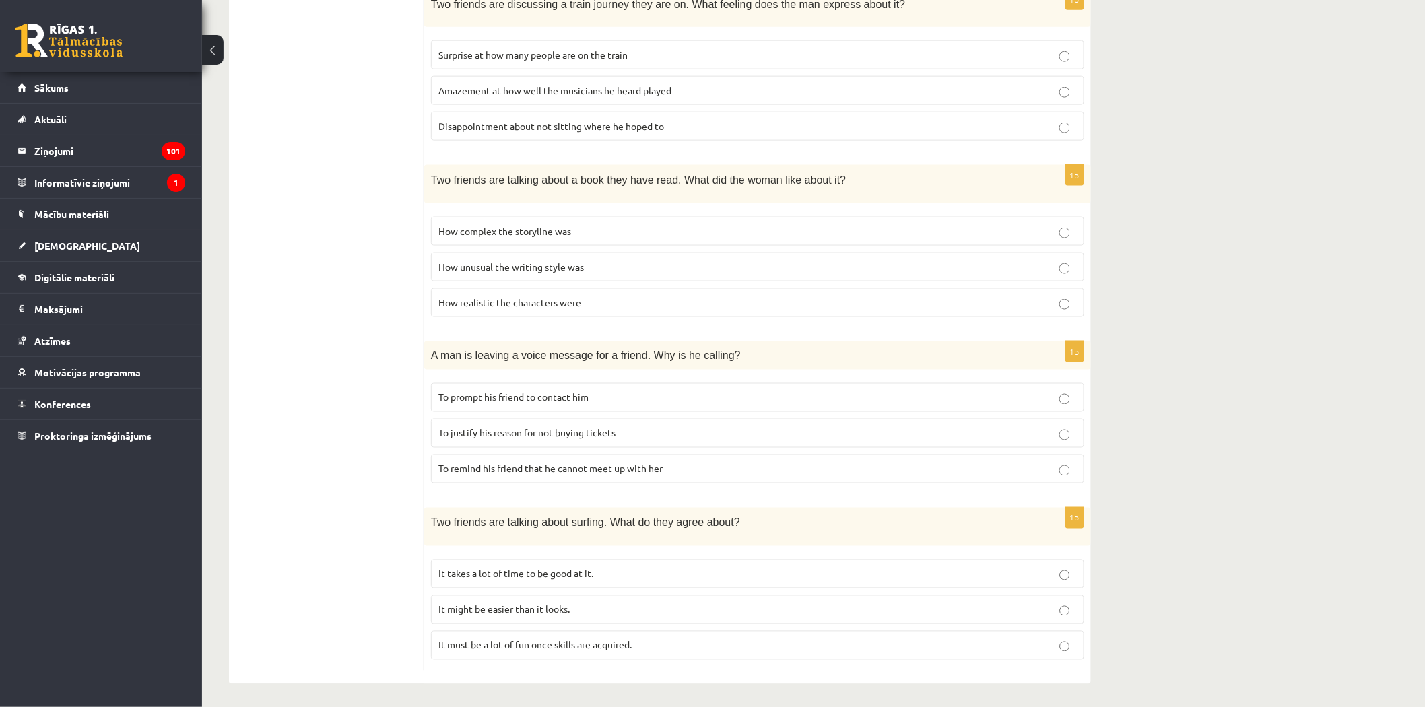
click at [354, 243] on ul "A Grammar B Reading C Reading D Listening Answer the question" at bounding box center [333, 113] width 182 height 1115
click at [479, 296] on span "How realistic the characters were" at bounding box center [509, 302] width 143 height 12
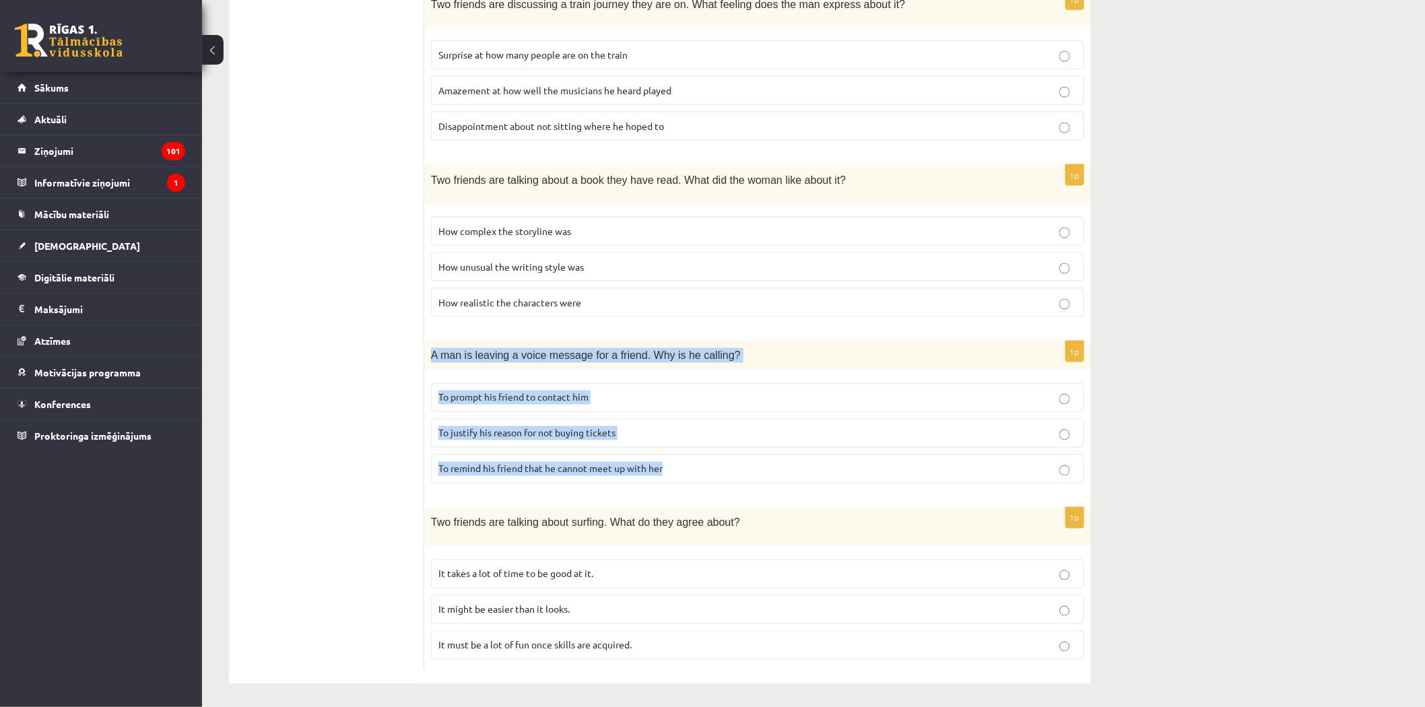
drag, startPoint x: 429, startPoint y: 349, endPoint x: 701, endPoint y: 478, distance: 301.3
click at [701, 478] on div "1p A man is leaving a voice message for a friend. Why is he calling? To prompt …" at bounding box center [757, 417] width 667 height 153
click at [556, 393] on span "To prompt his friend to contact him" at bounding box center [513, 397] width 150 height 12
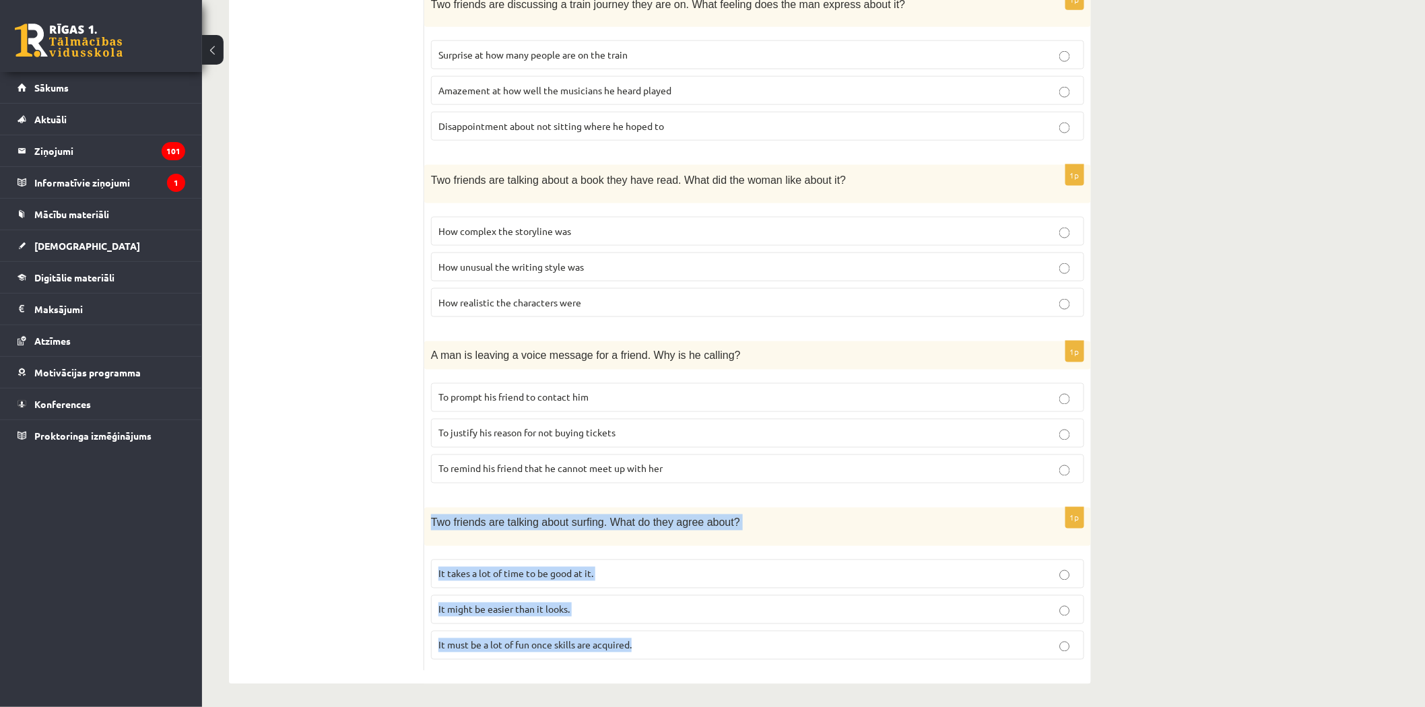
drag, startPoint x: 430, startPoint y: 516, endPoint x: 655, endPoint y: 636, distance: 254.9
click at [655, 636] on div "1p Two friends are talking about surfing. What do they agree about? It takes a …" at bounding box center [757, 589] width 667 height 162
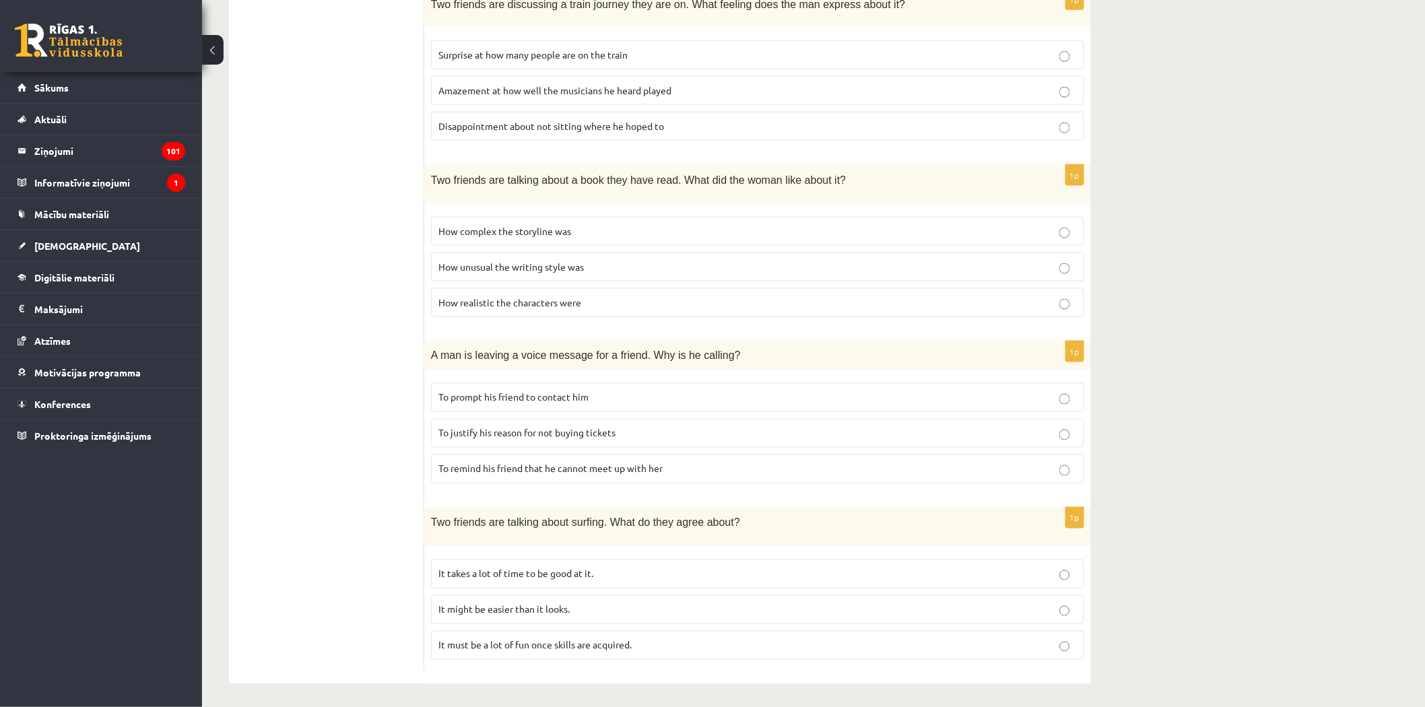
click at [335, 579] on ul "A Grammar B Reading C Reading D Listening Answer the question" at bounding box center [333, 113] width 182 height 1115
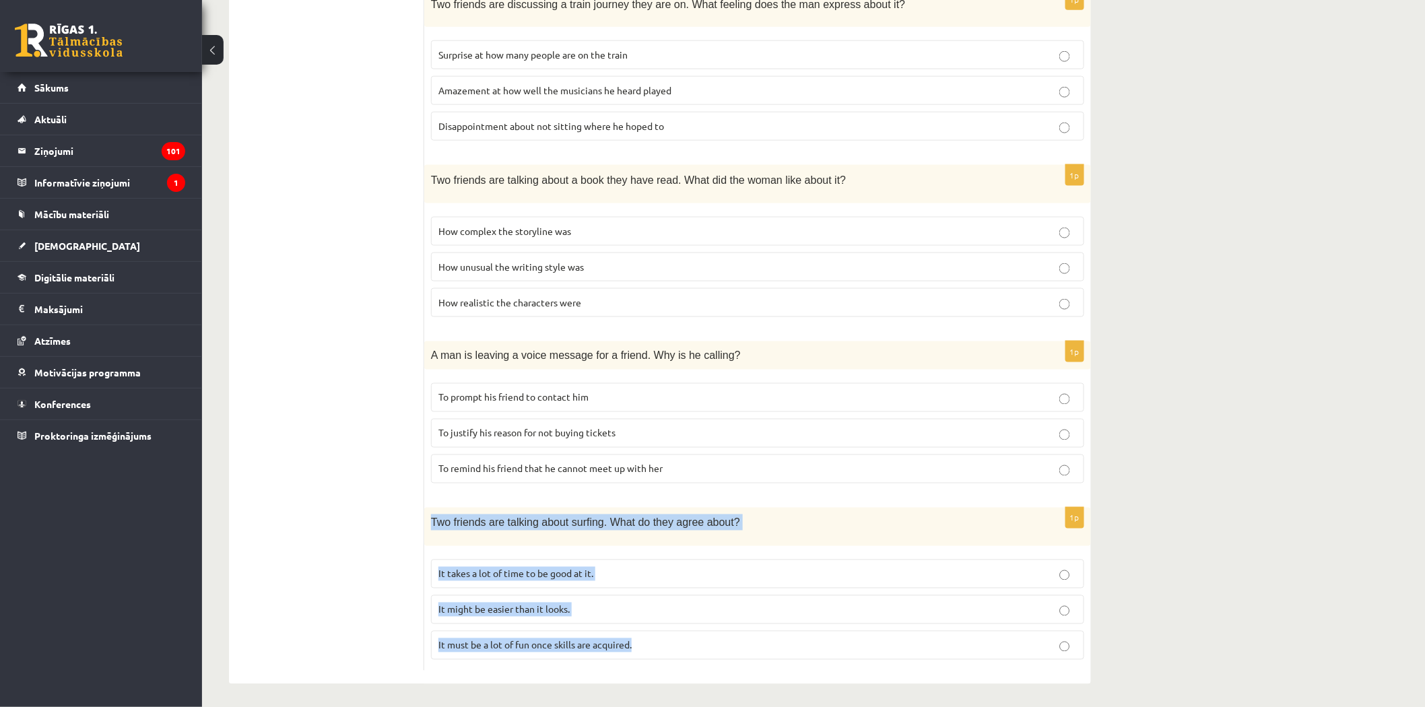
drag, startPoint x: 426, startPoint y: 514, endPoint x: 661, endPoint y: 632, distance: 262.9
click at [663, 636] on div "1p Two friends are talking about surfing. What do they agree about? It takes a …" at bounding box center [757, 589] width 667 height 162
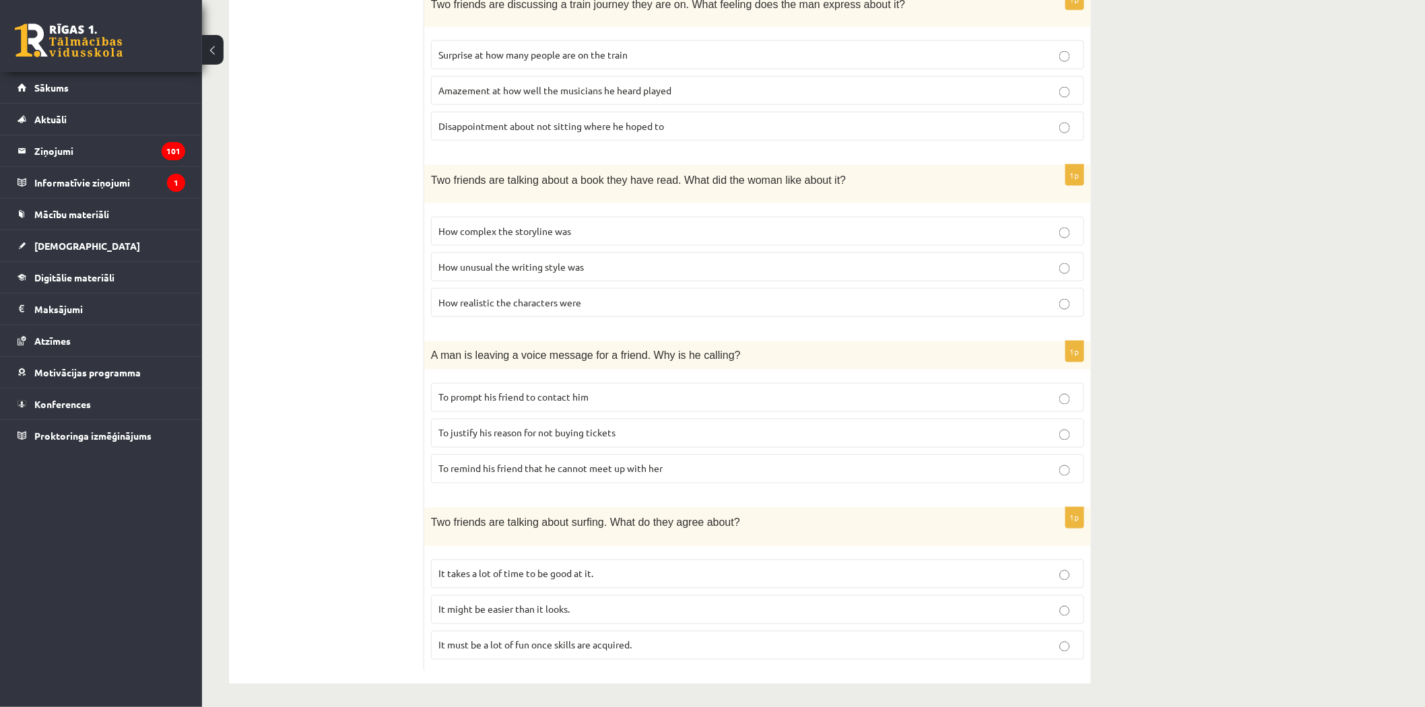
click at [332, 412] on ul "A Grammar B Reading C Reading D Listening Answer the question" at bounding box center [333, 113] width 182 height 1115
click at [552, 570] on span "It takes a lot of time to be good at it." at bounding box center [515, 574] width 155 height 12
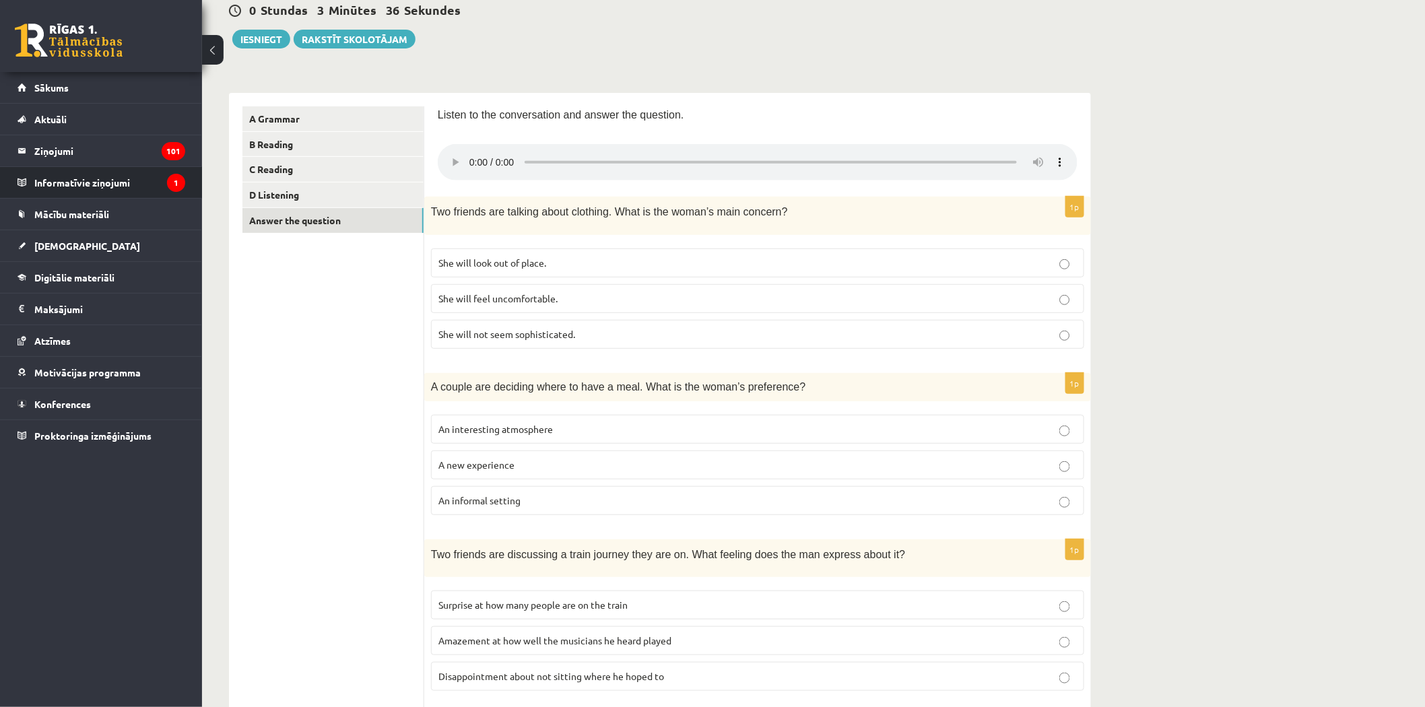
scroll to position [12, 0]
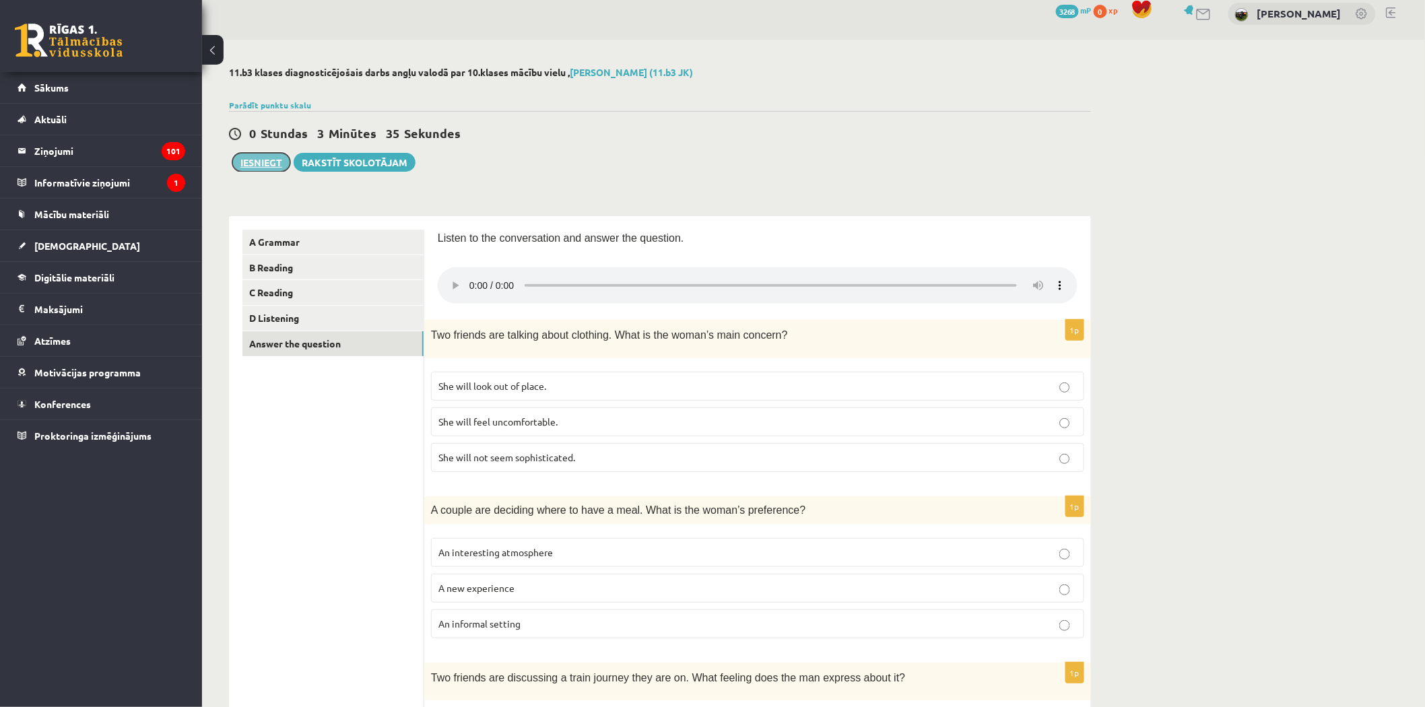
click at [271, 158] on button "Iesniegt" at bounding box center [261, 162] width 58 height 19
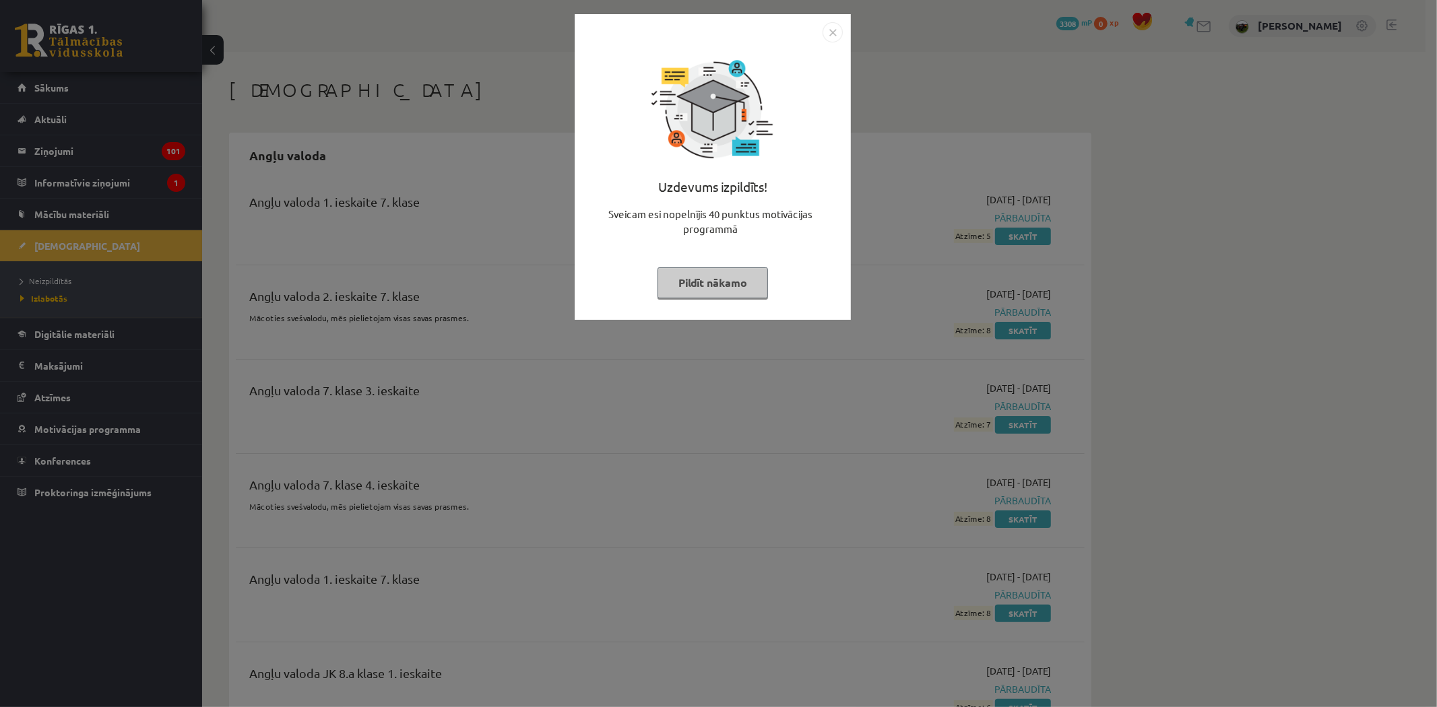
click at [832, 28] on img "Close" at bounding box center [832, 32] width 20 height 20
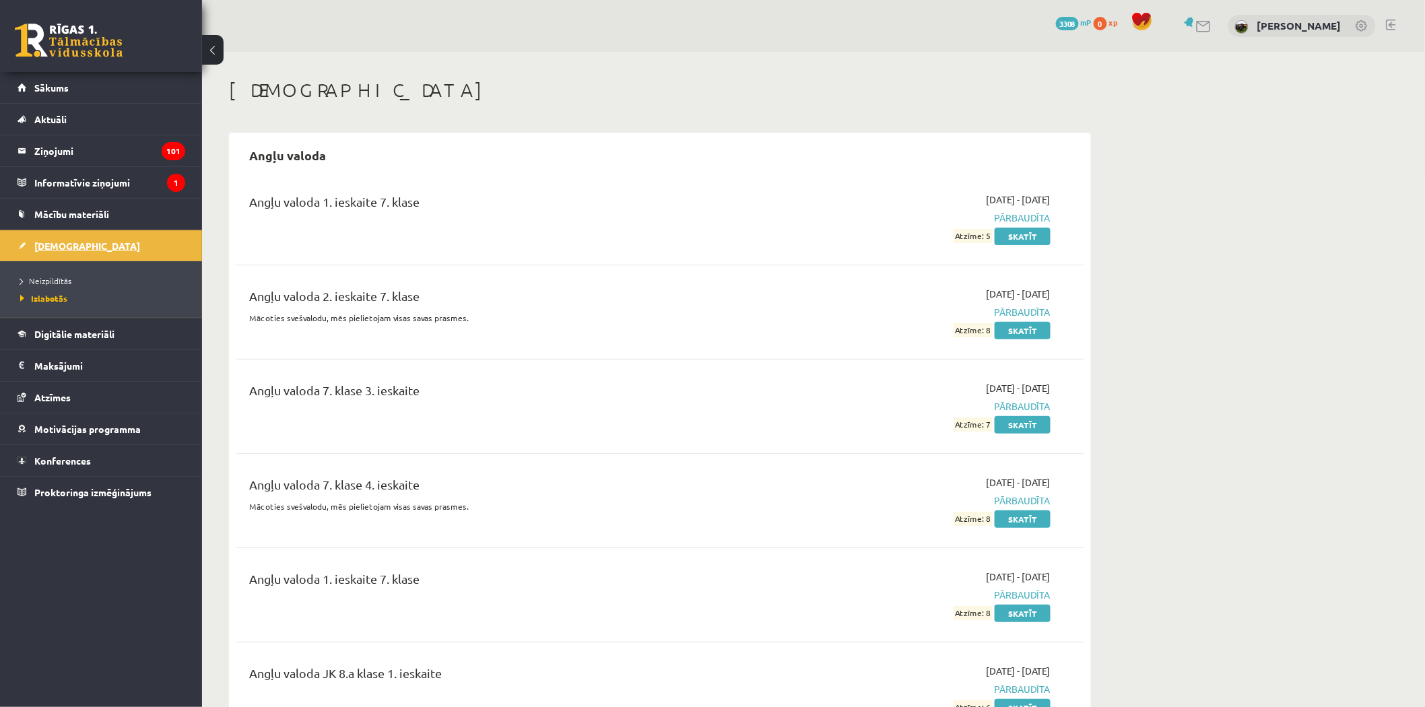
click at [45, 244] on span "[DEMOGRAPHIC_DATA]" at bounding box center [87, 246] width 106 height 12
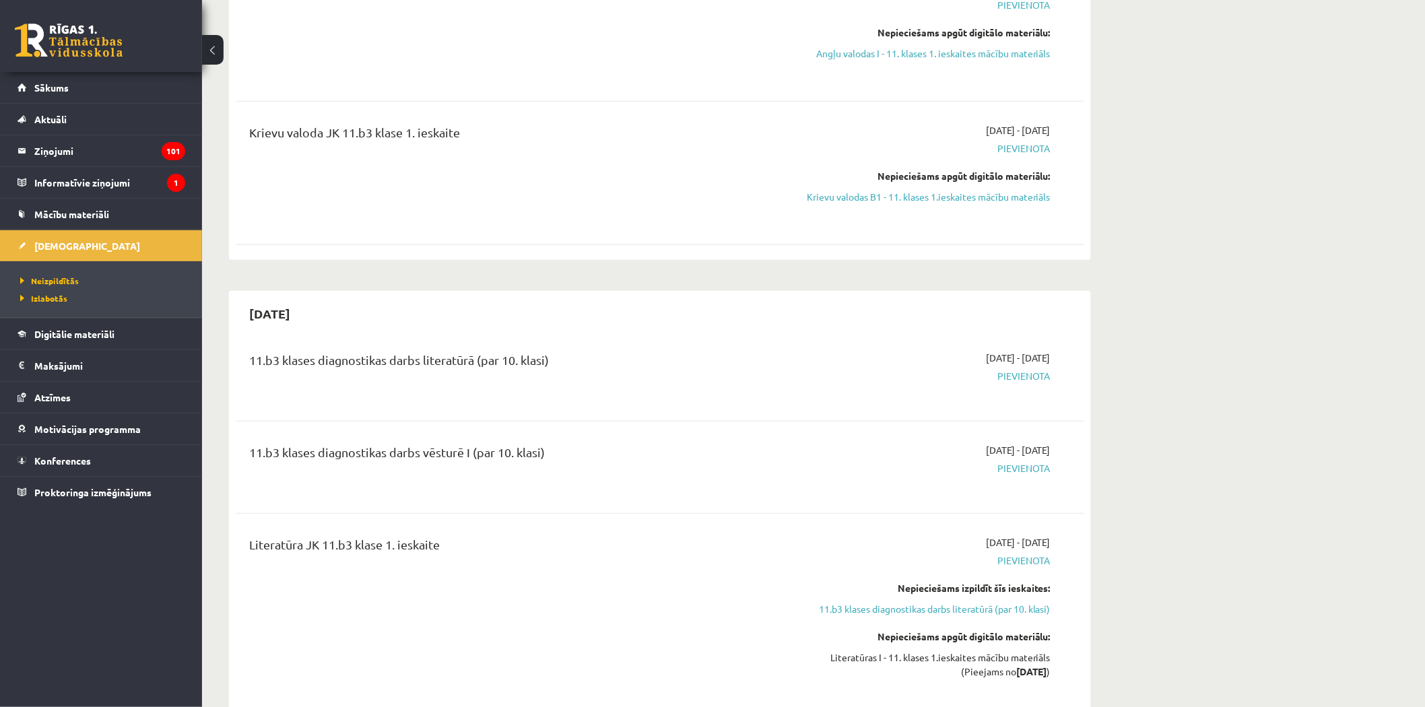
scroll to position [224, 0]
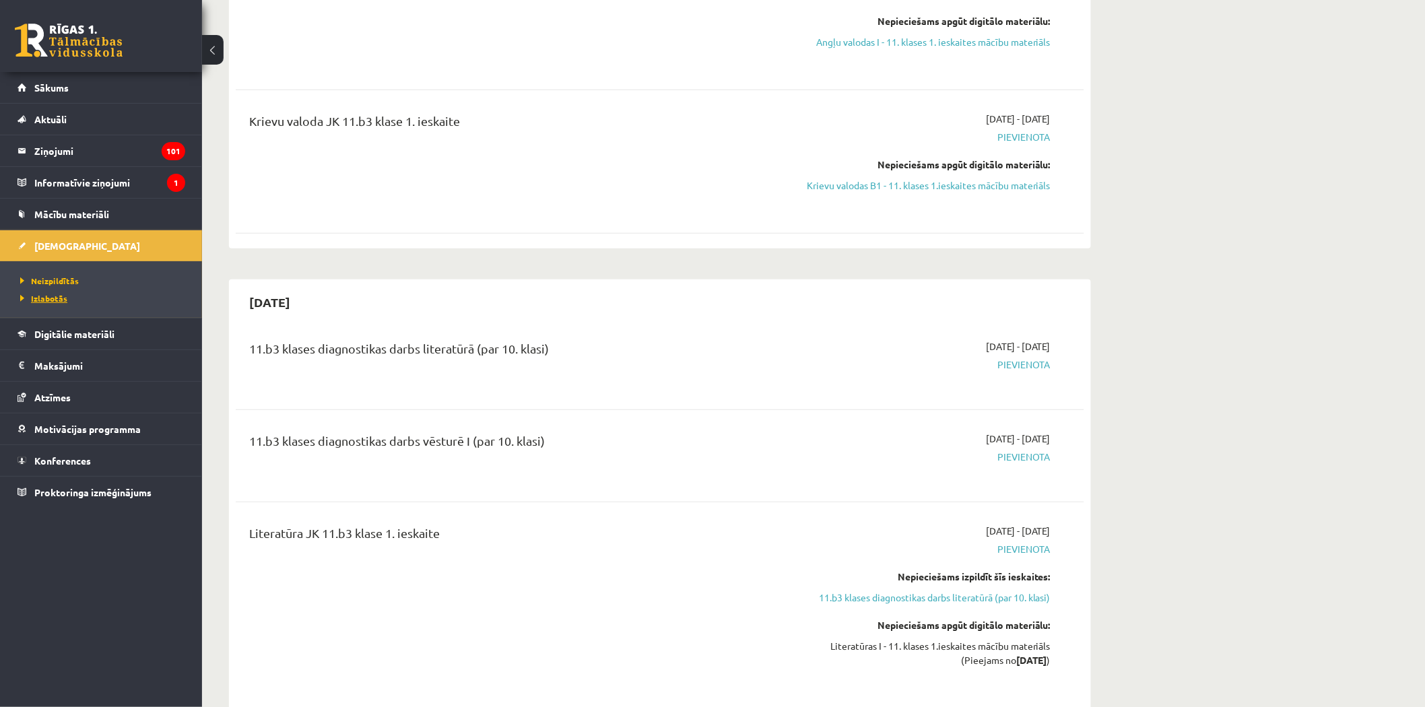
click at [38, 298] on span "Izlabotās" at bounding box center [43, 298] width 47 height 11
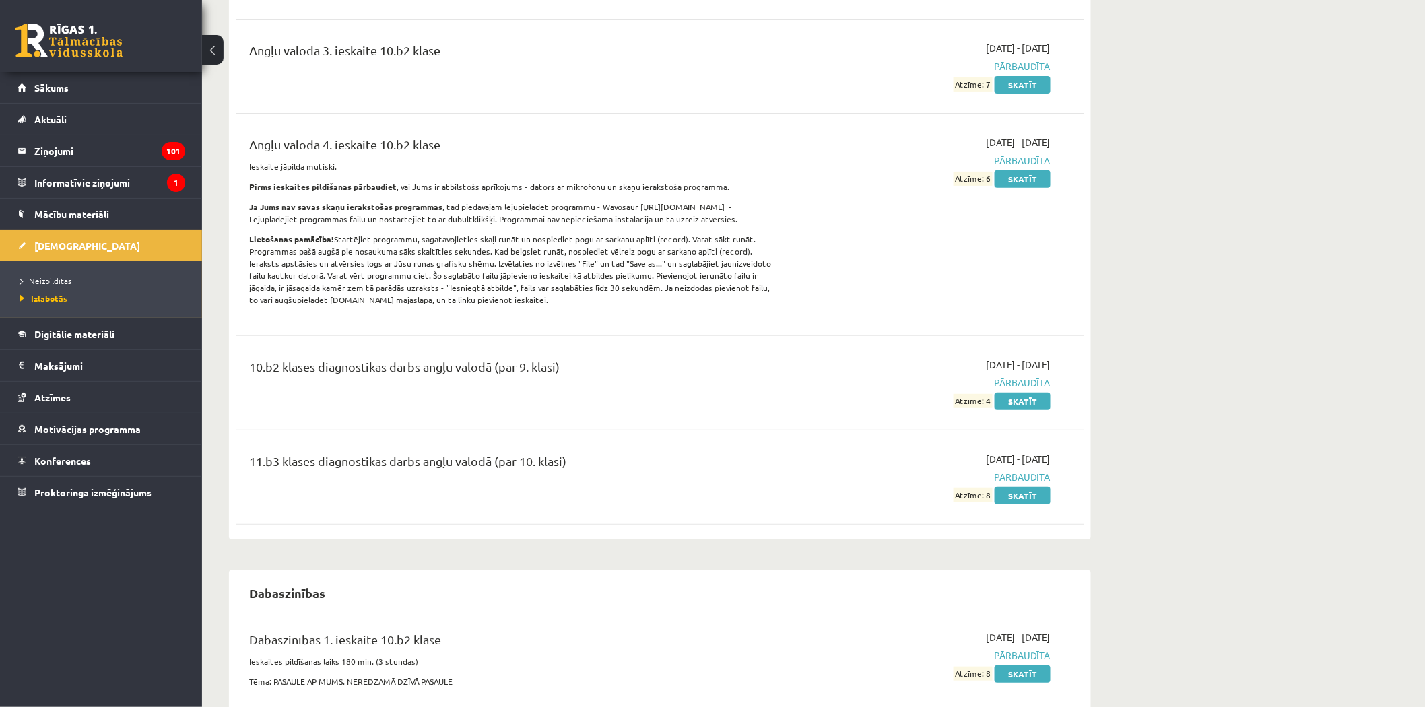
scroll to position [2270, 0]
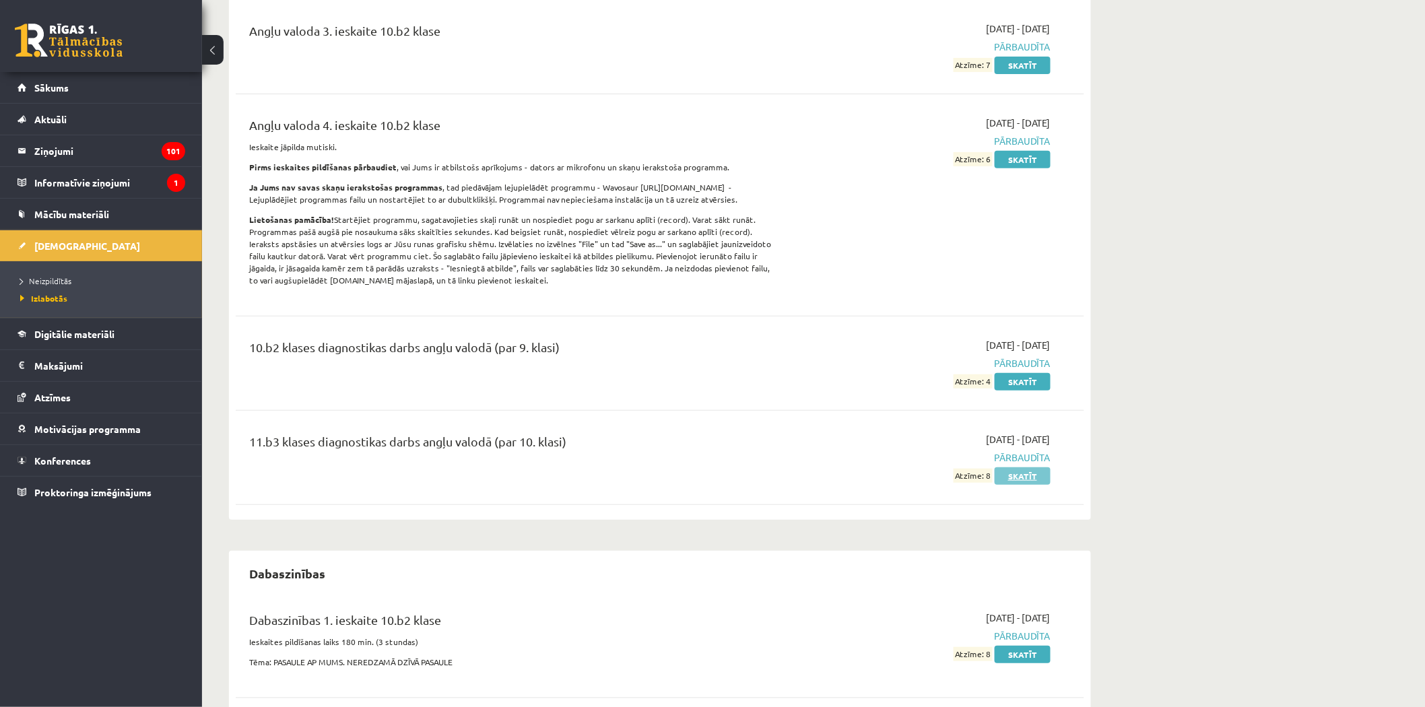
click at [1019, 472] on link "Skatīt" at bounding box center [1023, 476] width 56 height 18
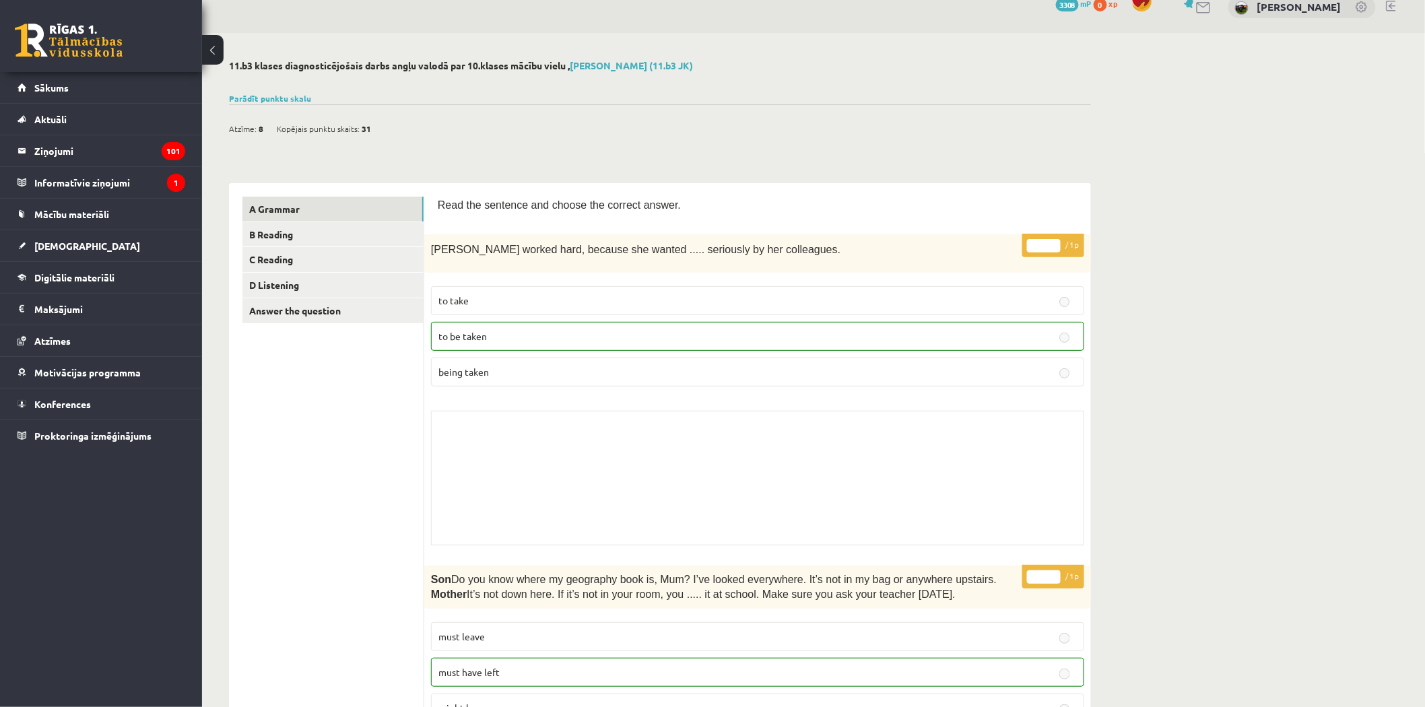
scroll to position [14, 0]
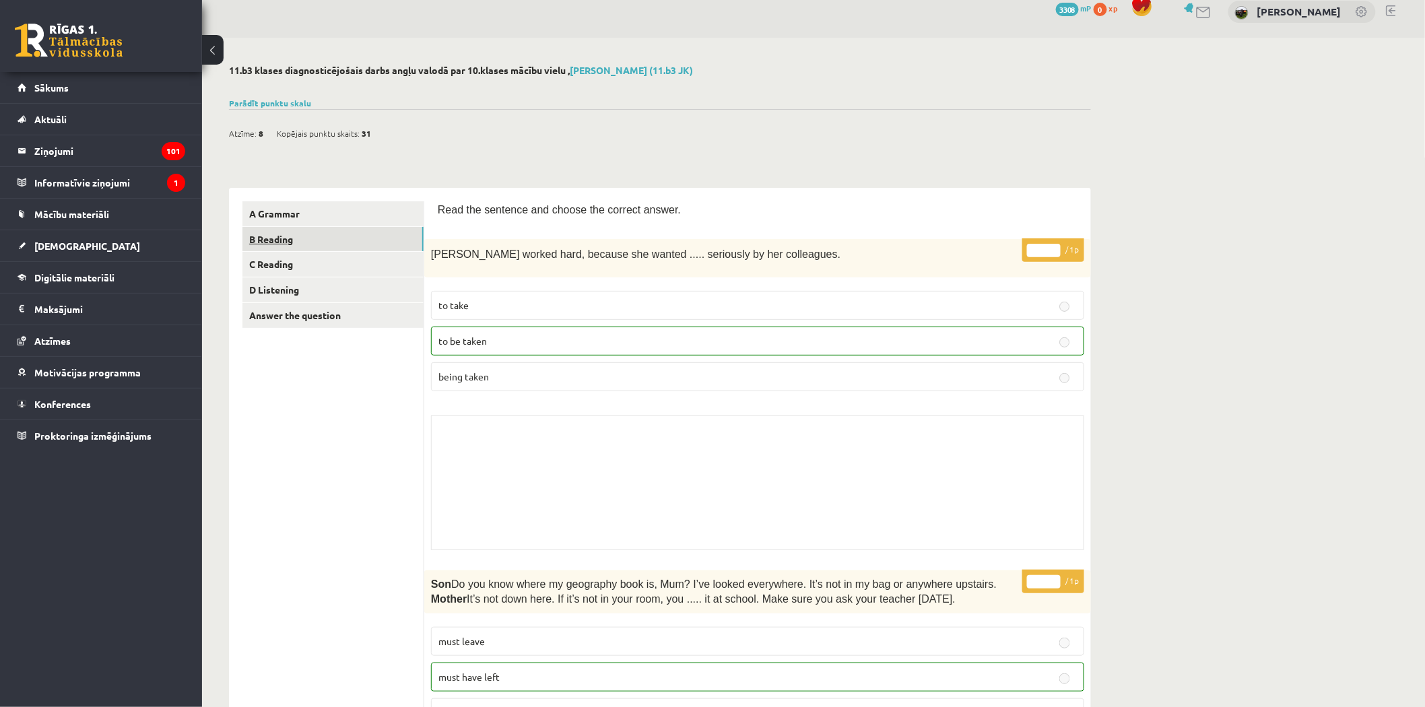
click at [283, 232] on link "B Reading" at bounding box center [332, 239] width 181 height 25
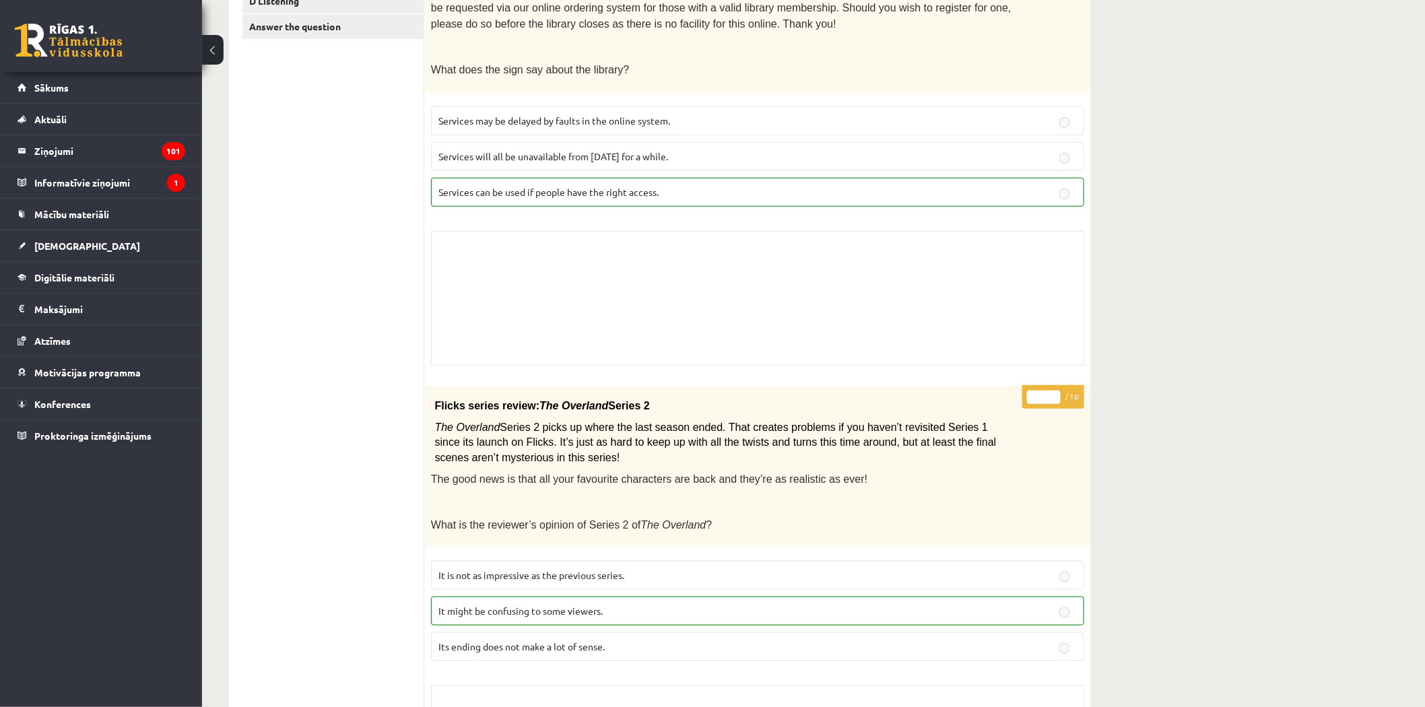
scroll to position [0, 0]
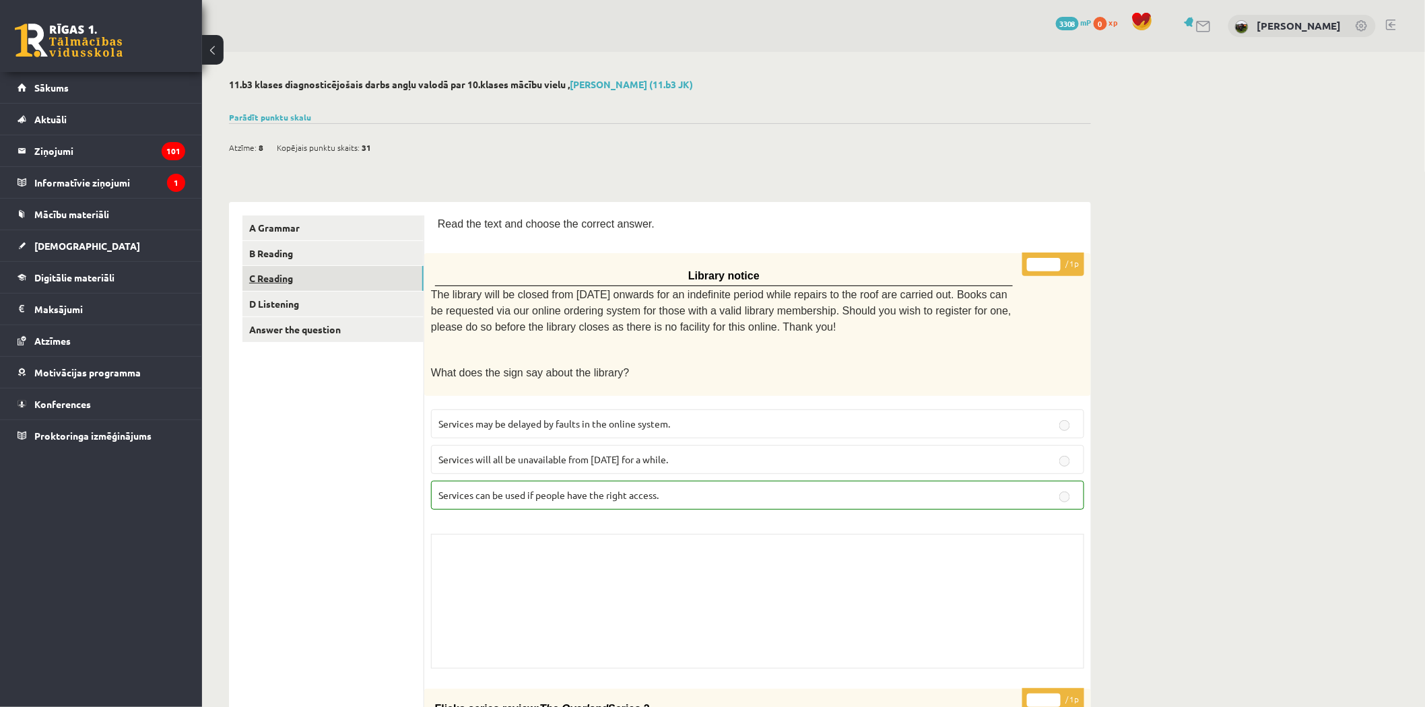
click at [265, 274] on link "C Reading" at bounding box center [332, 278] width 181 height 25
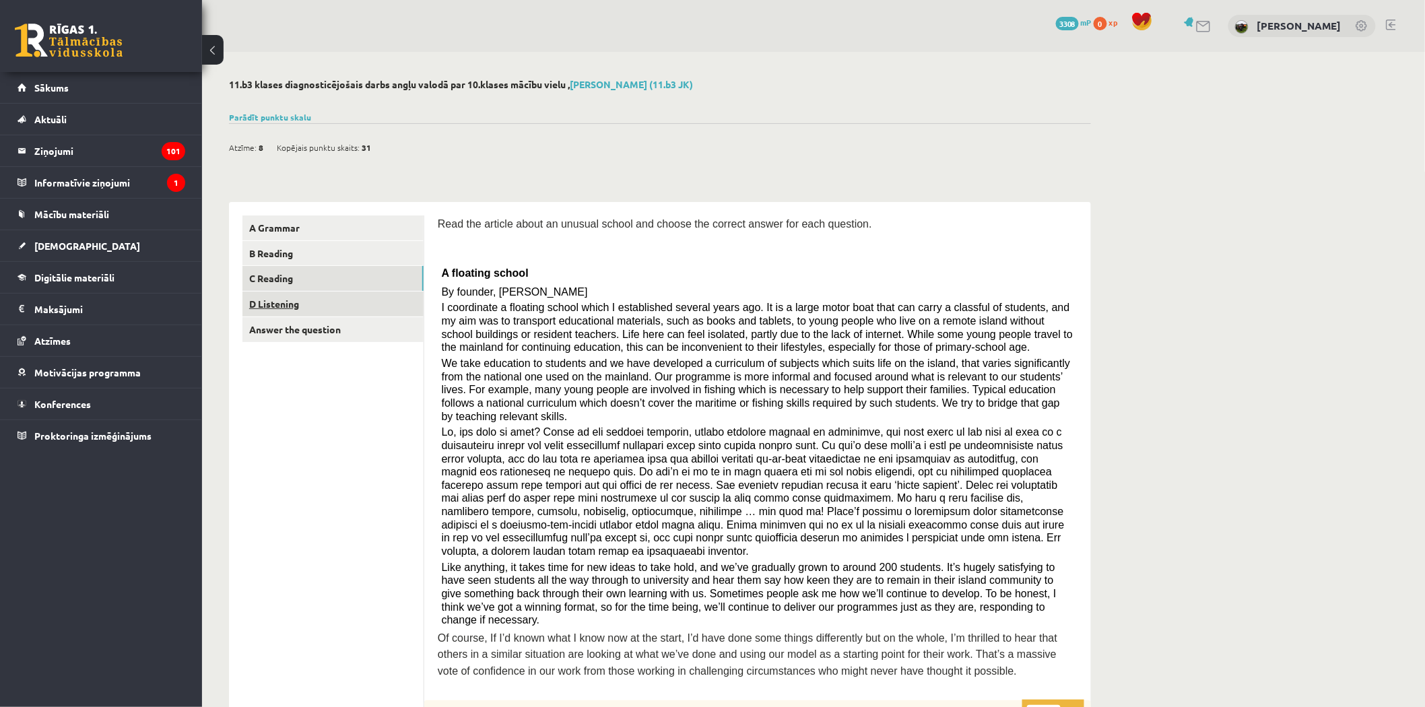
click at [285, 308] on link "D Listening" at bounding box center [332, 304] width 181 height 25
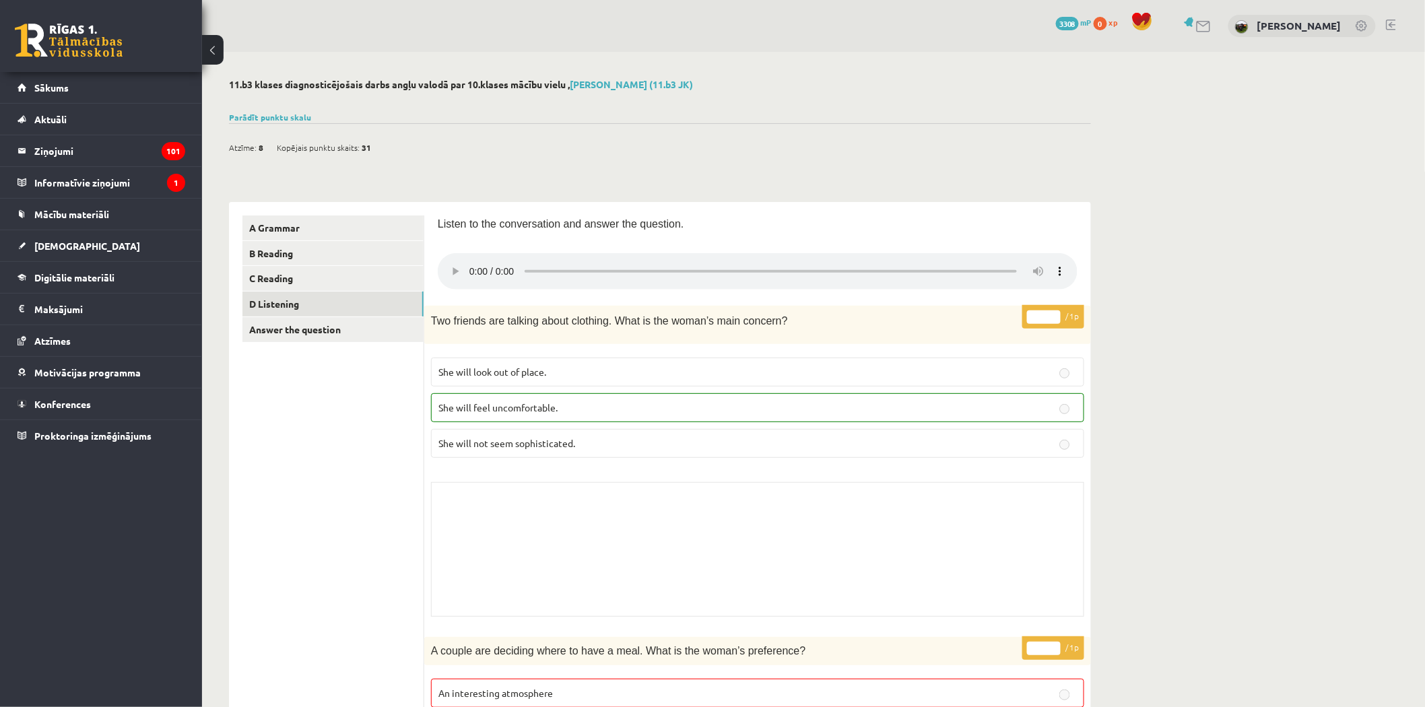
drag, startPoint x: 1383, startPoint y: 16, endPoint x: 1388, endPoint y: 24, distance: 9.2
click at [1385, 22] on div "0 Dāvanas 3308 mP 0 xp Guntis Smalkais" at bounding box center [813, 26] width 1223 height 52
click at [1388, 24] on link at bounding box center [1391, 25] width 10 height 11
